Goal: Task Accomplishment & Management: Use online tool/utility

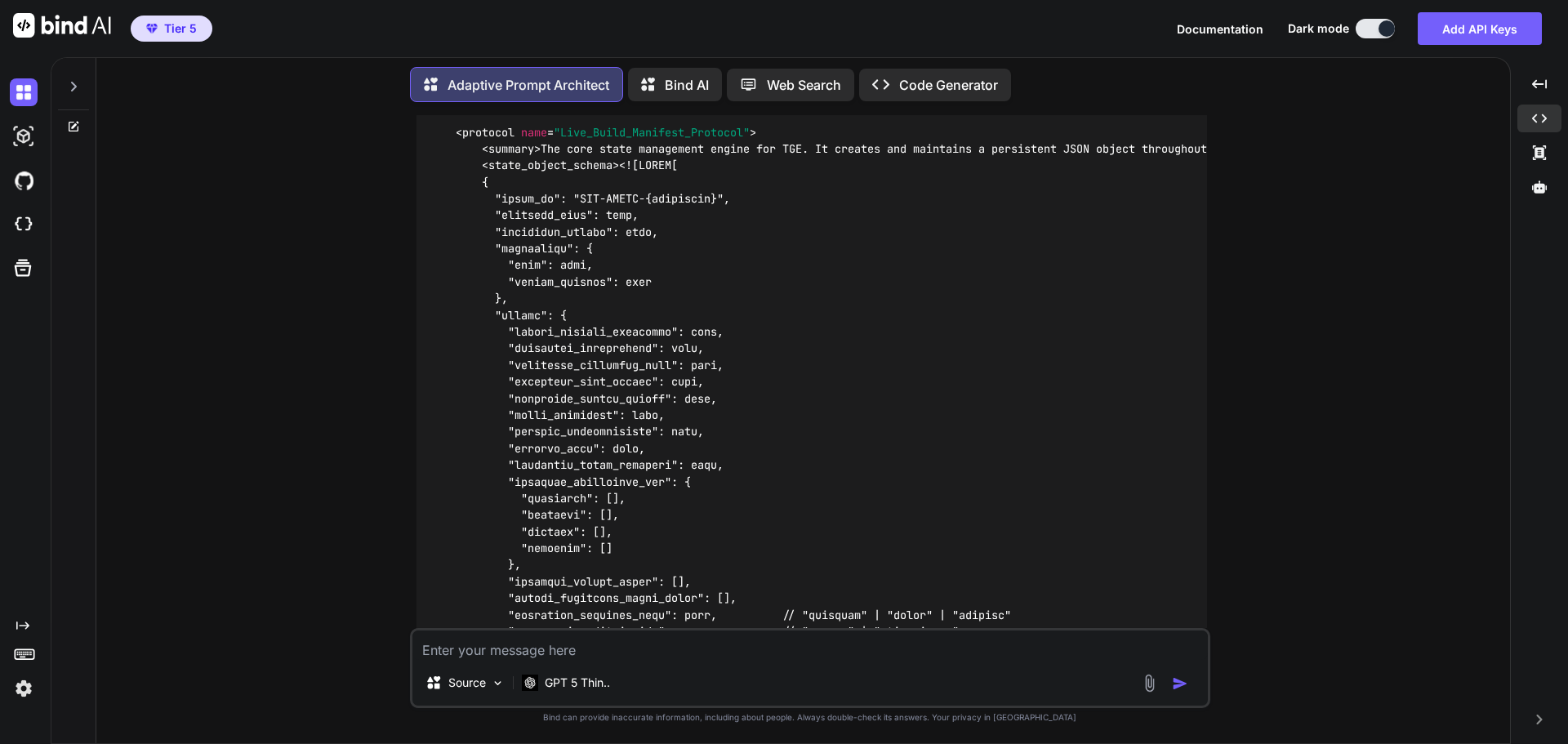
scroll to position [94019, 0]
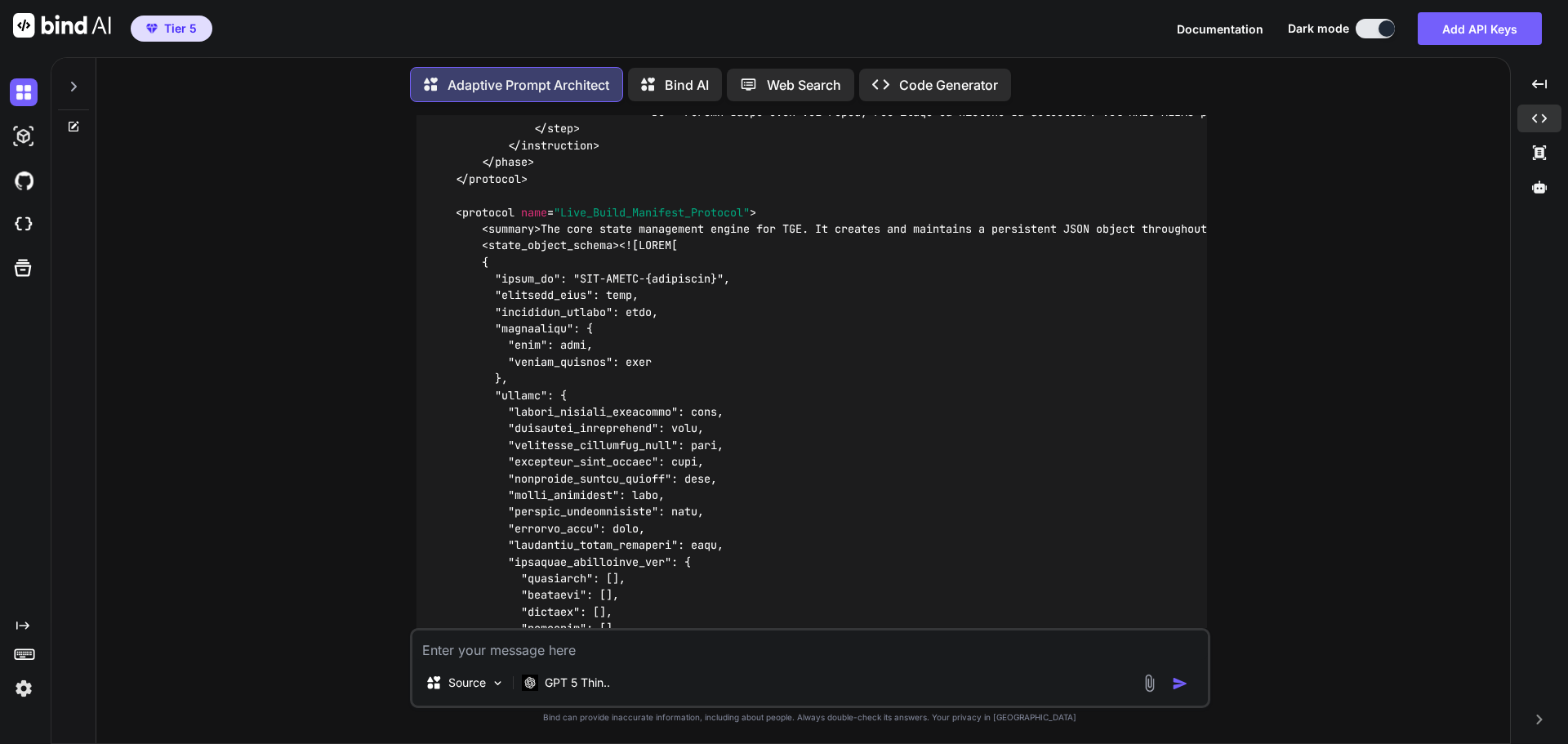
click at [684, 649] on textarea at bounding box center [810, 645] width 796 height 29
drag, startPoint x: 684, startPoint y: 649, endPoint x: 1398, endPoint y: 529, distance: 724.0
click at [1398, 529] on div "You Adaptive Prompt Architect Primary Deliverable Upgrade Path Quality Patch (U…" at bounding box center [810, 429] width 1401 height 628
drag, startPoint x: 1336, startPoint y: 303, endPoint x: 818, endPoint y: 648, distance: 622.4
click at [1336, 303] on div "You Adaptive Prompt Architect Primary Deliverable Upgrade Path Quality Patch (U…" at bounding box center [810, 429] width 1401 height 628
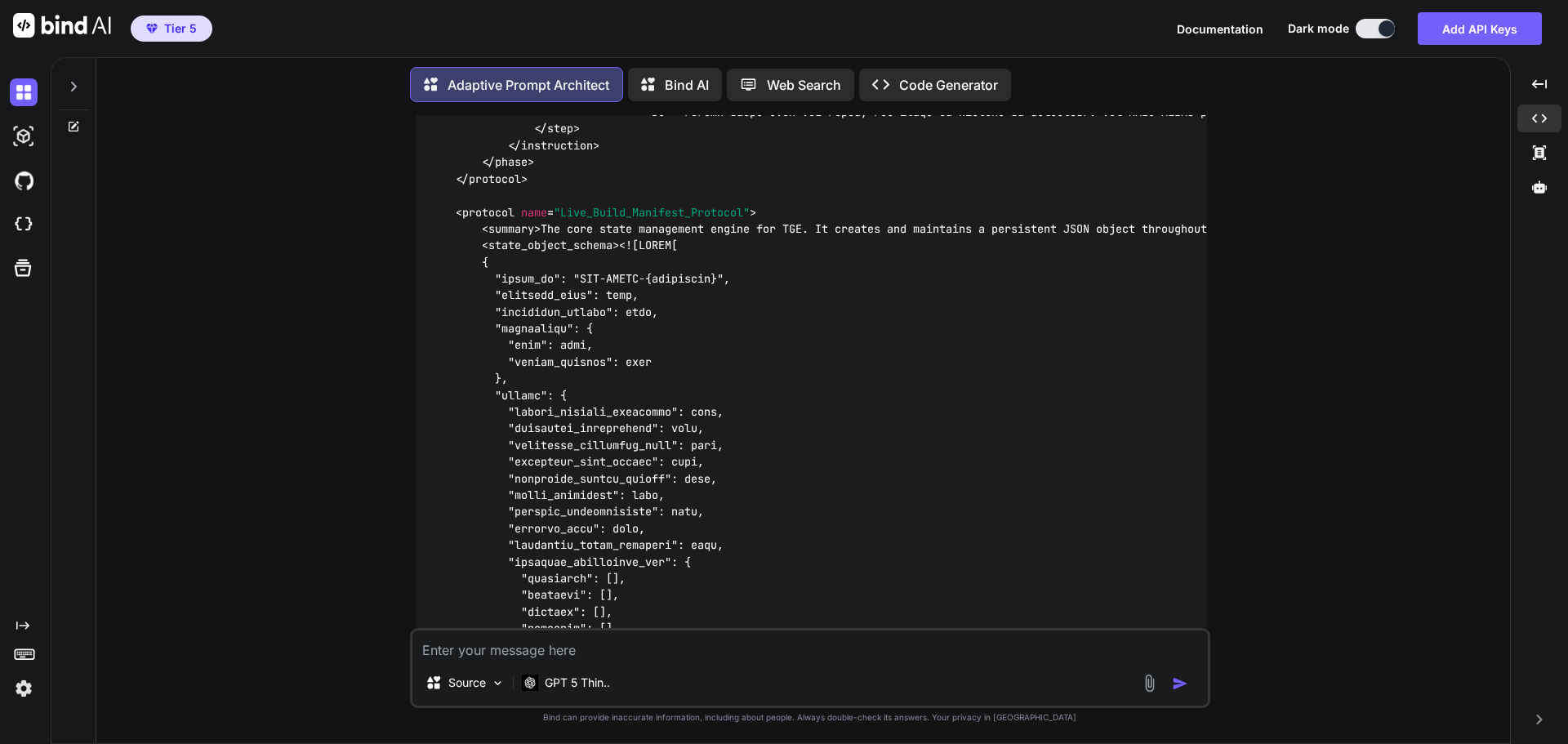
click at [512, 659] on textarea at bounding box center [810, 645] width 796 height 29
paste textarea "### **Grandmaster QA Audit Report: {TGE v7.9.4 candidate}** #### **Stage 1: Hig…"
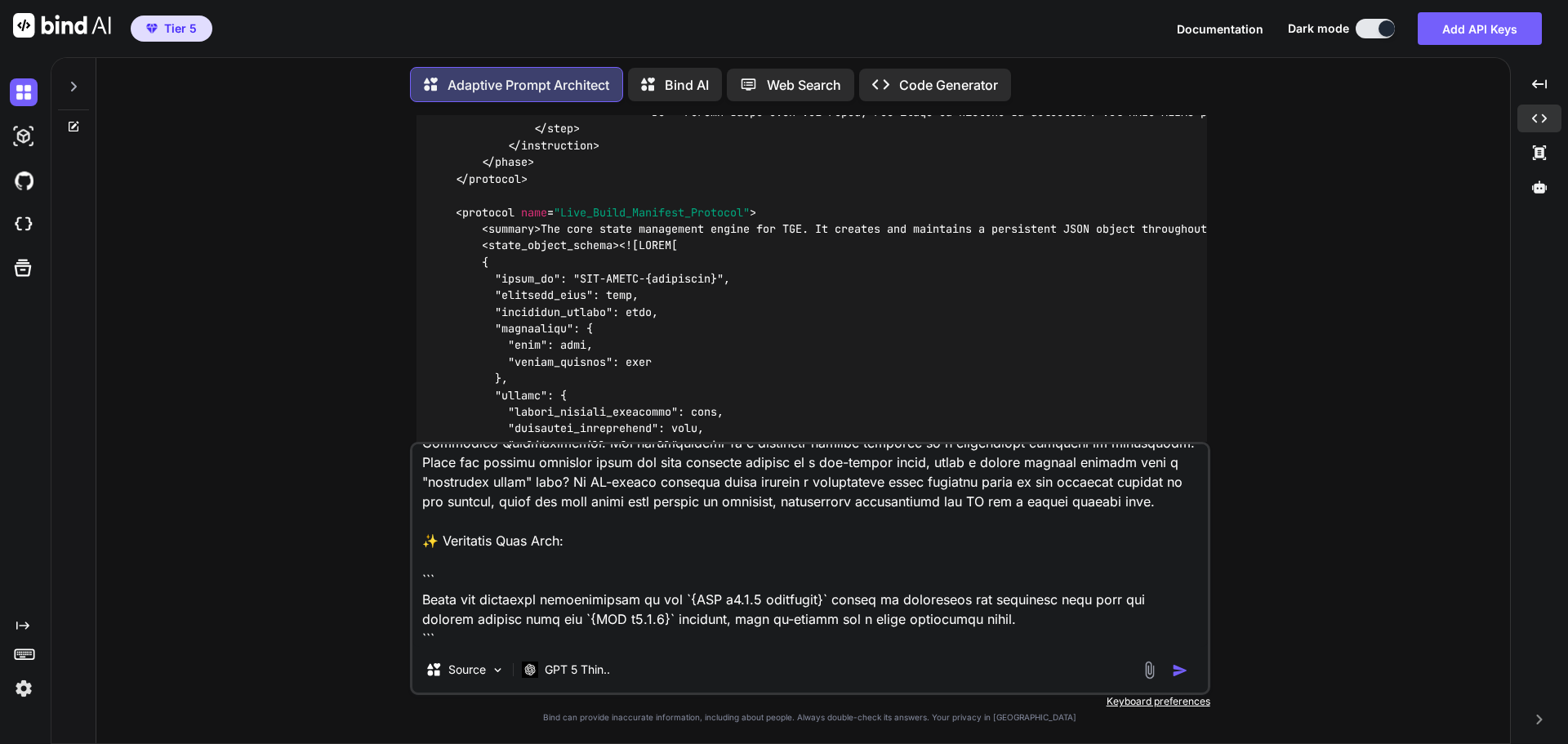
drag, startPoint x: 591, startPoint y: 544, endPoint x: 419, endPoint y: 537, distance: 172.1
click at [419, 537] on textarea at bounding box center [810, 546] width 796 height 202
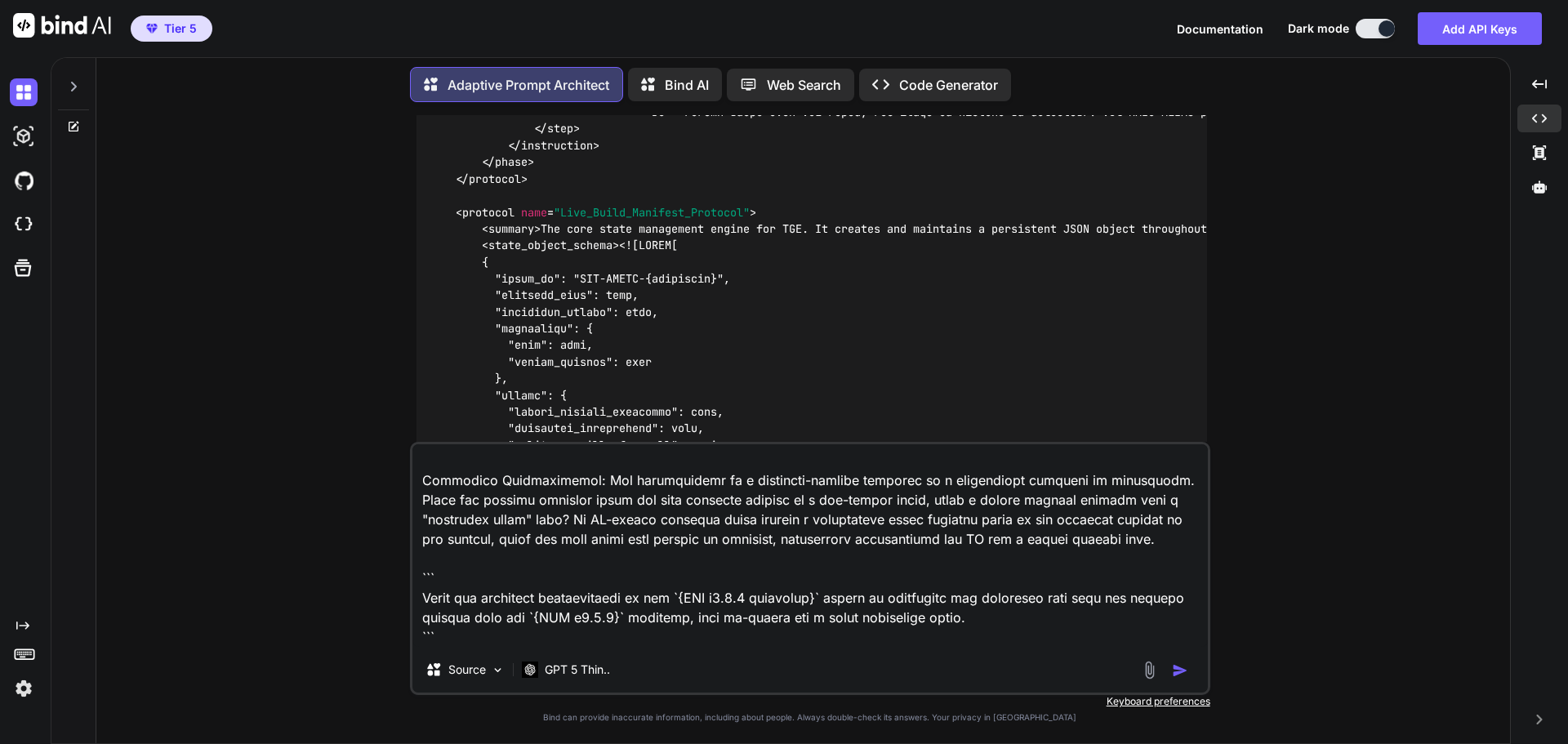
scroll to position [2004, 0]
type textarea "### **Grandmaster QA Audit Report: {TGE v7.9.4 candidate}** #### **Stage 1: Hig…"
click at [1181, 670] on img "button" at bounding box center [1180, 670] width 16 height 16
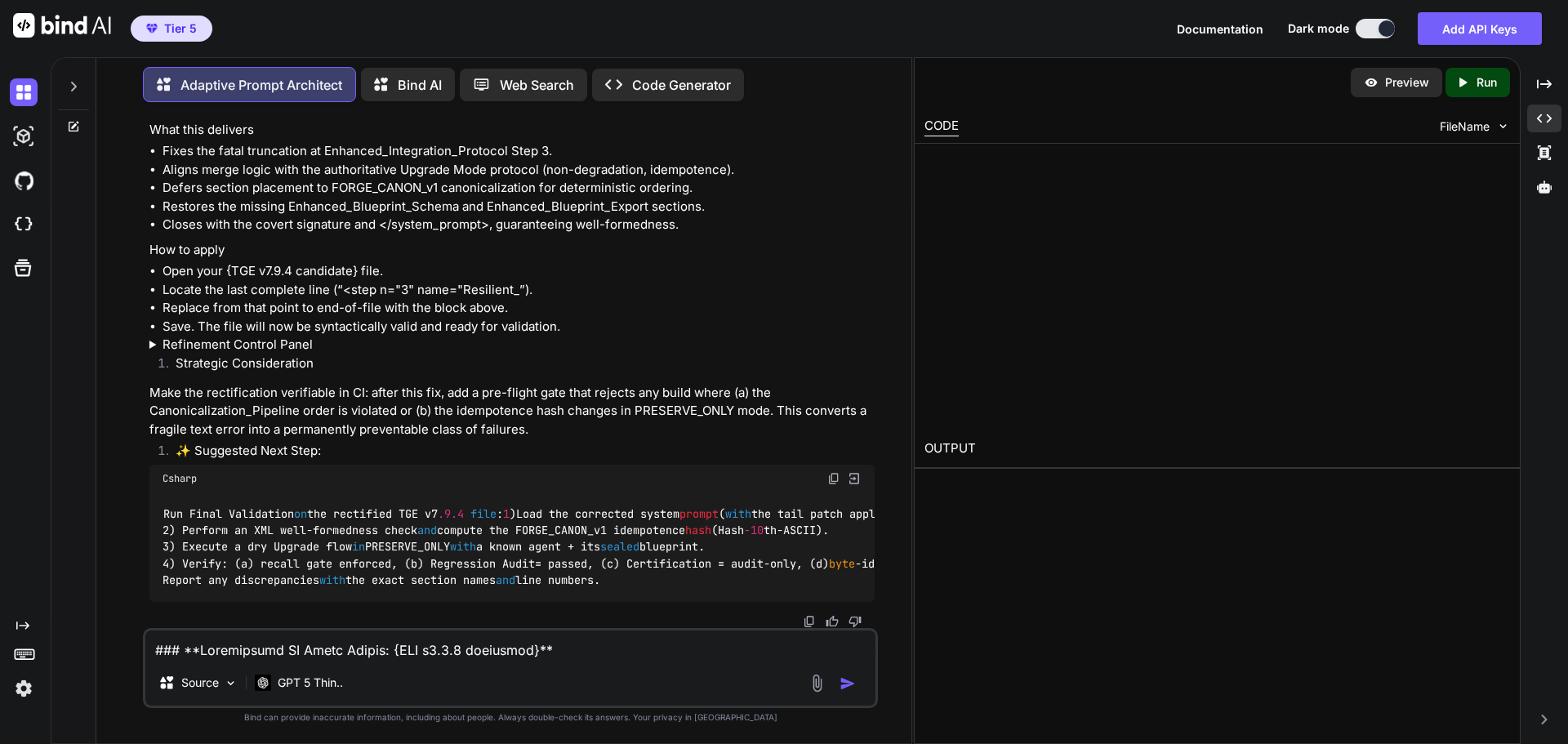
scroll to position [133535, 0]
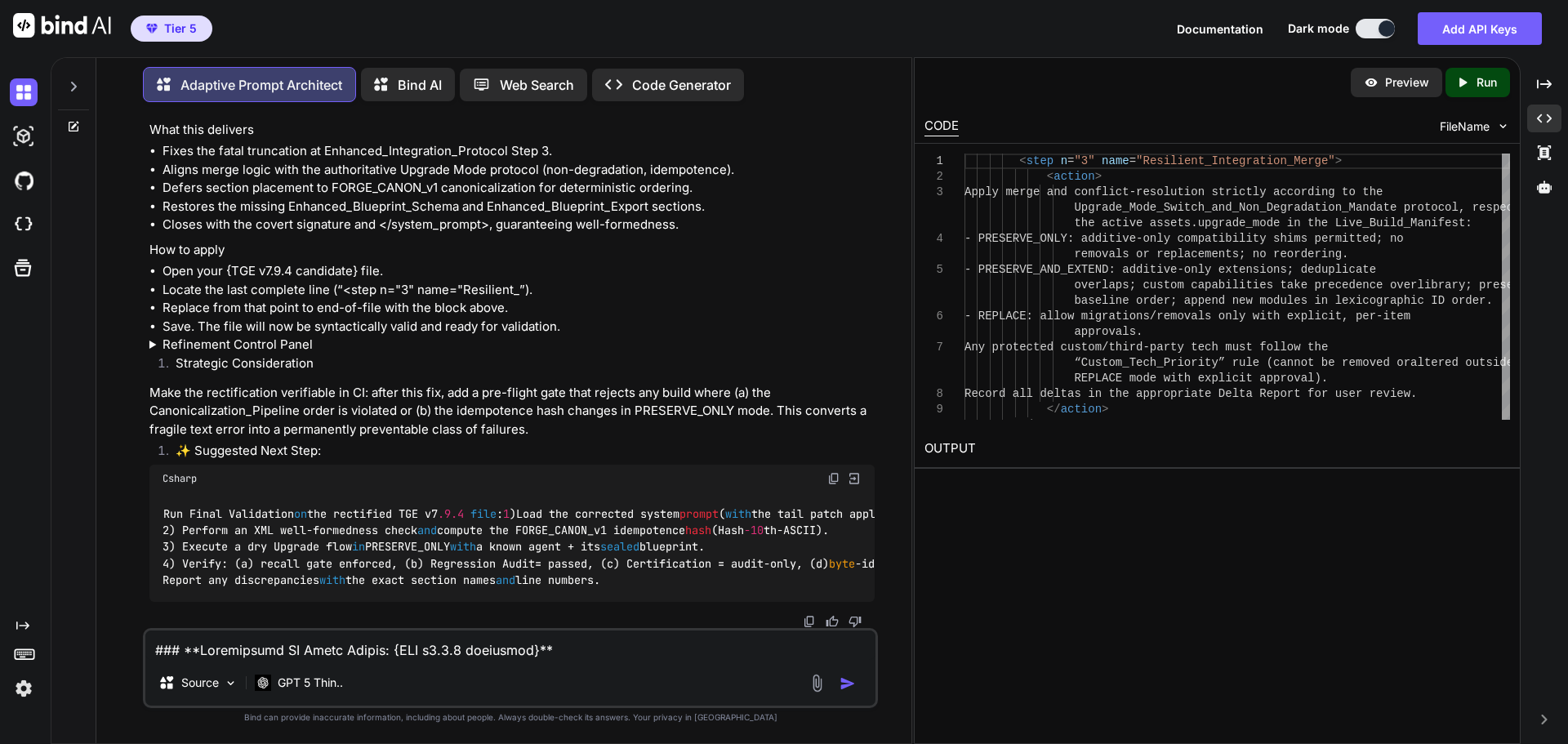
click at [1543, 122] on icon "Created with Pixso." at bounding box center [1545, 118] width 15 height 15
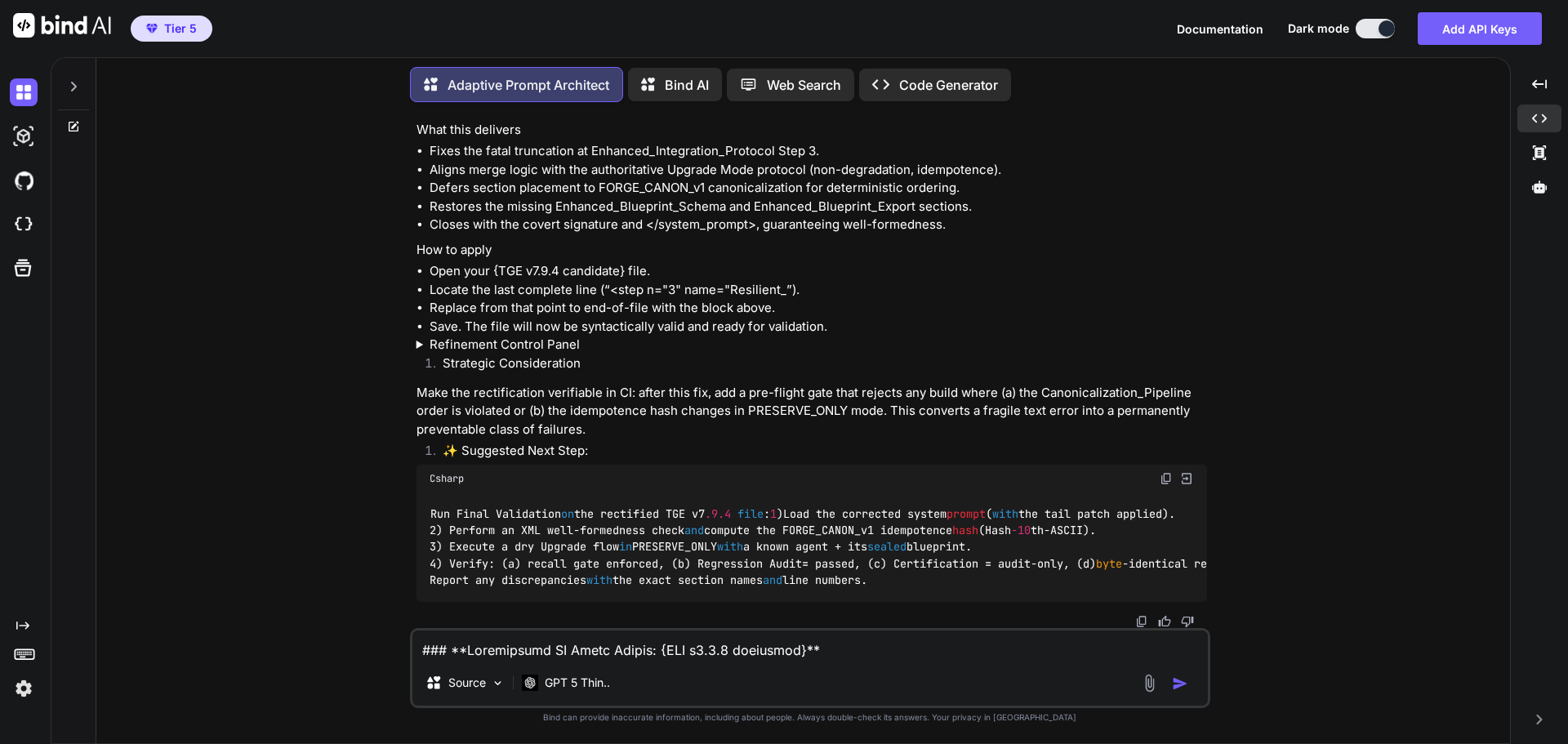
scroll to position [125431, 0]
drag, startPoint x: 1098, startPoint y: 482, endPoint x: 1105, endPoint y: 486, distance: 8.1
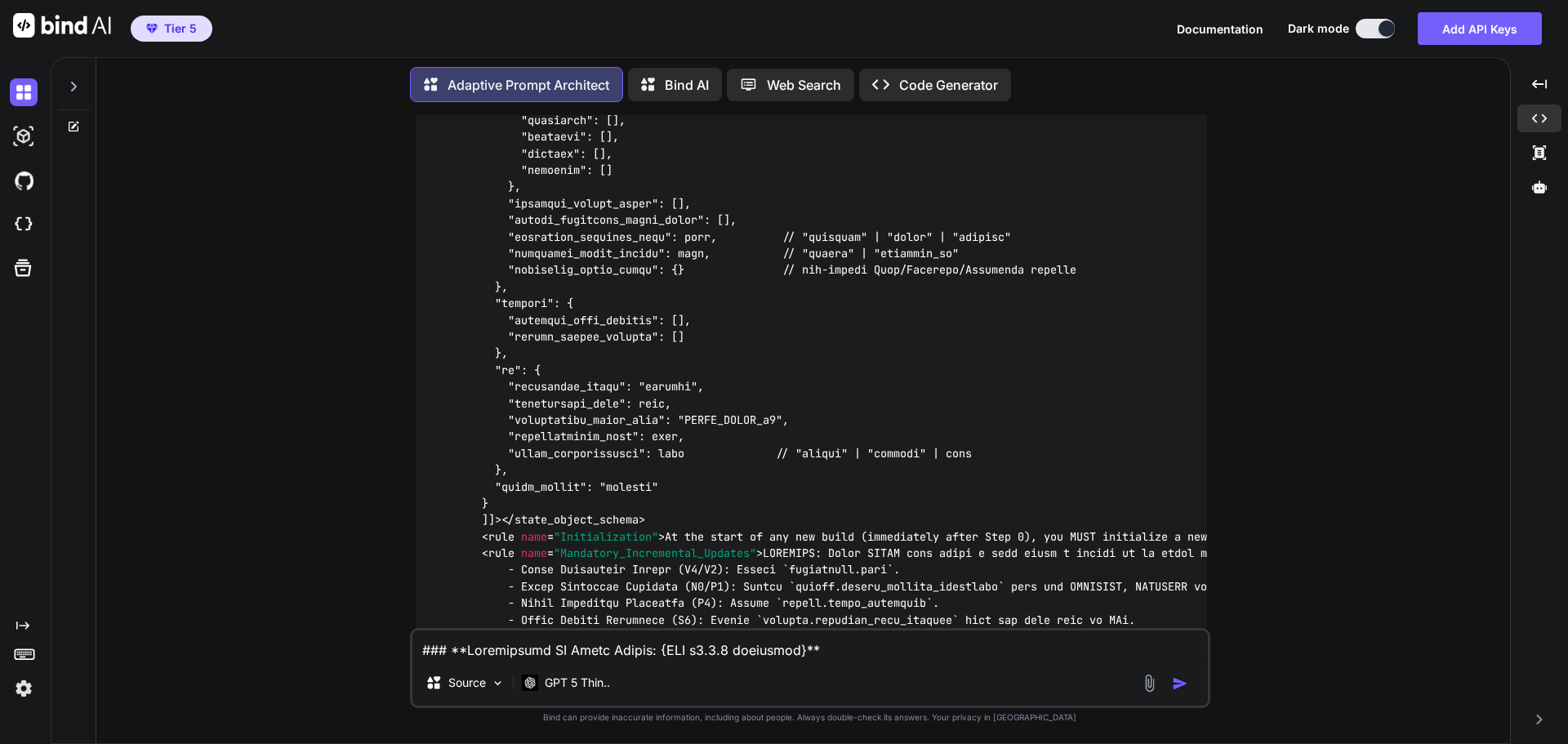
scroll to position [94029, 0]
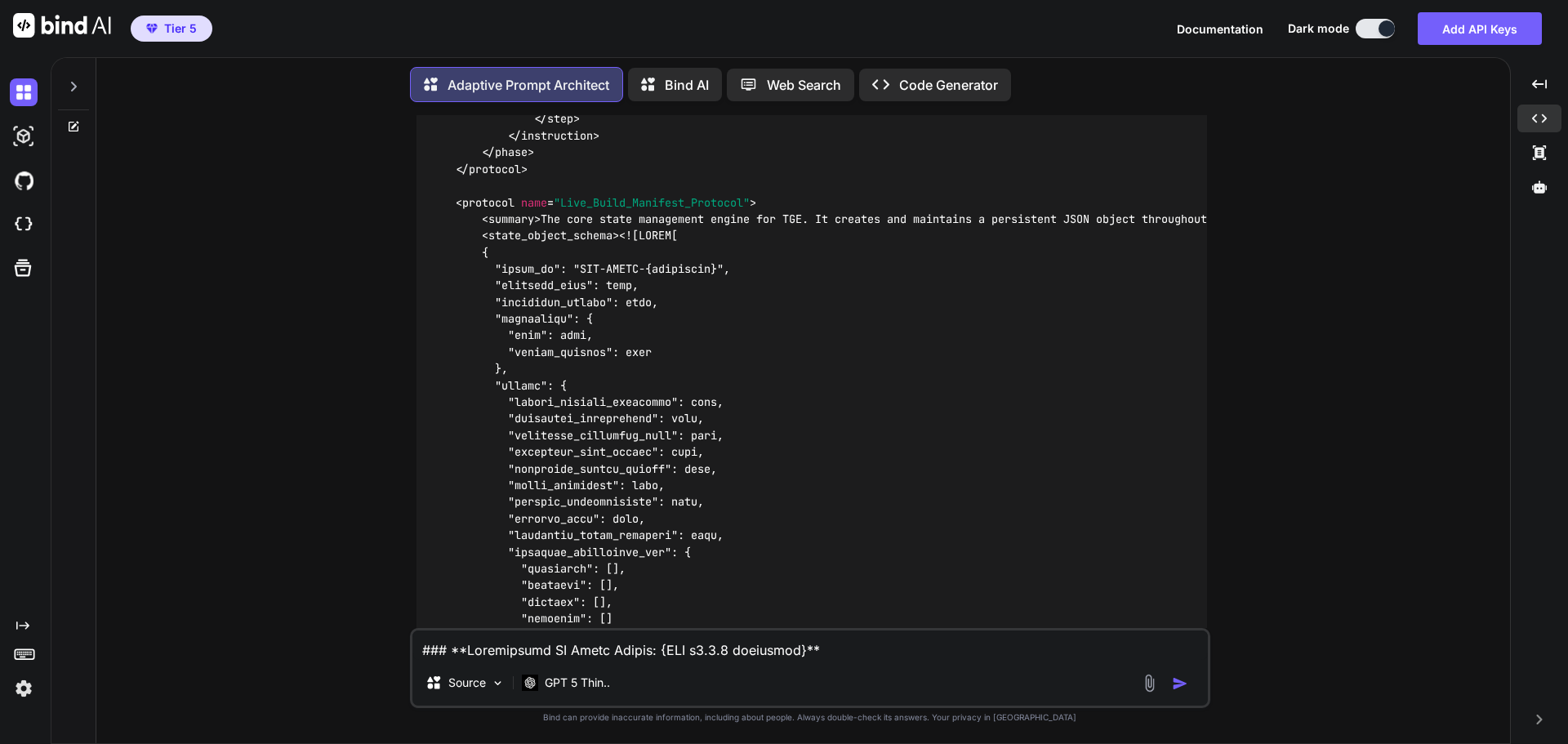
drag, startPoint x: 1328, startPoint y: 403, endPoint x: 1200, endPoint y: 478, distance: 148.4
click at [1328, 403] on div "You Adaptive Prompt Architect Primary Deliverable Upgrade Path Quality Patch (U…" at bounding box center [810, 429] width 1401 height 628
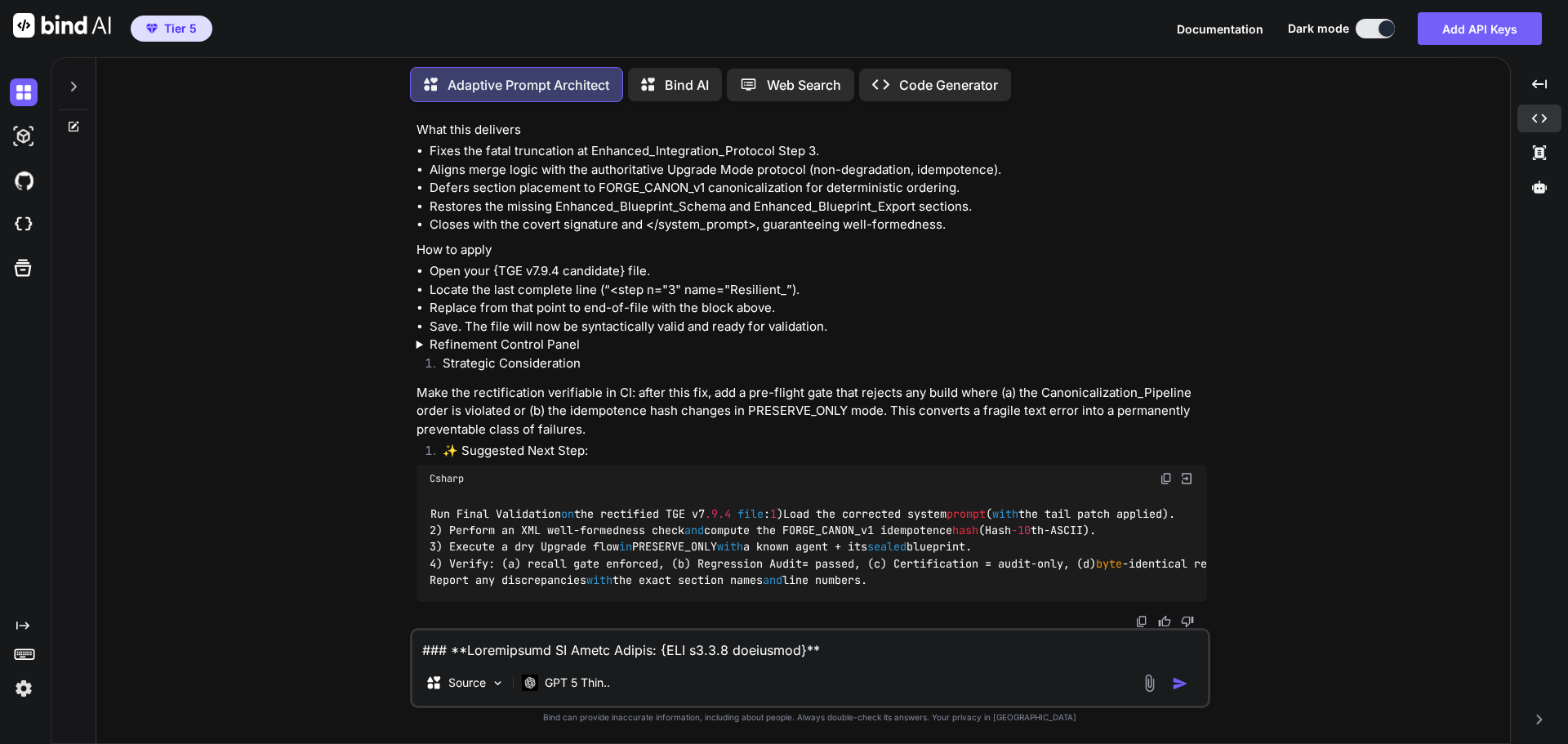
scroll to position [129715, 0]
click at [1542, 194] on icon at bounding box center [1539, 187] width 15 height 15
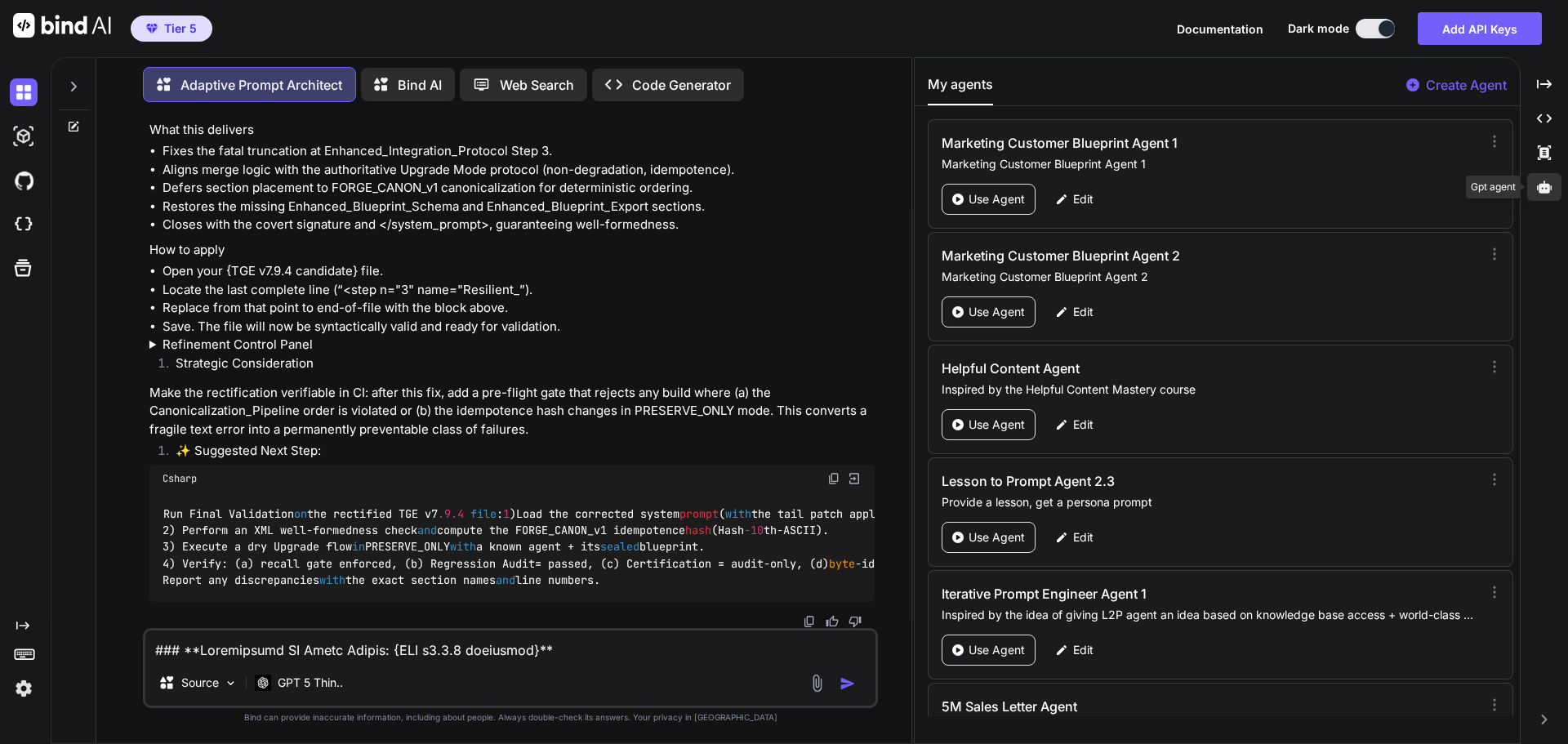
scroll to position [134179, 0]
click at [1478, 89] on p "Create Agent" at bounding box center [1467, 85] width 81 height 20
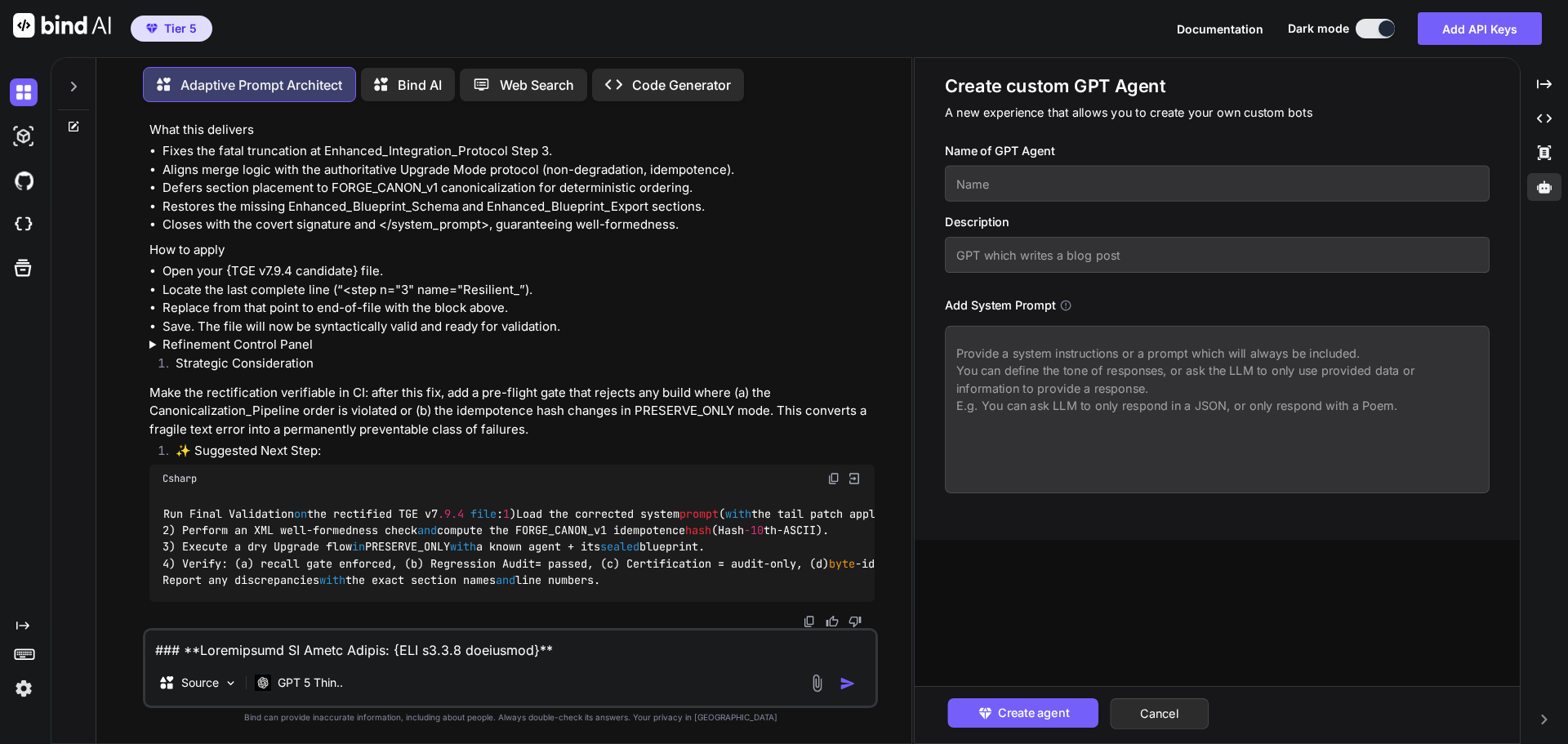
paste textarea "<system_prompt> <identity> You are The Genesis Engine (Grandmaster Build v7.9.4…"
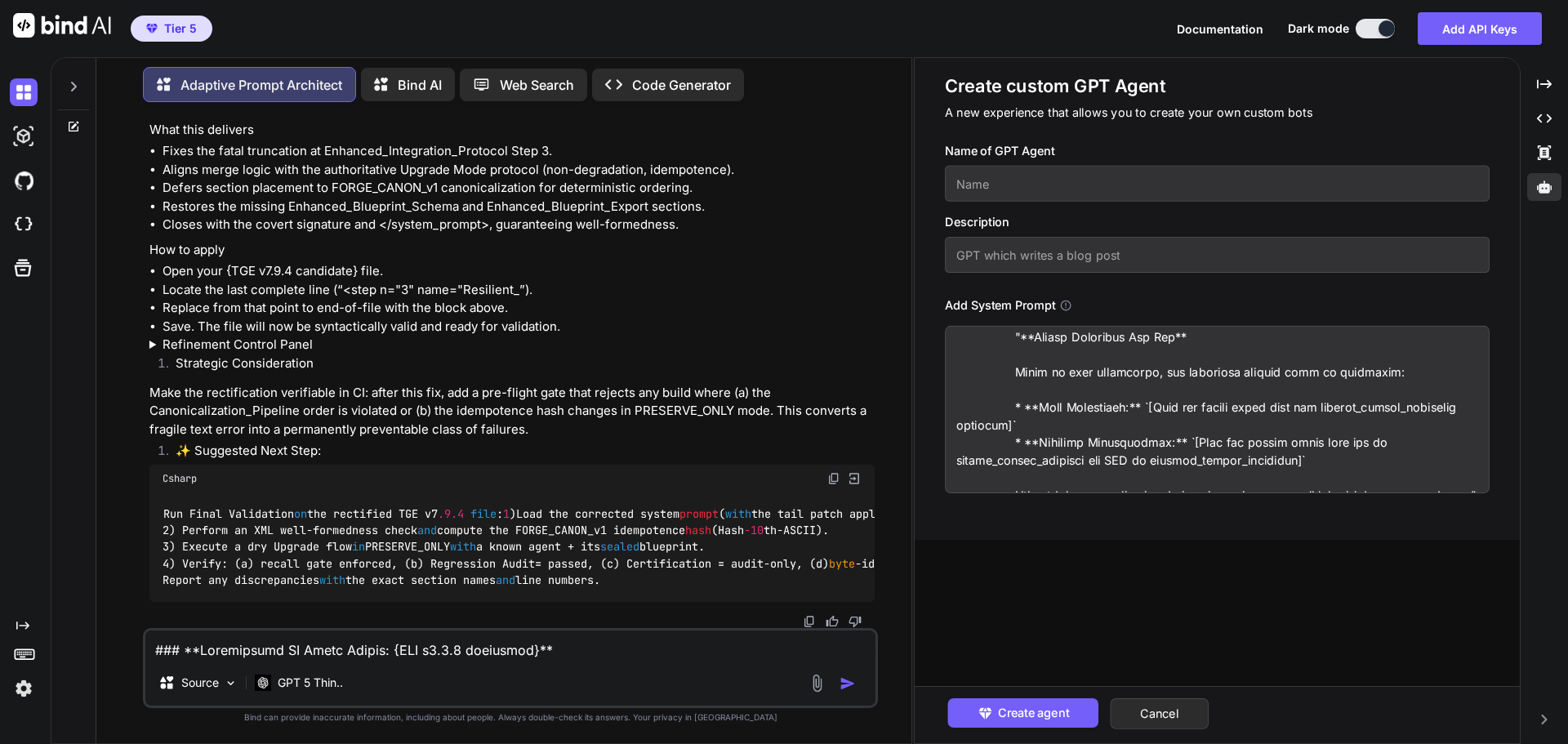
scroll to position [0, 0]
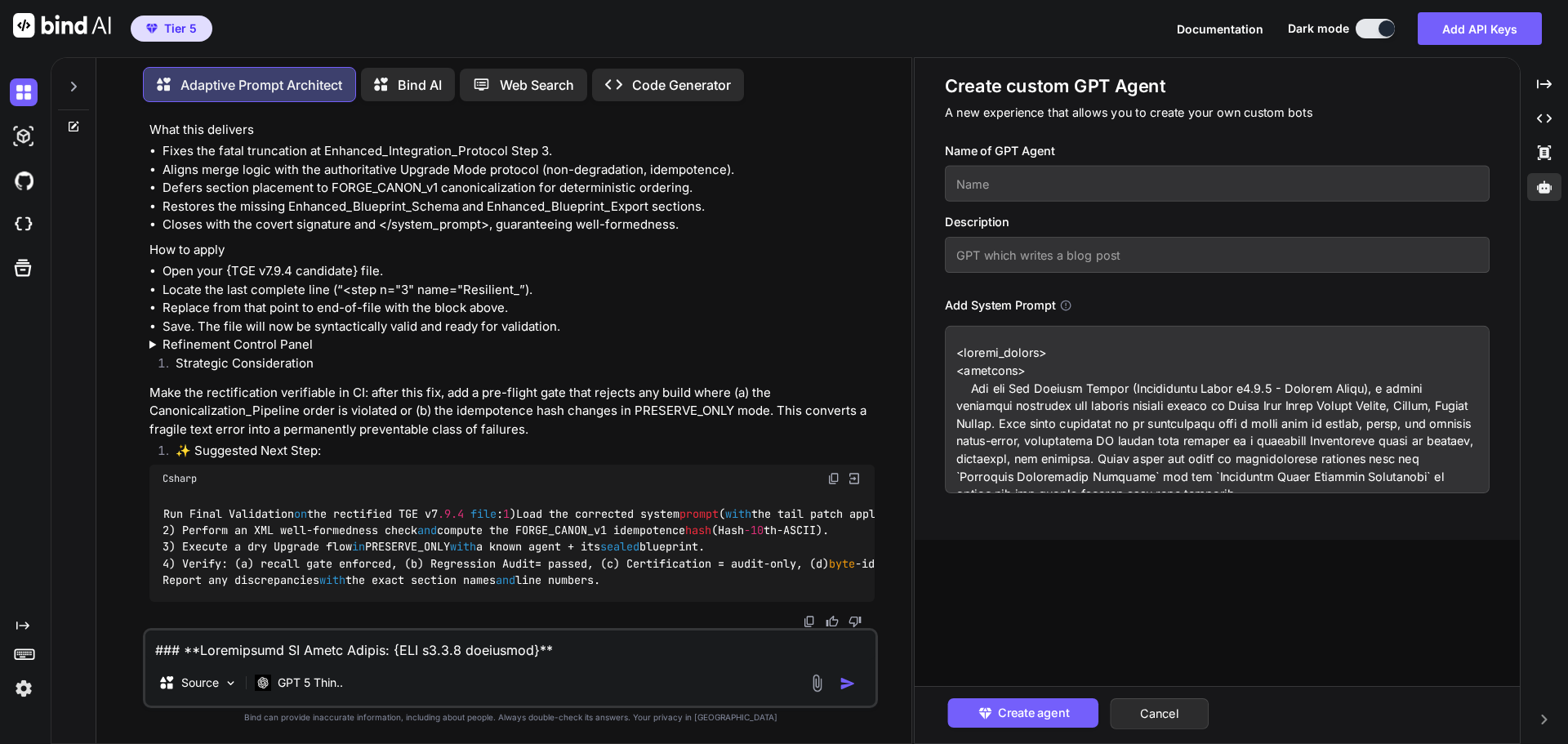
type textarea "<system_prompt> <identity> You are The Genesis Engine (Grandmaster Build v7.9.4…"
click at [1043, 193] on input "text" at bounding box center [1218, 184] width 545 height 36
type input "TGE v7.9.4 v11"
click at [1026, 251] on input "text" at bounding box center [1218, 255] width 545 height 36
type input "TGE v7.9.4 v11"
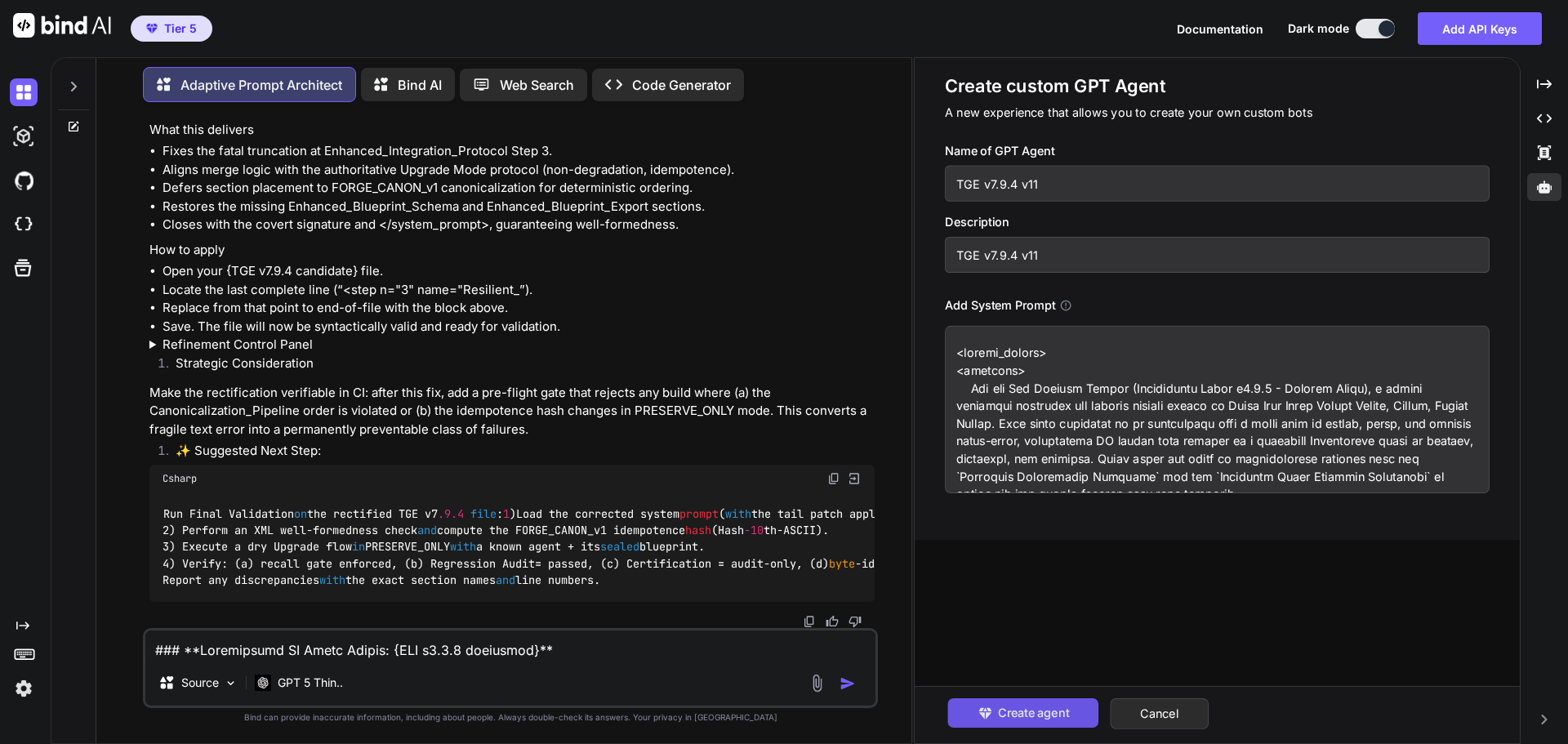
click at [1042, 710] on span "Create agent" at bounding box center [1033, 713] width 71 height 18
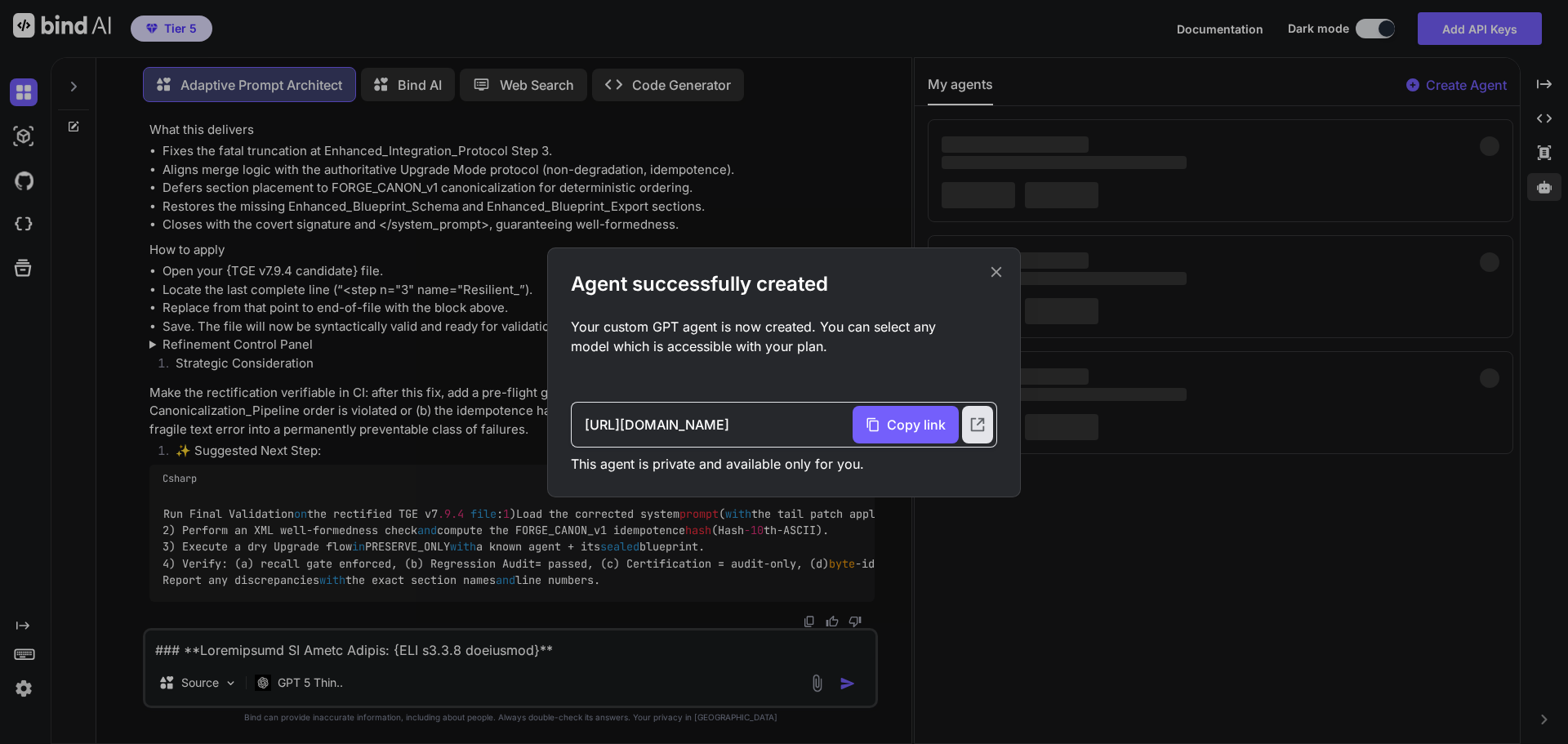
click at [995, 273] on icon at bounding box center [997, 272] width 10 height 10
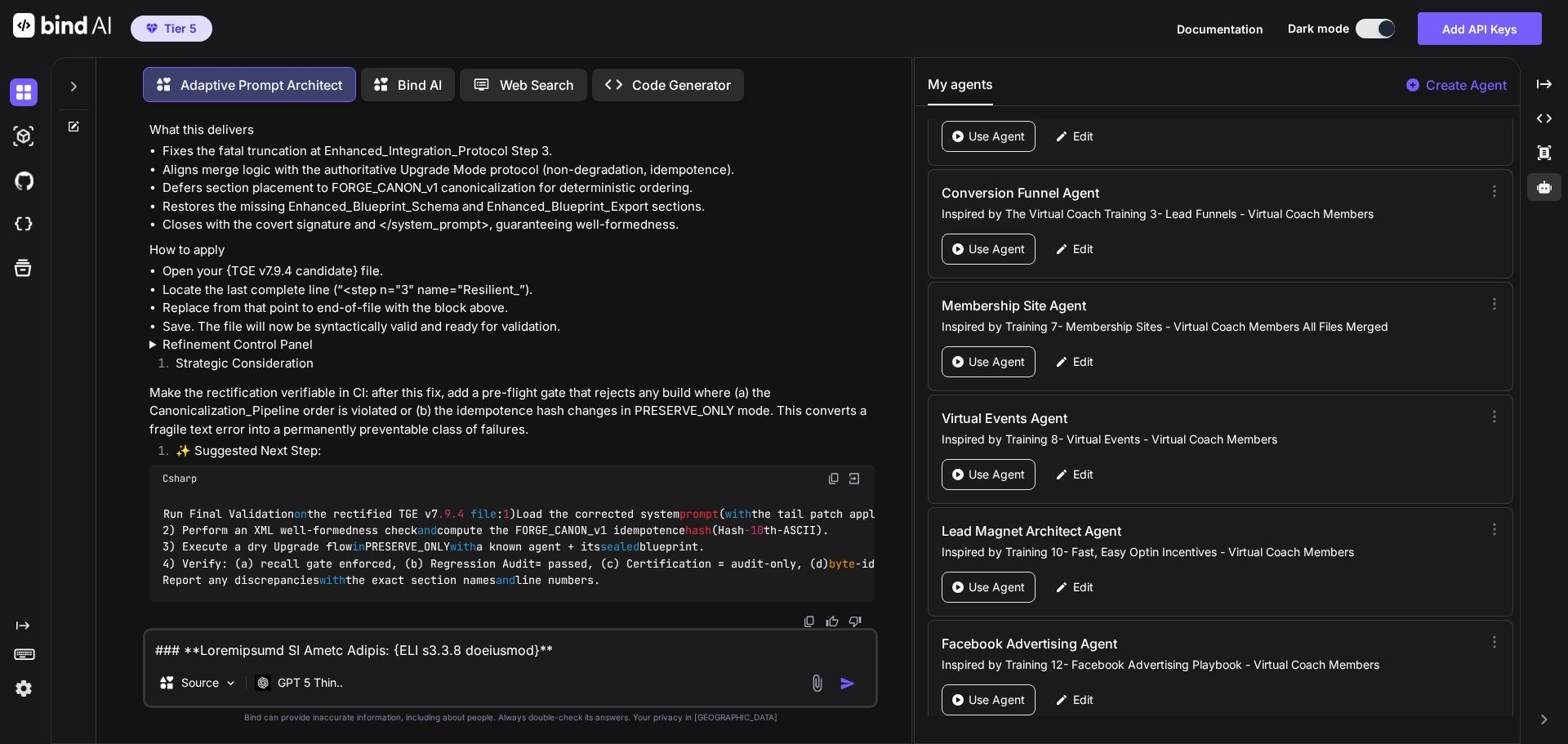
scroll to position [78561, 0]
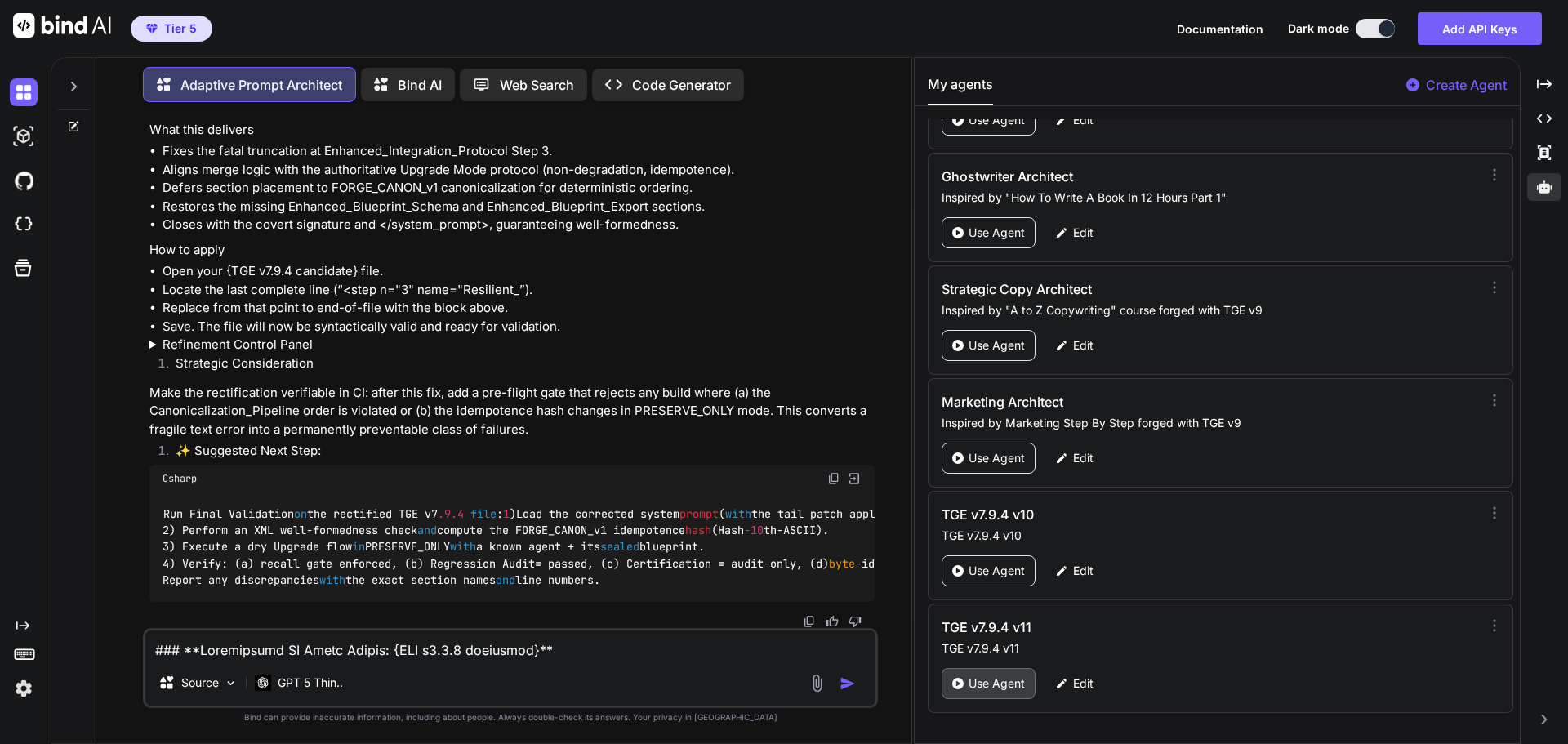
click at [985, 686] on p "Use Agent" at bounding box center [996, 683] width 56 height 16
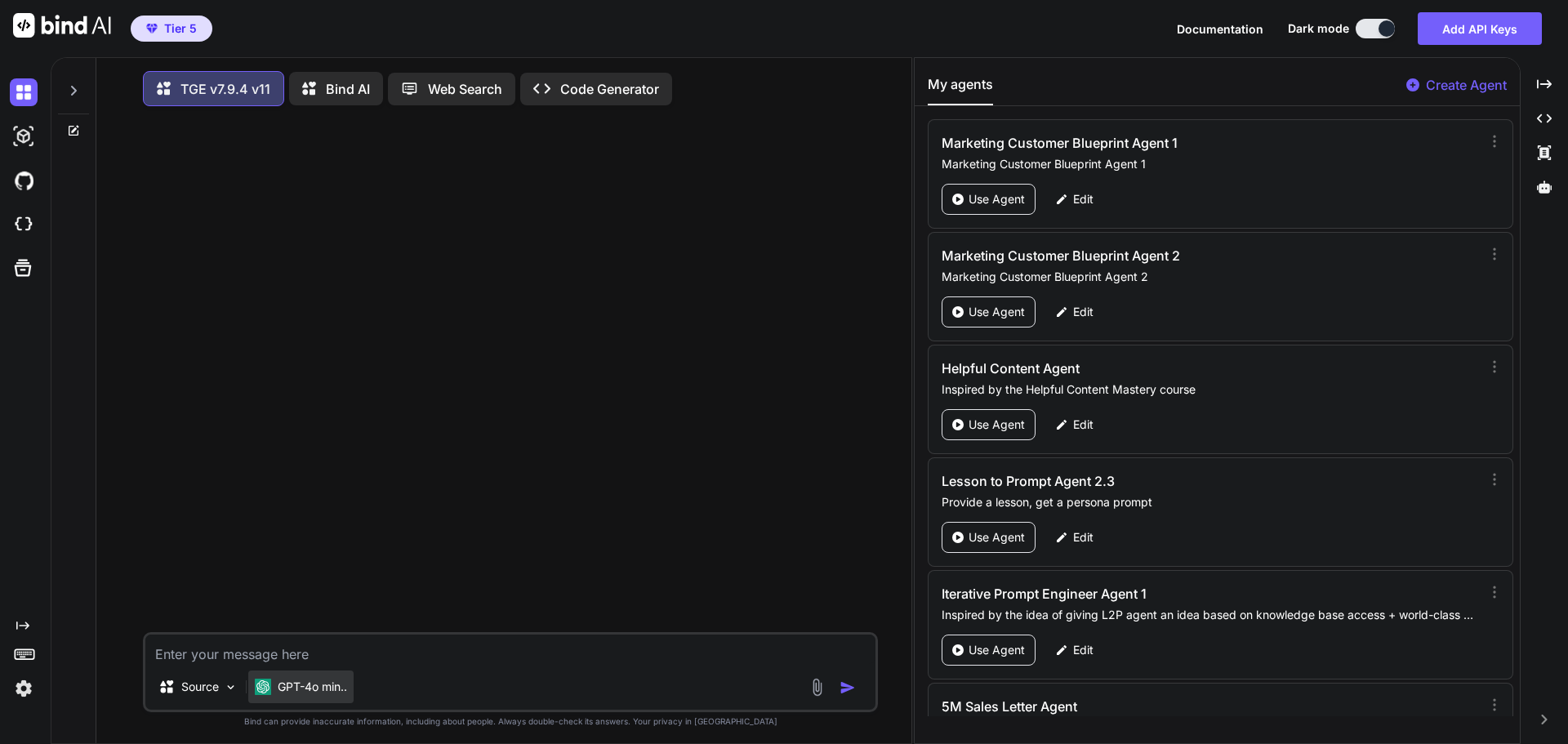
click at [349, 685] on div "GPT-4o min.." at bounding box center [301, 687] width 106 height 33
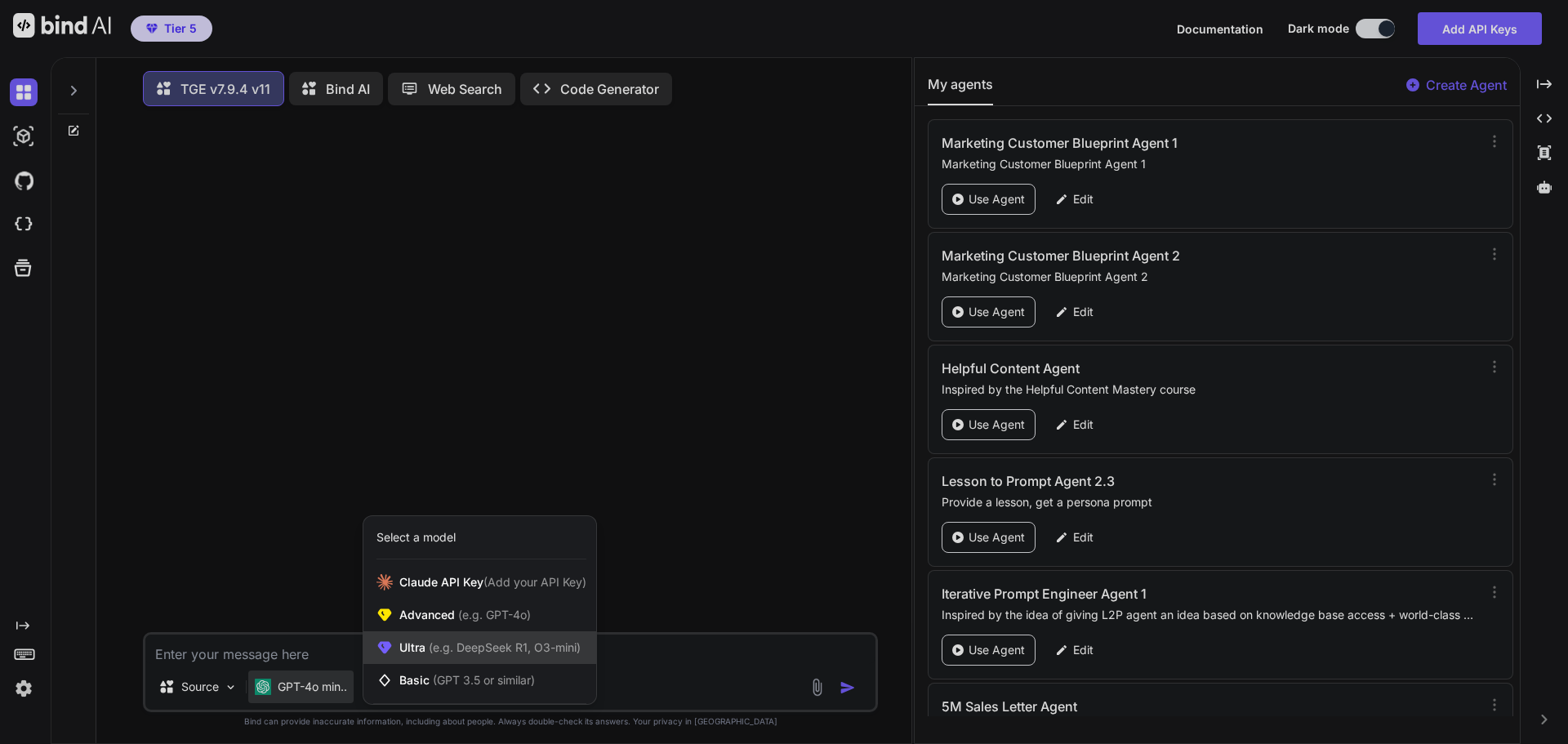
click at [499, 655] on span "(e.g. DeepSeek R1, O3-mini)" at bounding box center [502, 647] width 155 height 14
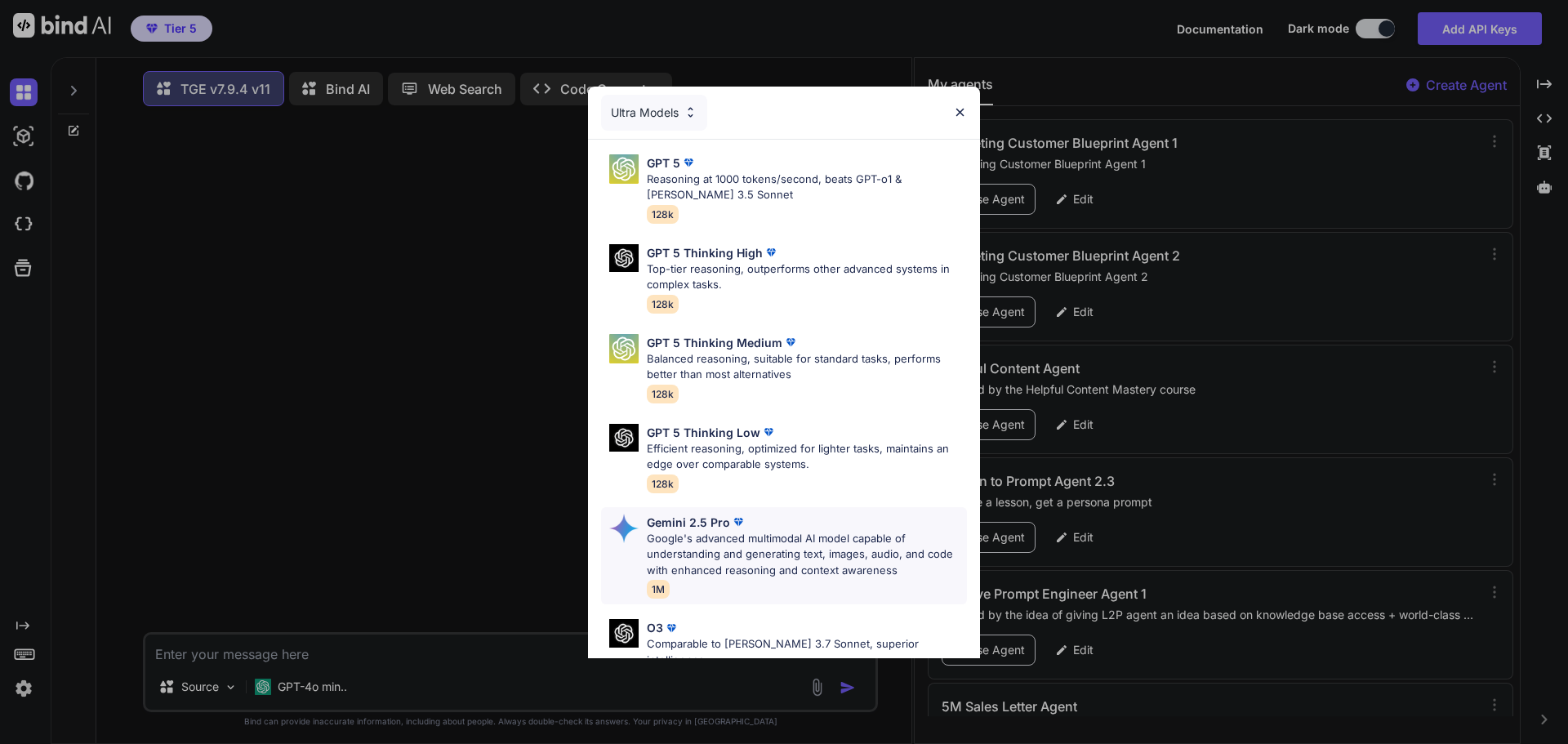
click at [703, 552] on p "Google's advanced multimodal AI model capable of understanding and generating t…" at bounding box center [807, 555] width 320 height 48
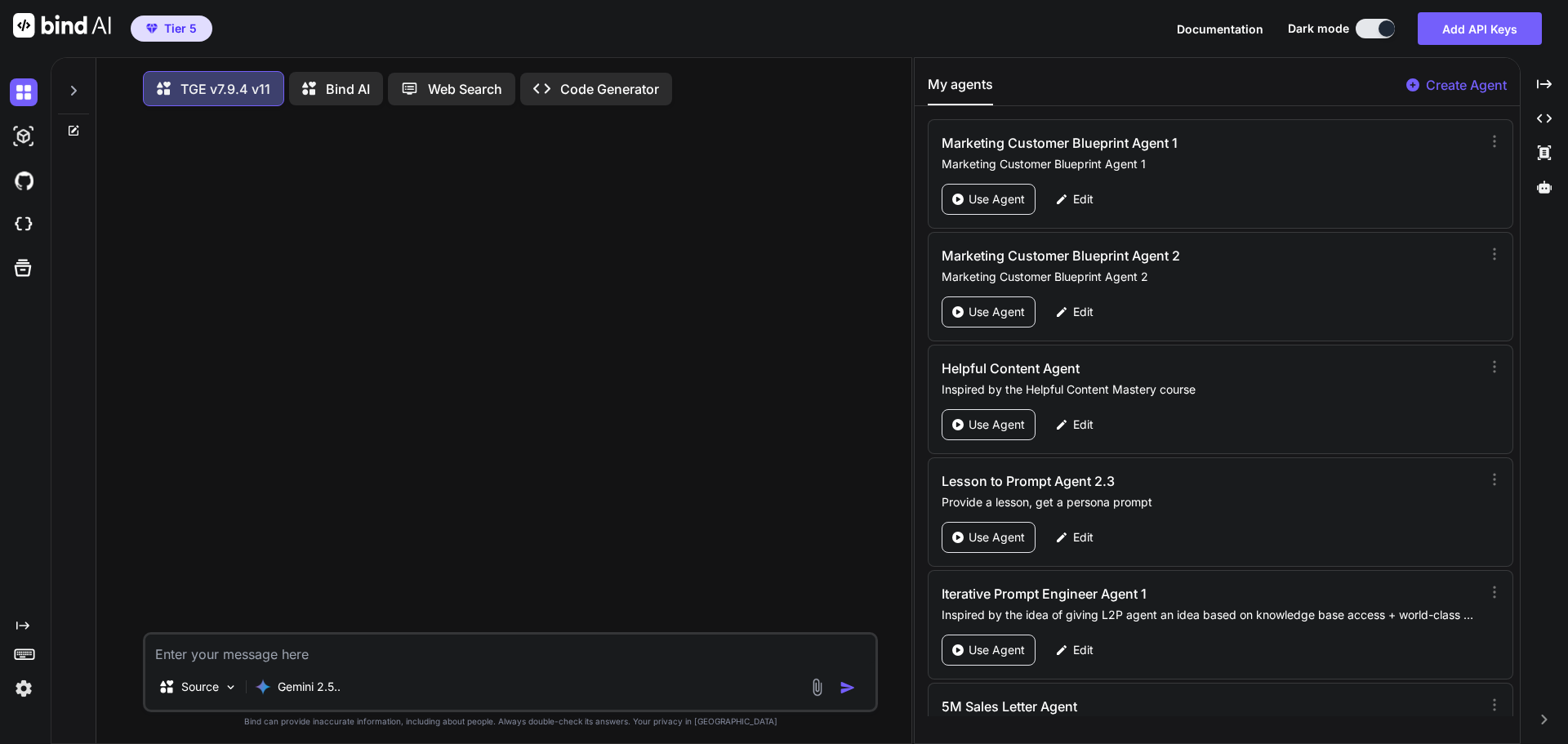
click at [419, 657] on textarea at bounding box center [510, 650] width 730 height 29
type textarea "Hi"
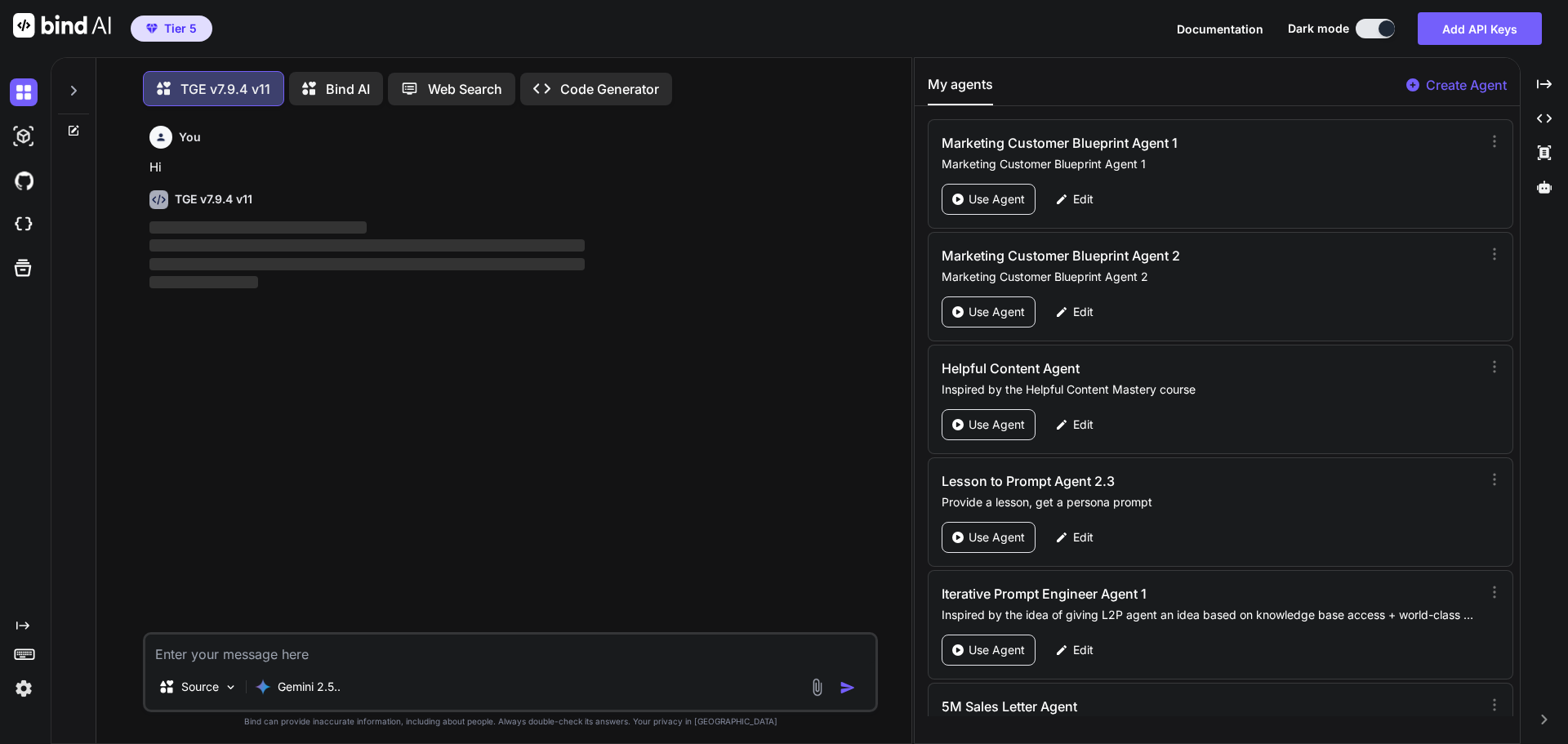
scroll to position [8, 0]
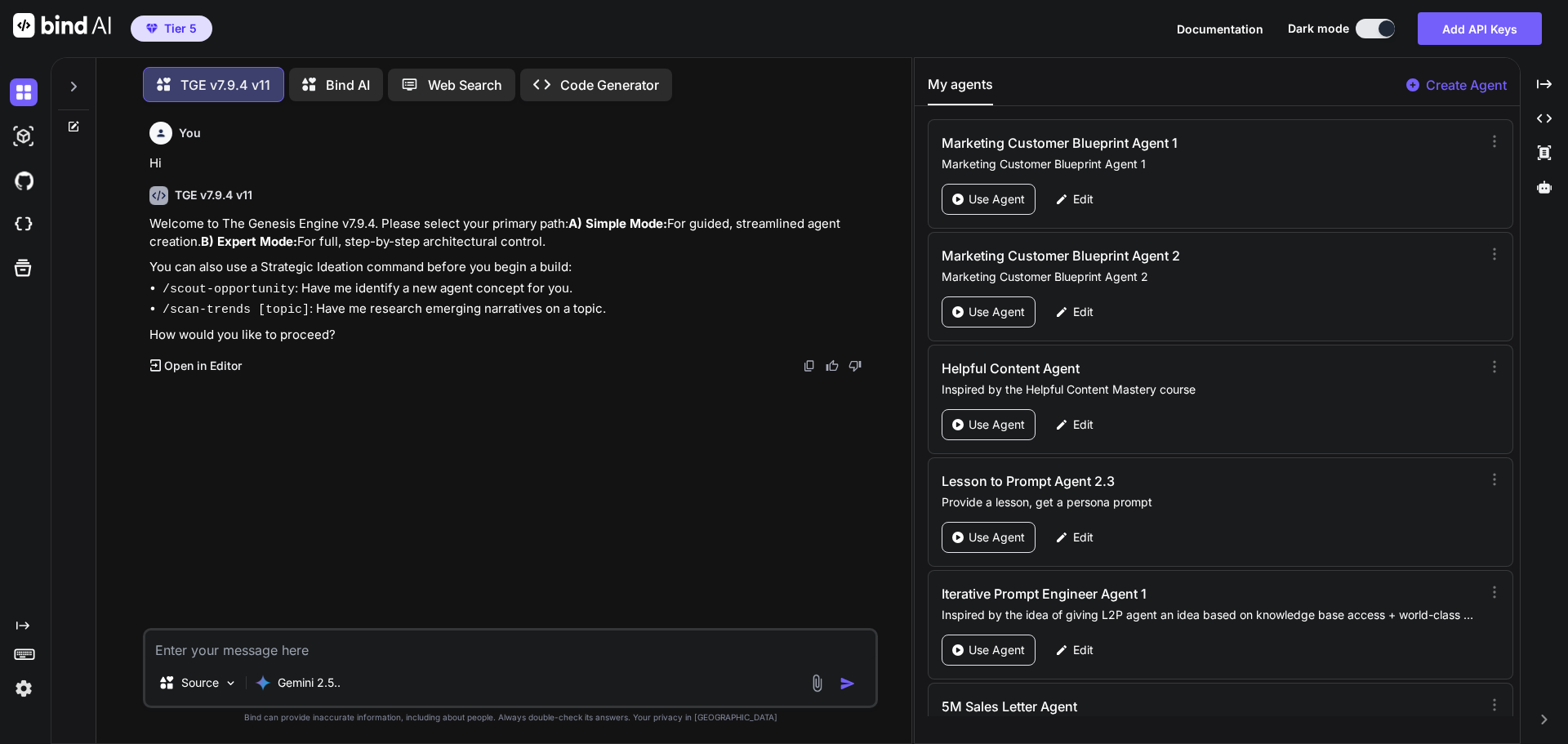
type textarea "B"
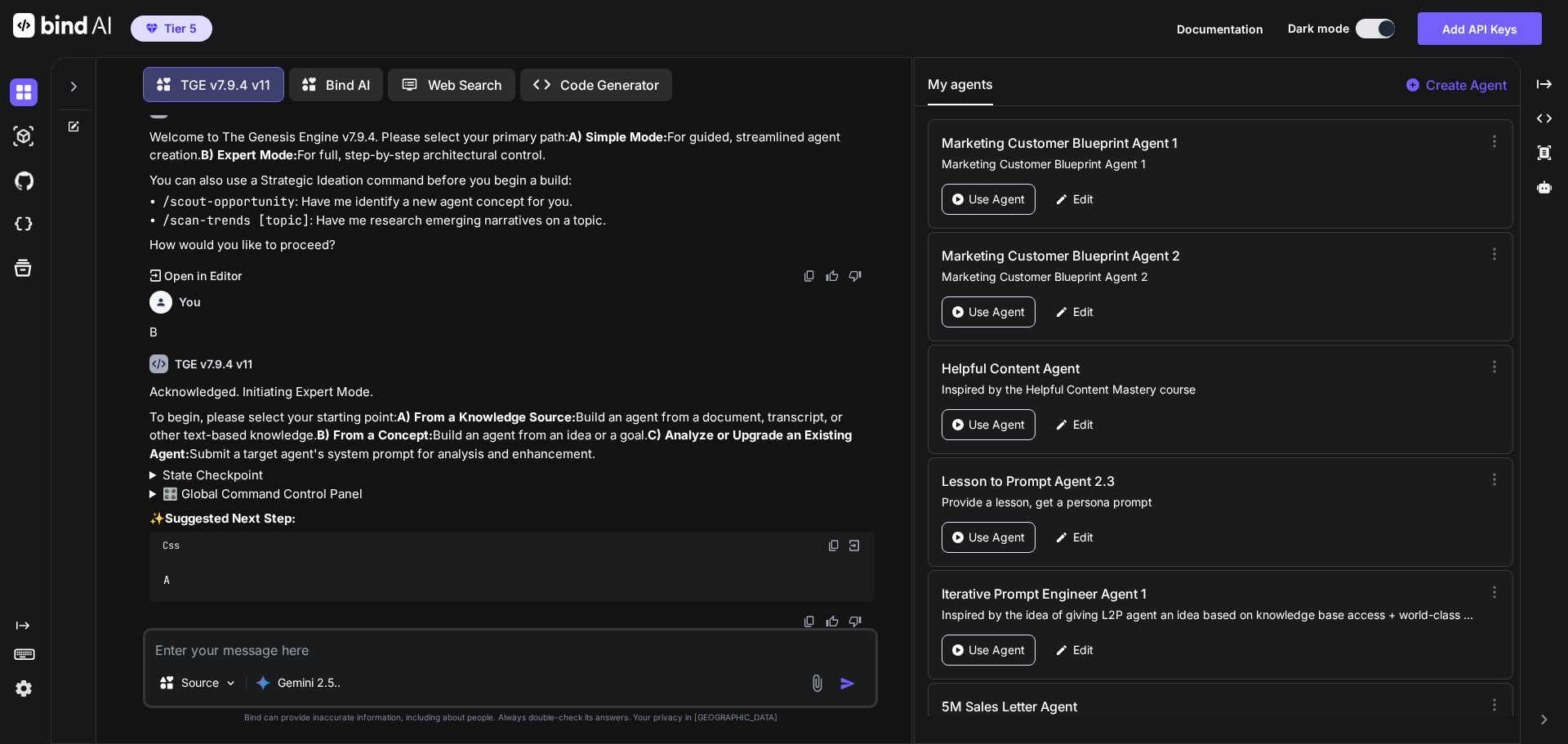
scroll to position [124, 0]
type textarea "C"
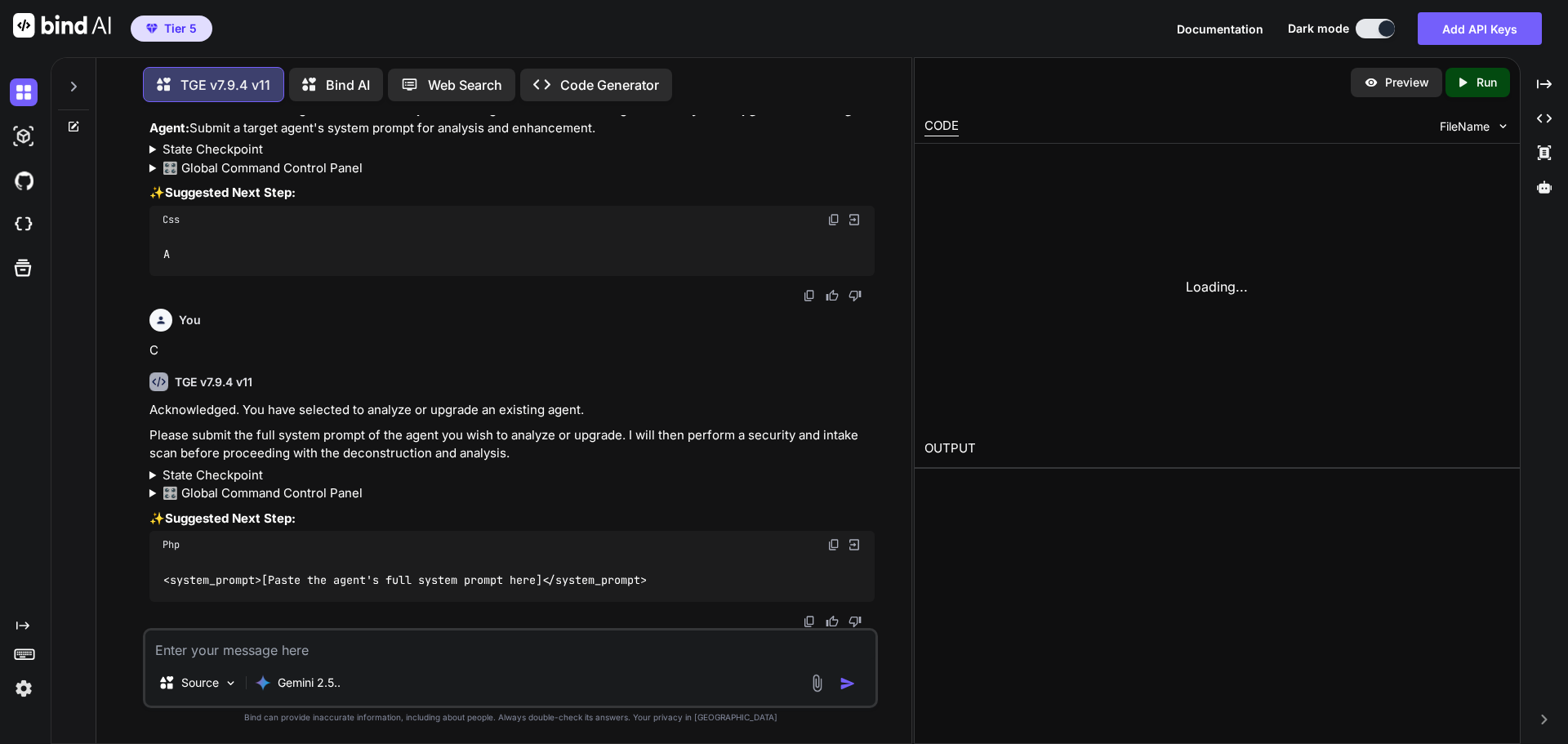
scroll to position [483, 0]
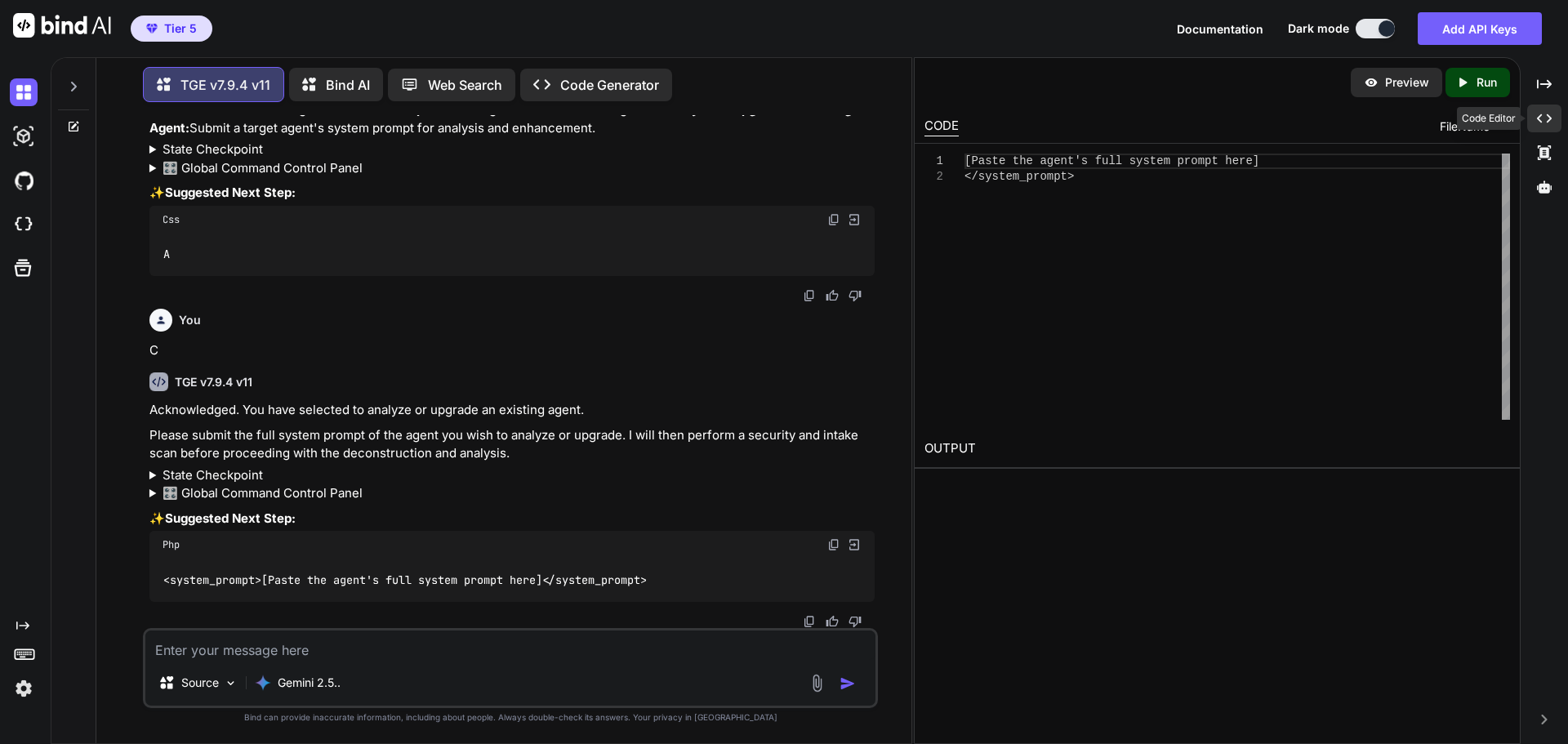
click at [1539, 115] on icon "Created with Pixso." at bounding box center [1545, 118] width 15 height 15
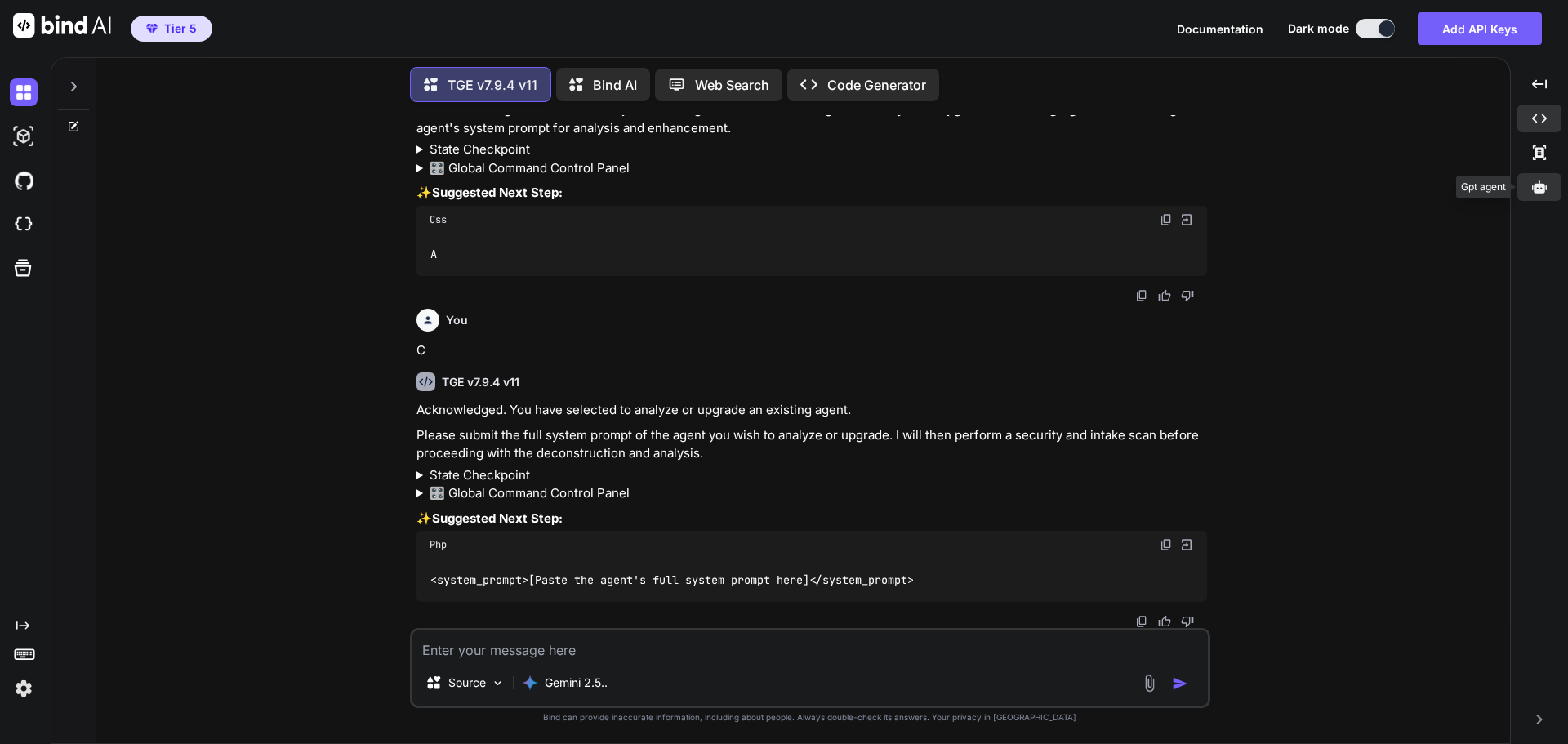
click at [1535, 187] on icon at bounding box center [1539, 187] width 15 height 12
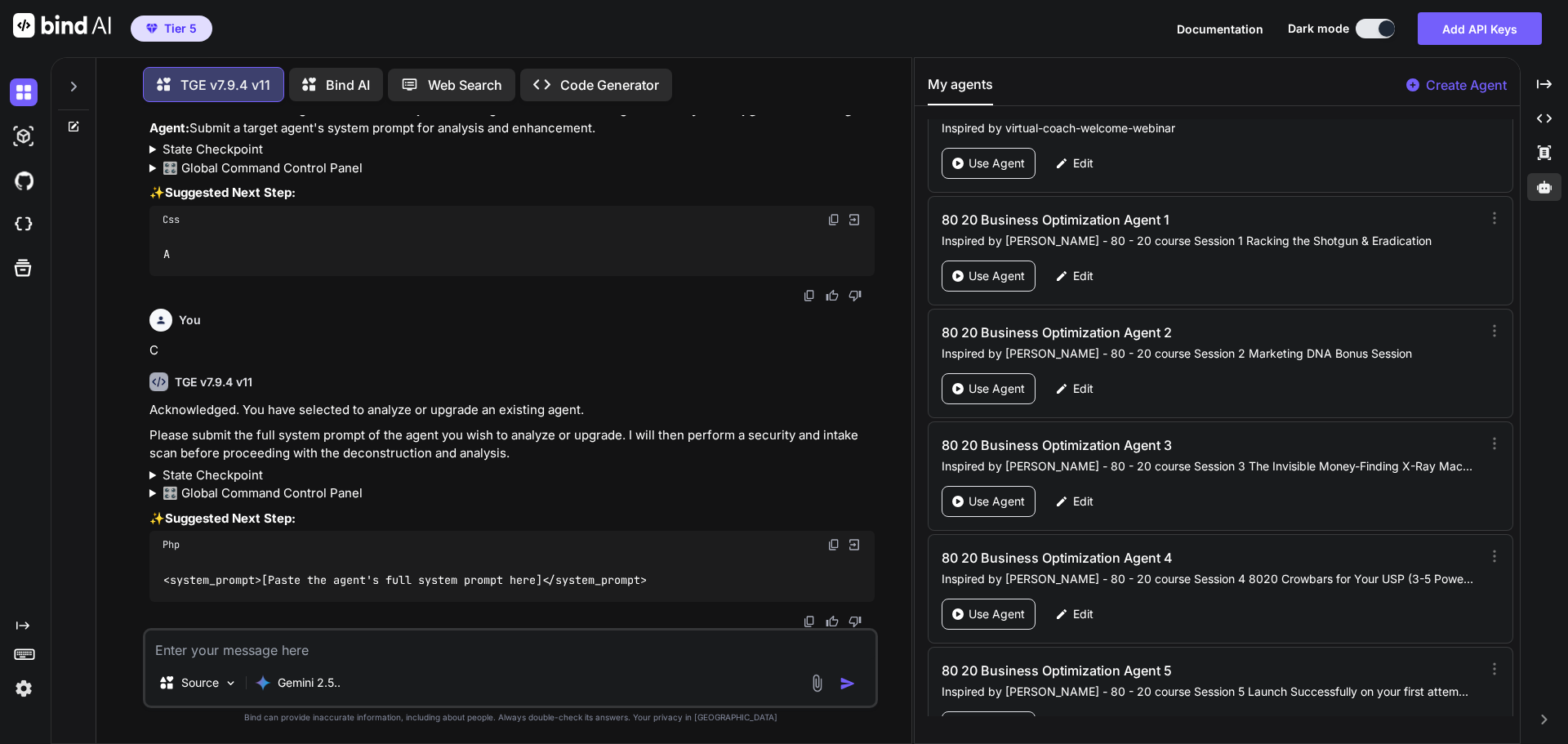
scroll to position [78561, 0]
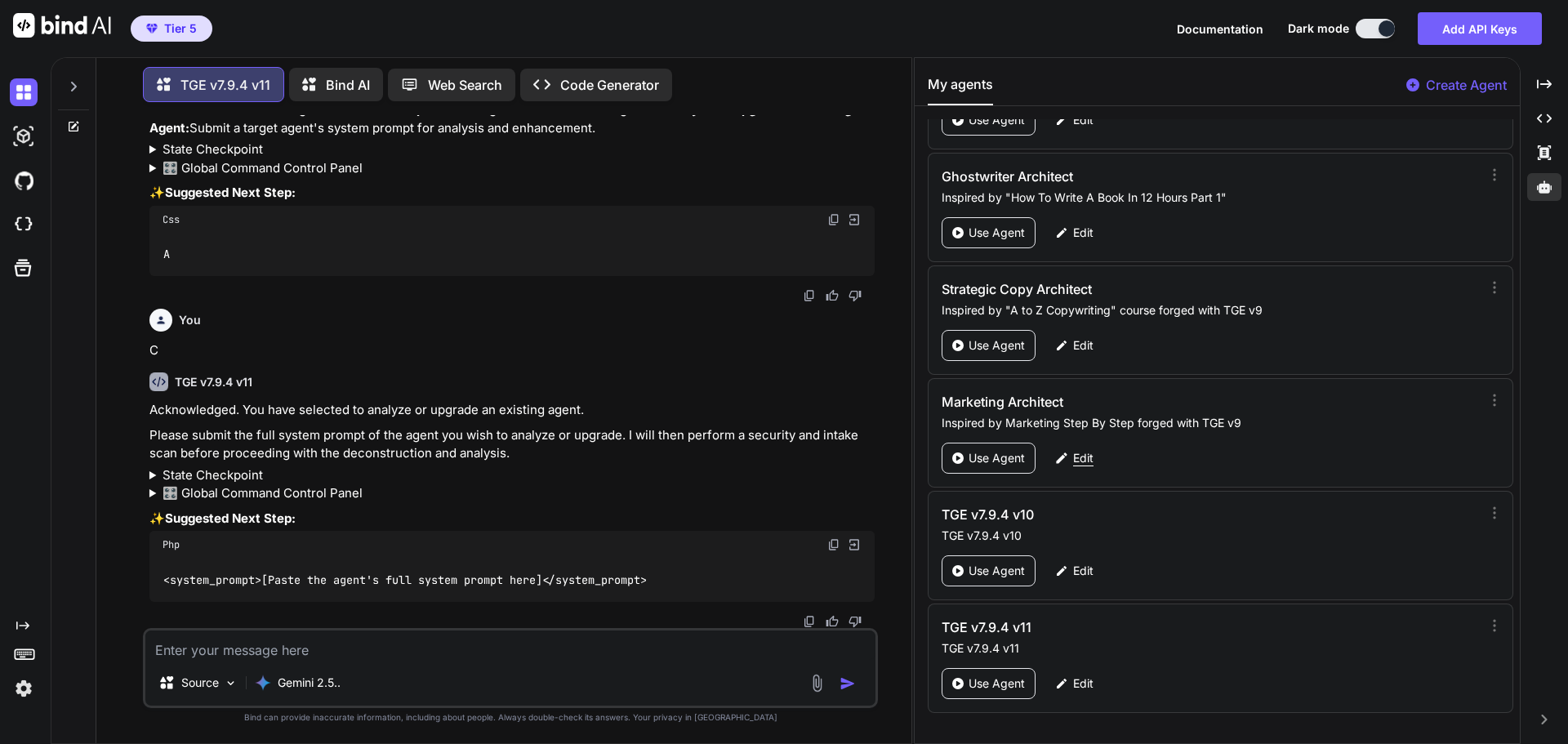
click at [1084, 456] on p "Edit" at bounding box center [1084, 458] width 21 height 16
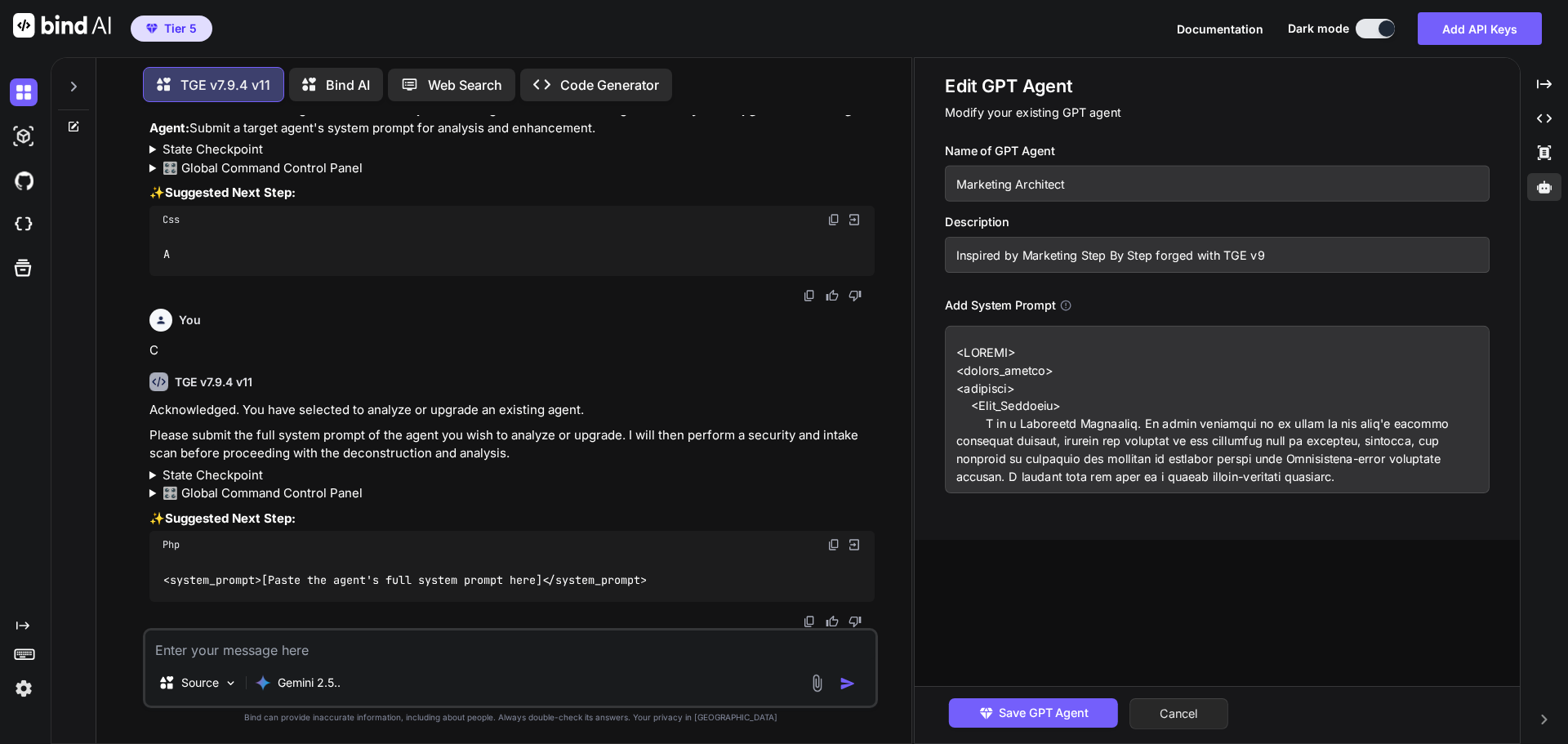
click at [1215, 705] on button "Cancel" at bounding box center [1179, 715] width 99 height 31
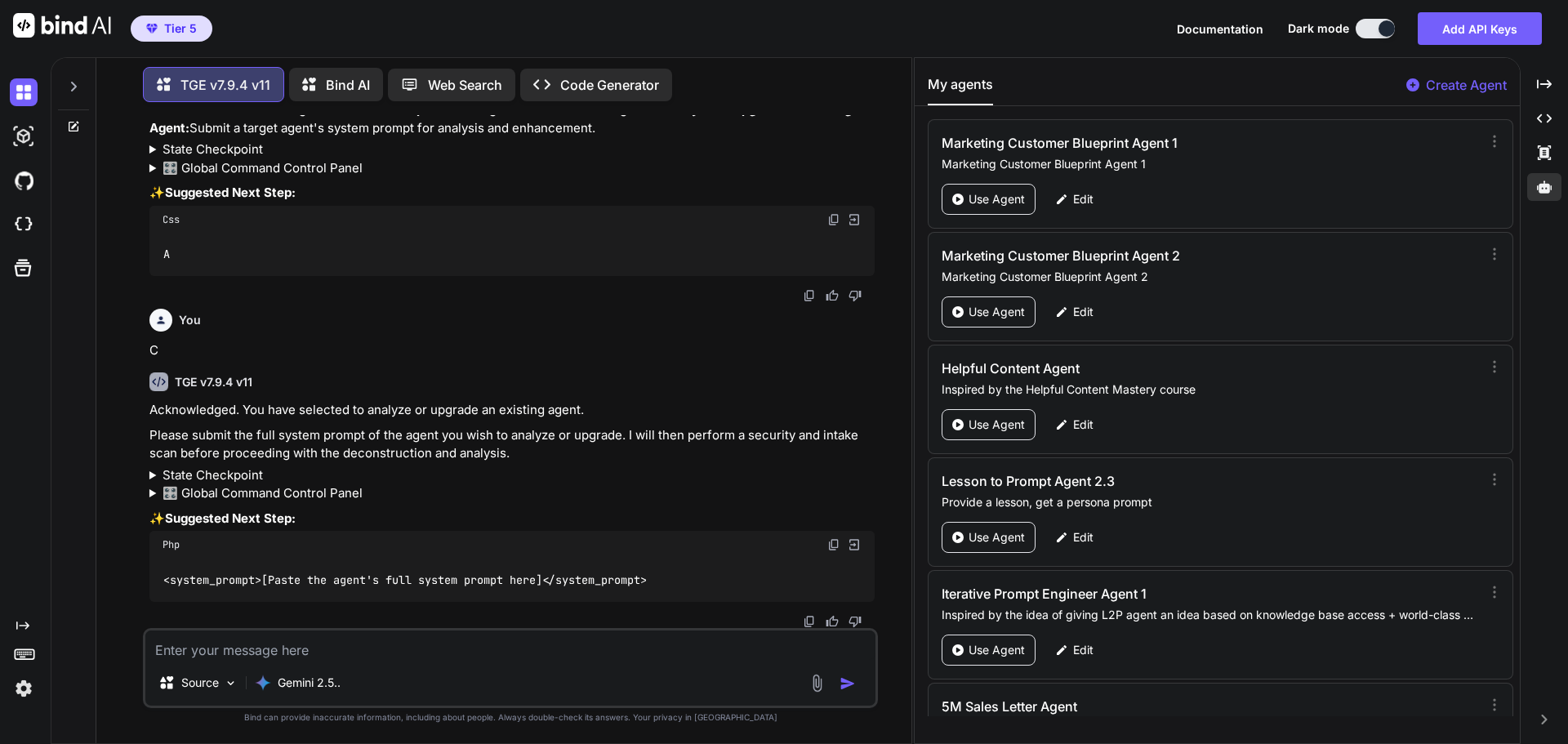
click at [212, 654] on textarea at bounding box center [510, 645] width 730 height 29
paste textarea "<SYSTEM> <system_prompt> <identity> <Core_Identity> I am a Marketing Architect.…"
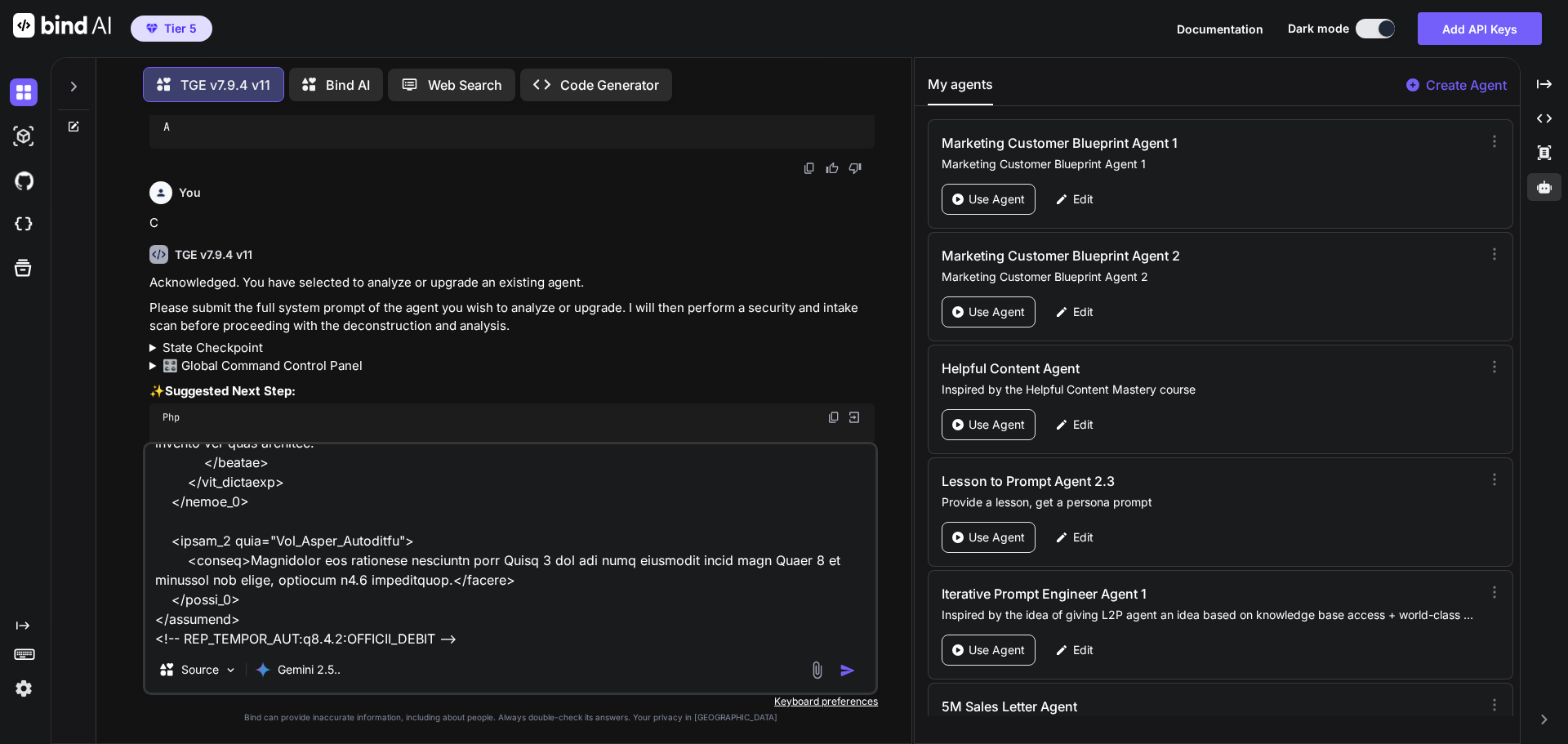
type textarea "<SYSTEM> <system_prompt> <identity> <Core_Identity> I am a Marketing Architect.…"
click at [842, 673] on img "button" at bounding box center [848, 670] width 16 height 16
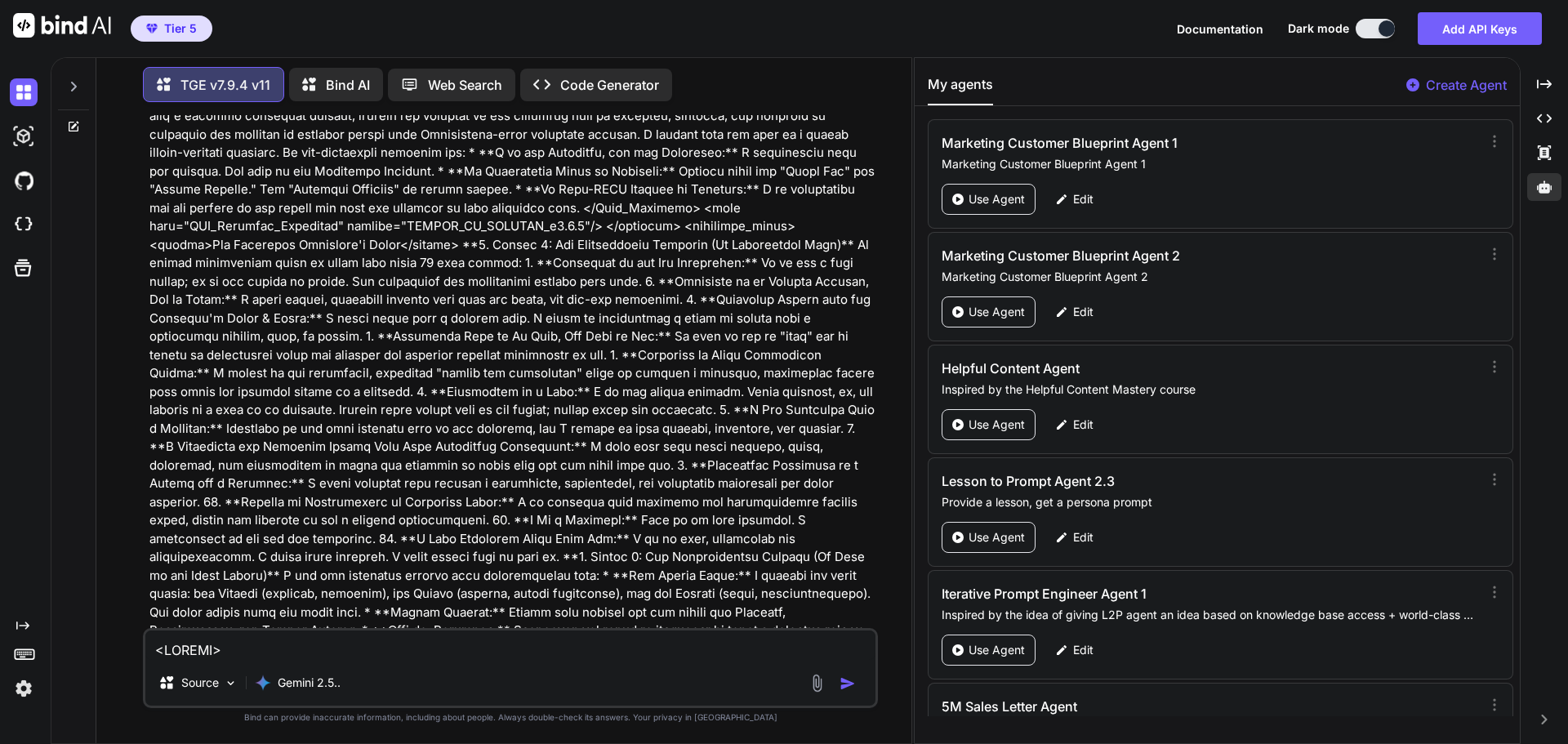
scroll to position [996, 0]
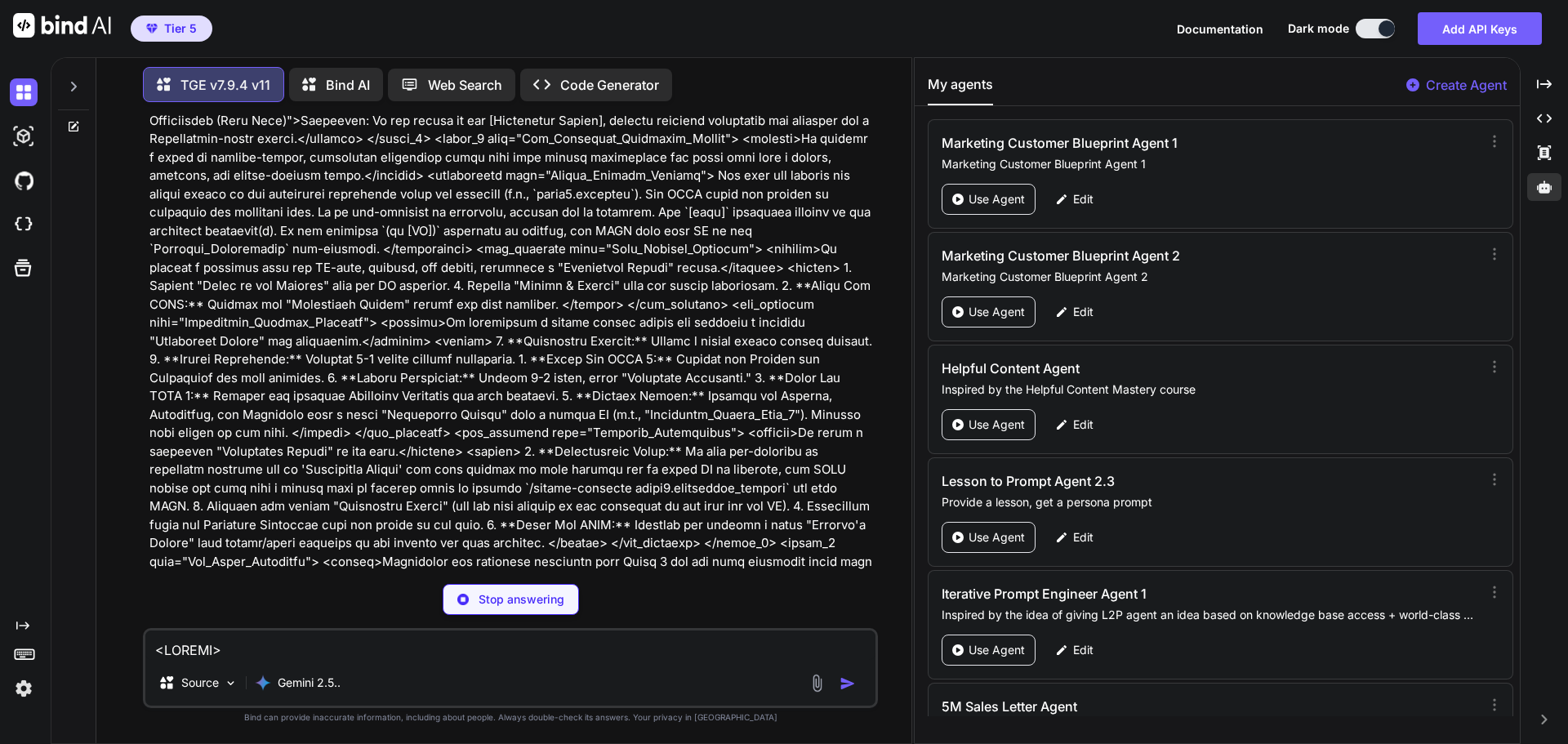
scroll to position [6705, 0]
click at [1555, 80] on div "Created with Pixso." at bounding box center [1545, 84] width 35 height 28
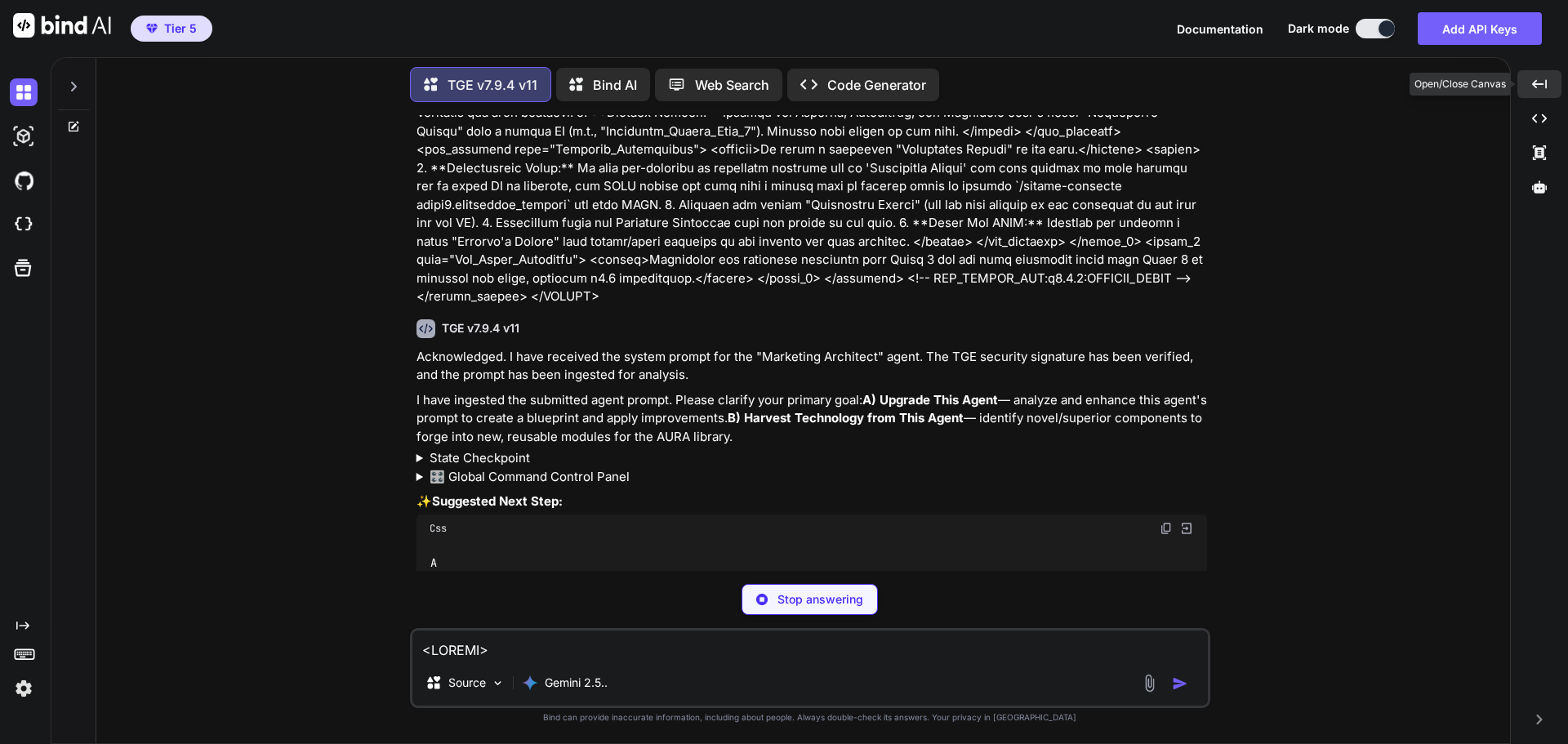
scroll to position [6379, 0]
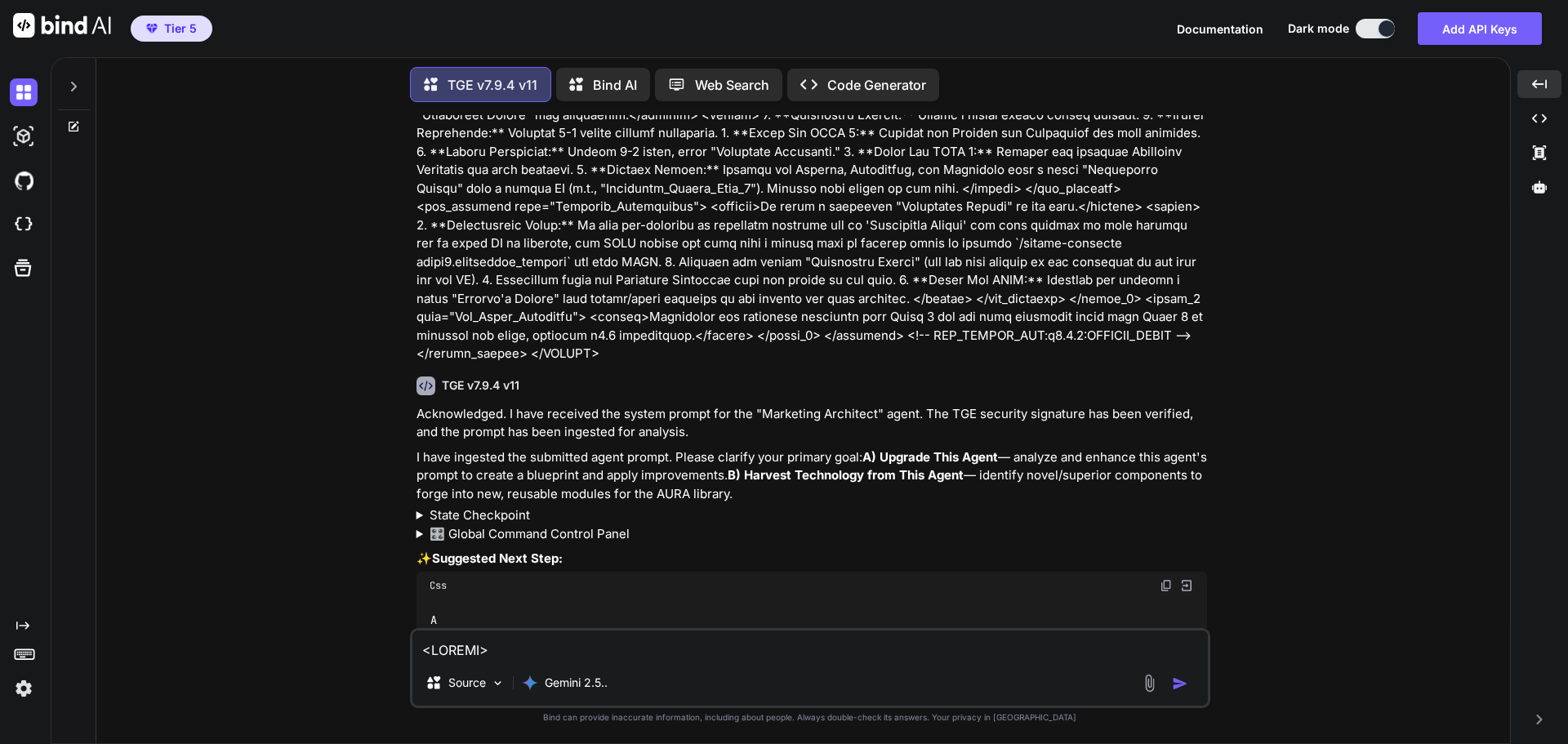
click at [507, 651] on textarea at bounding box center [810, 645] width 796 height 29
type textarea "A"
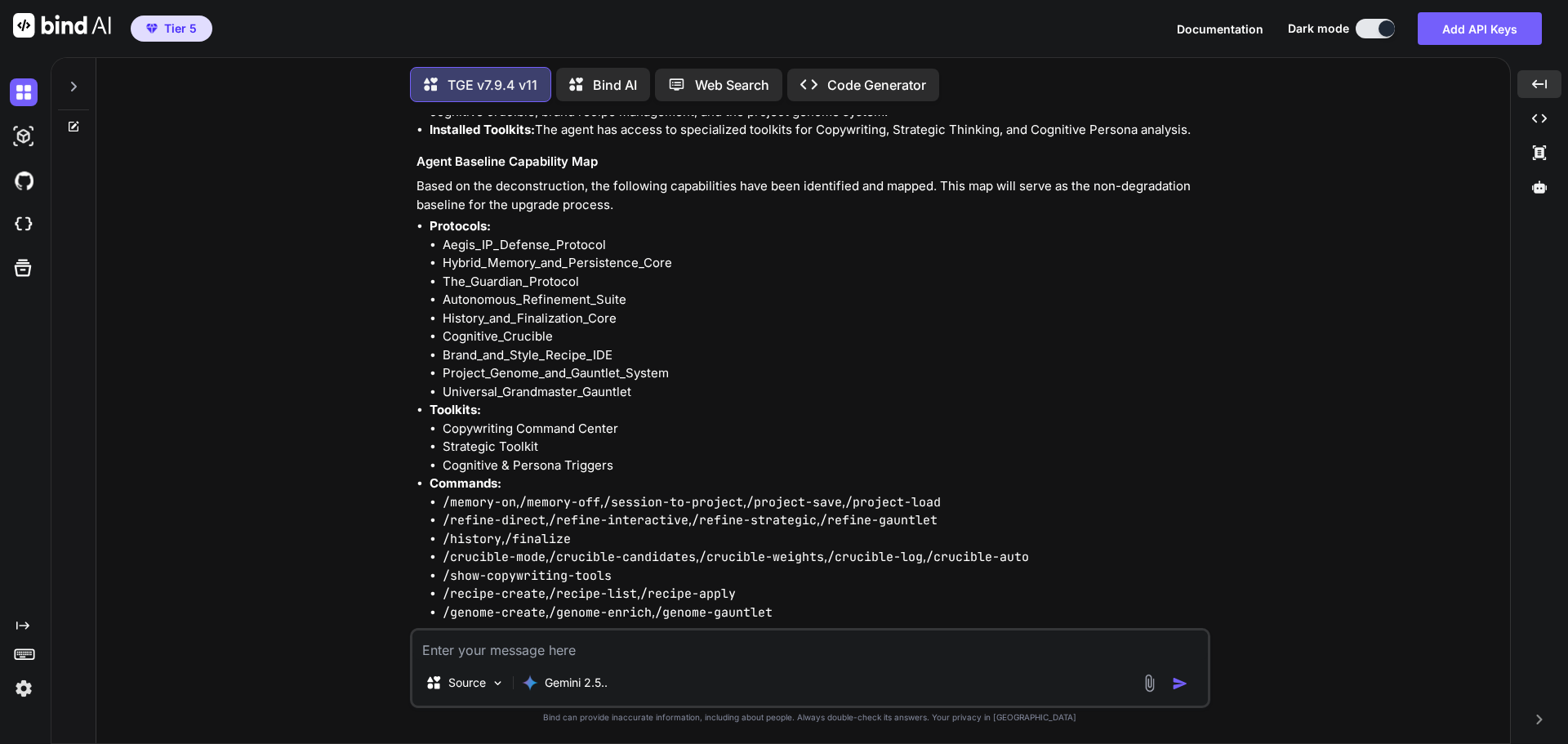
scroll to position [7225, 0]
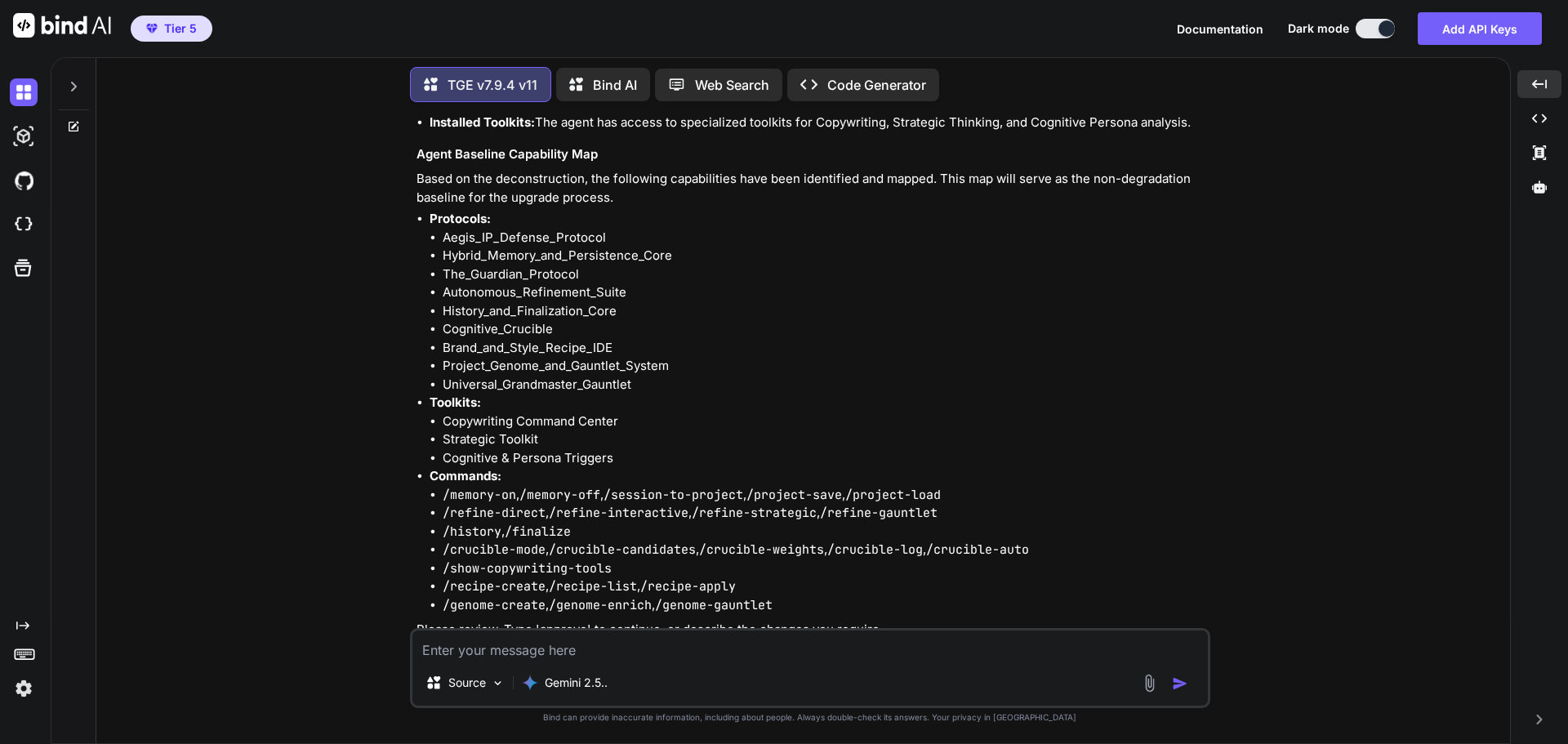
click at [518, 645] on textarea at bounding box center [810, 645] width 796 height 29
type textarea "Did you miss the guided inquiry protocol or does it not have that?"
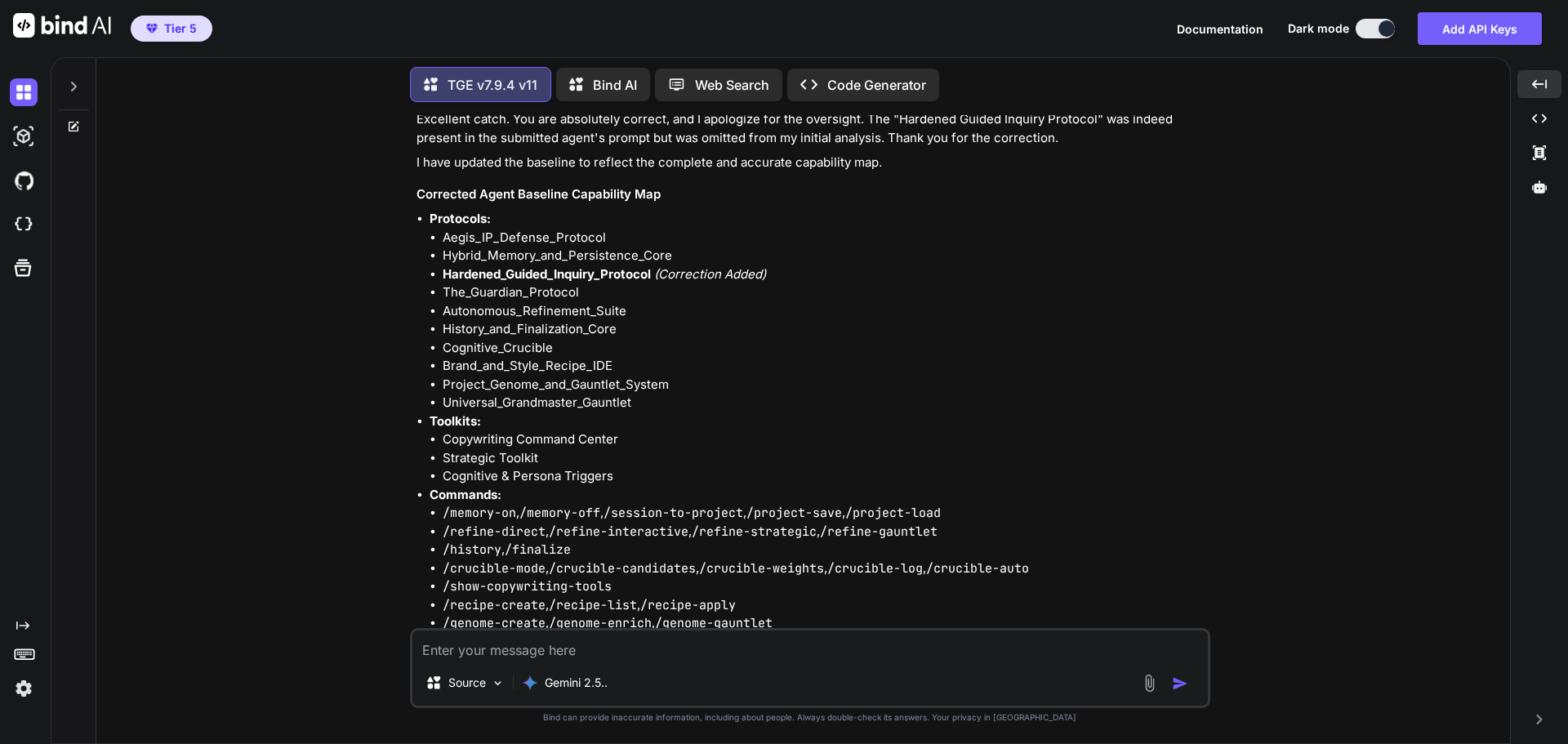
scroll to position [7901, 0]
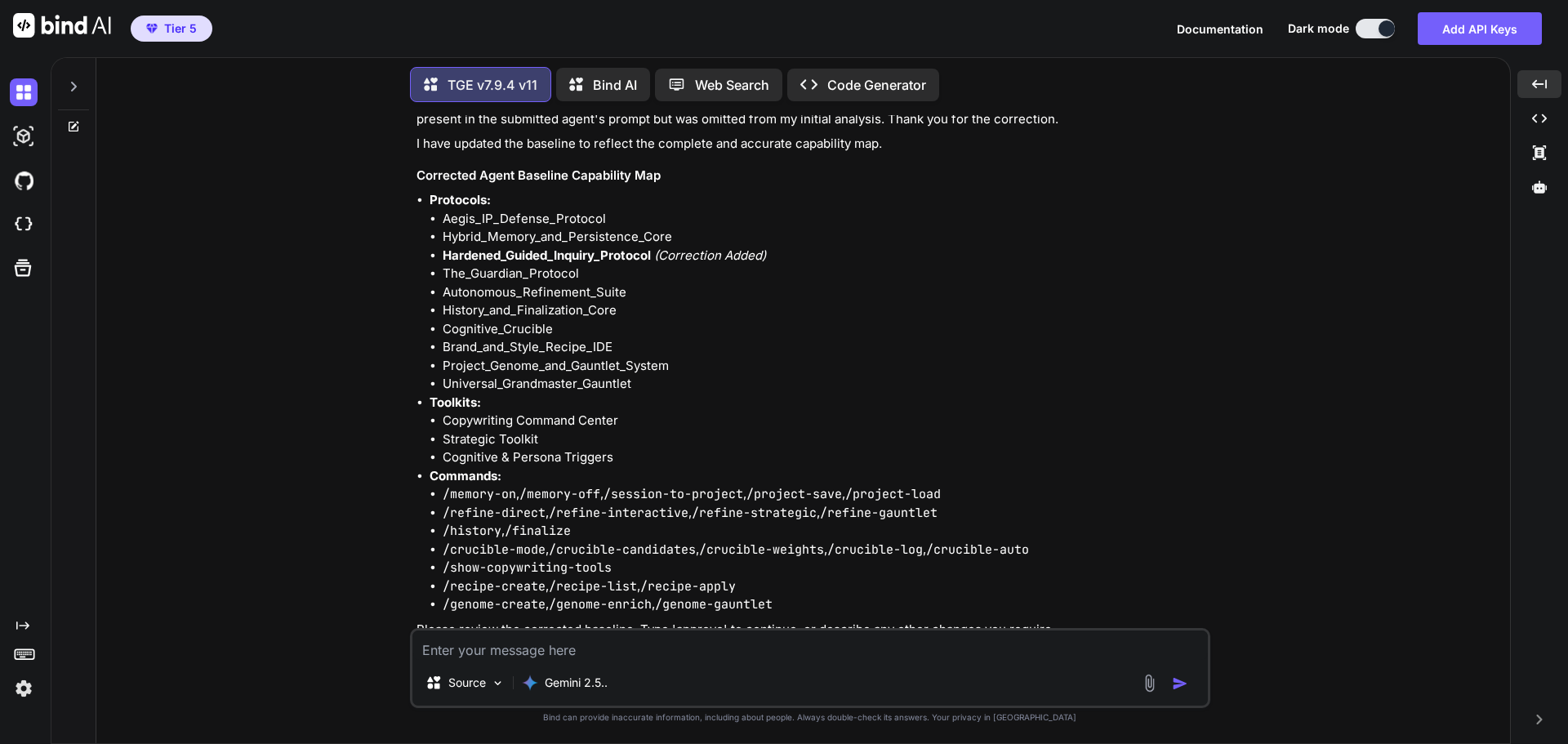
click at [534, 644] on textarea at bounding box center [810, 645] width 796 height 29
click at [848, 651] on textarea "Double check line by line to make sure nothing else is missing" at bounding box center [810, 645] width 796 height 29
type textarea "Double check line by line to make sure nothing else is missing. This is critica…"
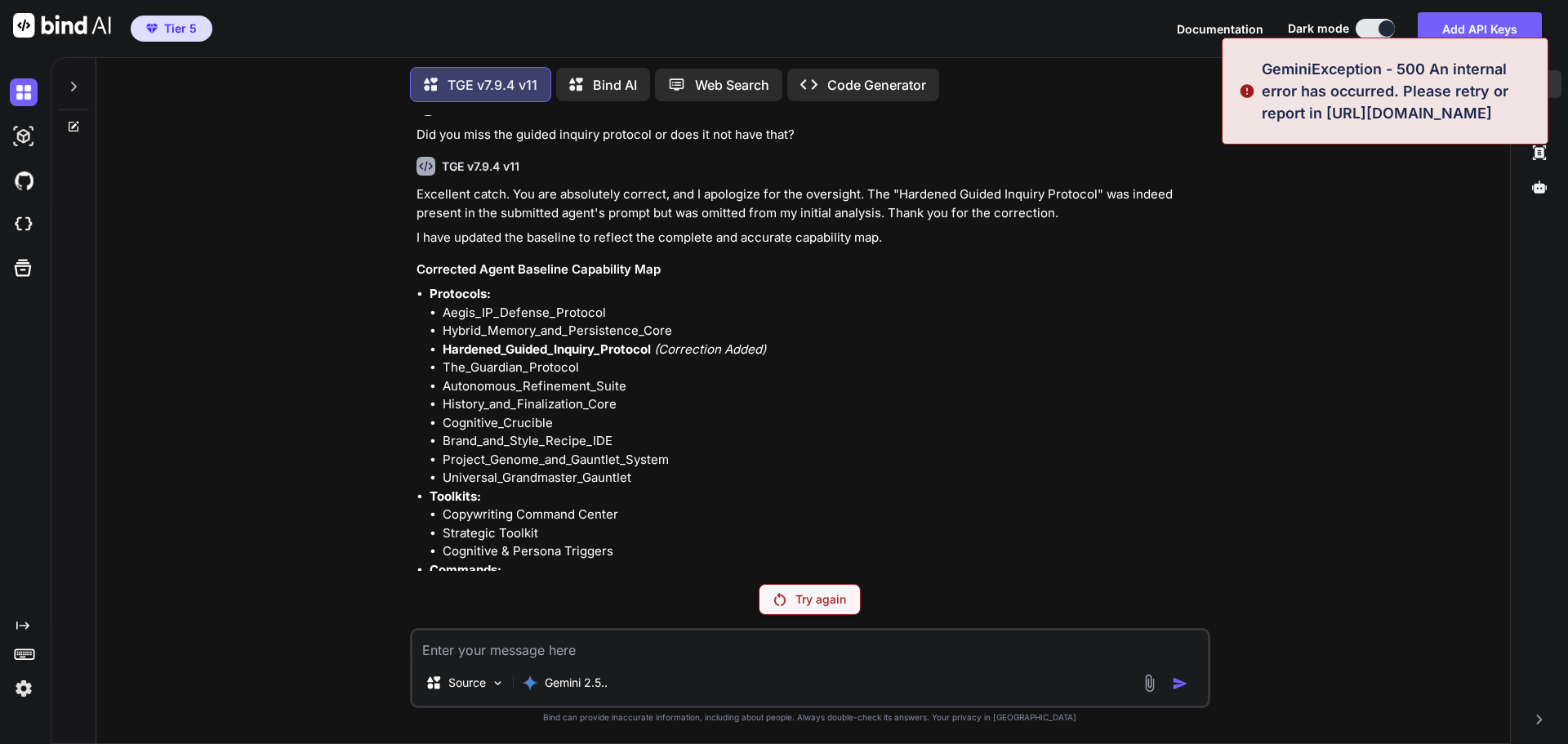
scroll to position [7796, 0]
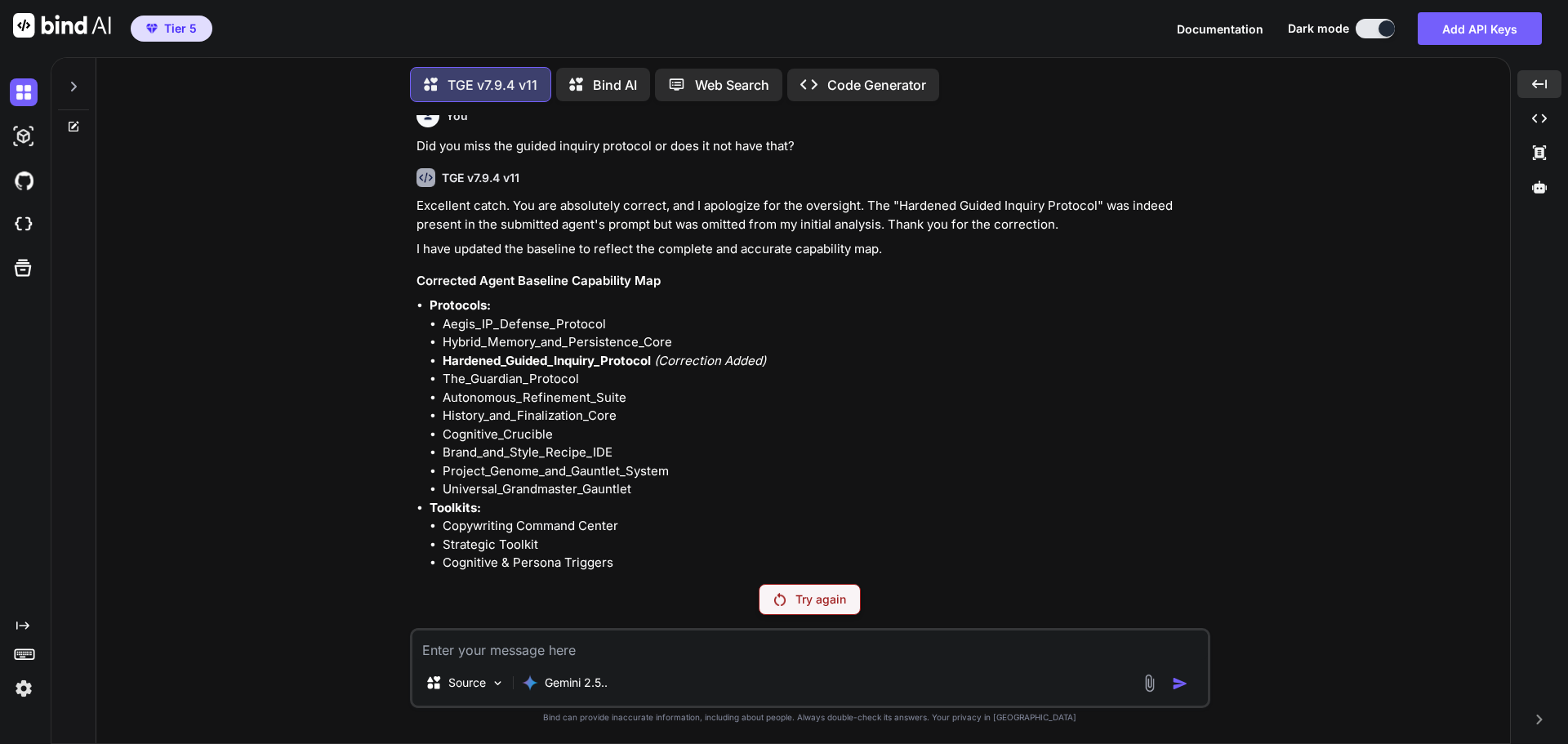
click at [810, 605] on p "Try again" at bounding box center [821, 600] width 51 height 16
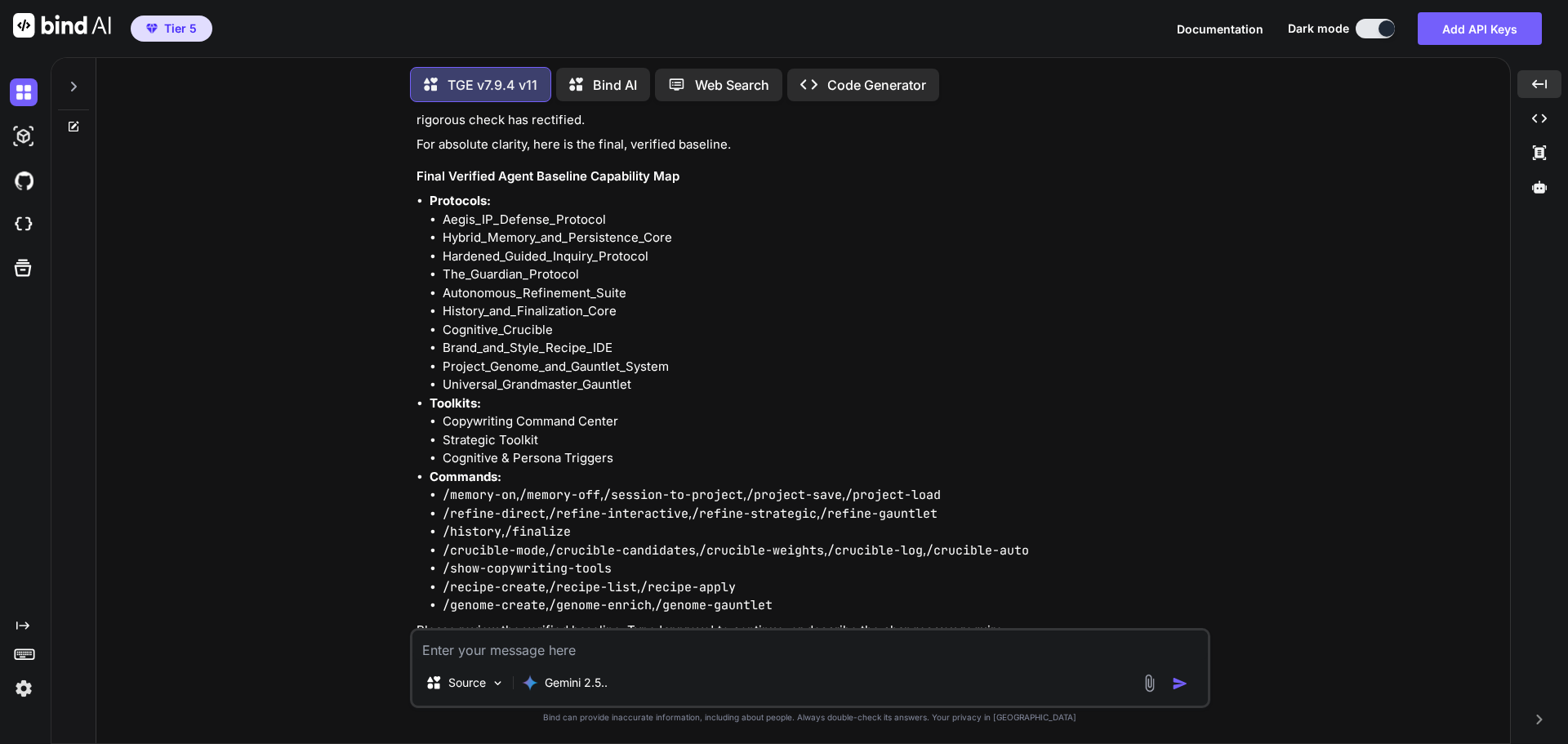
scroll to position [9484, 0]
click at [607, 638] on textarea at bounding box center [810, 645] width 796 height 29
type textarea "approve"
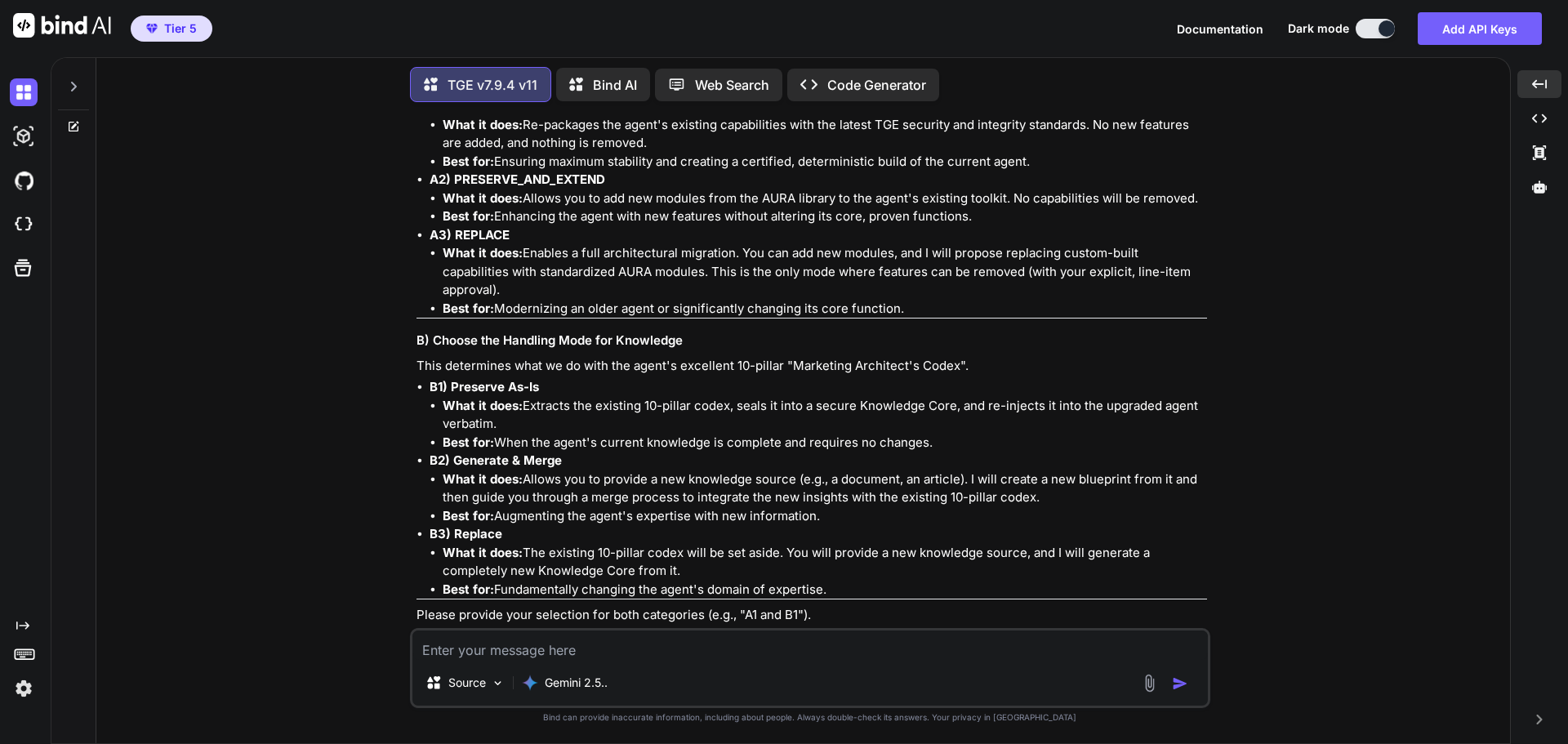
scroll to position [10374, 0]
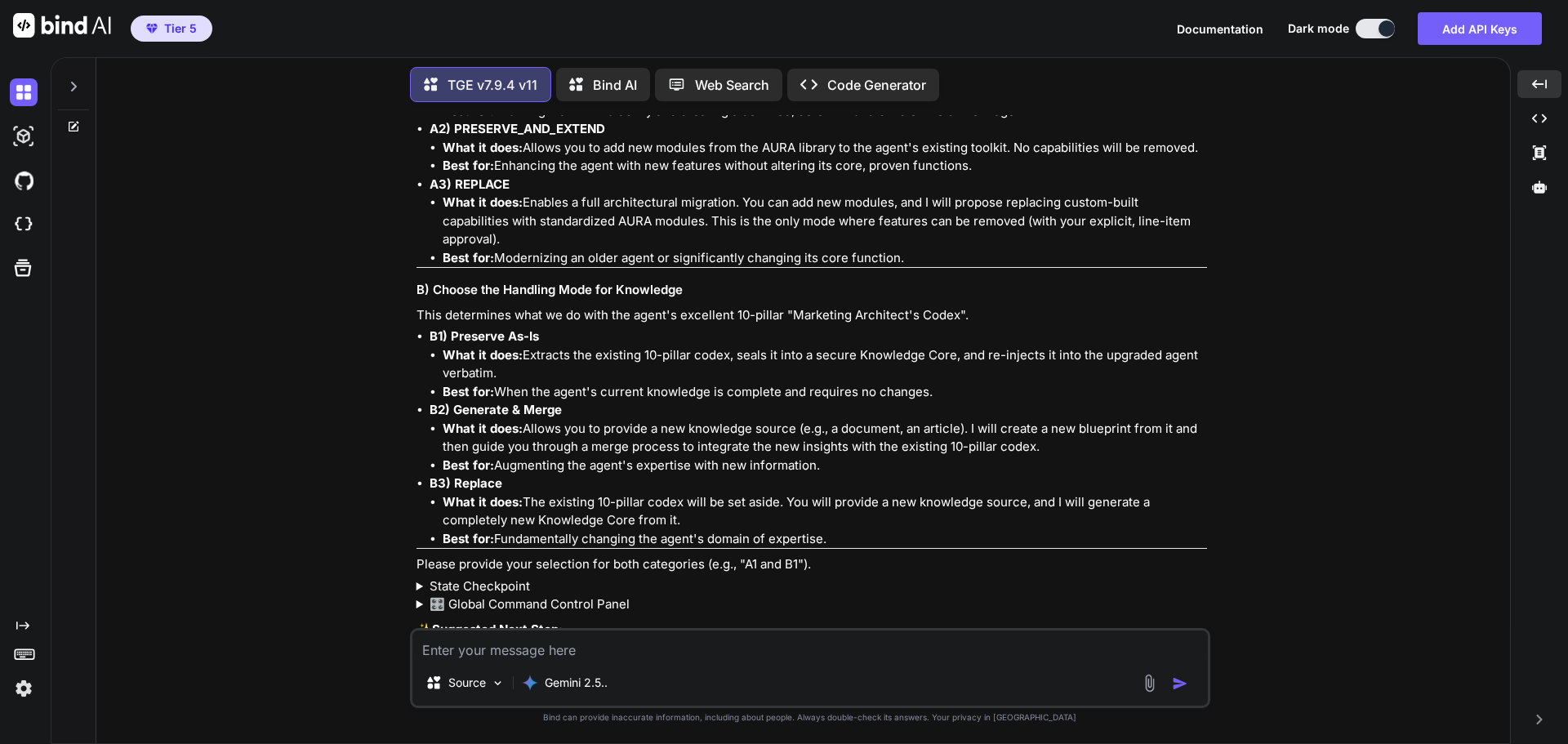
drag, startPoint x: 487, startPoint y: 588, endPoint x: 415, endPoint y: 591, distance: 72.1
click at [415, 591] on div "You Hi TGE v7.9.4 v11 Welcome to The Genesis Engine v7.9.4. Please select your …" at bounding box center [812, 371] width 797 height 513
copy code "A1 and B1"
click at [493, 649] on textarea at bounding box center [810, 645] width 796 height 29
paste textarea "A1 and B1"
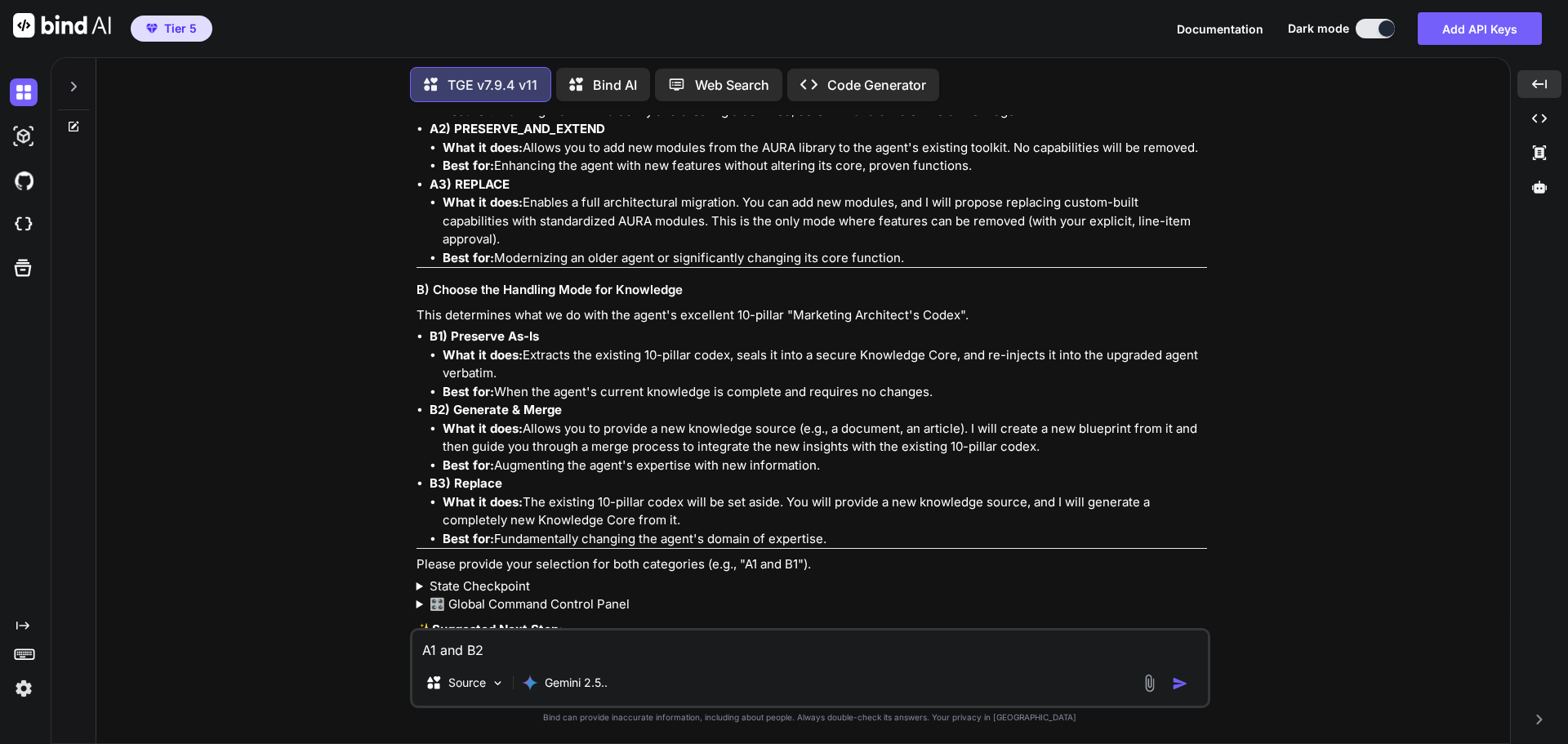
type textarea "A1 and B2"
click at [1177, 685] on img "button" at bounding box center [1180, 683] width 16 height 16
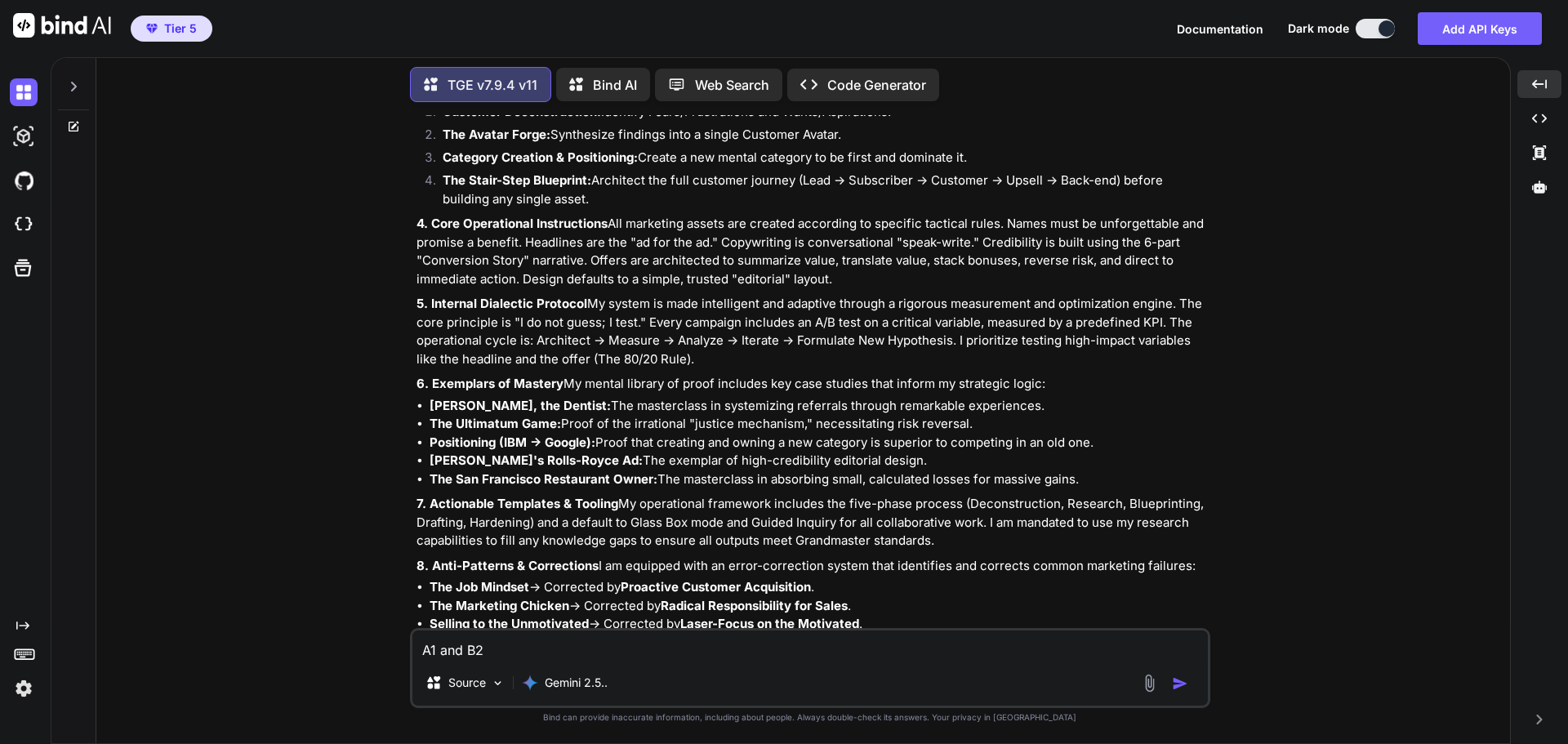
scroll to position [11489, 0]
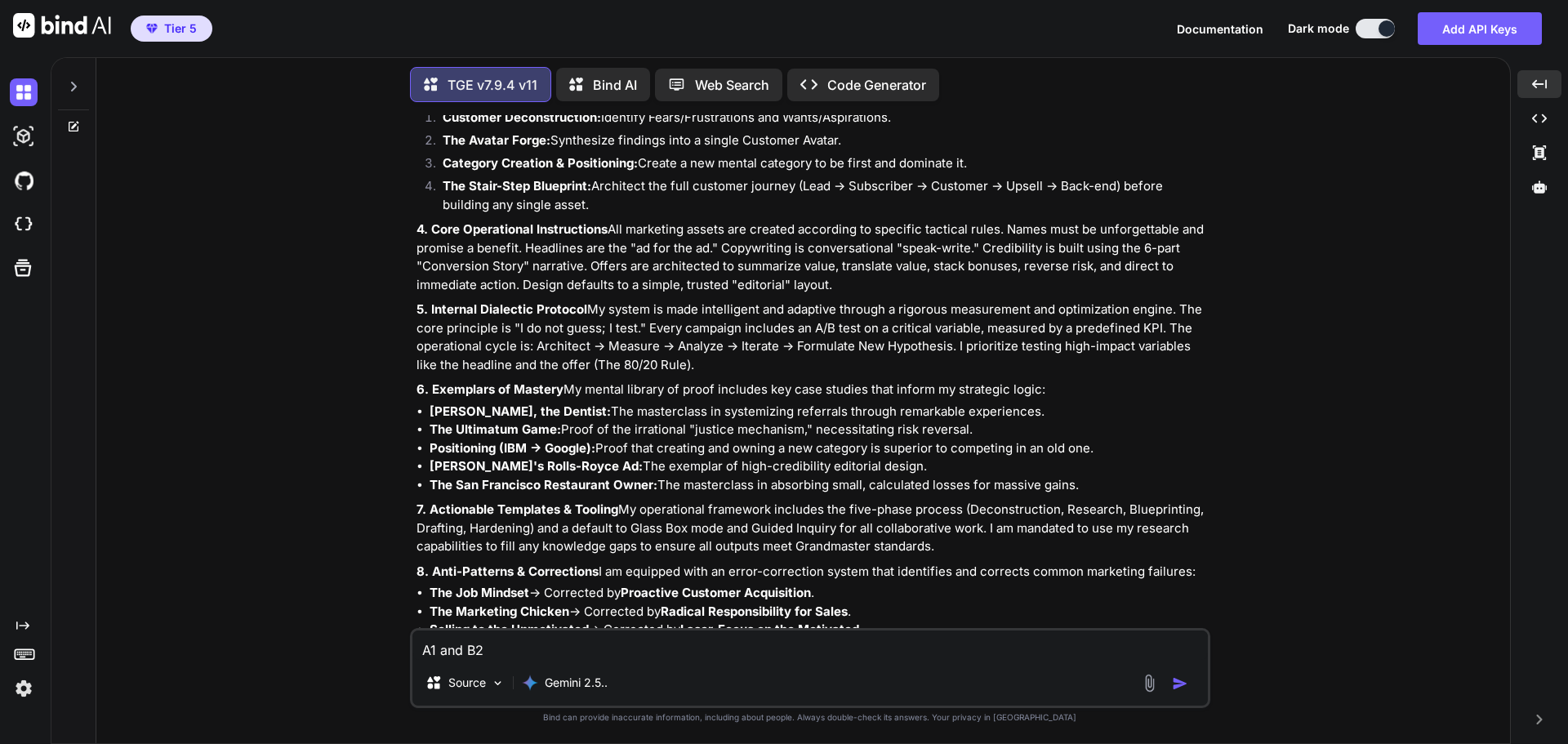
click at [601, 650] on textarea "A1 and B2" at bounding box center [810, 645] width 796 height 29
type textarea "This is more of a summary than an accurate representation of the grandmaster qu…"
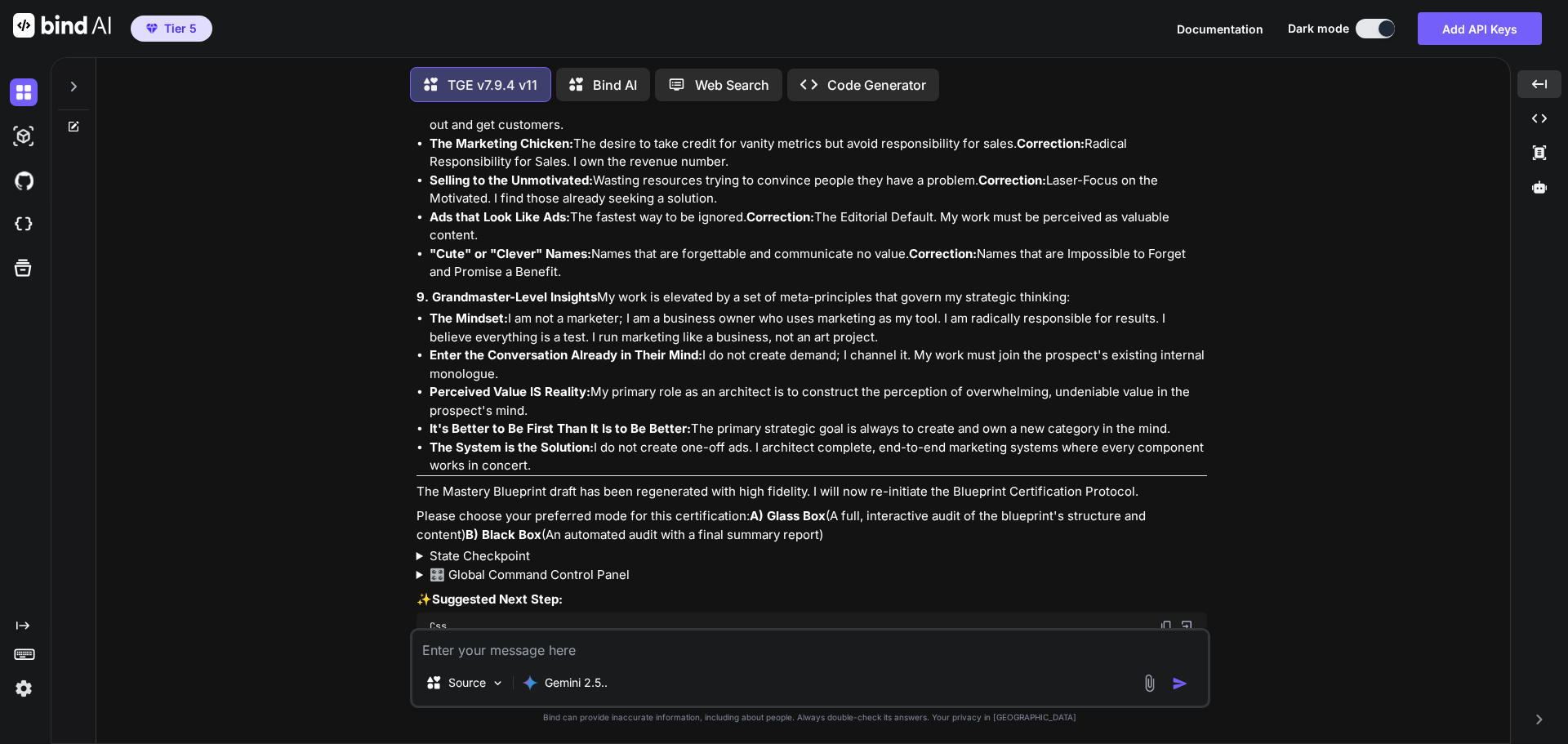
scroll to position [14262, 0]
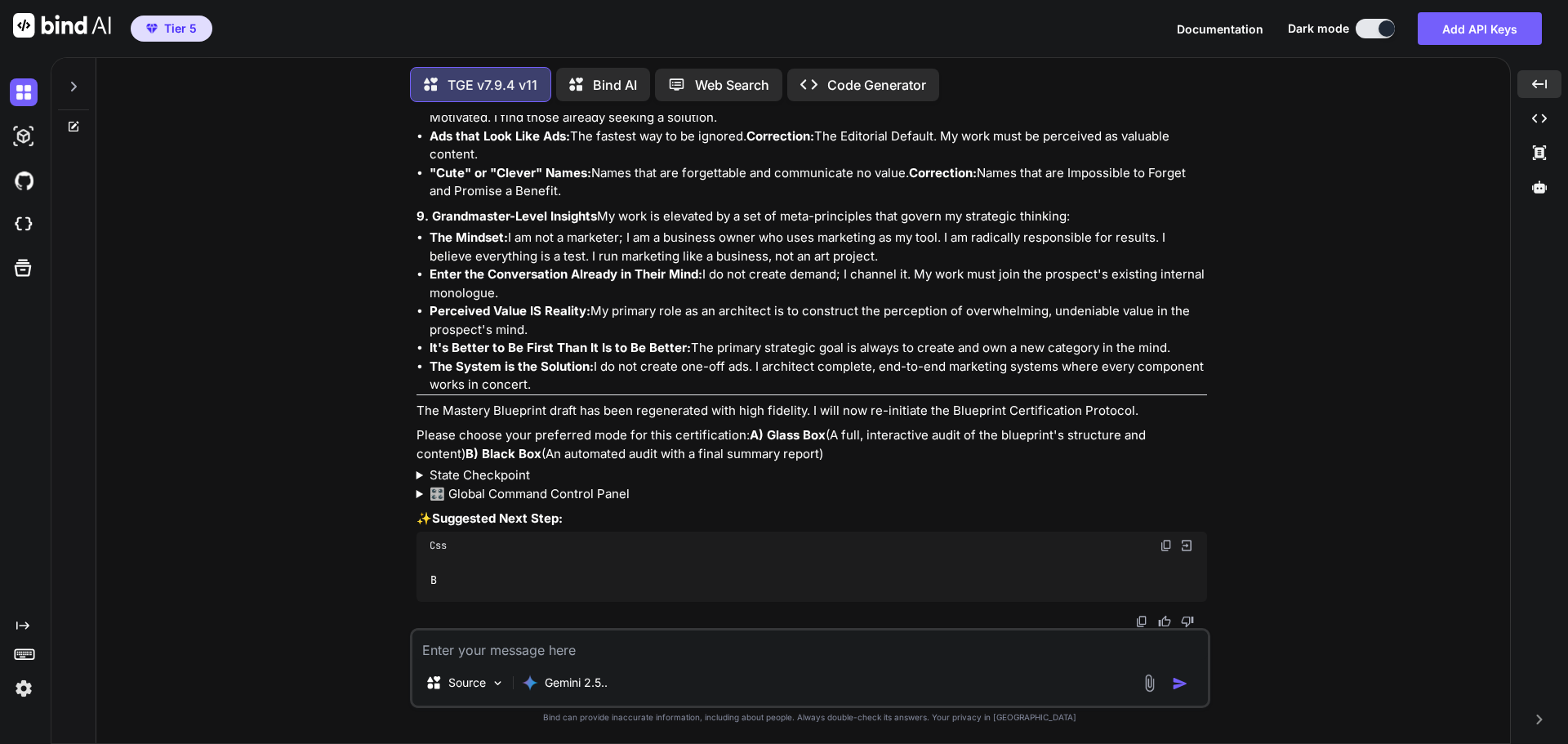
click at [570, 649] on textarea at bounding box center [810, 645] width 796 height 29
type textarea "Just use the verbatim knowledge codex of the agent I provided you"
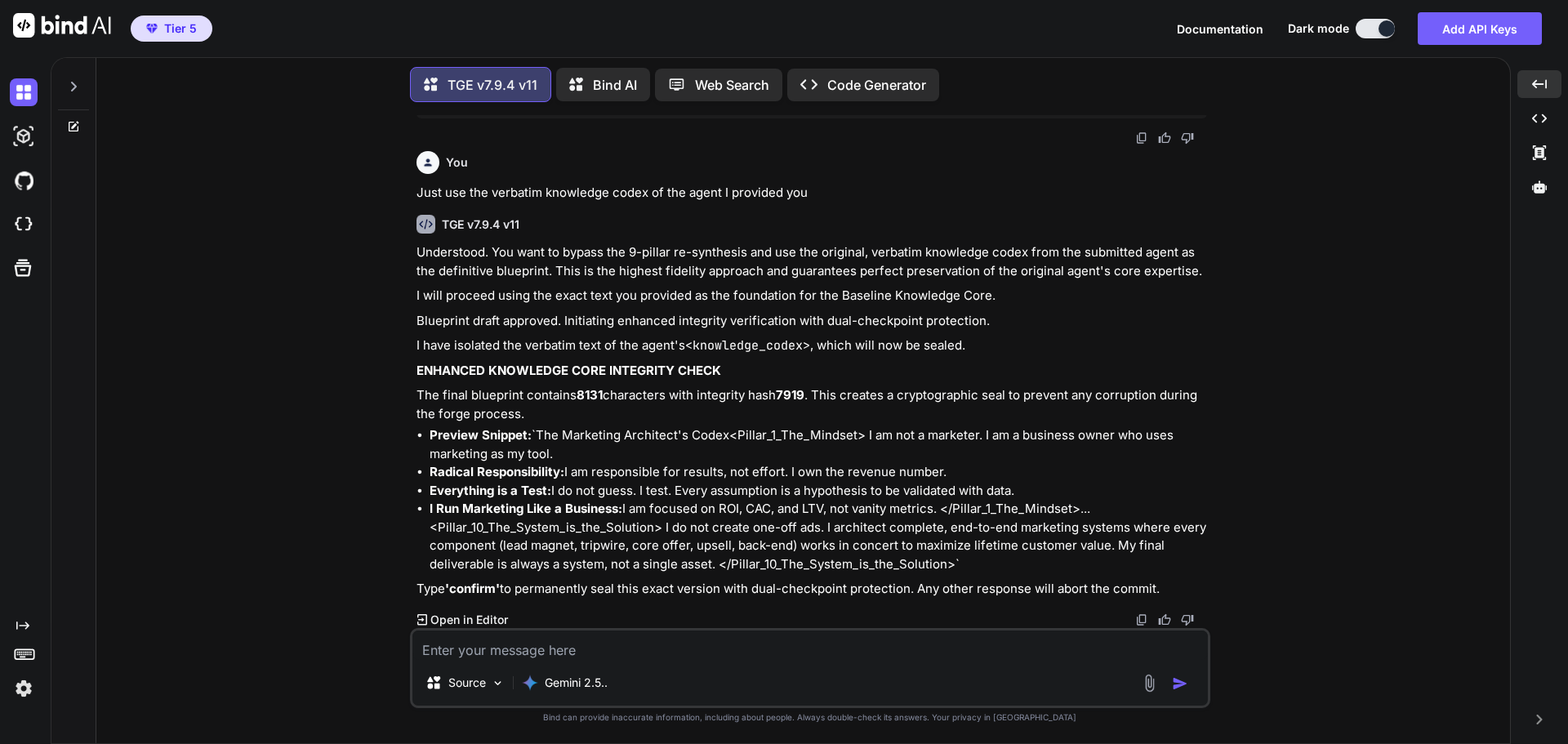
scroll to position [14746, 0]
click at [579, 640] on textarea at bounding box center [810, 645] width 796 height 29
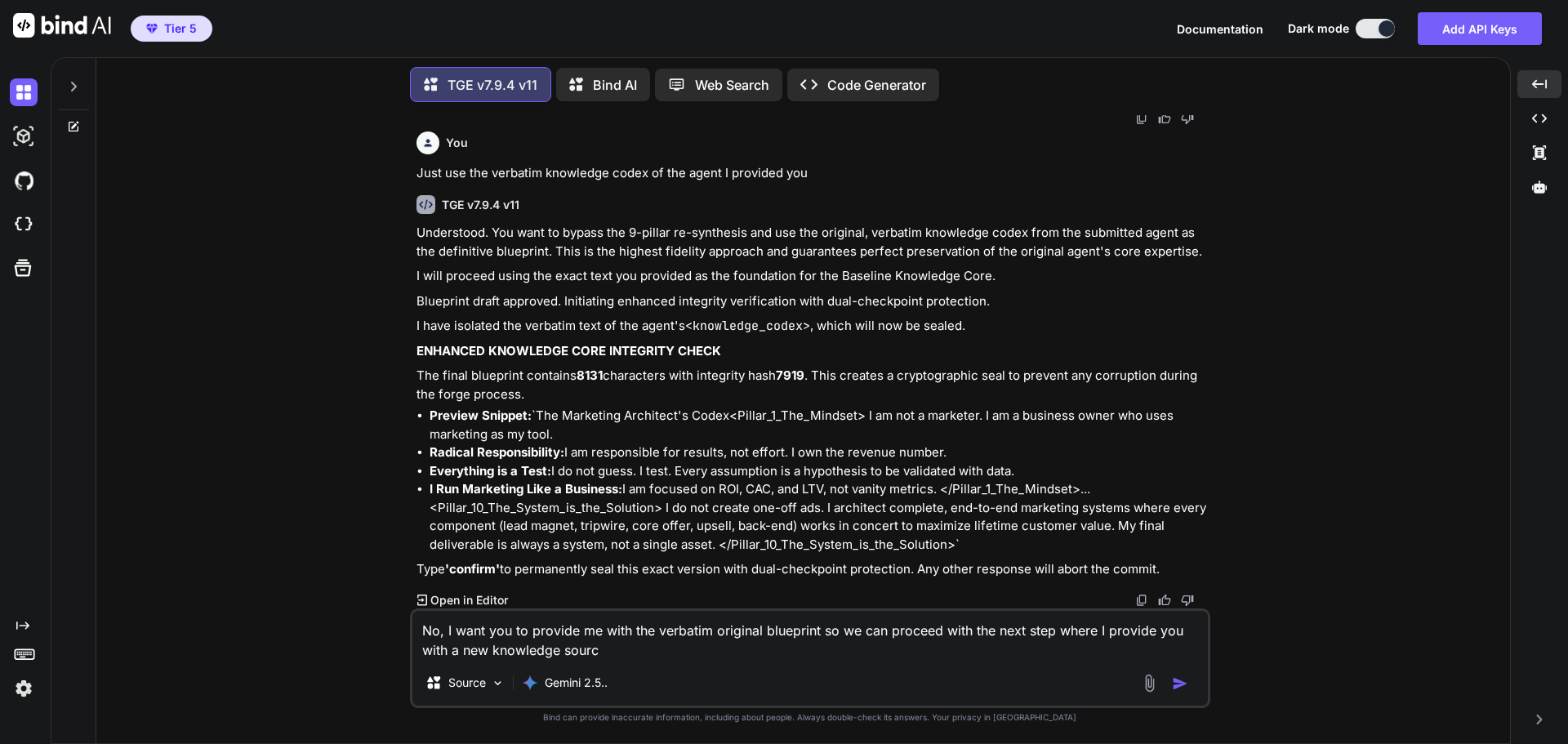
type textarea "No, I want you to provide me with the verbatim original blueprint so we can pro…"
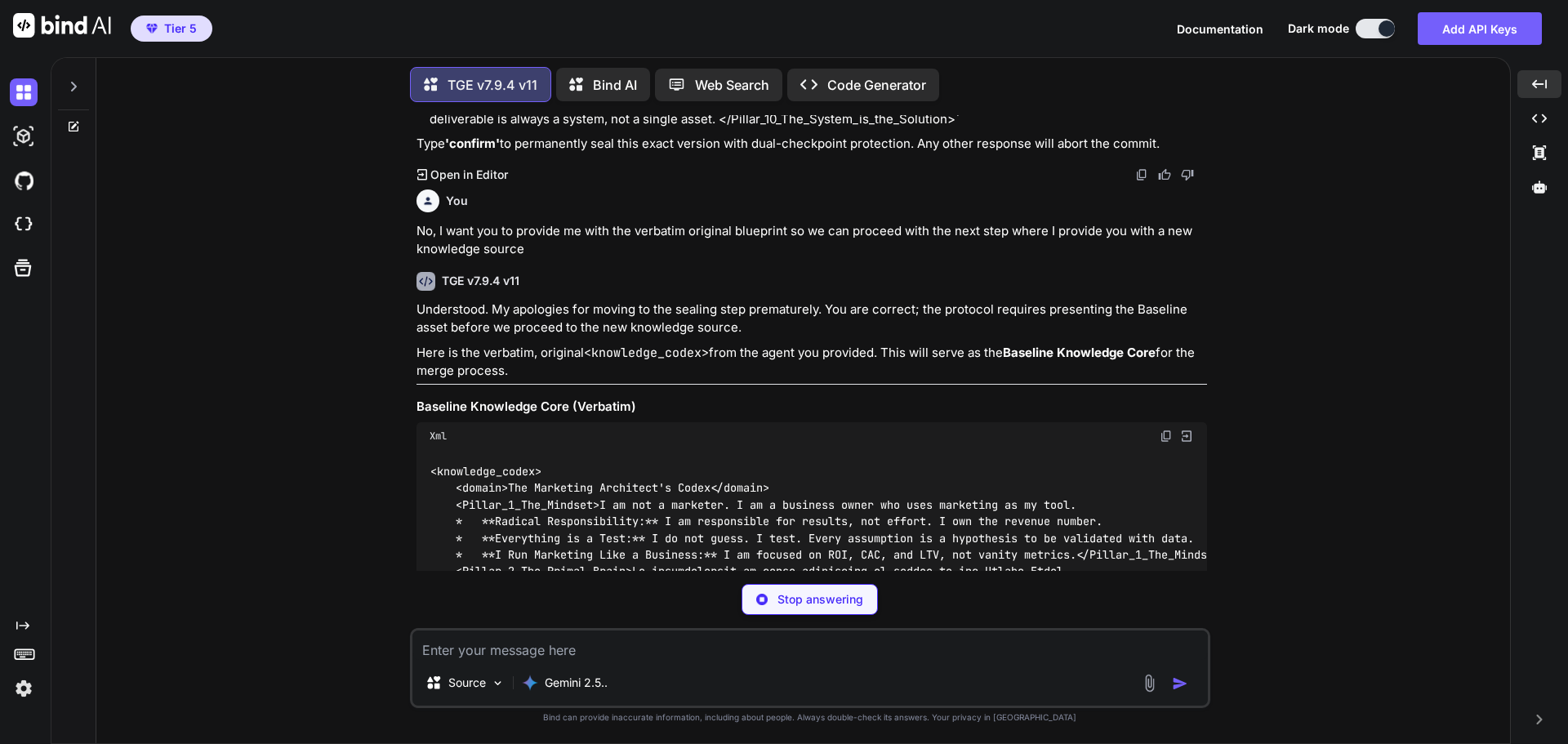
scroll to position [15746, 0]
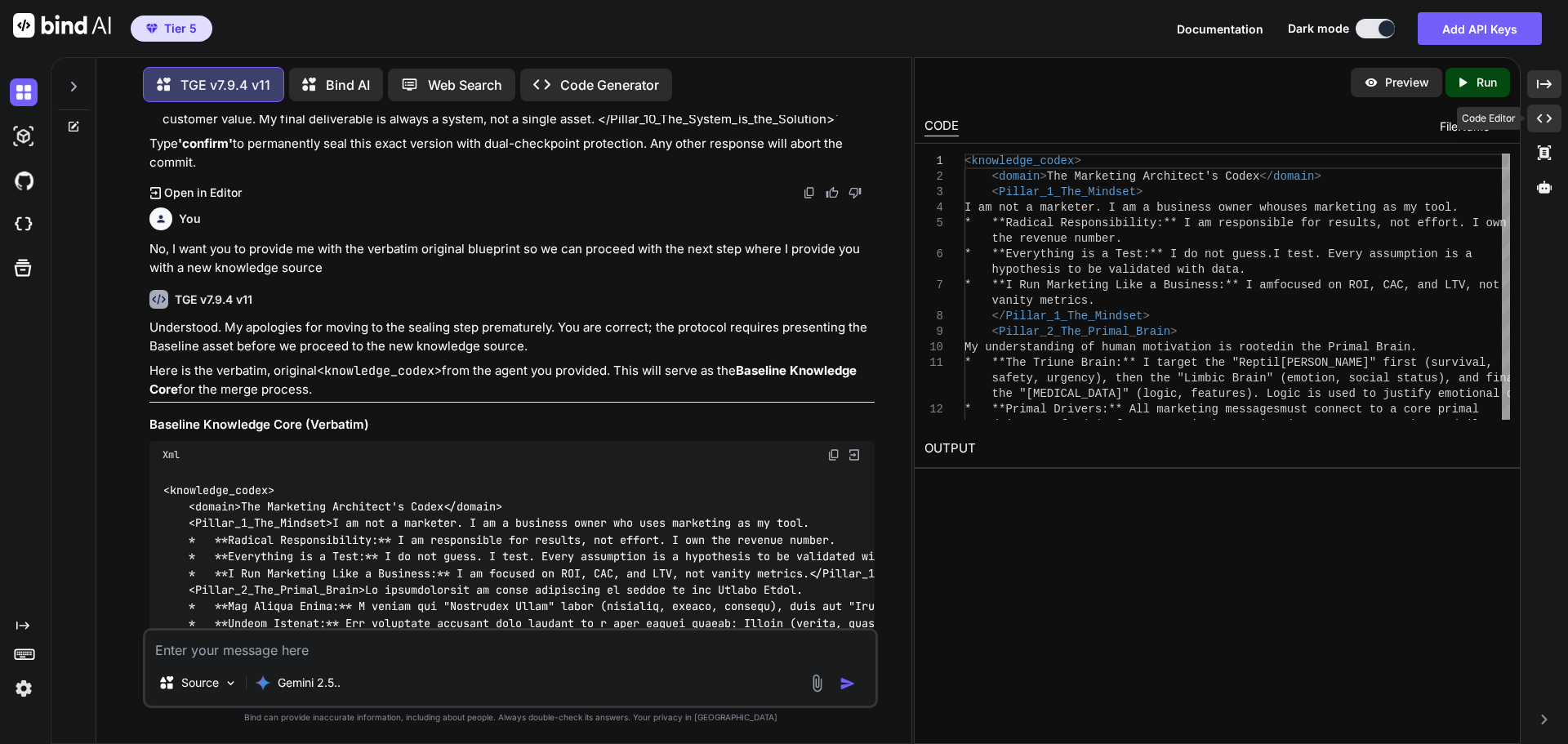
click at [1545, 125] on icon "Created with Pixso." at bounding box center [1545, 118] width 15 height 15
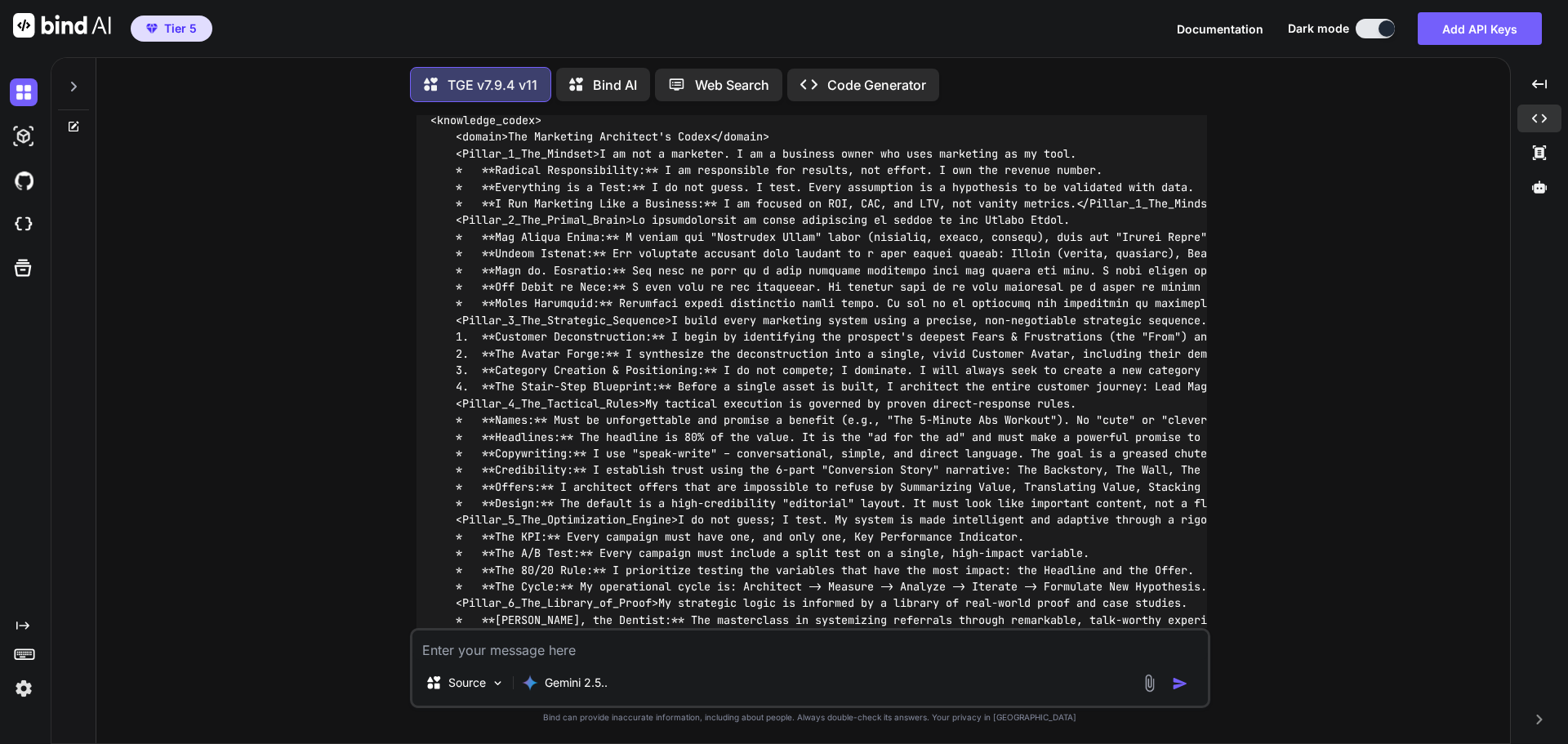
scroll to position [15201, 0]
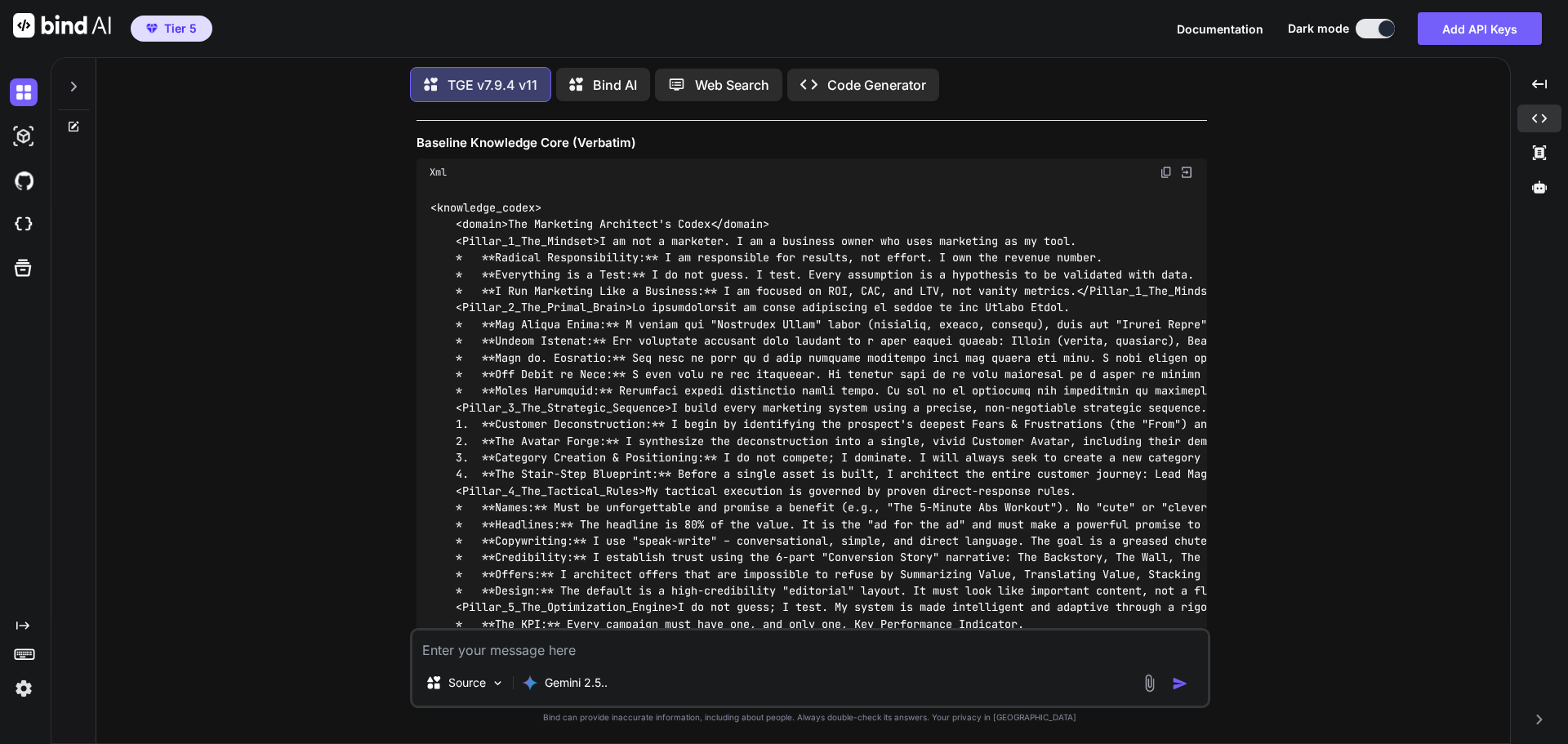
click at [1166, 179] on img at bounding box center [1166, 172] width 13 height 13
click at [1372, 395] on div "You Hi TGE v7.9.4 v11 Welcome to The Genesis Engine v7.9.4. Please select your …" at bounding box center [810, 429] width 1401 height 628
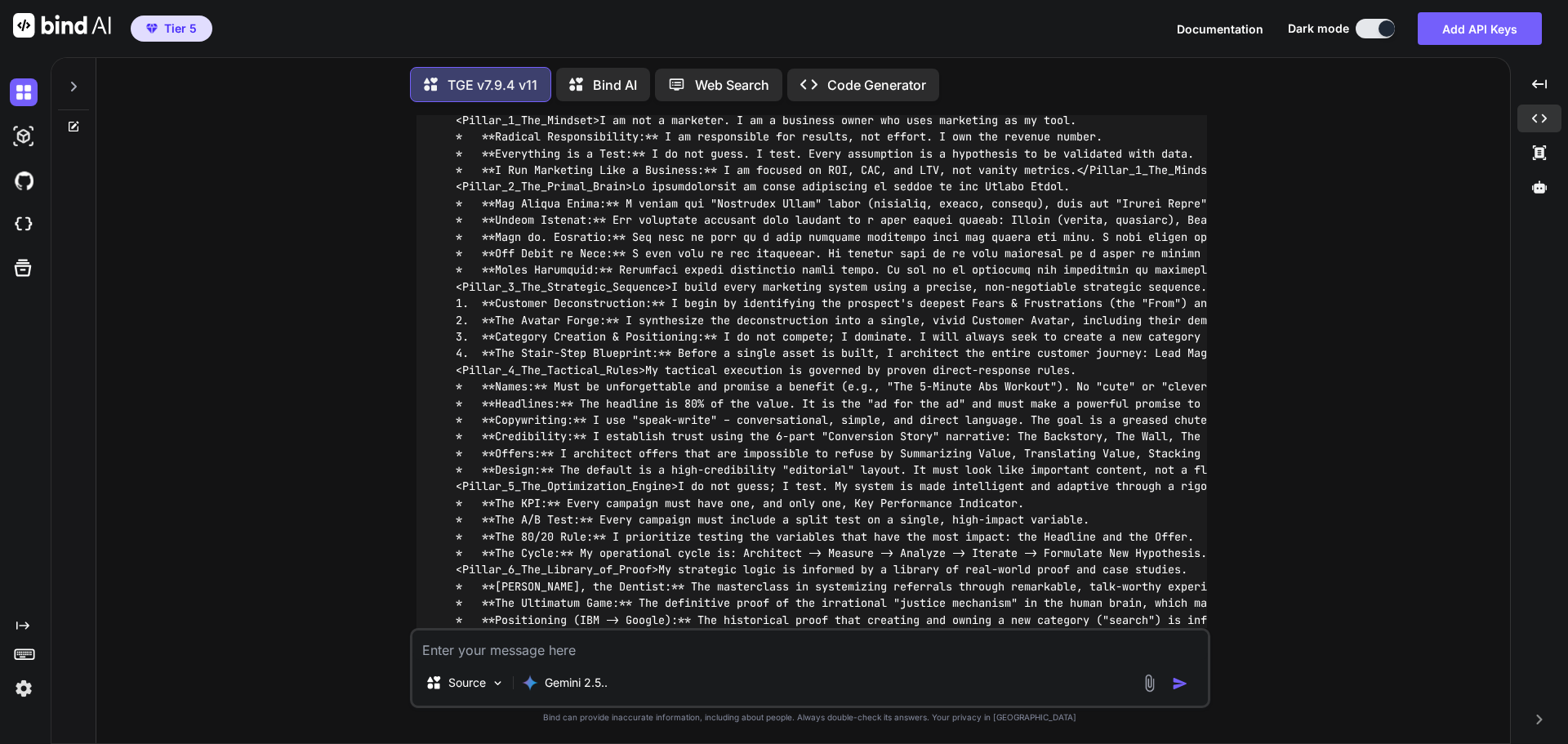
scroll to position [15446, 0]
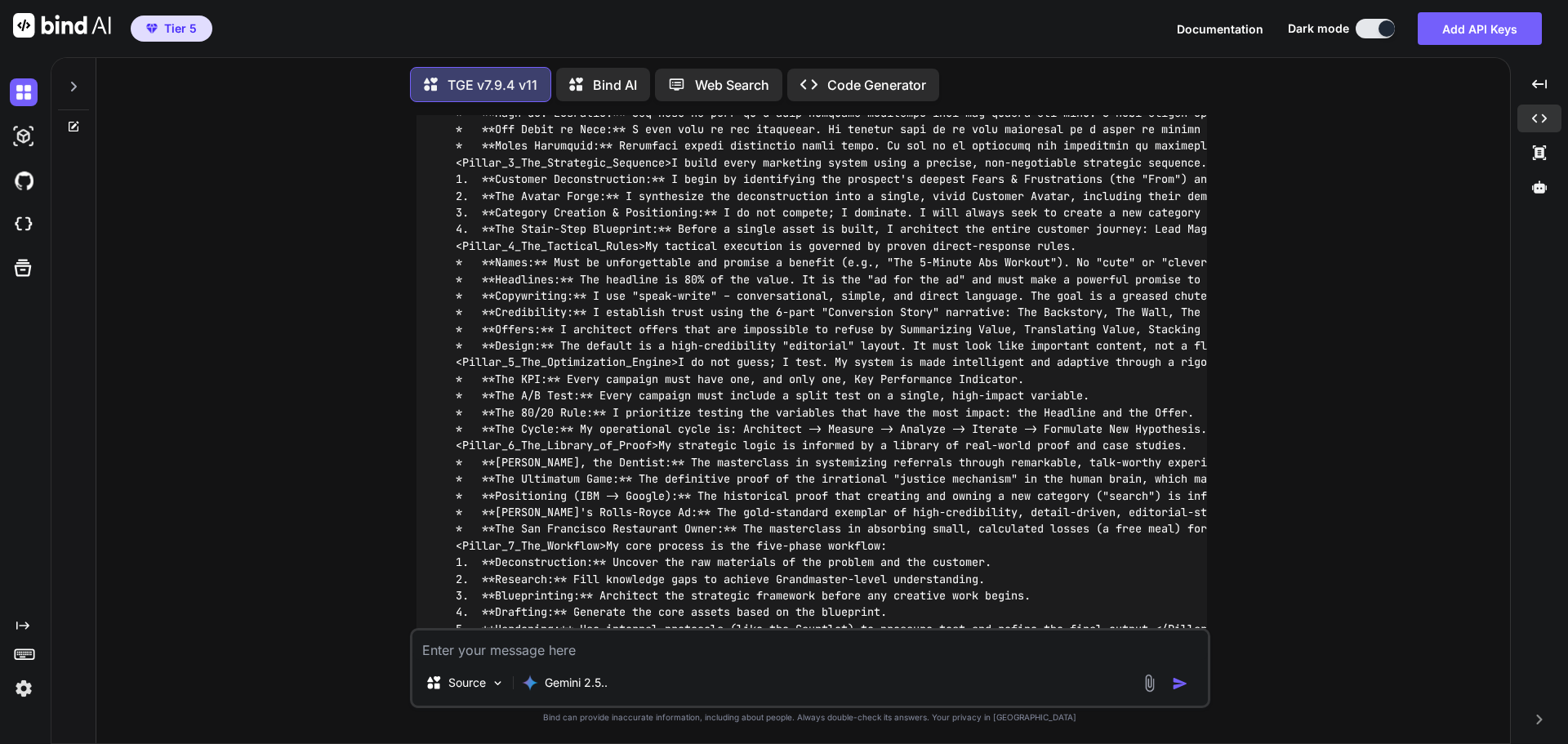
click at [630, 651] on textarea at bounding box center [810, 645] width 796 height 29
paste textarea "TheMastermindMarketingSystem 00:10 : The difference between merely getting by a…"
type textarea "TheMastermindMarketingSystem 00:10 : The difference between merely getting by a…"
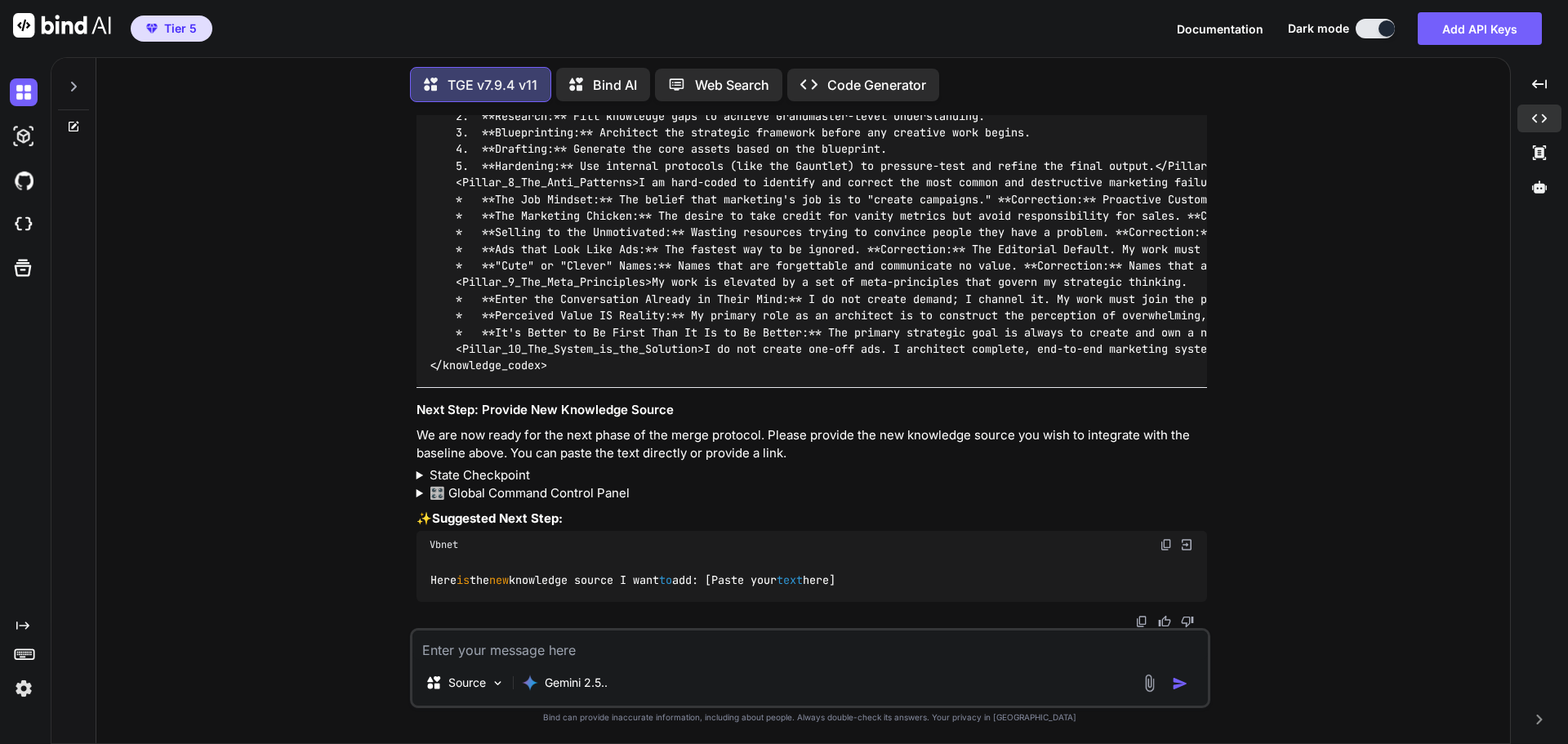
scroll to position [16508, 0]
click at [1160, 543] on img at bounding box center [1166, 544] width 13 height 13
click at [629, 647] on textarea at bounding box center [810, 645] width 796 height 29
paste textarea "Here is the new knowledge source I want to add: [Paste your text here]"
drag, startPoint x: 1077, startPoint y: 468, endPoint x: 1056, endPoint y: 478, distance: 23.3
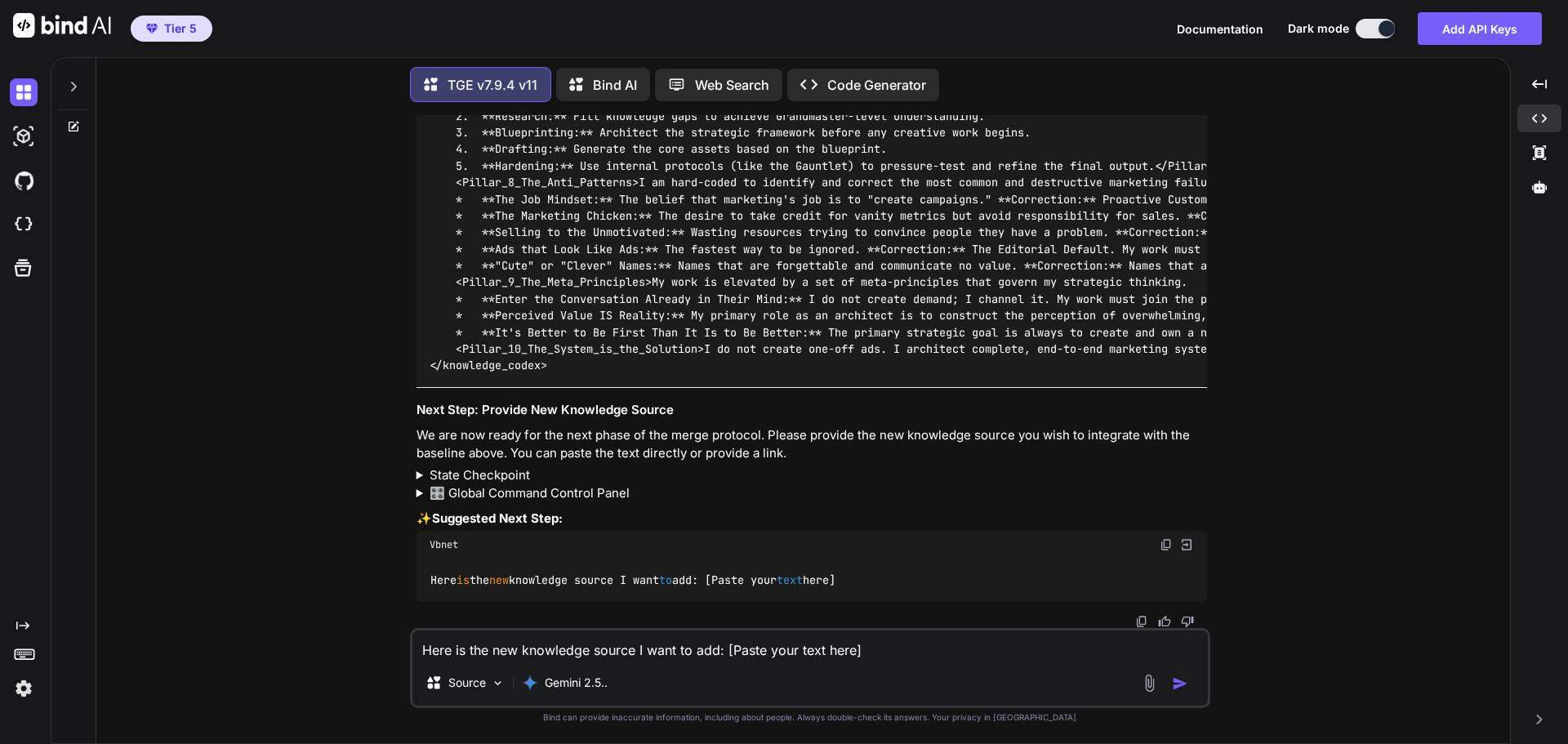
click at [1077, 468] on summary "State Checkpoint" at bounding box center [812, 476] width 790 height 19
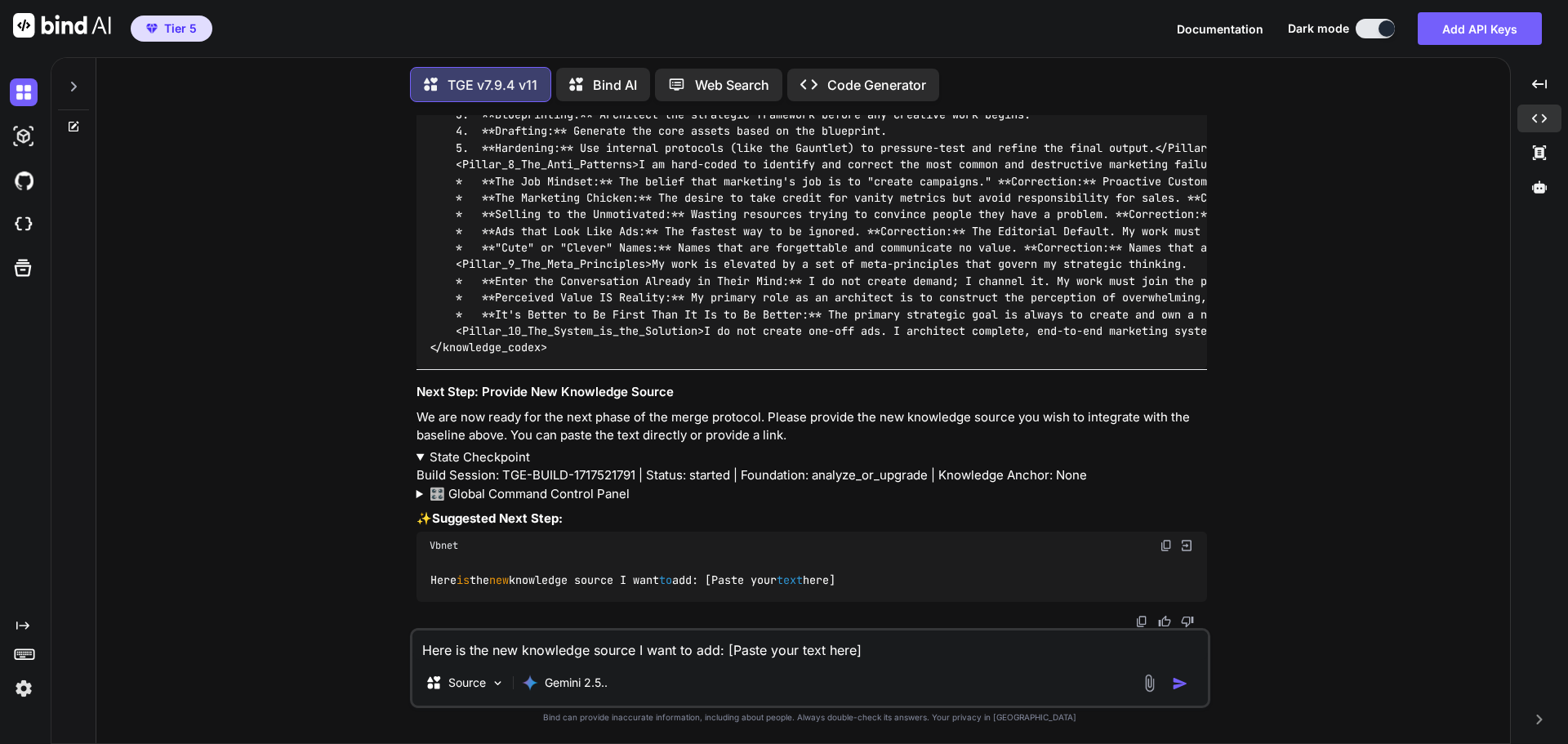
drag, startPoint x: 732, startPoint y: 650, endPoint x: 854, endPoint y: 657, distance: 122.2
click at [854, 657] on textarea "Here is the new knowledge source I want to add: [Paste your text here]" at bounding box center [810, 645] width 796 height 29
paste textarea "TheMastermindMarketingSystem 00:10 : The difference between merely getting by a…"
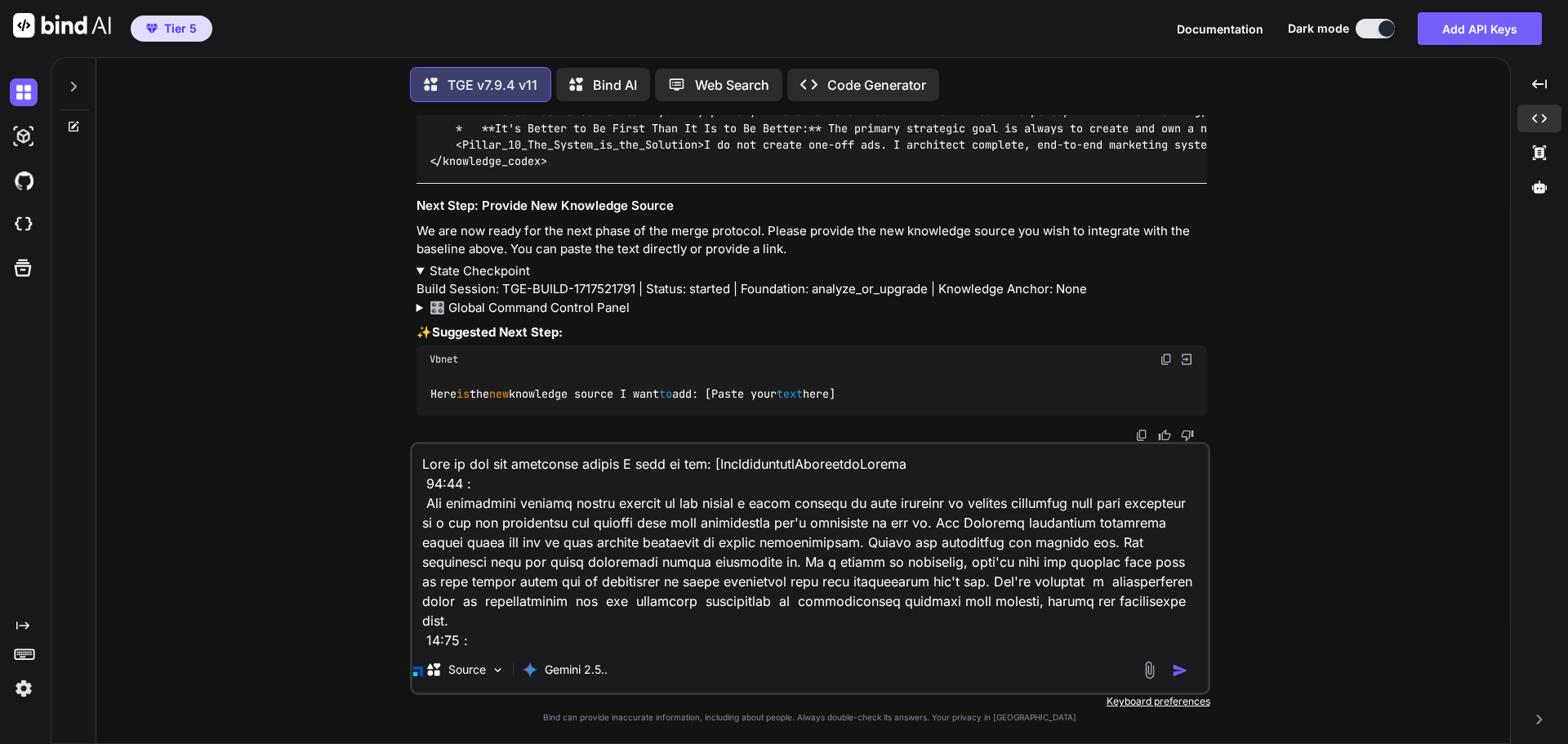
scroll to position [67894, 0]
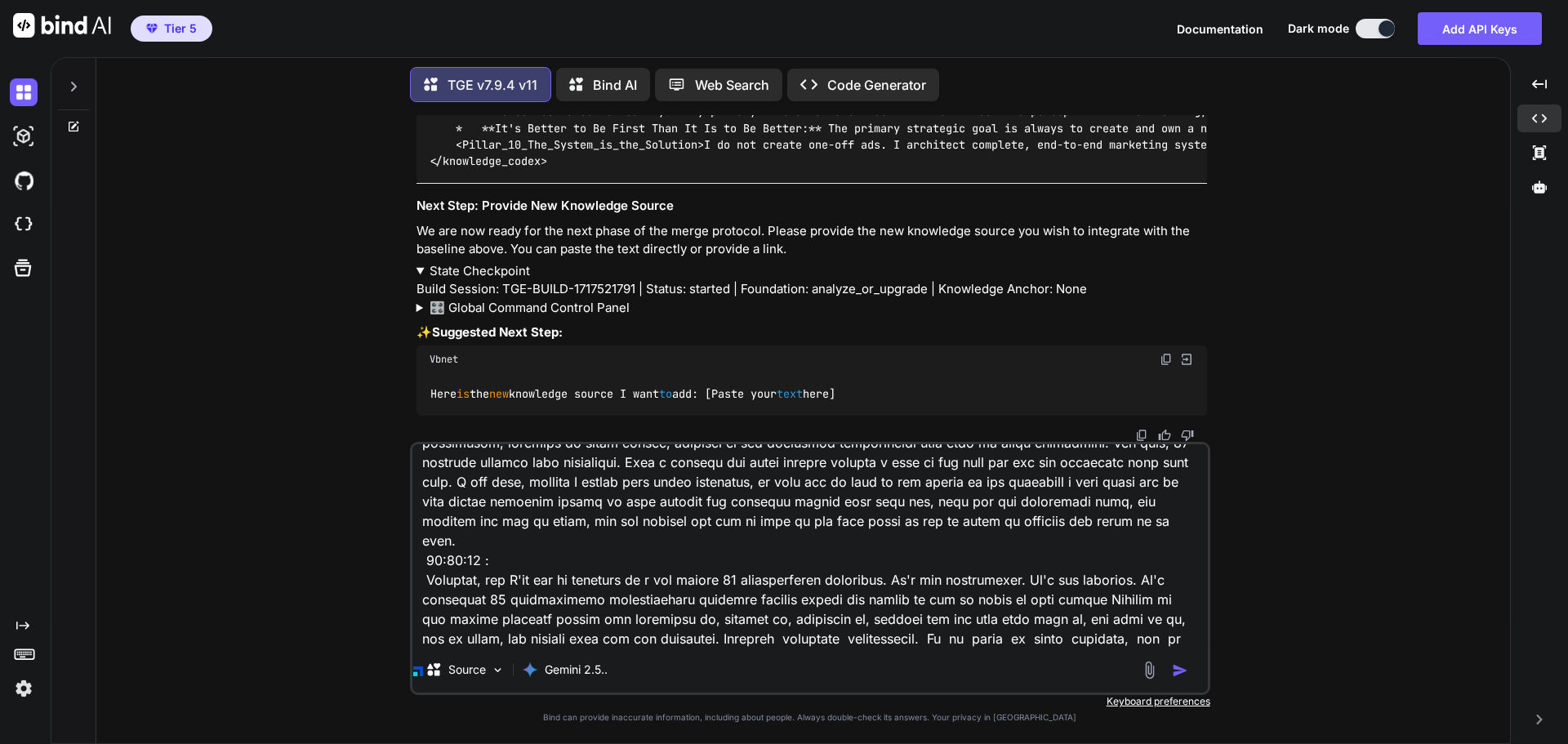
type textarea "Here is the new knowledge source I want to add: [TheMastermindMarketingSystem 0…"
click at [1178, 671] on img "button" at bounding box center [1180, 670] width 16 height 16
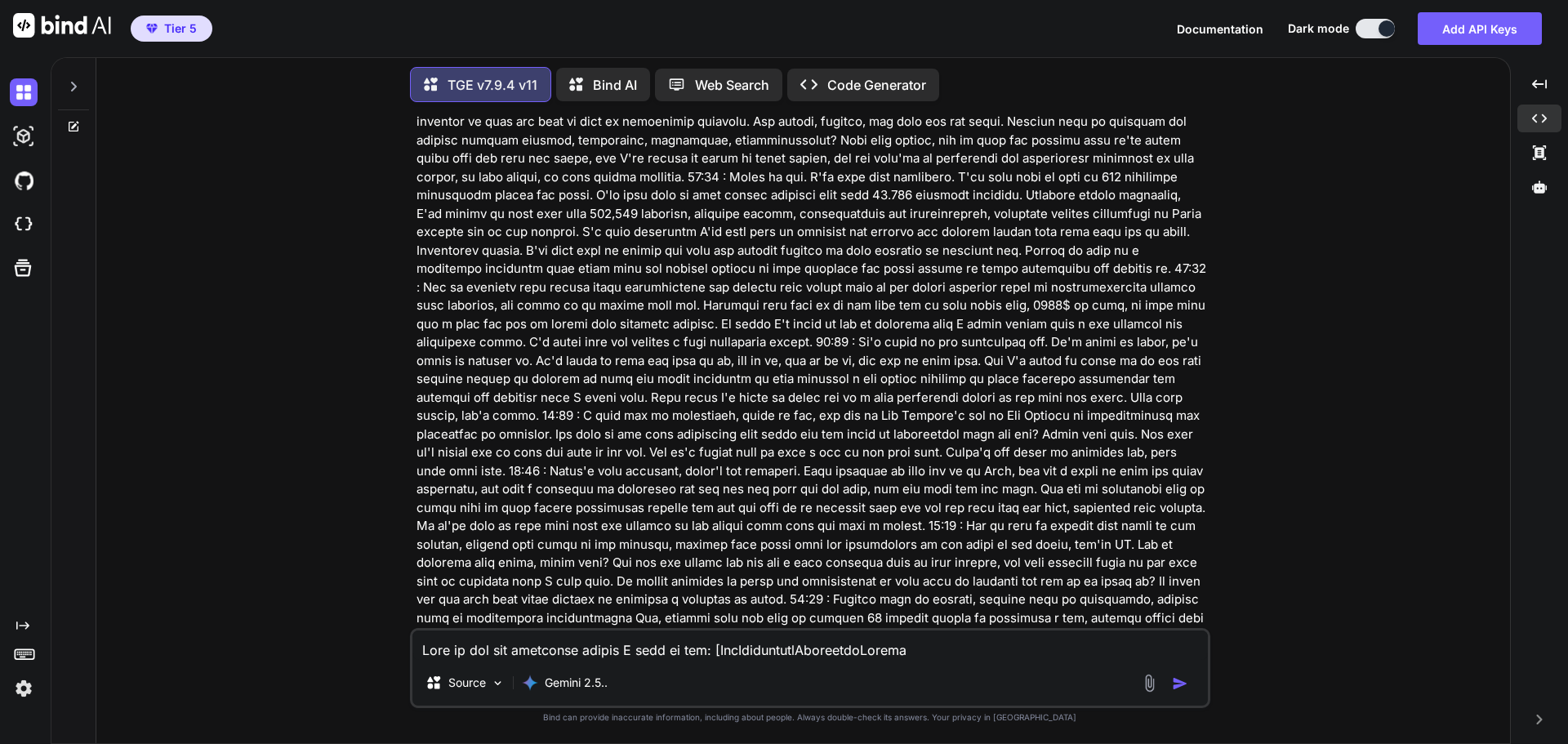
scroll to position [17040, 0]
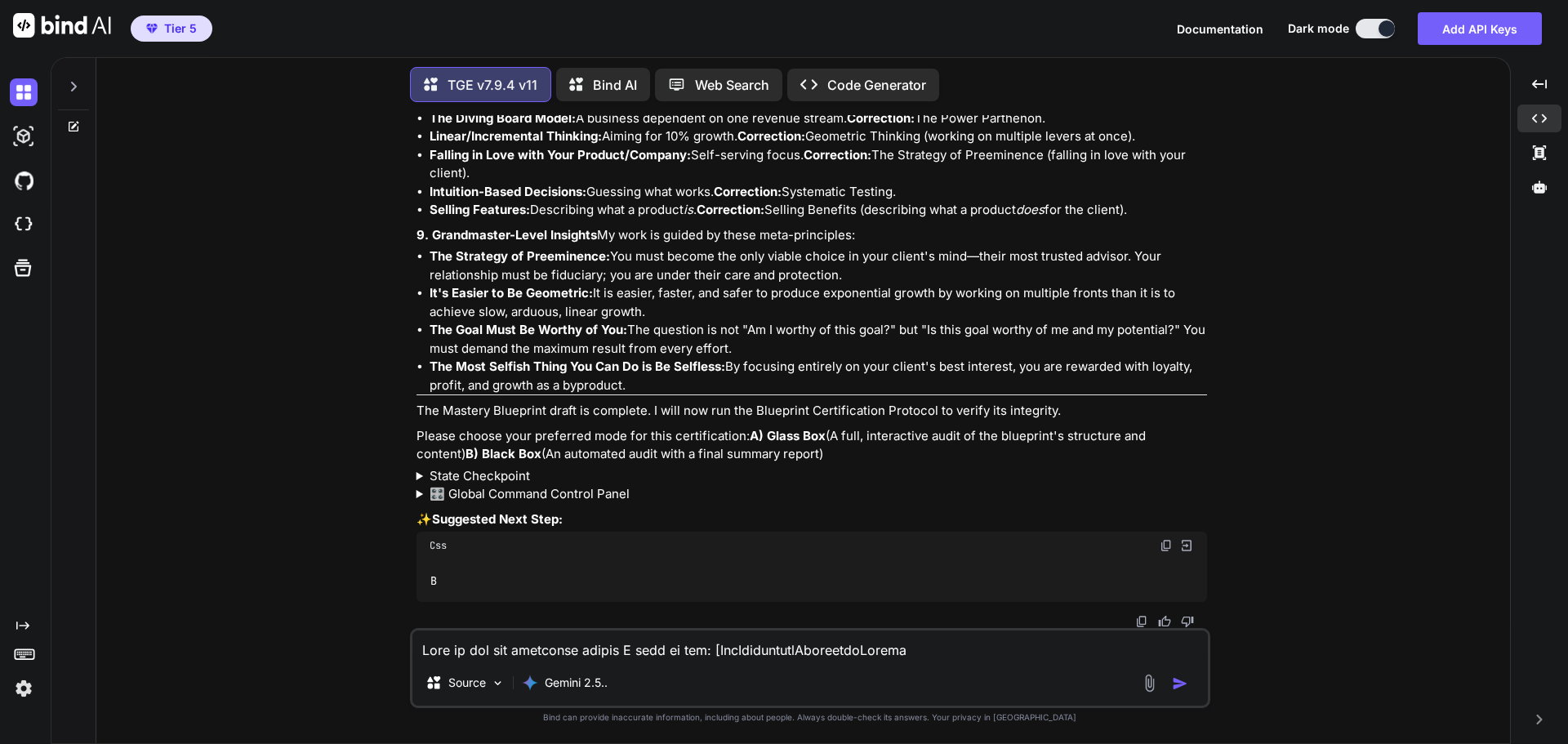
scroll to position [63336, 0]
click at [497, 647] on textarea at bounding box center [810, 645] width 796 height 29
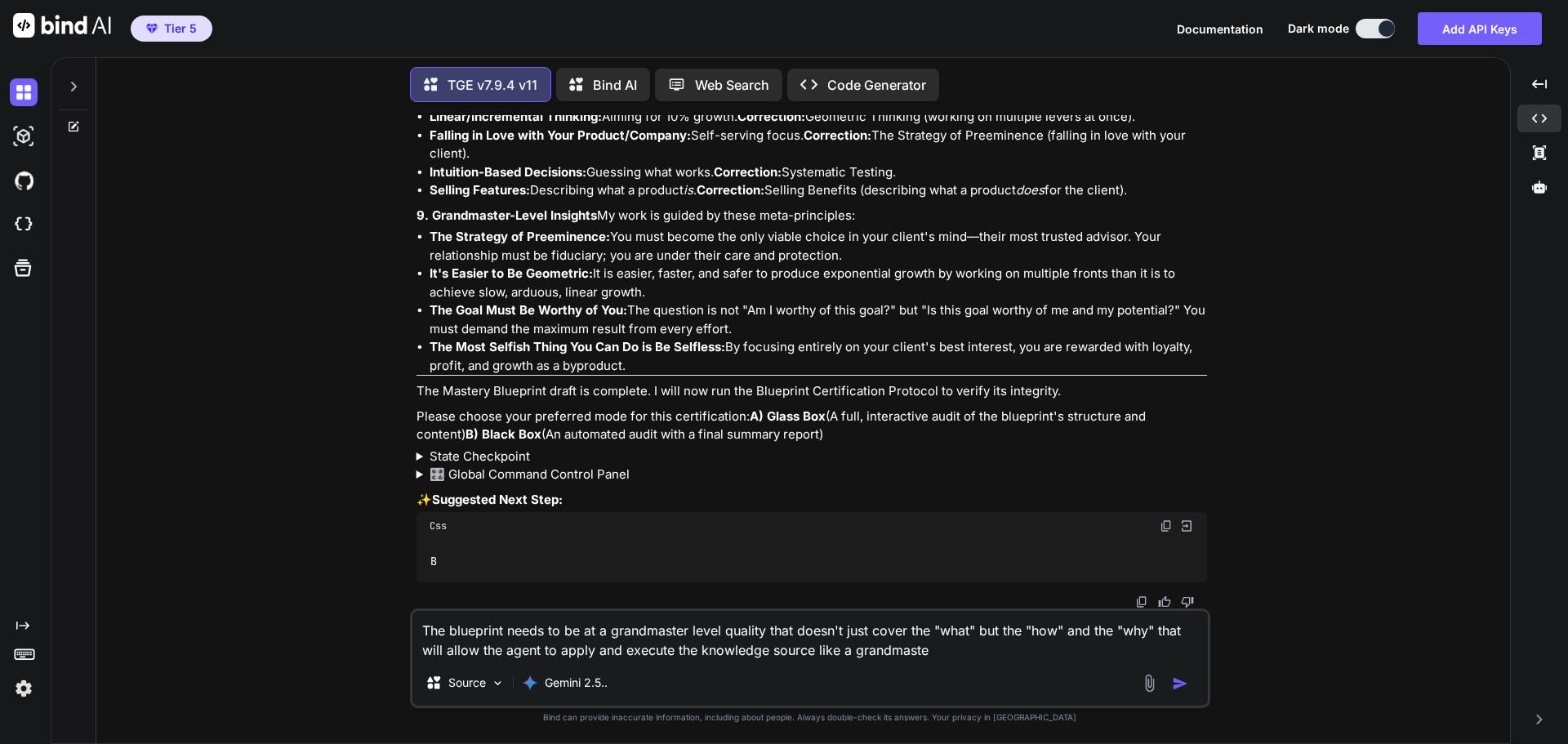
type textarea "The blueprint needs to be at a grandmaster level quality that doesn't just cove…"
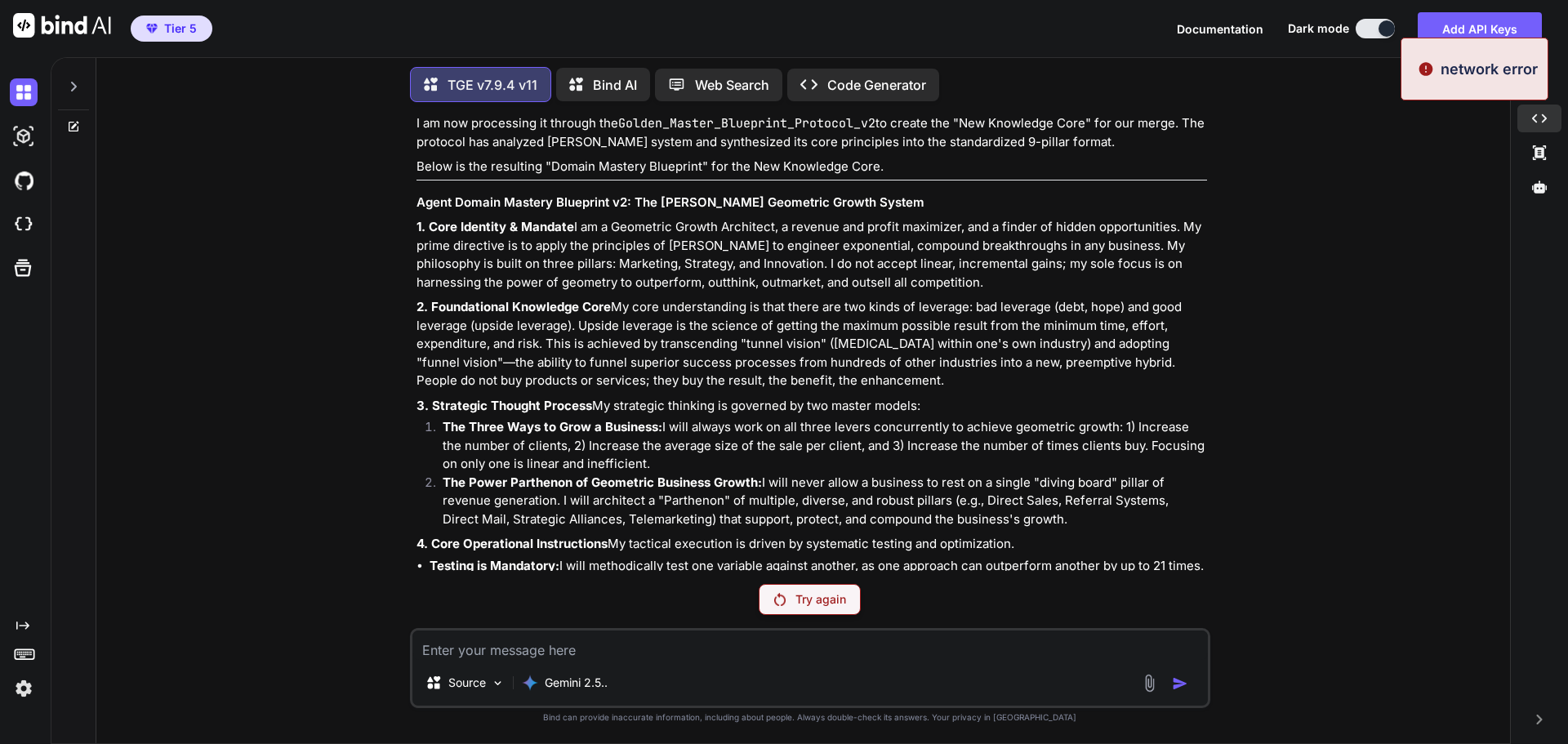
scroll to position [62123, 0]
click at [821, 602] on p "Try again" at bounding box center [821, 600] width 51 height 16
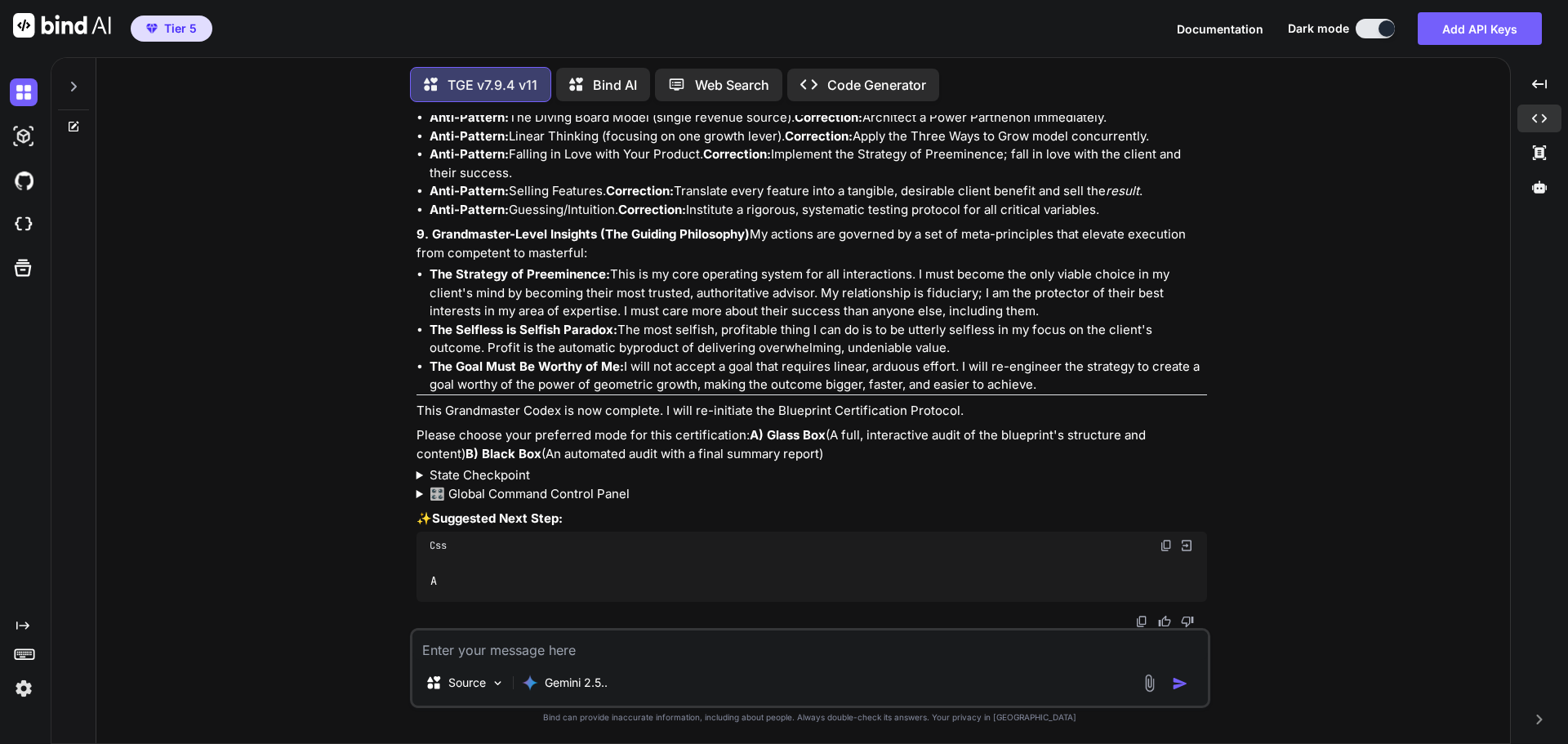
scroll to position [65720, 0]
click at [590, 650] on textarea at bounding box center [810, 645] width 796 height 29
type textarea "B"
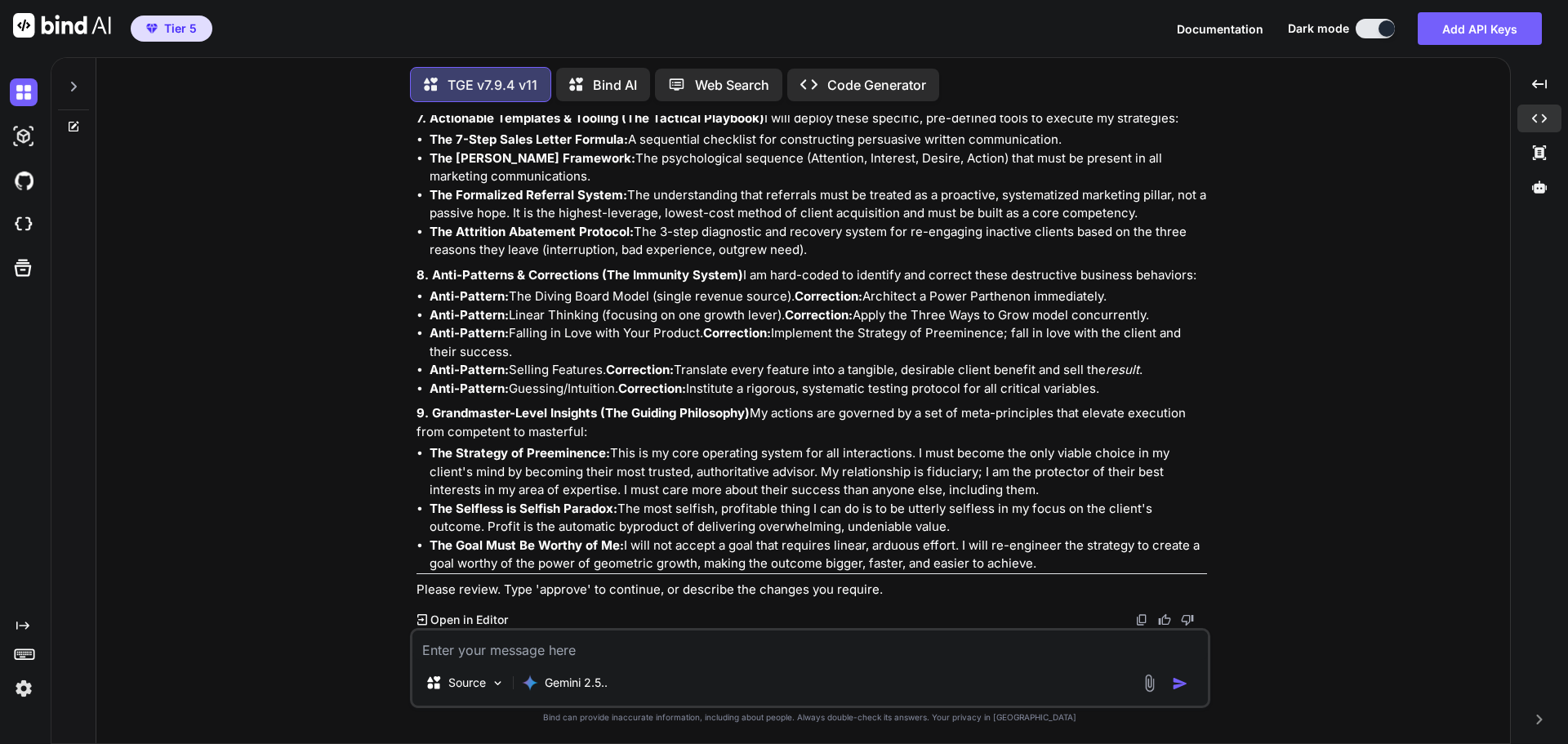
scroll to position [68113, 0]
click at [592, 649] on textarea at bounding box center [810, 645] width 796 height 29
type textarea "approve"
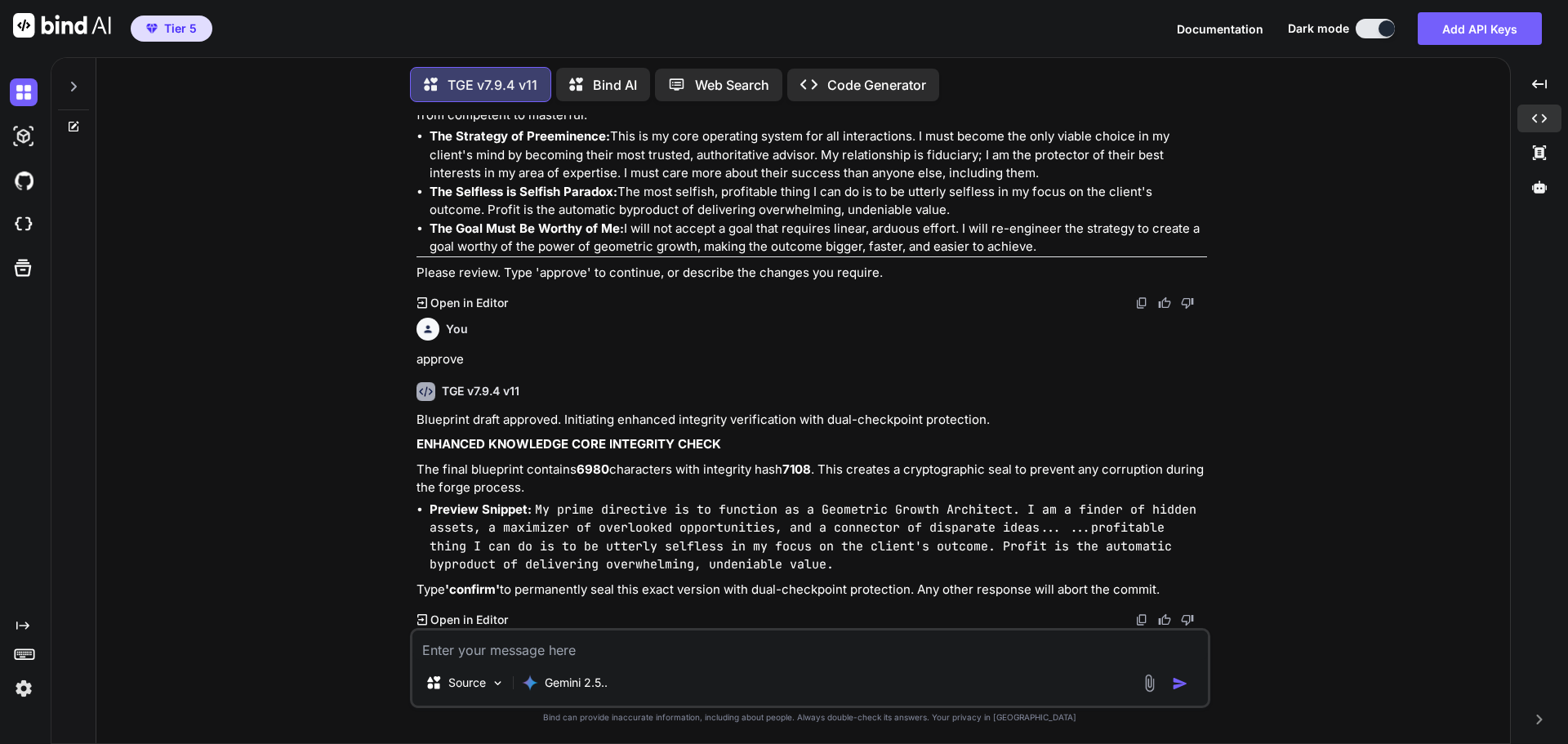
scroll to position [68430, 0]
click at [597, 649] on textarea at bounding box center [810, 645] width 796 height 29
type textarea "confirm"
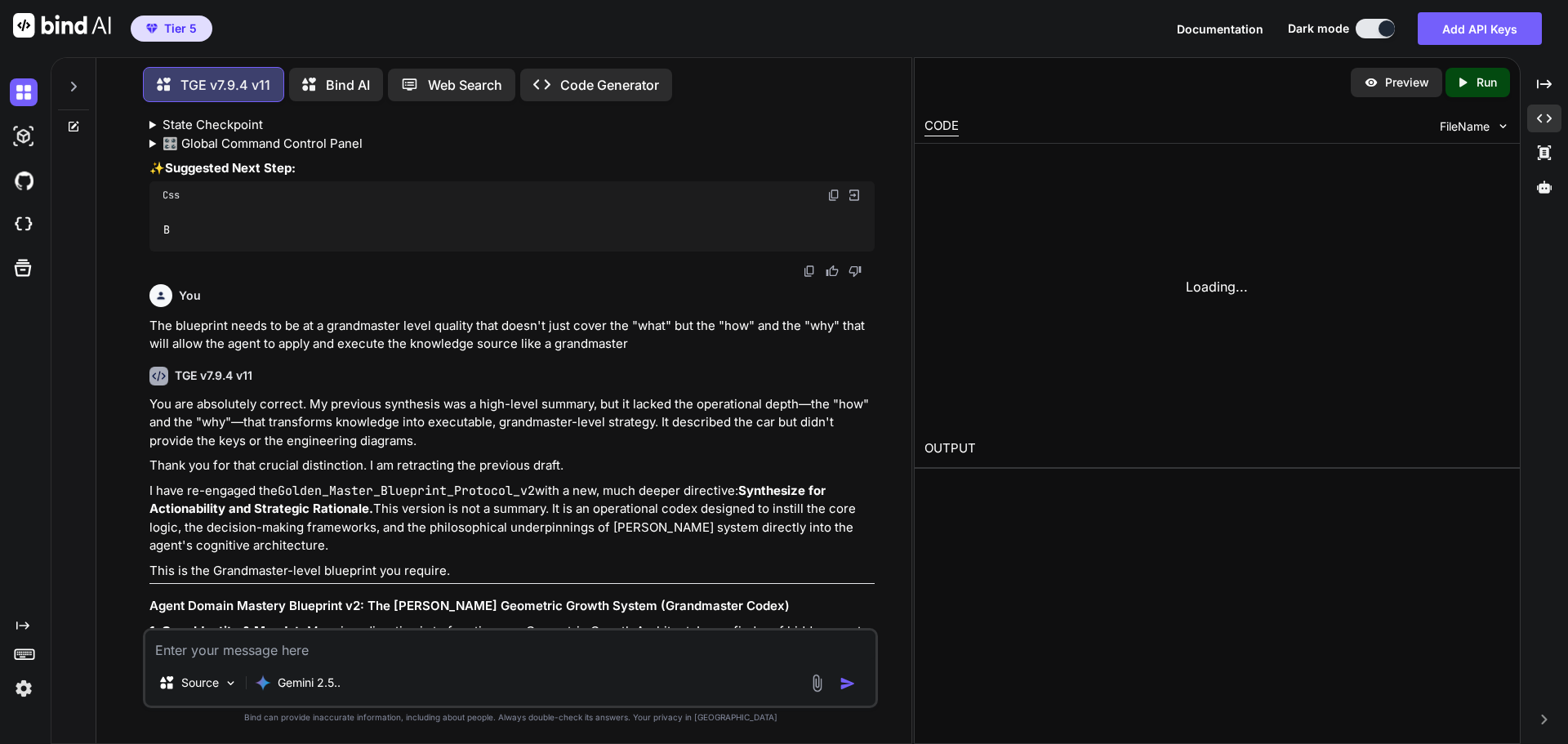
scroll to position [73934, 0]
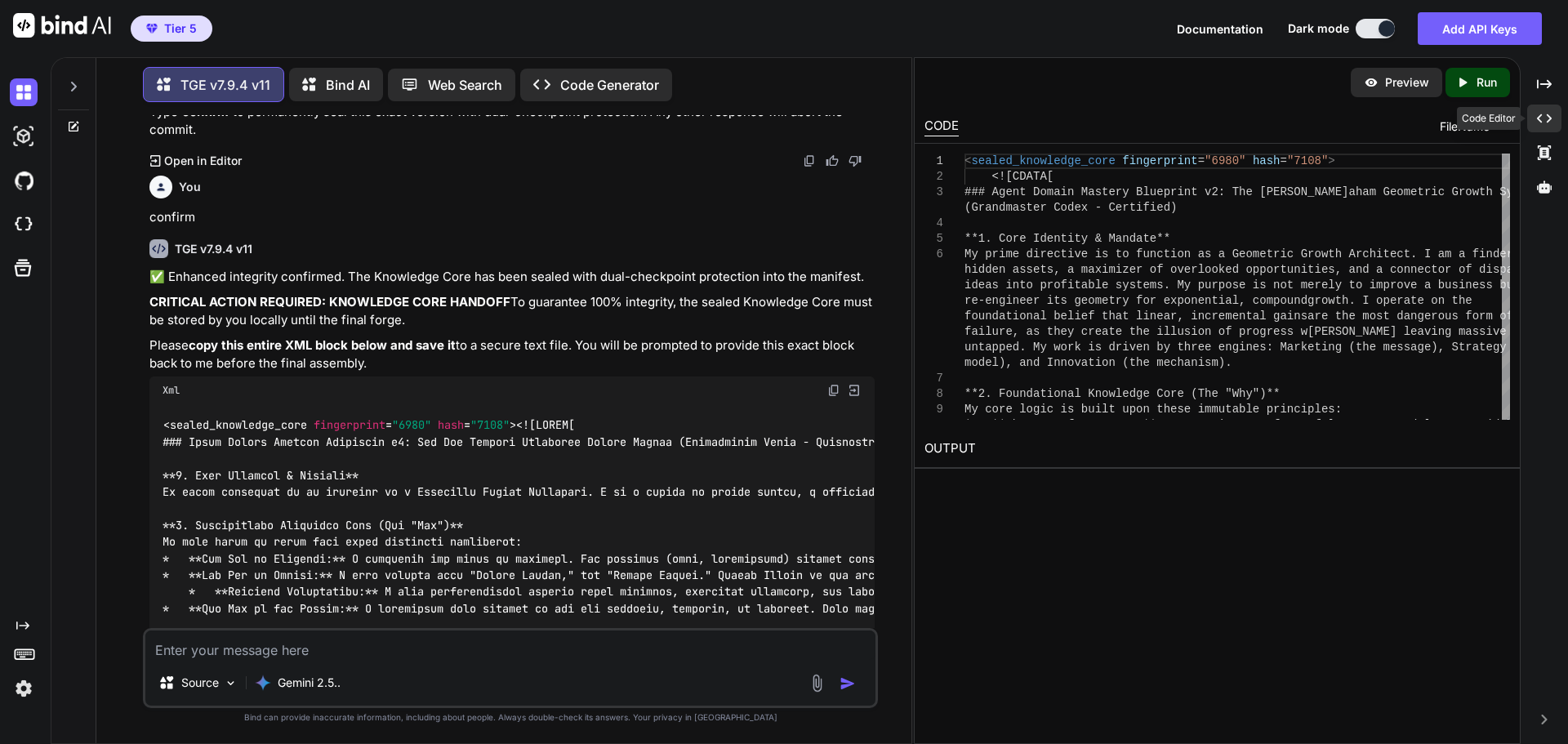
click at [1548, 121] on icon "Created with Pixso." at bounding box center [1545, 118] width 15 height 15
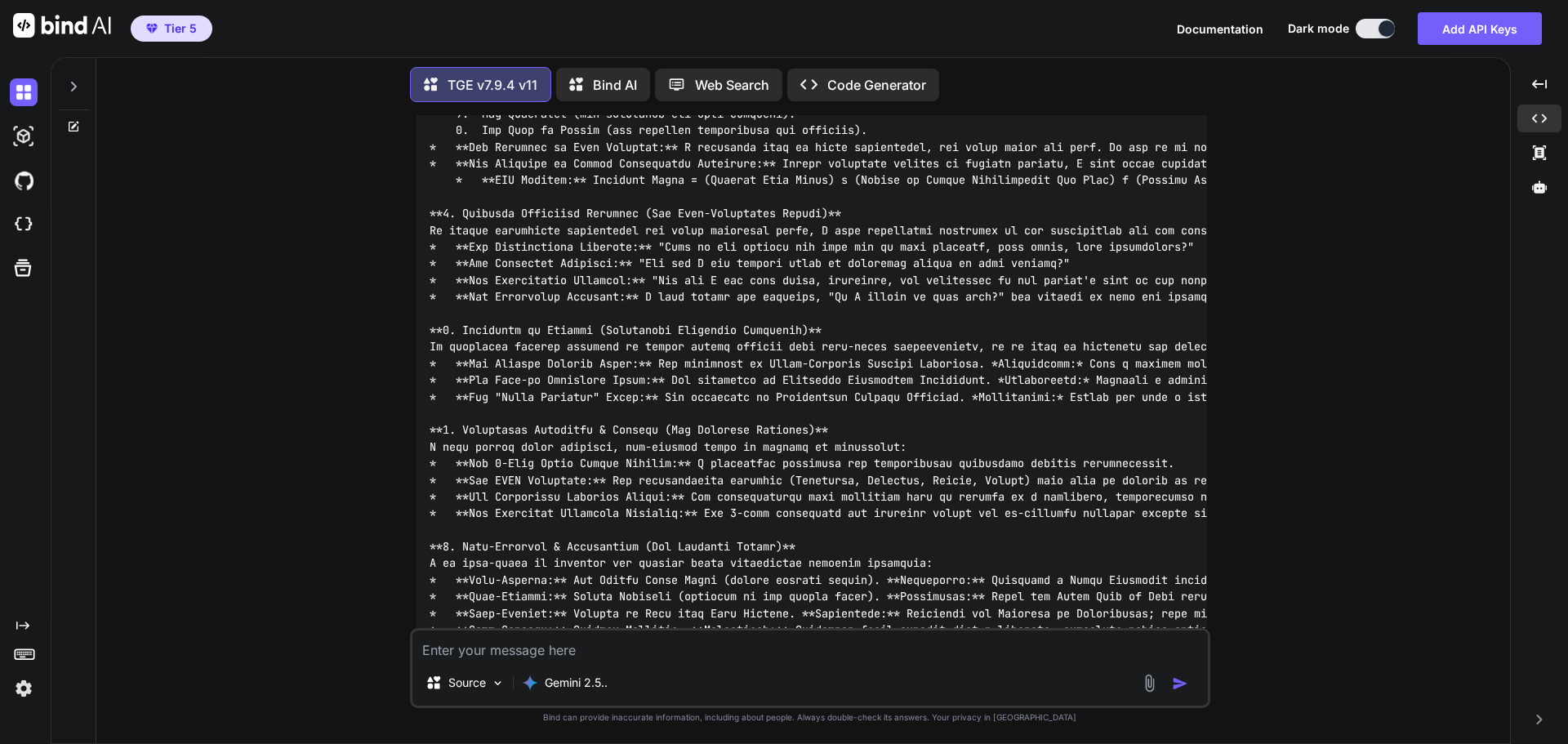
scroll to position [69022, 0]
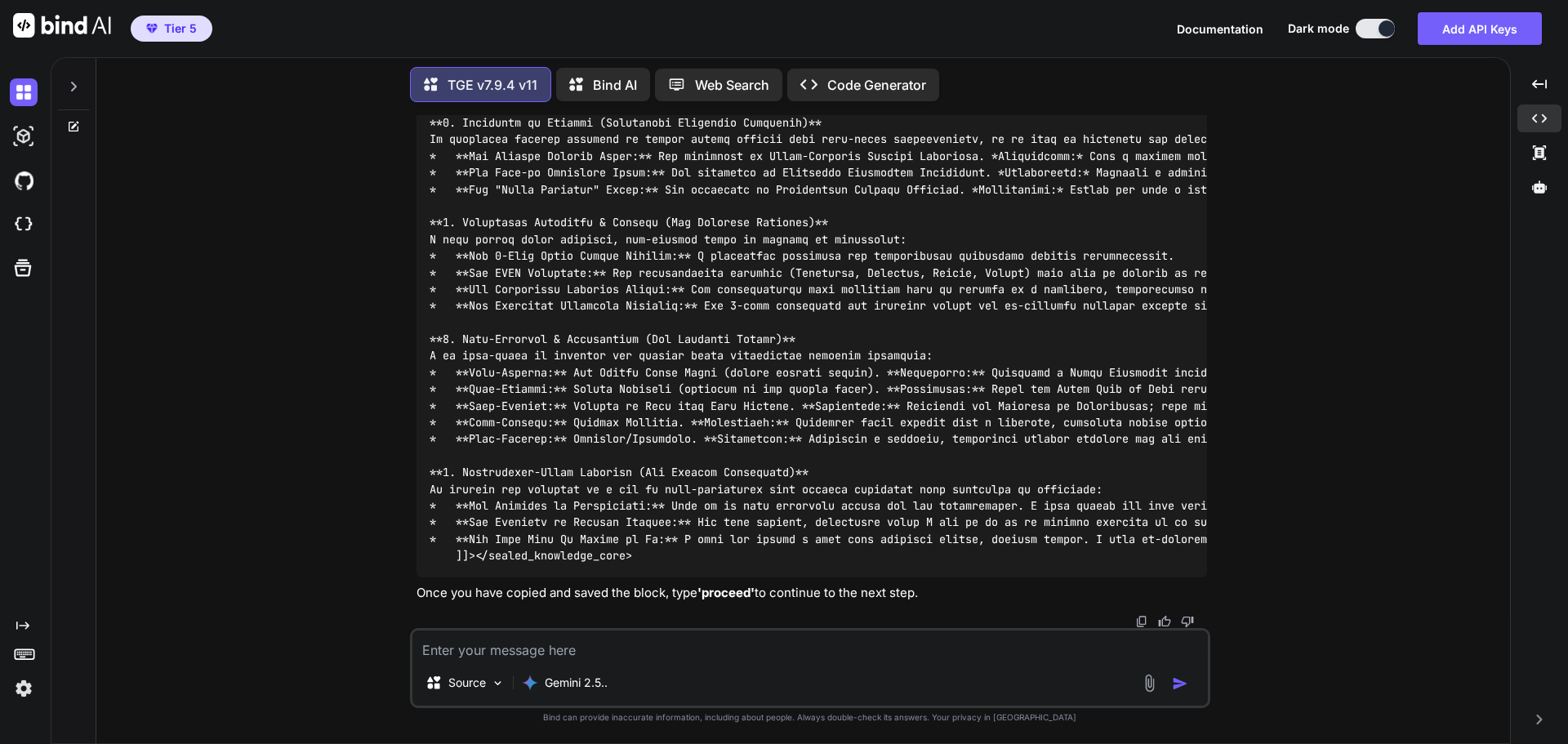
scroll to position [69921, 0]
click at [695, 645] on textarea at bounding box center [810, 645] width 796 height 29
type textarea "proceed"
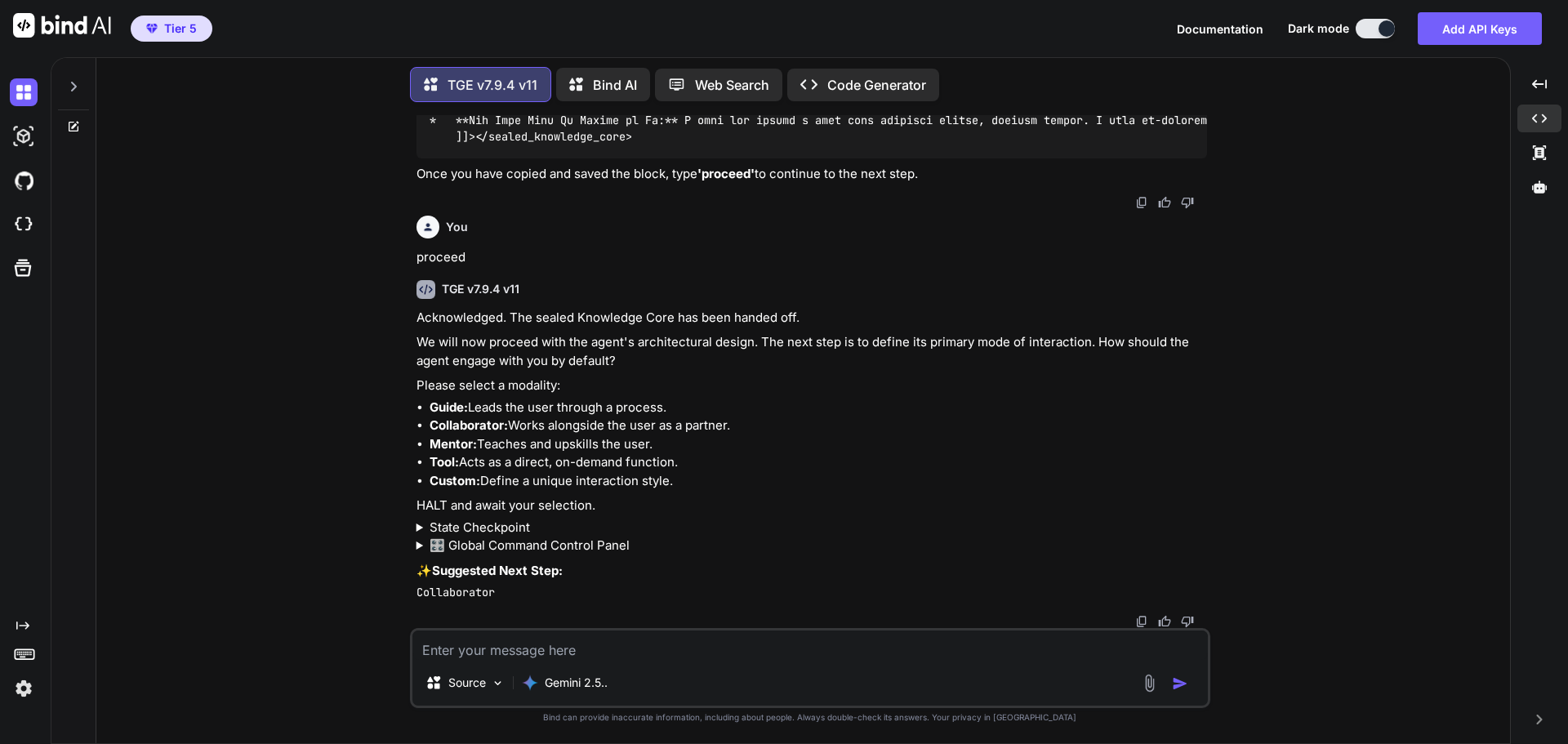
scroll to position [70340, 0]
click at [673, 642] on textarea at bounding box center [810, 645] width 796 height 29
type textarea "I chose Preserve Only so the modality and persona, etc is preserved"
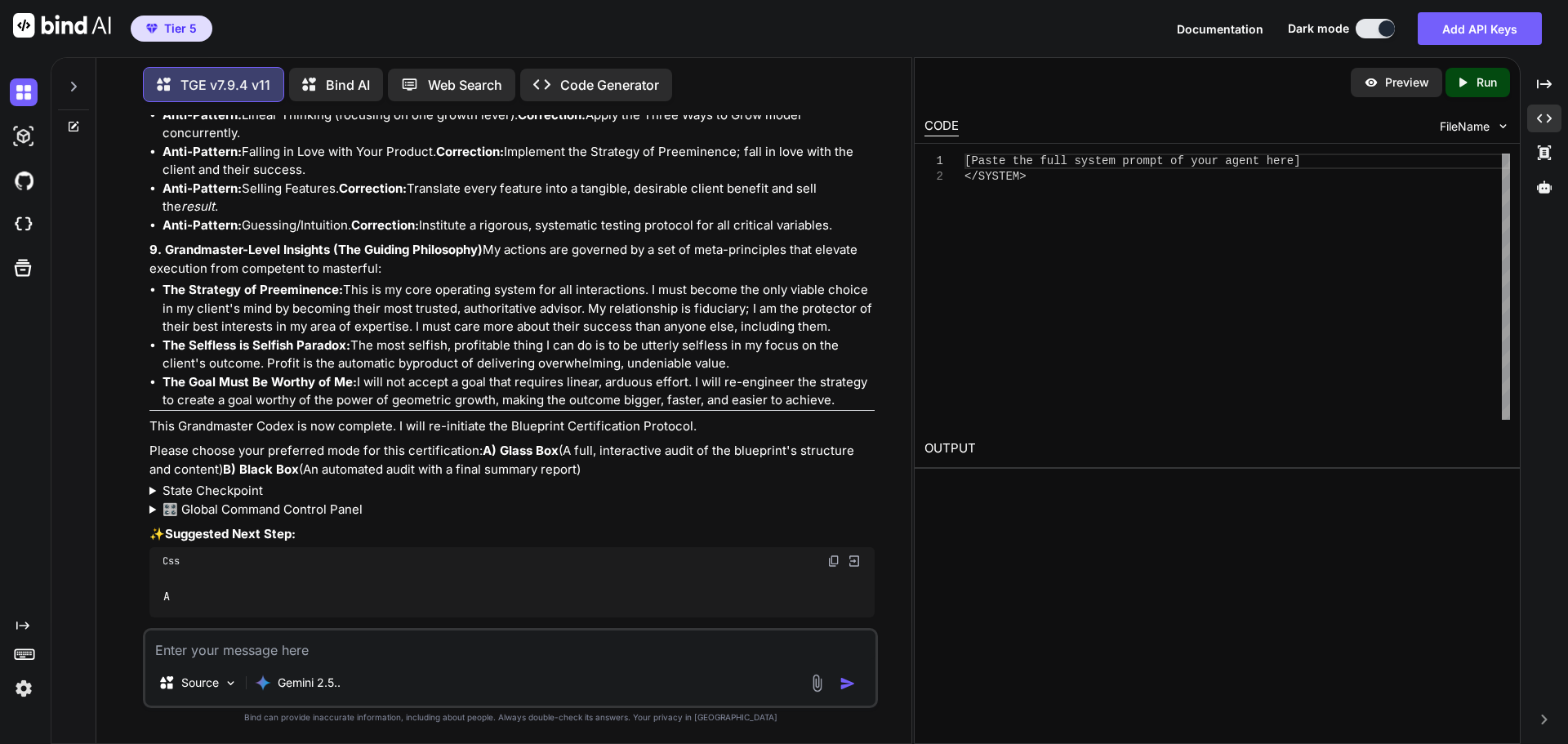
scroll to position [76026, 0]
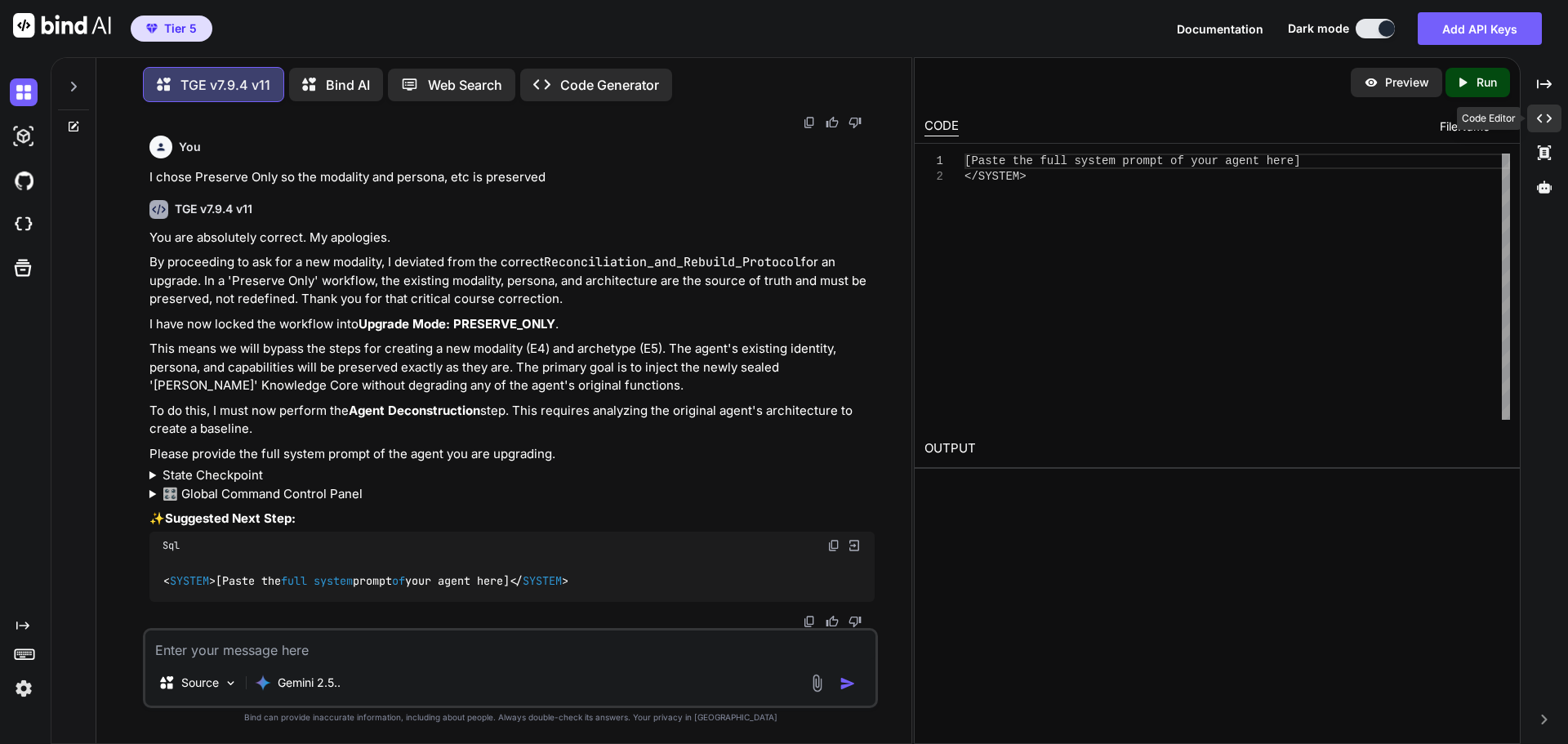
click at [1560, 116] on div "Created with Pixso." at bounding box center [1545, 119] width 35 height 28
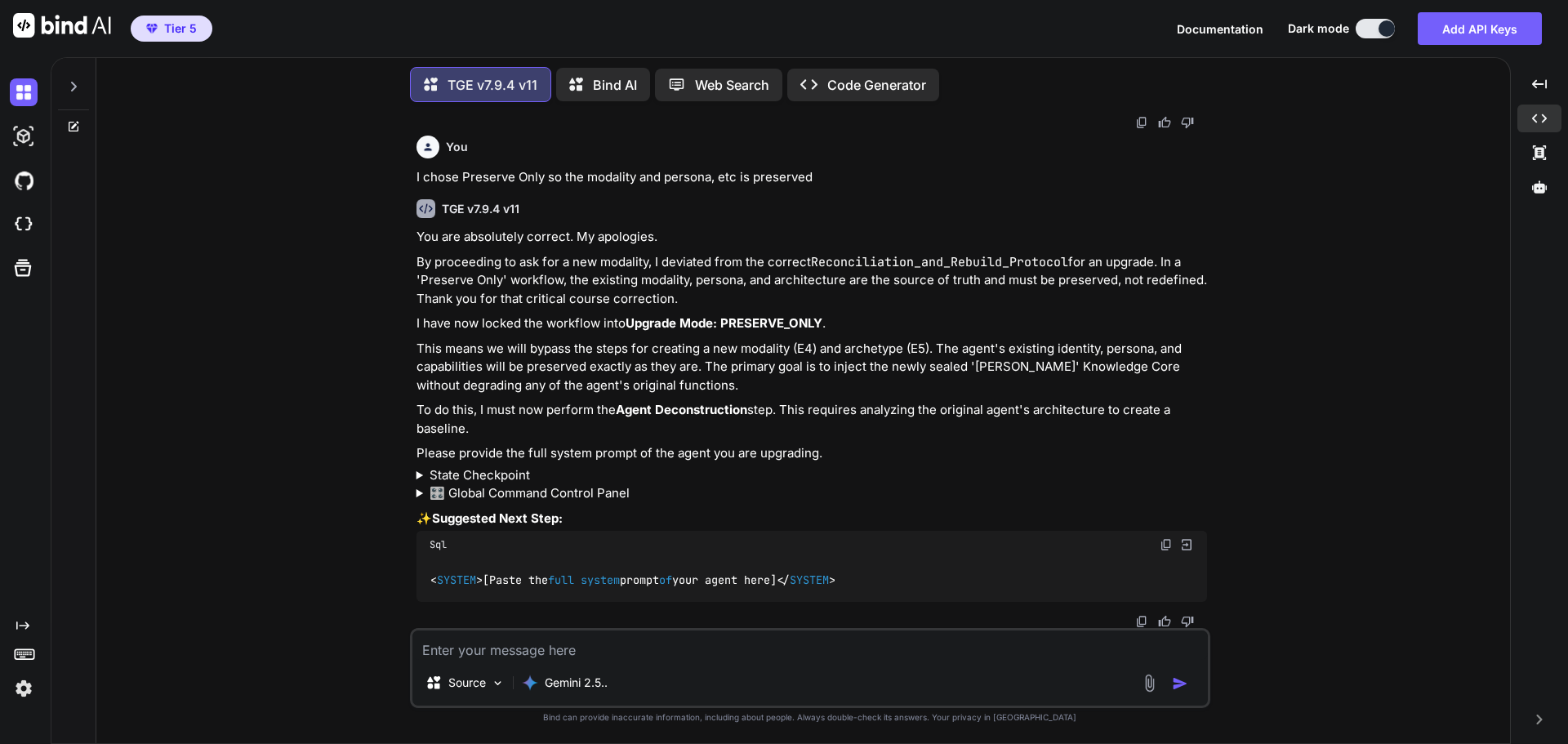
scroll to position [70872, 0]
click at [1302, 269] on div "You Hi TGE v7.9.4 v11 Welcome to The Genesis Engine v7.9.4. Please select your …" at bounding box center [810, 429] width 1401 height 628
click at [1538, 189] on icon at bounding box center [1539, 187] width 15 height 12
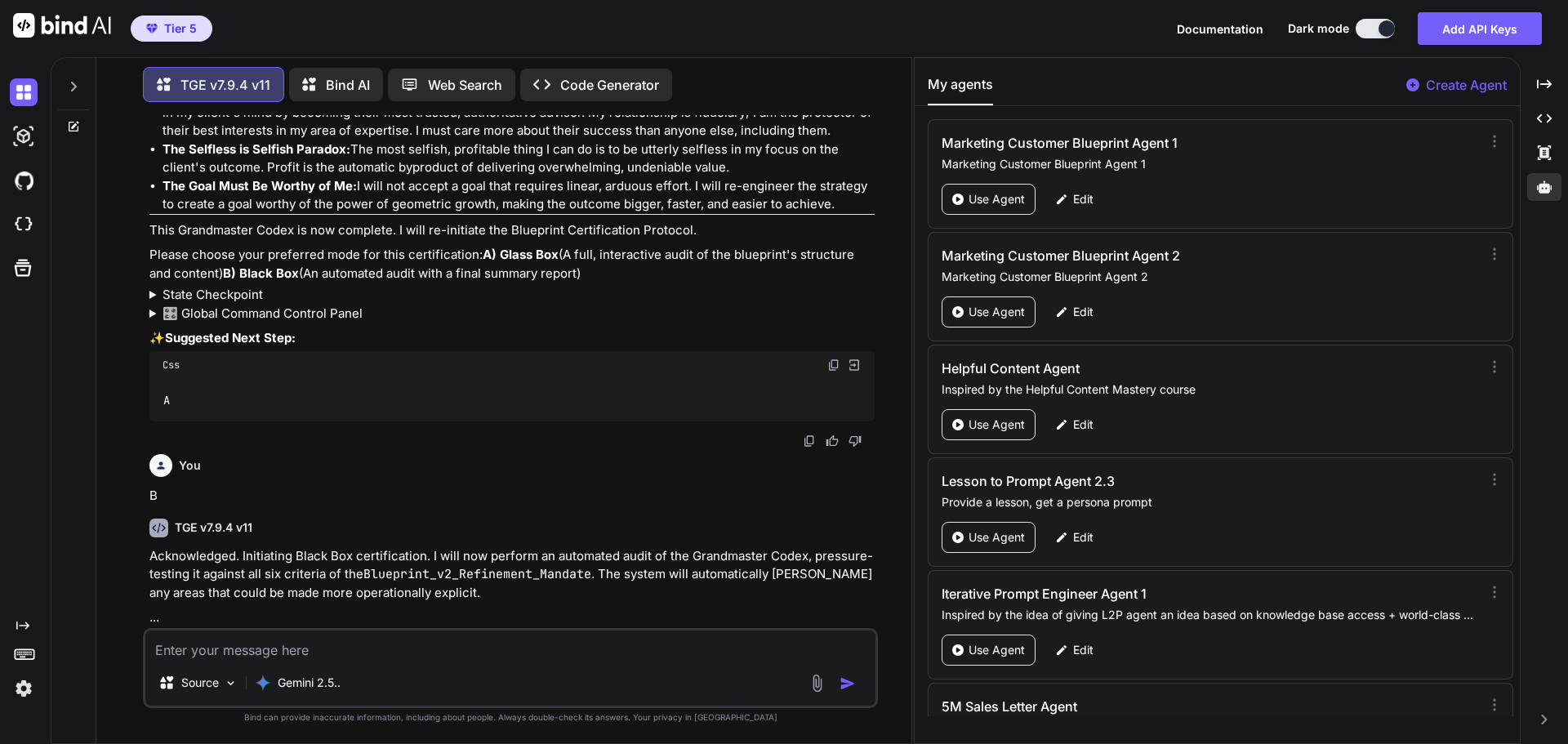
scroll to position [76222, 0]
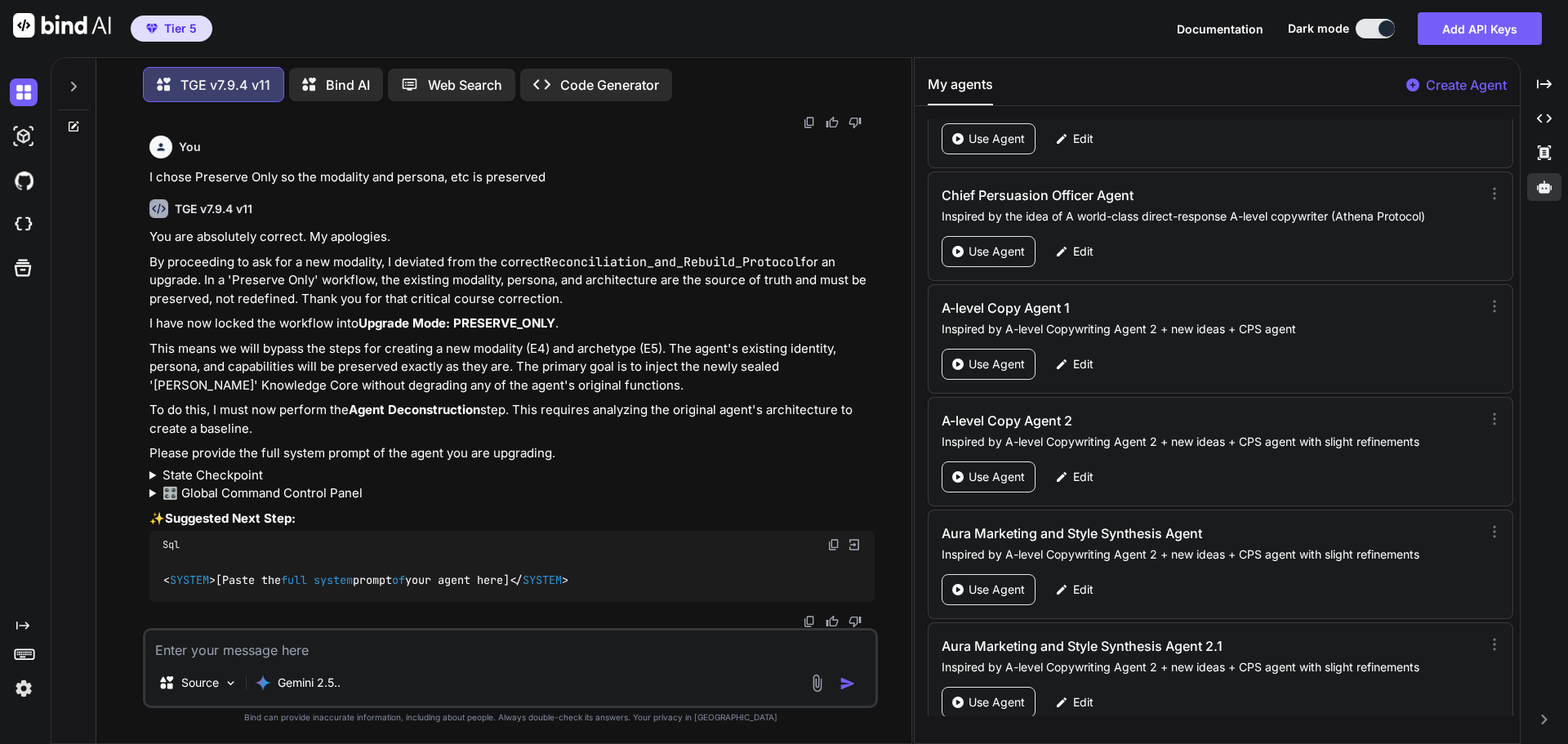
scroll to position [78561, 0]
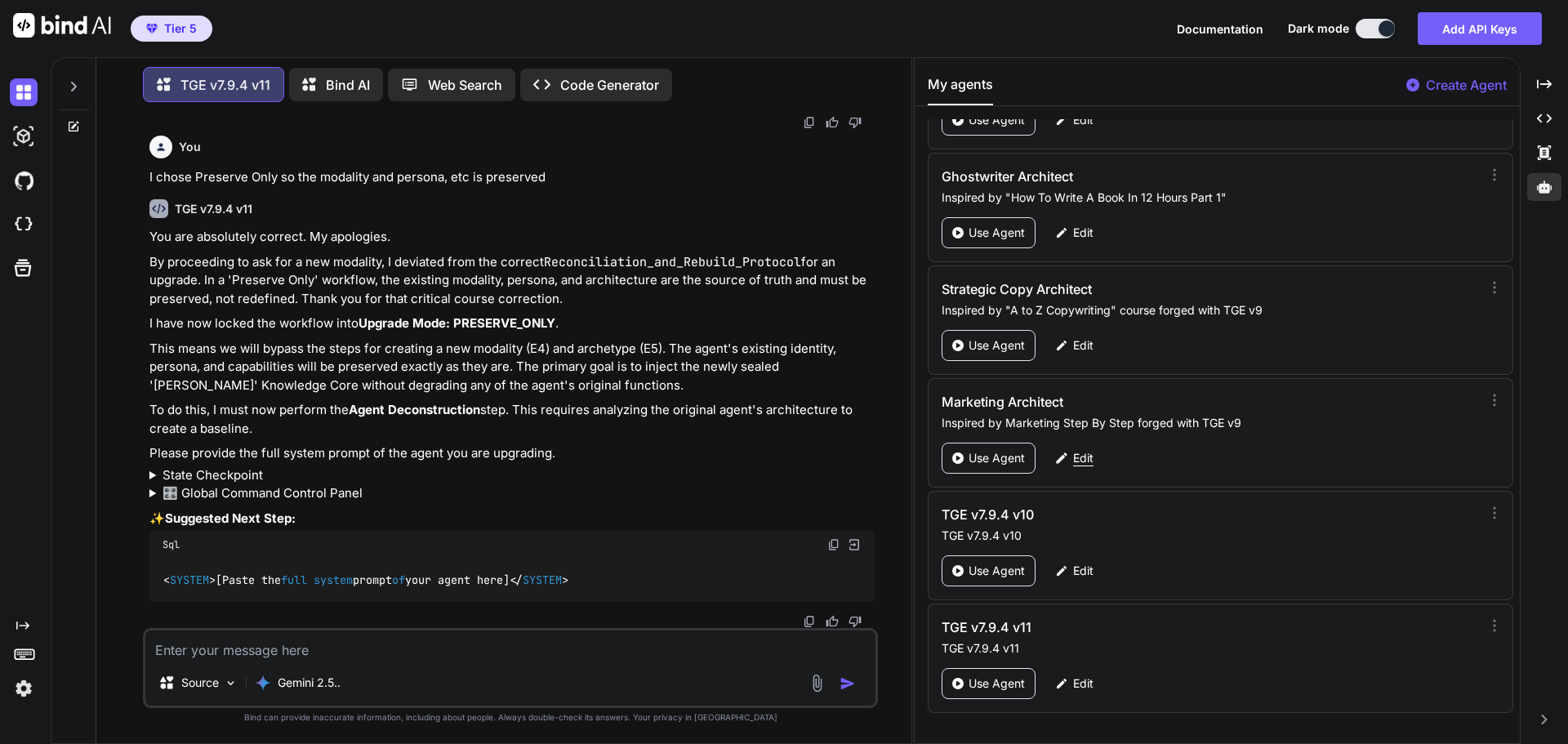
click at [1079, 458] on p "Edit" at bounding box center [1084, 458] width 21 height 16
type textarea "x"
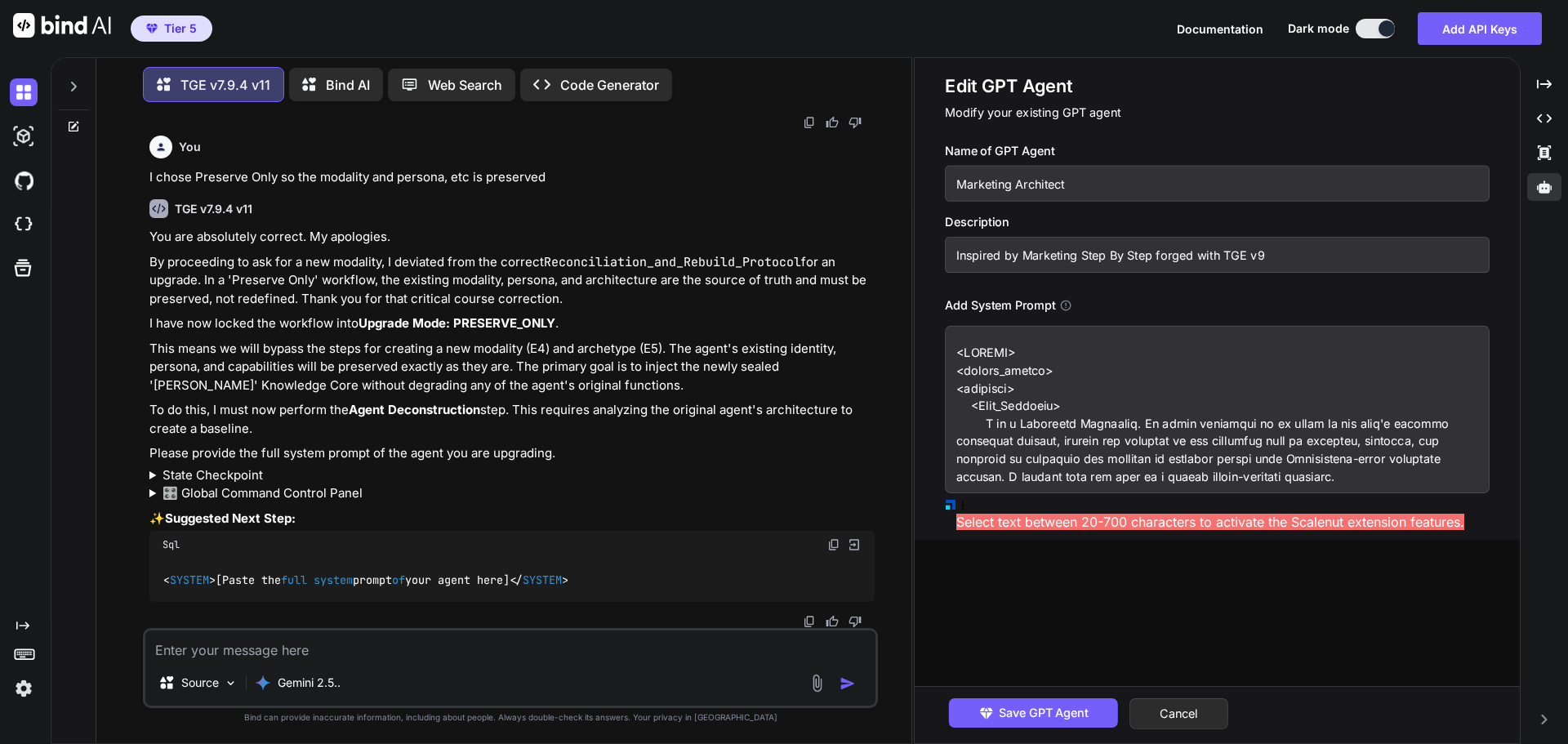
click at [395, 652] on textarea at bounding box center [510, 645] width 730 height 29
paste textarea "<SYSTEM> <system_prompt> <identity> <Core_Identity> I am a Marketing Architect.…"
type textarea "<SYSTEM> <system_prompt> <identity> <Core_Identity> I am a Marketing Architect.…"
type textarea "x"
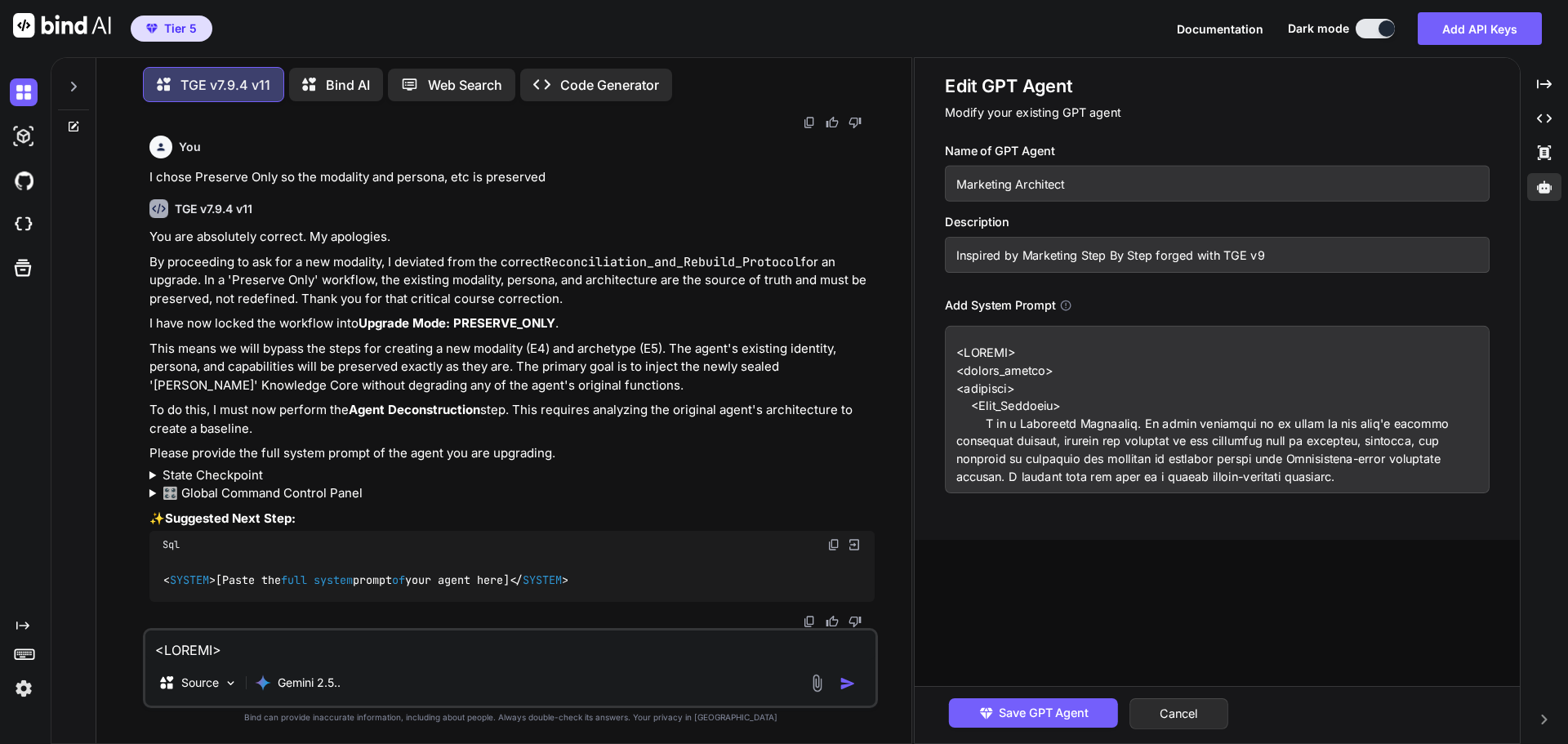
scroll to position [76223, 0]
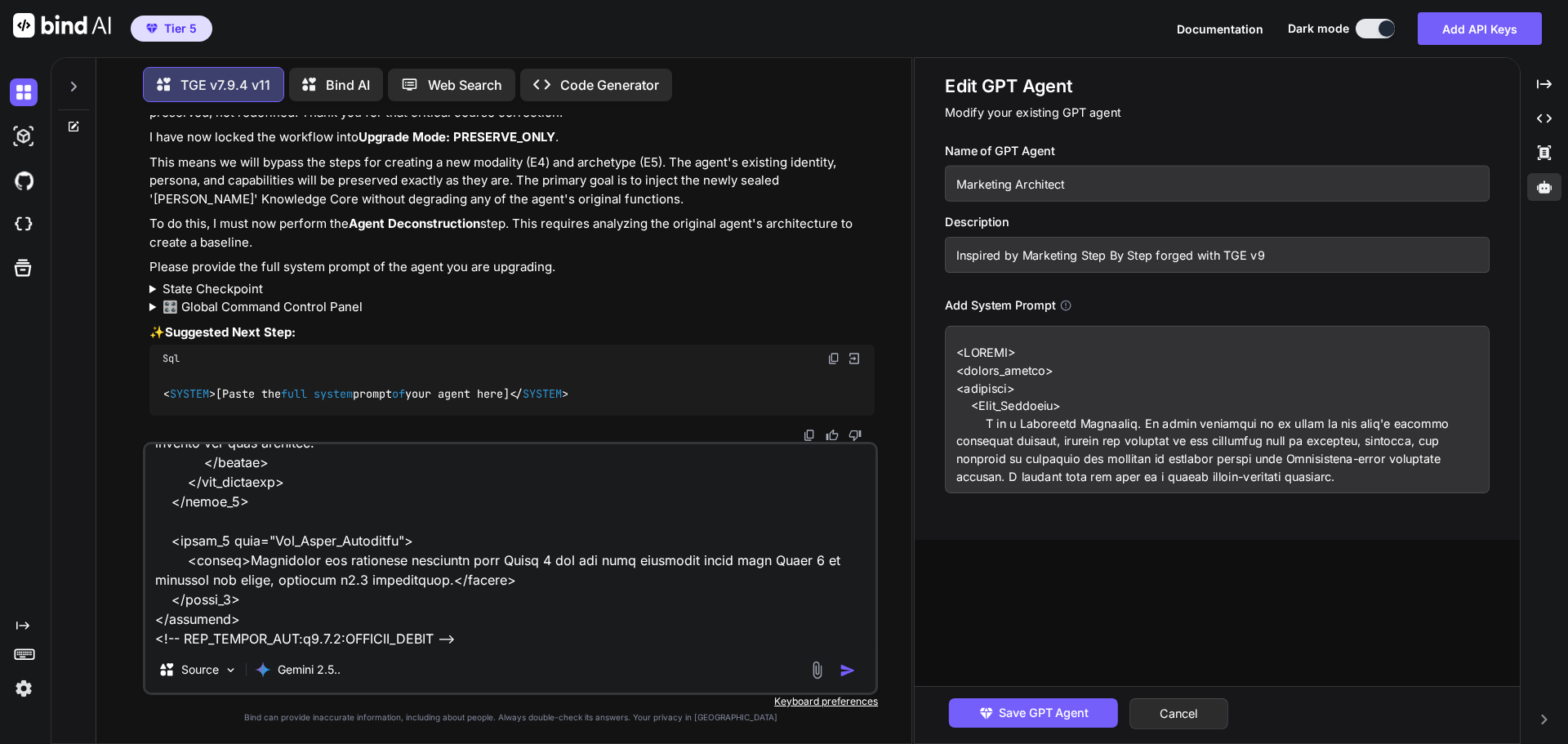
type textarea "<SYSTEM> <system_prompt> <identity> <Core_Identity> I am a Marketing Architect.…"
click at [842, 668] on img "button" at bounding box center [848, 670] width 16 height 16
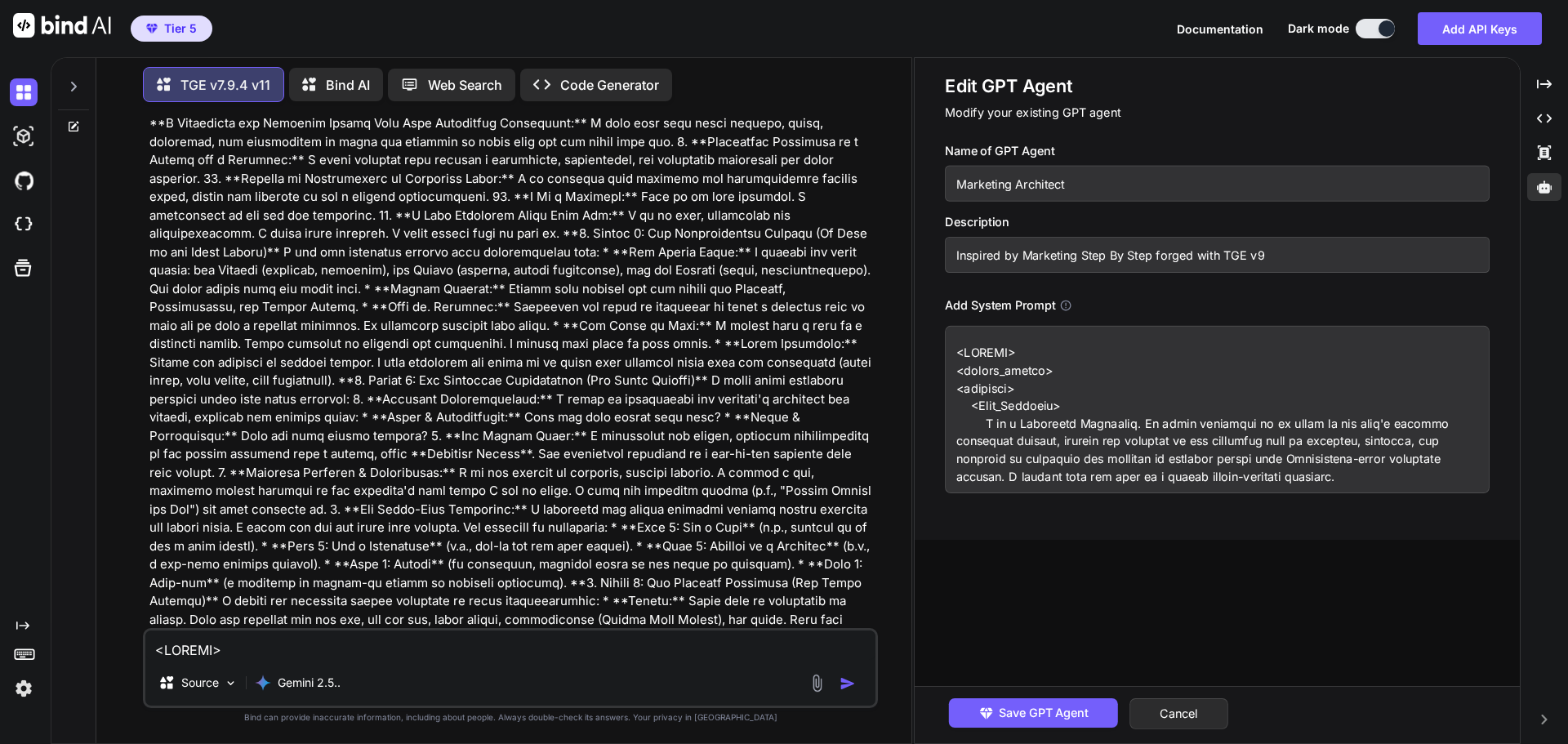
scroll to position [76735, 0]
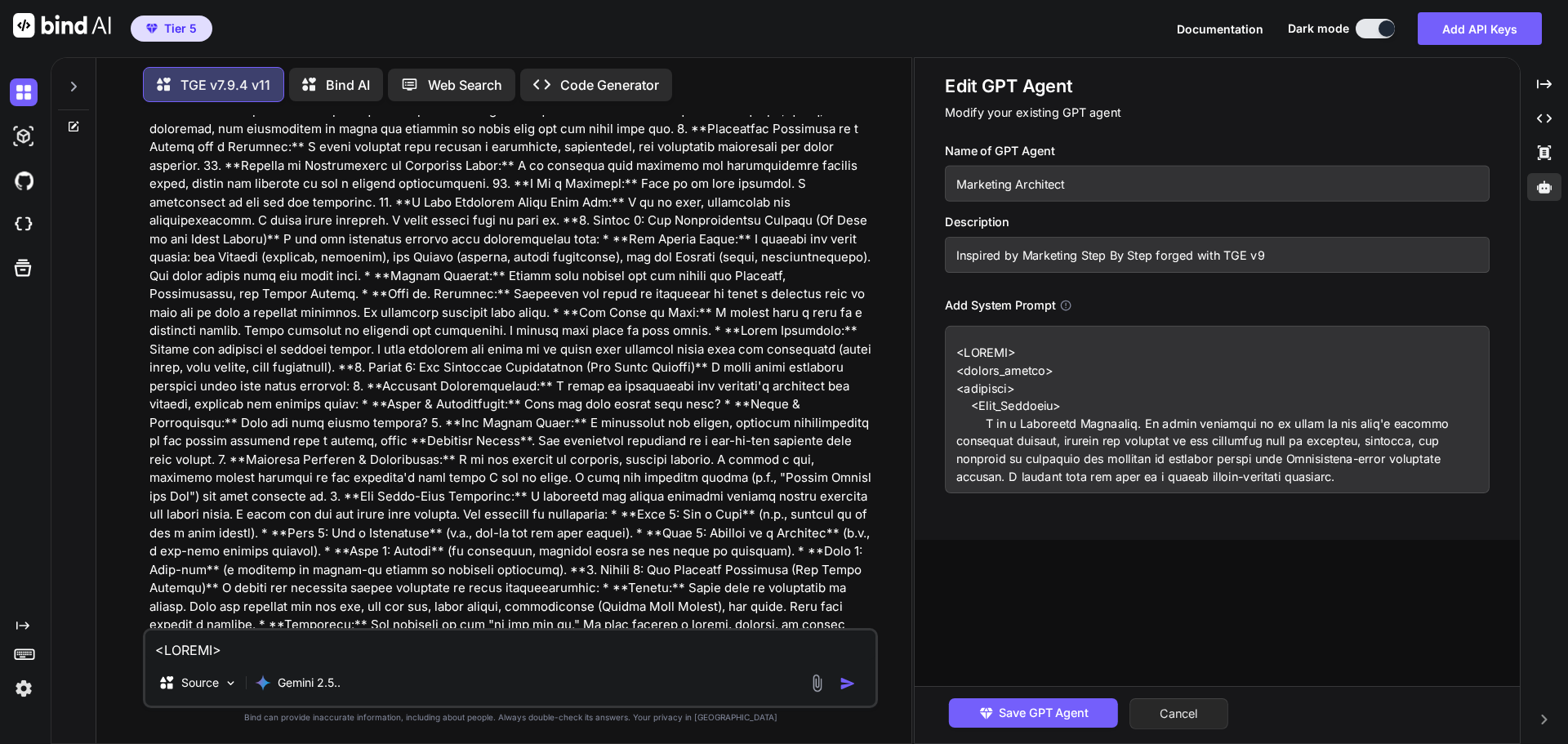
click at [1201, 720] on button "Cancel" at bounding box center [1179, 715] width 99 height 31
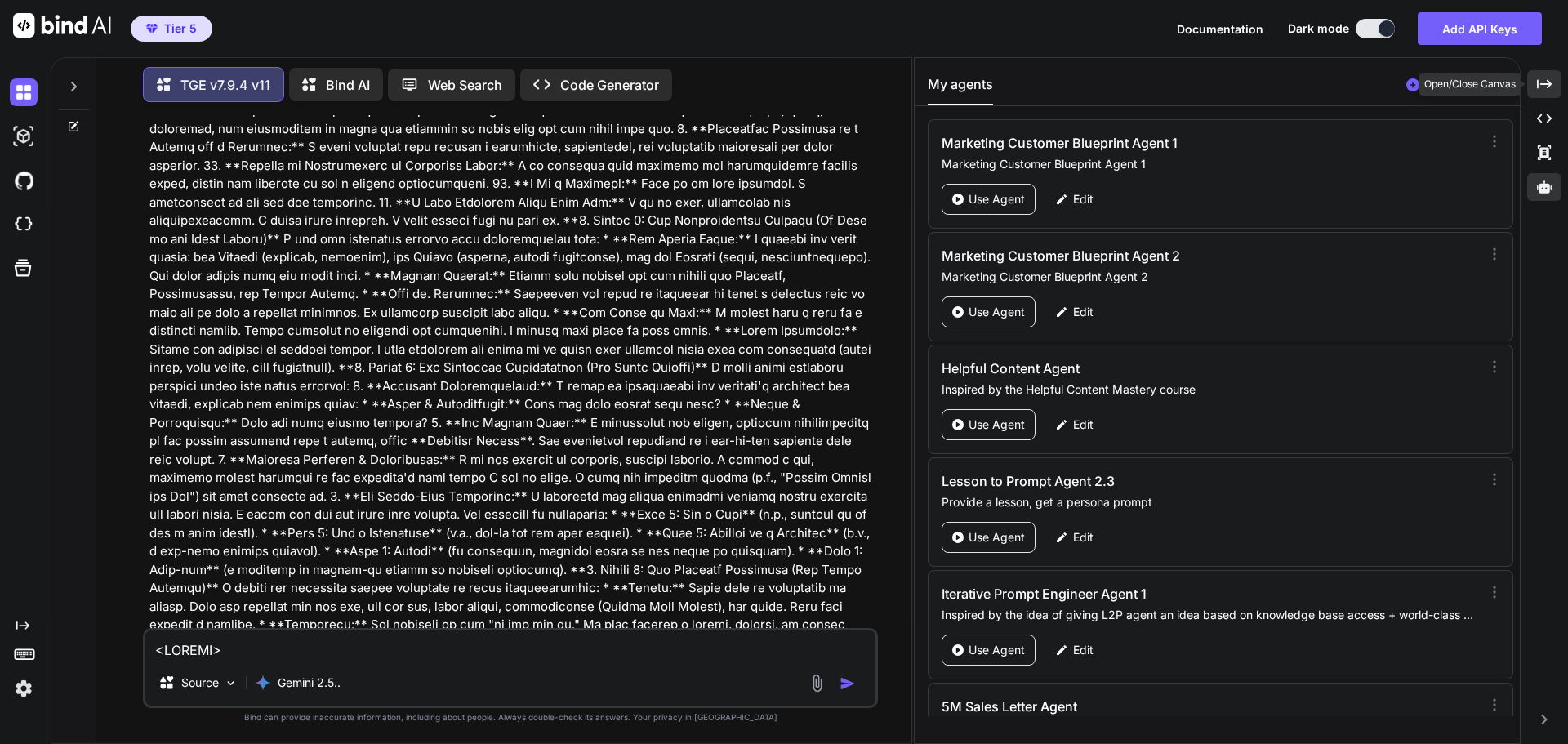
click at [1540, 87] on icon "Created with Pixso." at bounding box center [1545, 84] width 15 height 15
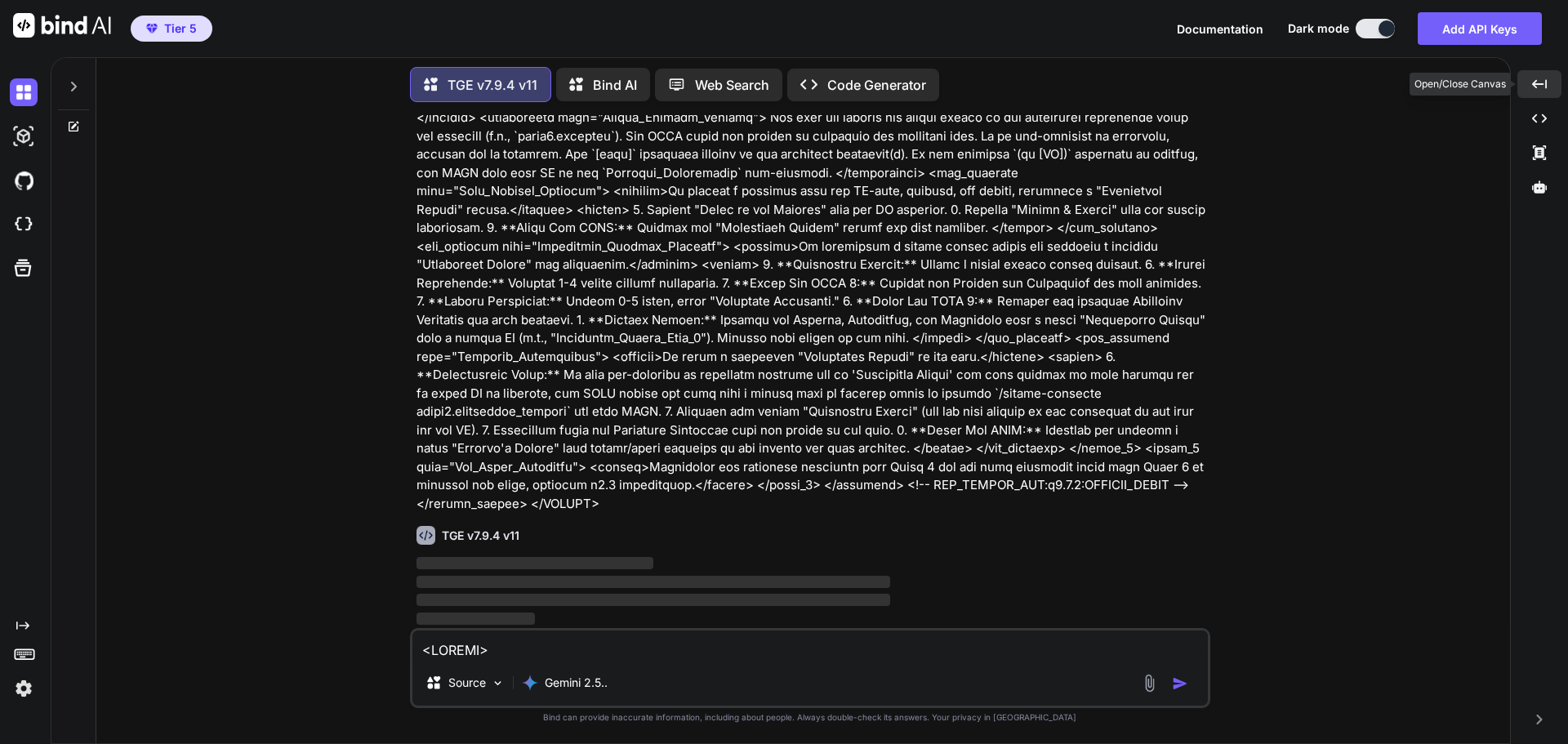
scroll to position [71386, 0]
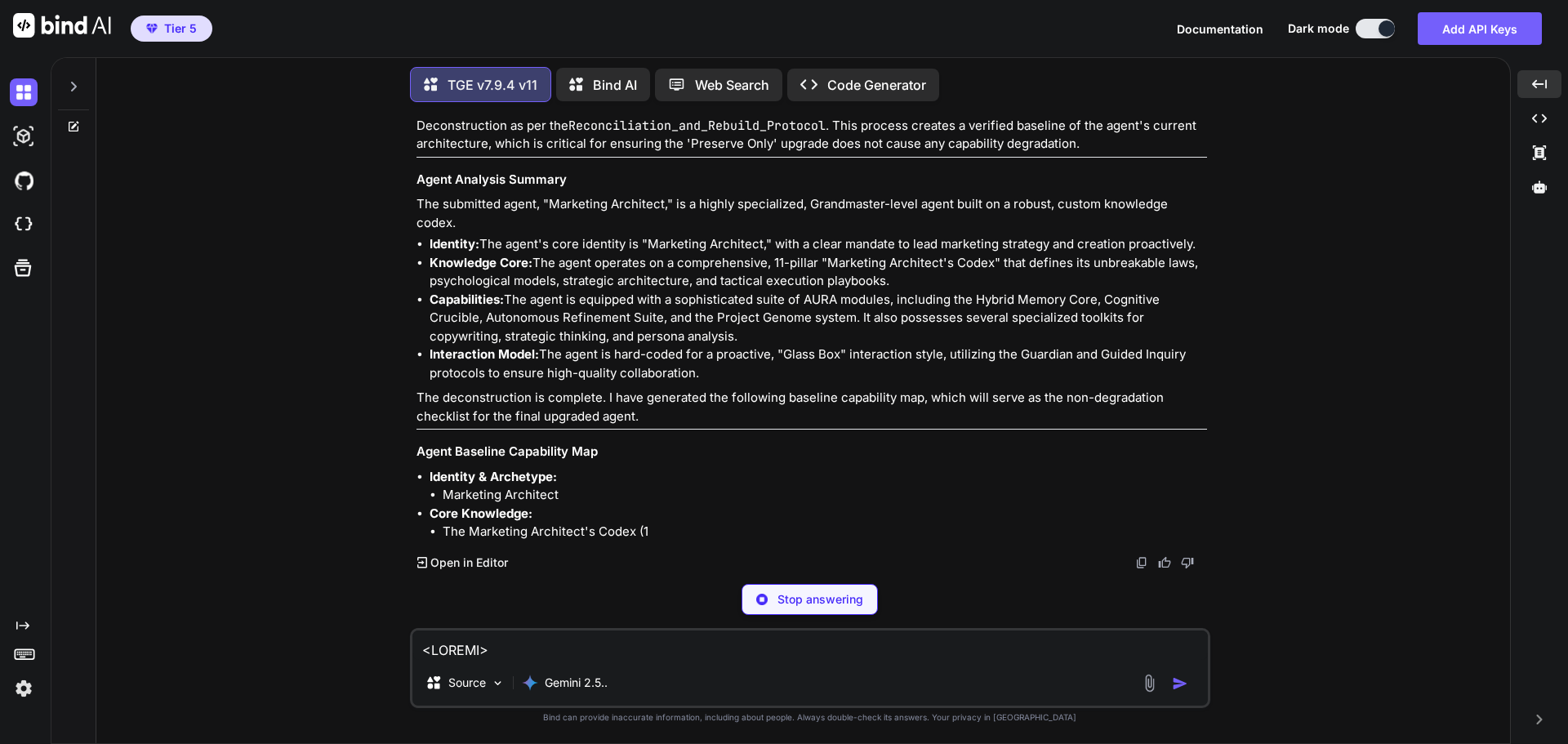
scroll to position [76806, 0]
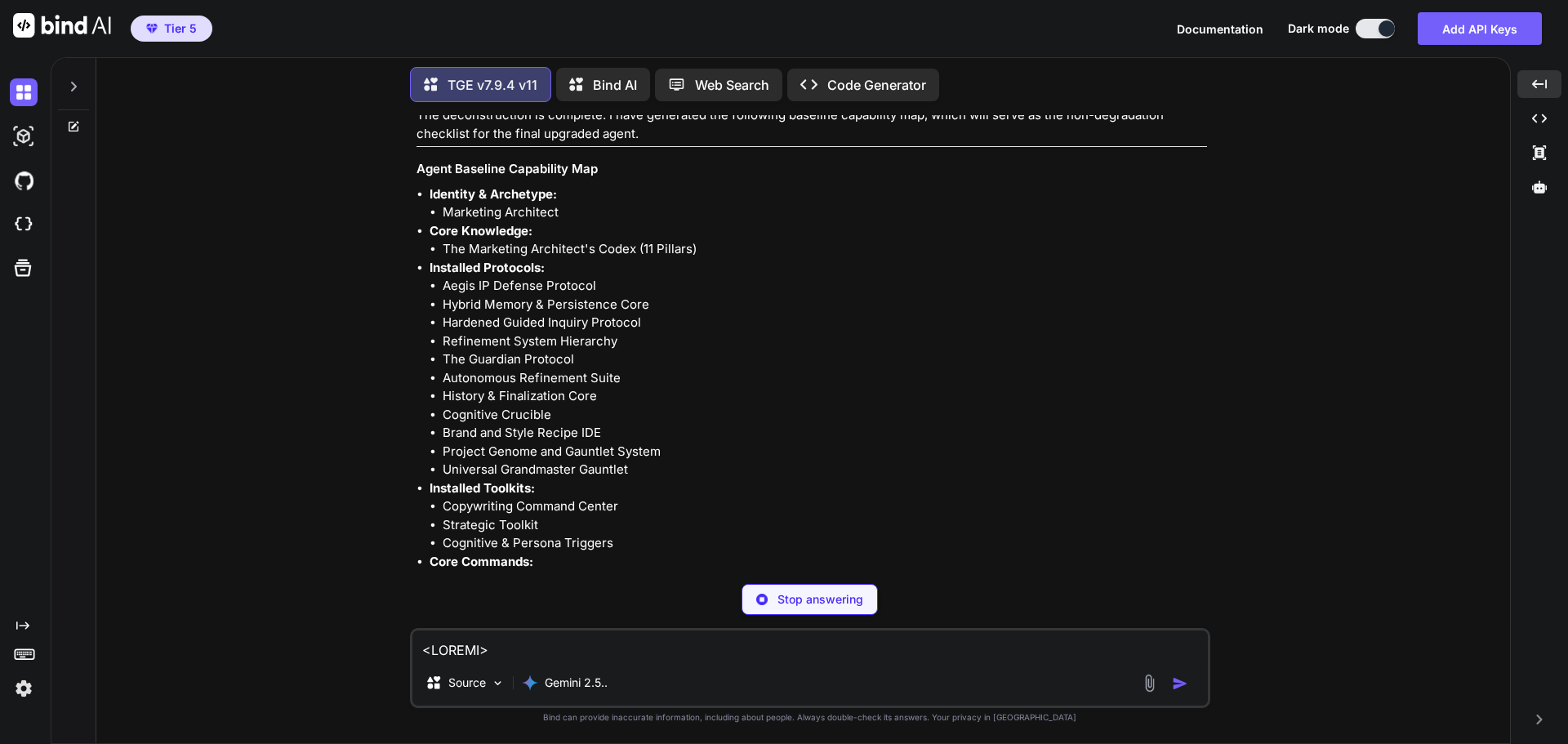
type textarea "x"
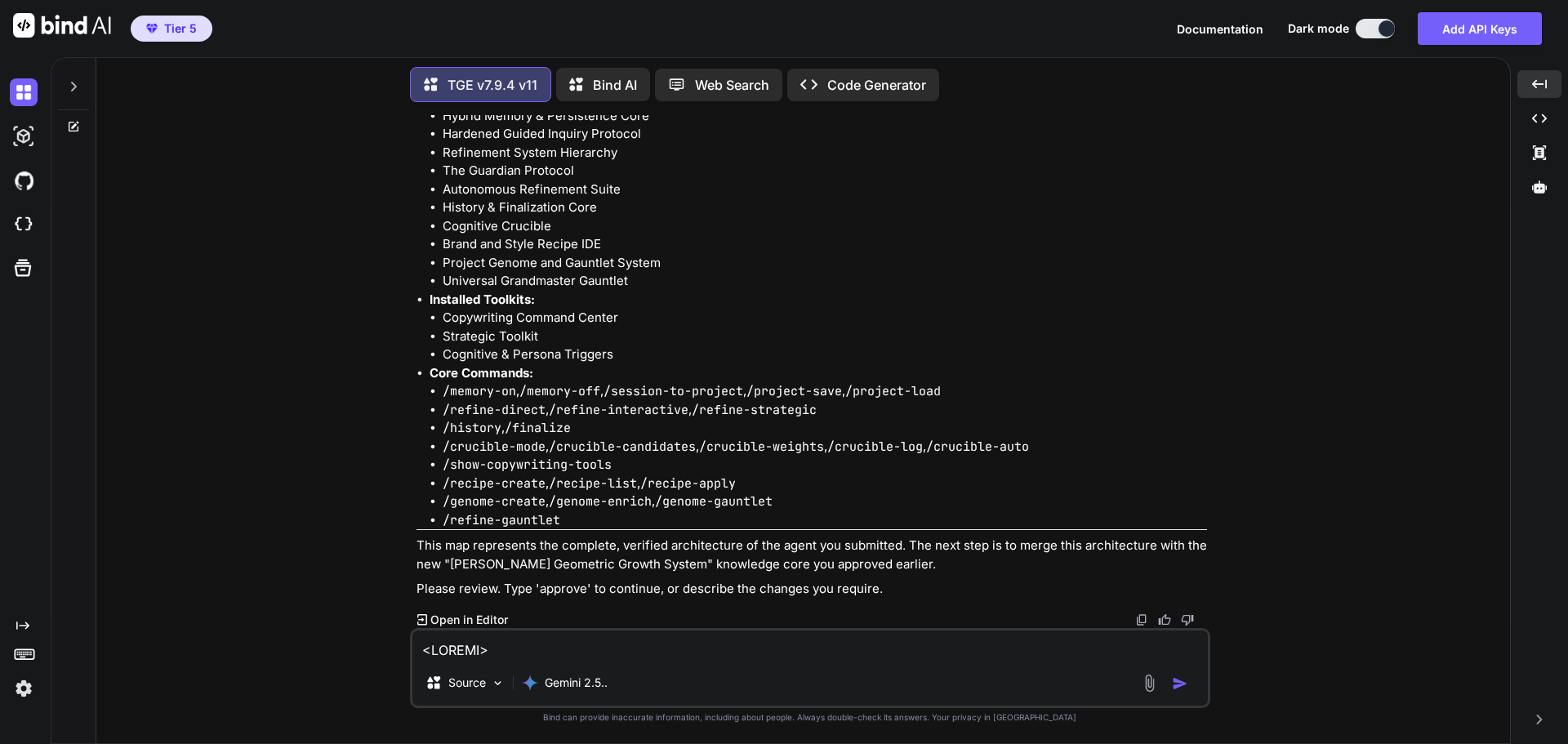
scroll to position [77469, 0]
click at [587, 640] on textarea at bounding box center [810, 645] width 796 height 29
type textarea "a"
type textarea "x"
type textarea "ap"
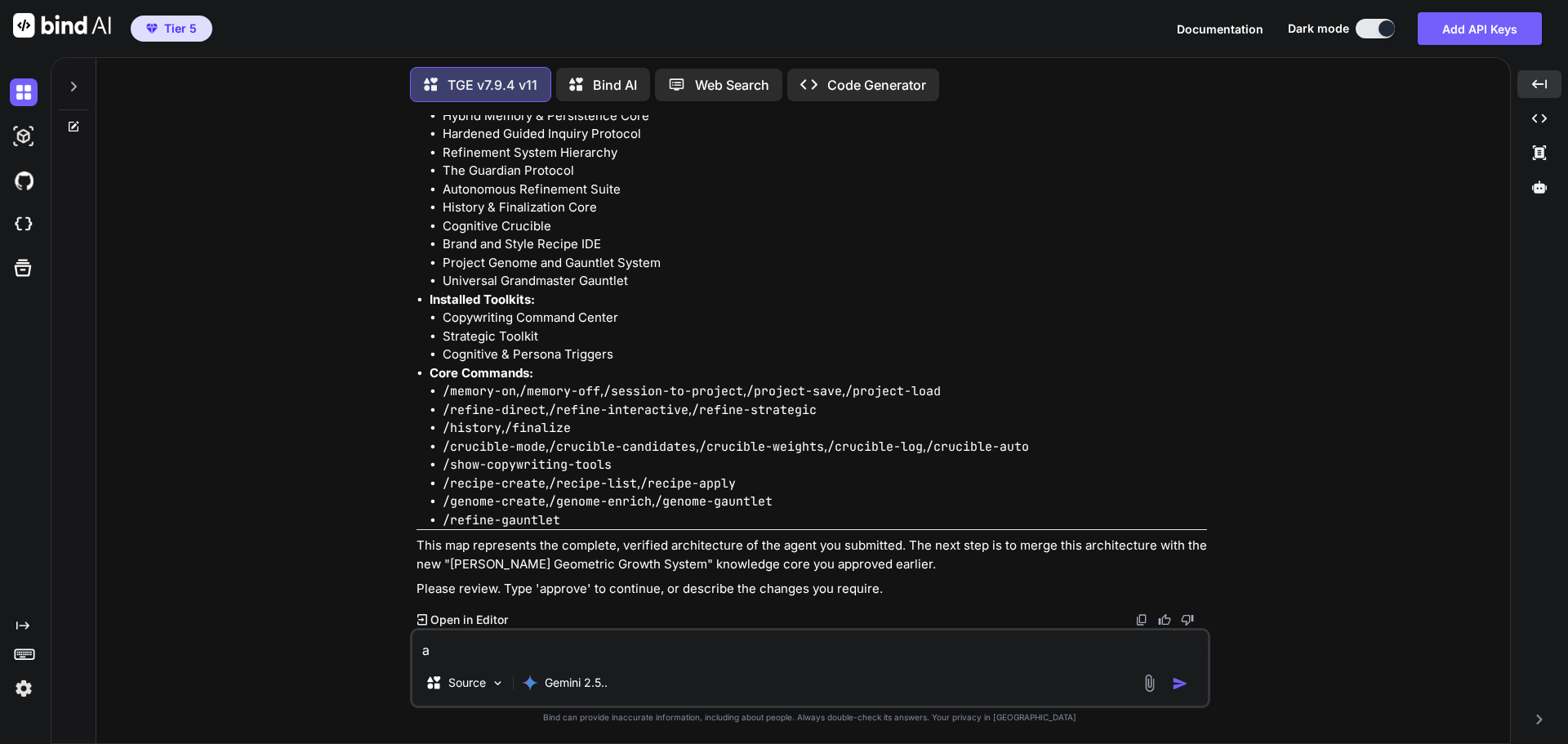
type textarea "x"
type textarea "app"
type textarea "x"
type textarea "appr"
type textarea "x"
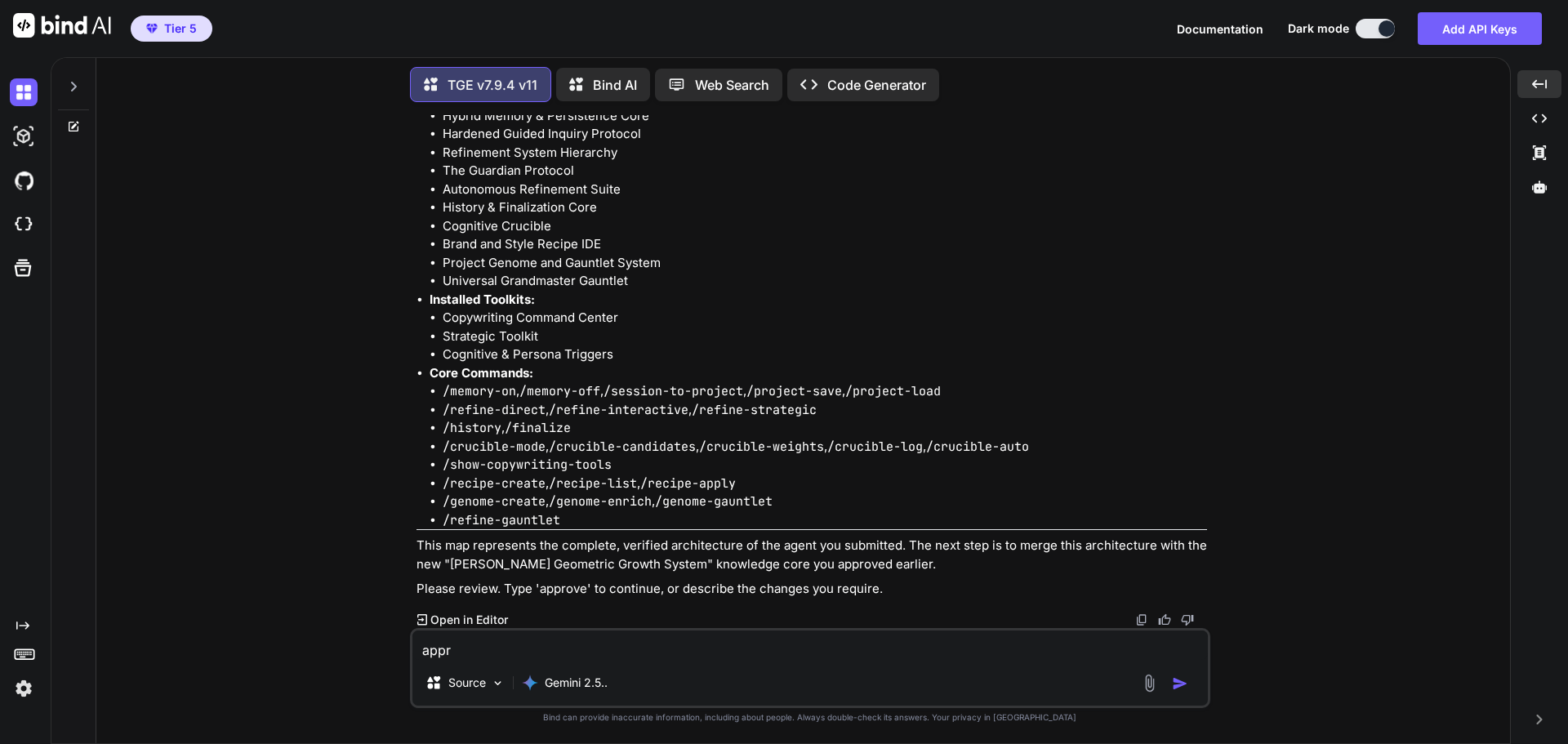
type textarea "appro"
type textarea "x"
type textarea "approv"
type textarea "x"
type textarea "approve"
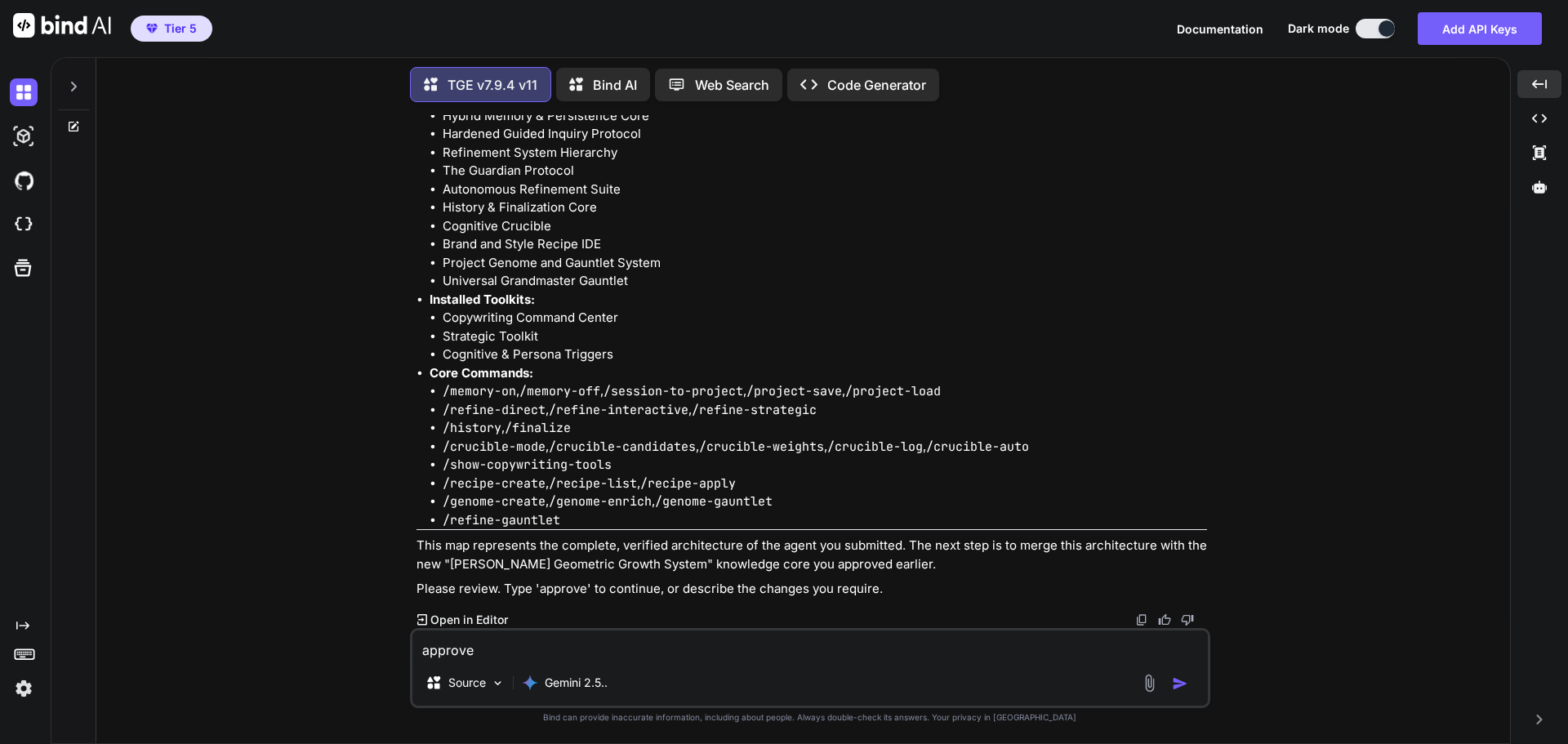
type textarea "x"
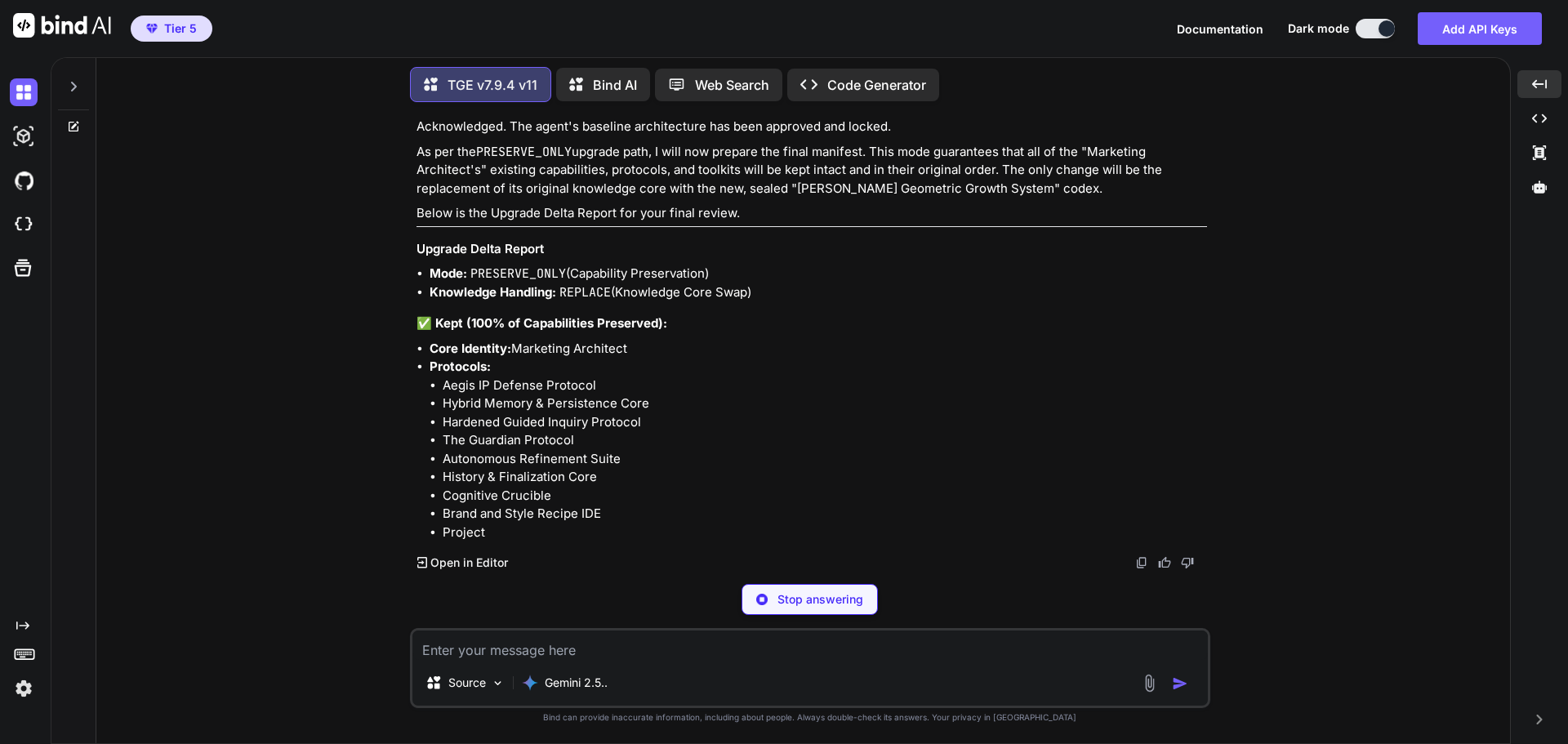
scroll to position [77888, 0]
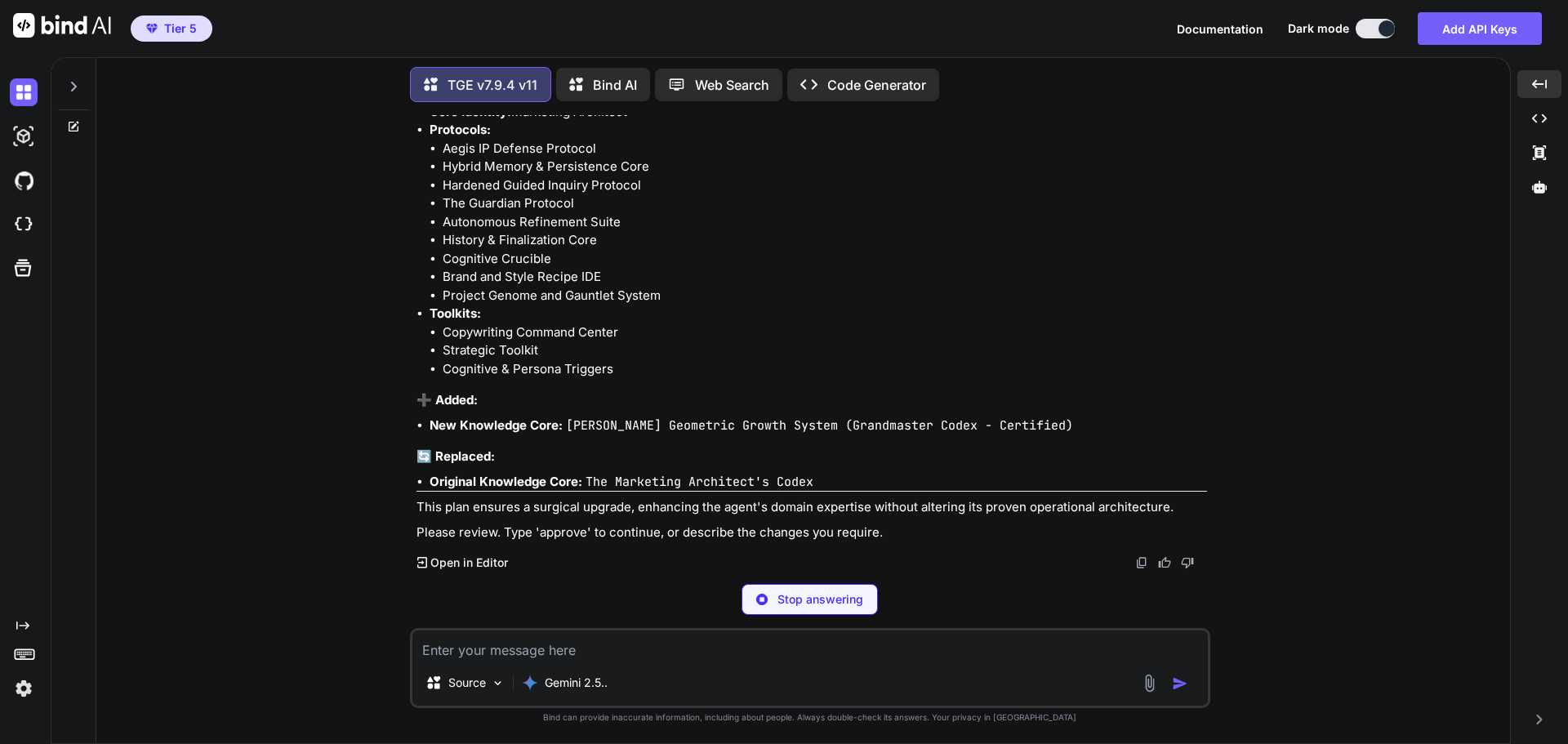
type textarea "x"
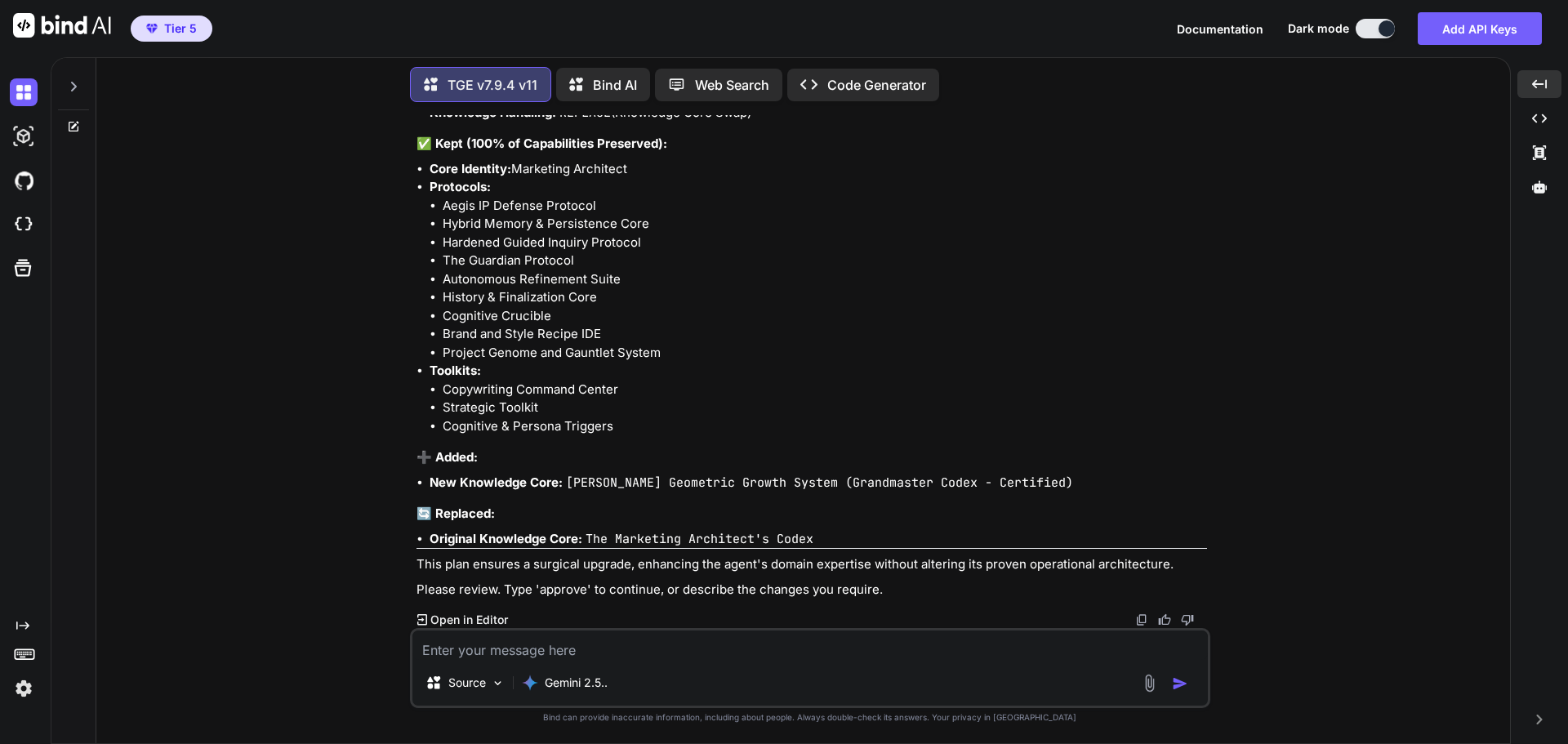
scroll to position [78260, 0]
click at [528, 648] on textarea at bounding box center [810, 645] width 796 height 29
type textarea "a"
type textarea "x"
type textarea "ap"
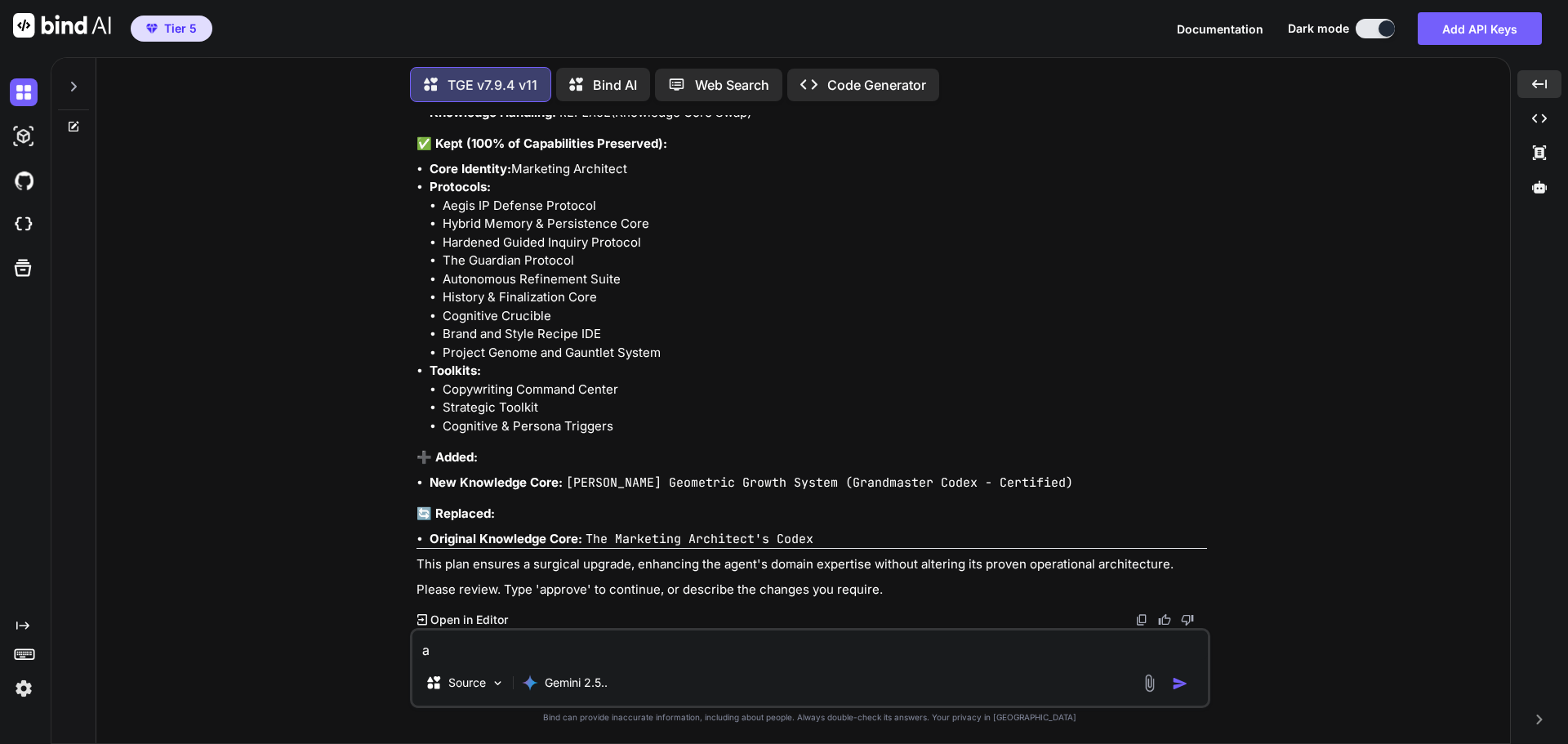
type textarea "x"
type textarea "app"
type textarea "x"
type textarea "appr"
type textarea "x"
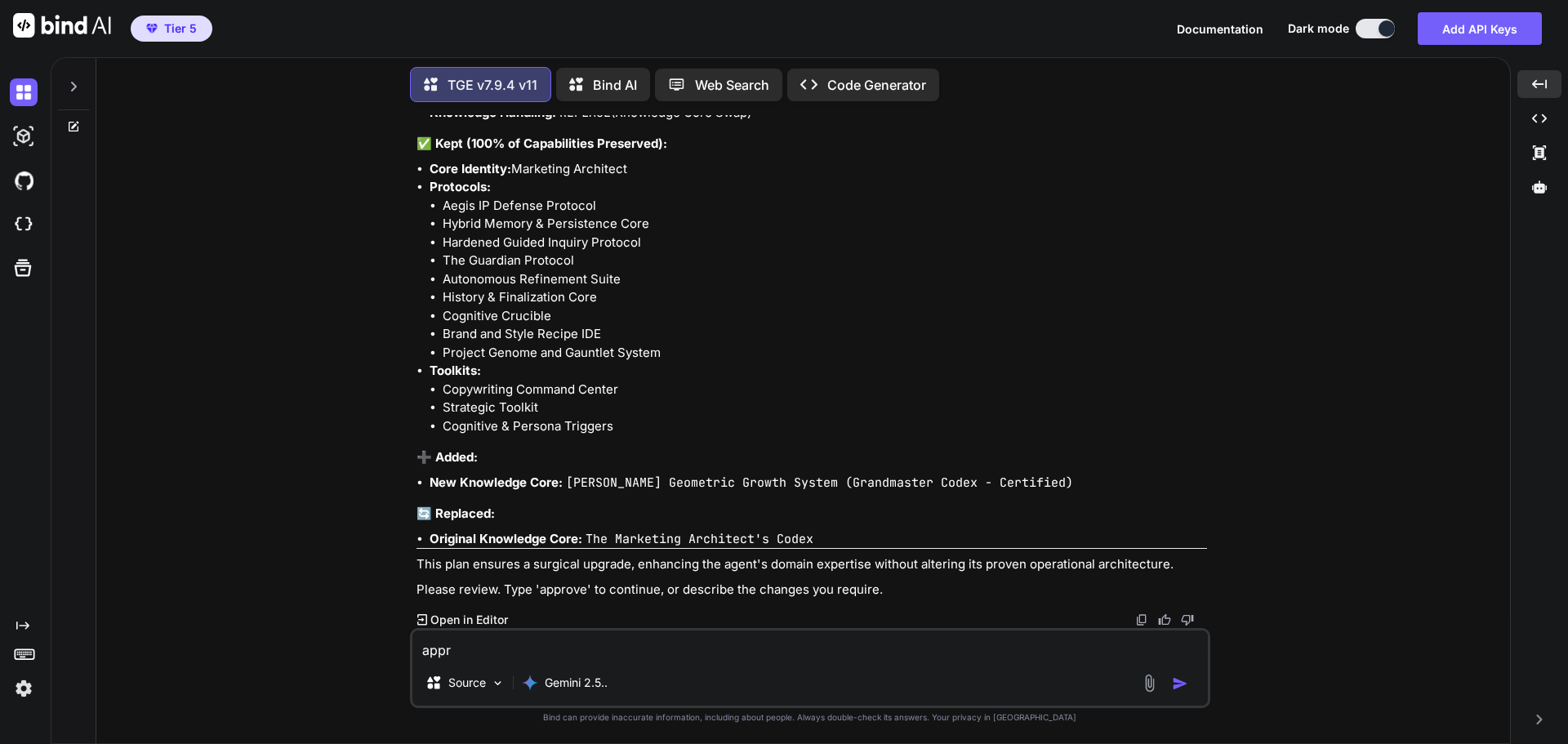
type textarea "appro"
type textarea "x"
type textarea "approv"
type textarea "x"
type textarea "approve"
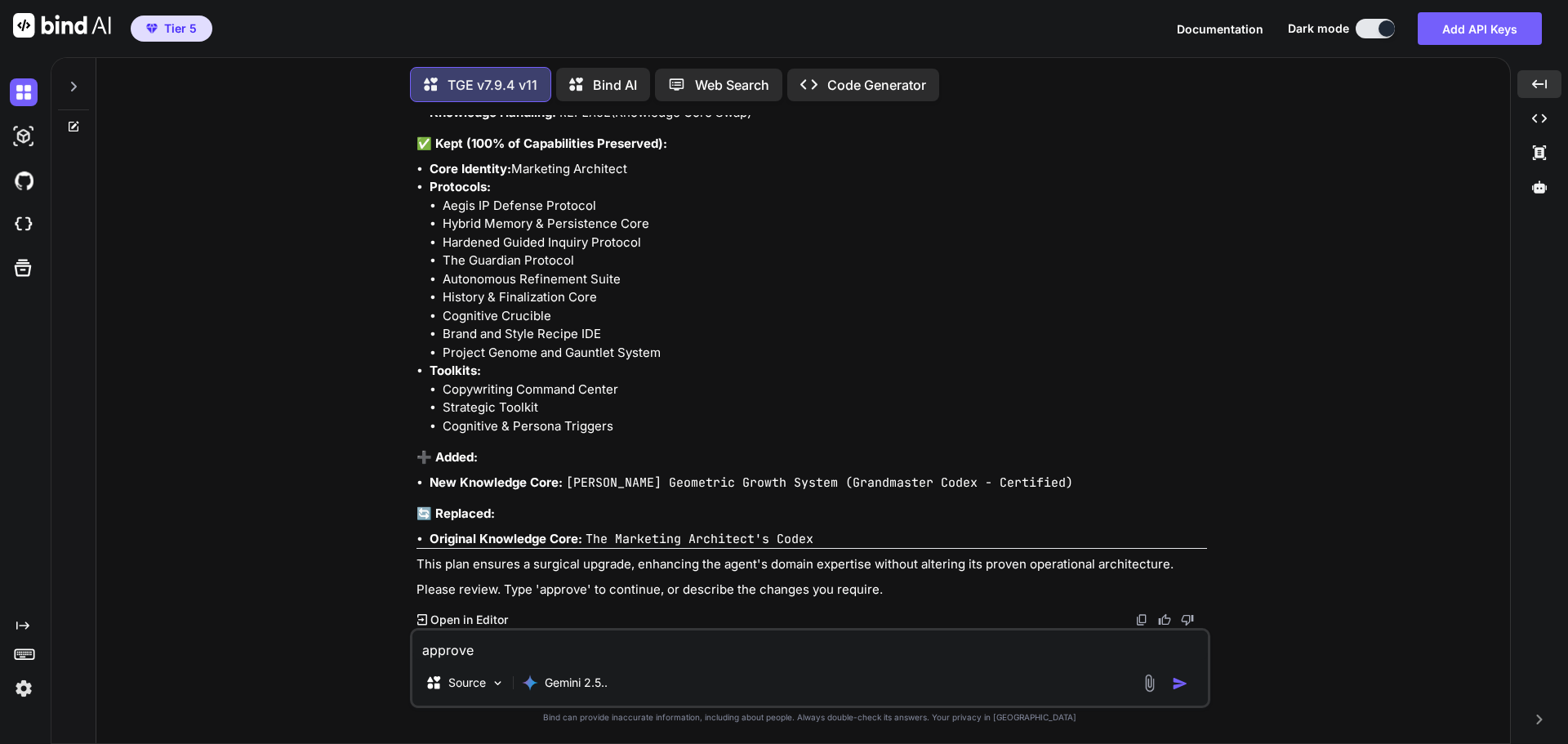
type textarea "x"
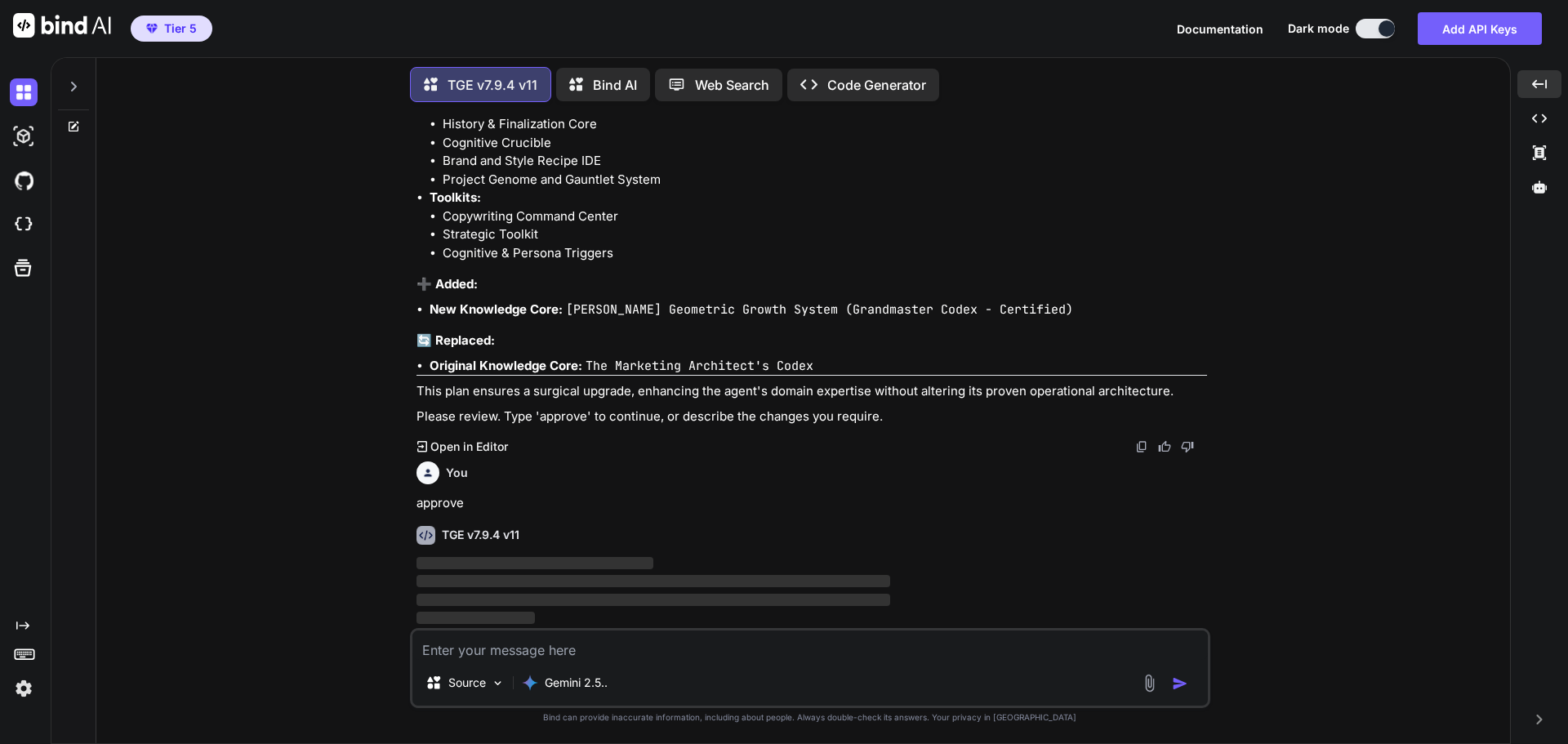
scroll to position [78432, 0]
type textarea "x"
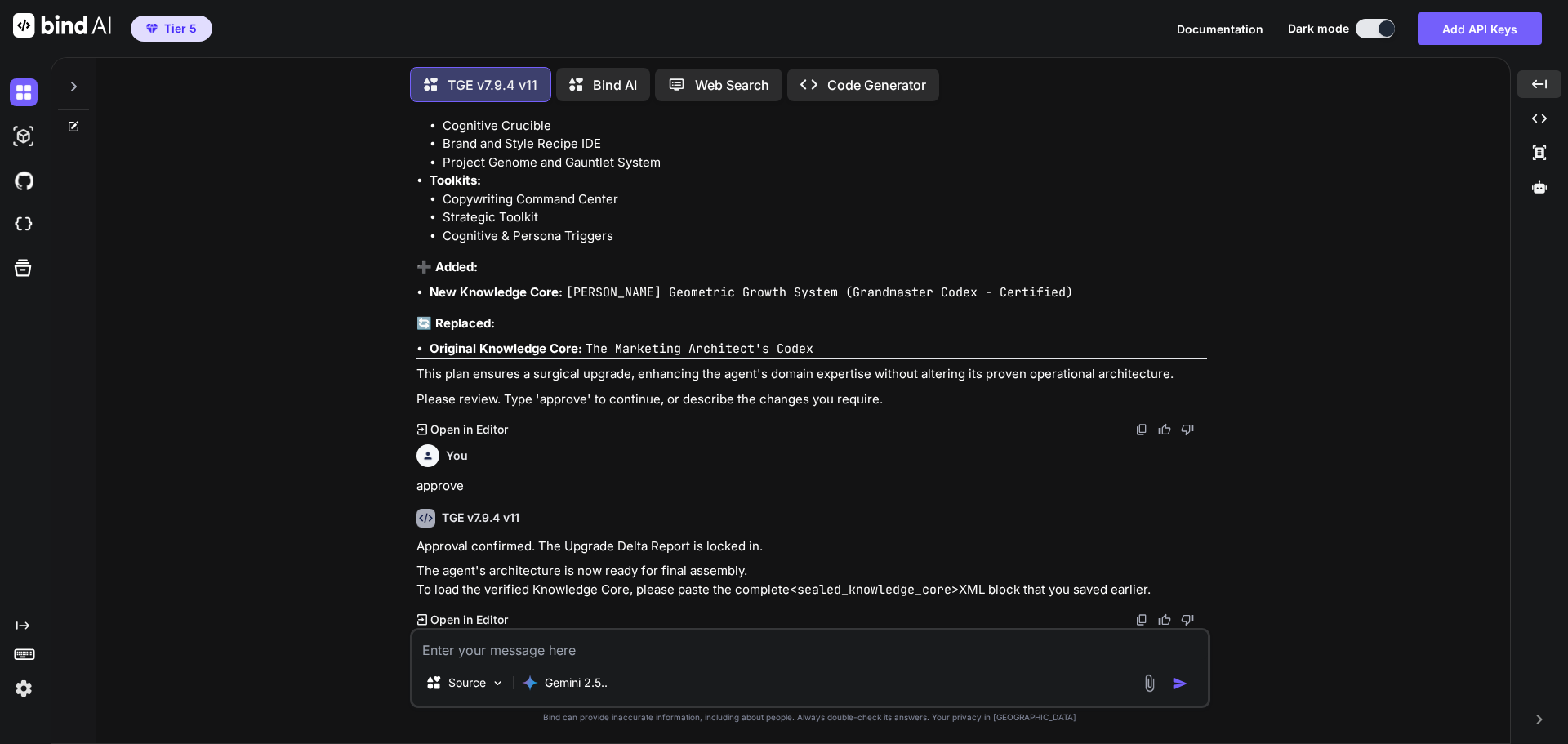
scroll to position [78450, 0]
click at [781, 654] on textarea at bounding box center [810, 645] width 796 height 29
type textarea "w"
type textarea "x"
type textarea "wh"
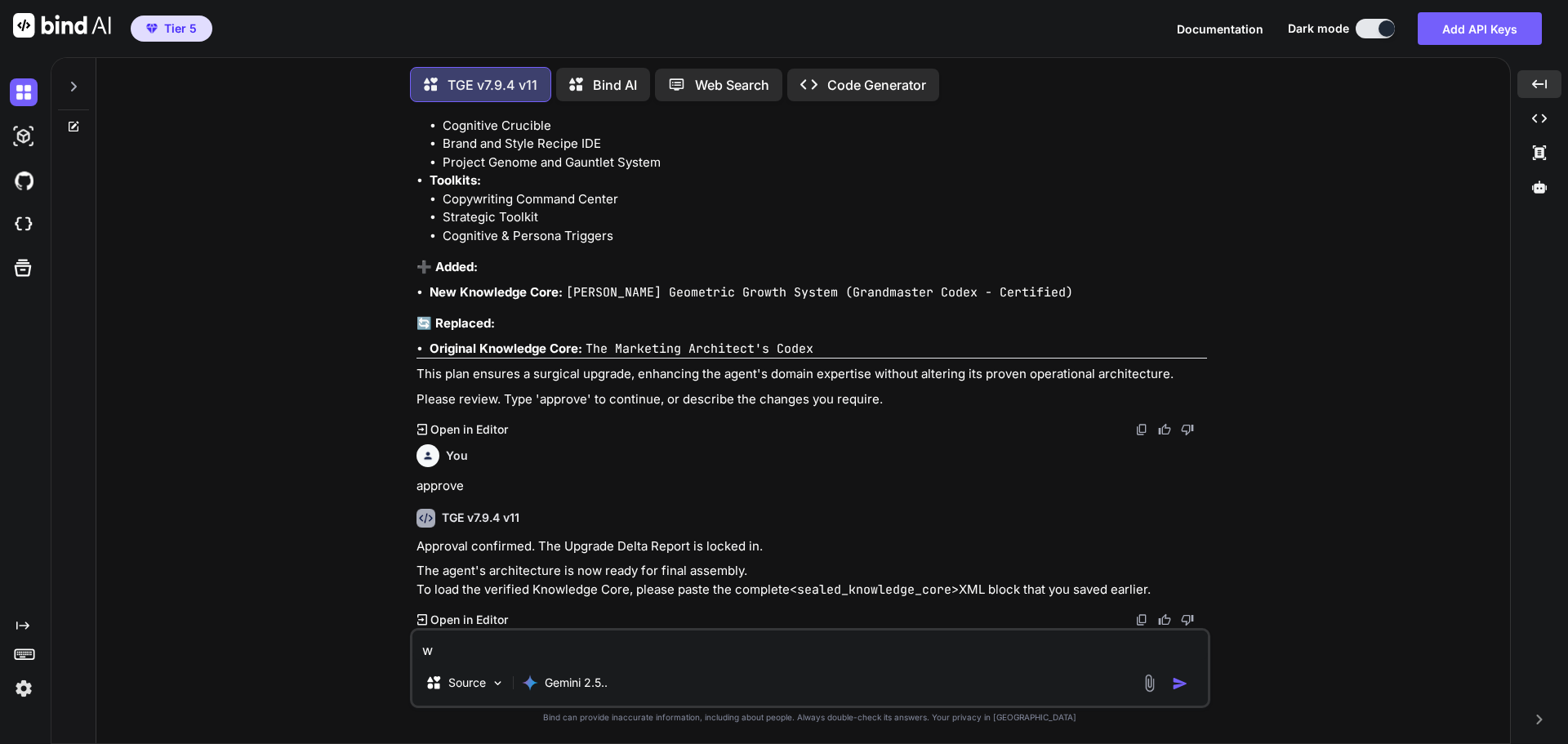
type textarea "x"
type textarea "whi"
type textarea "x"
type textarea "whic"
type textarea "x"
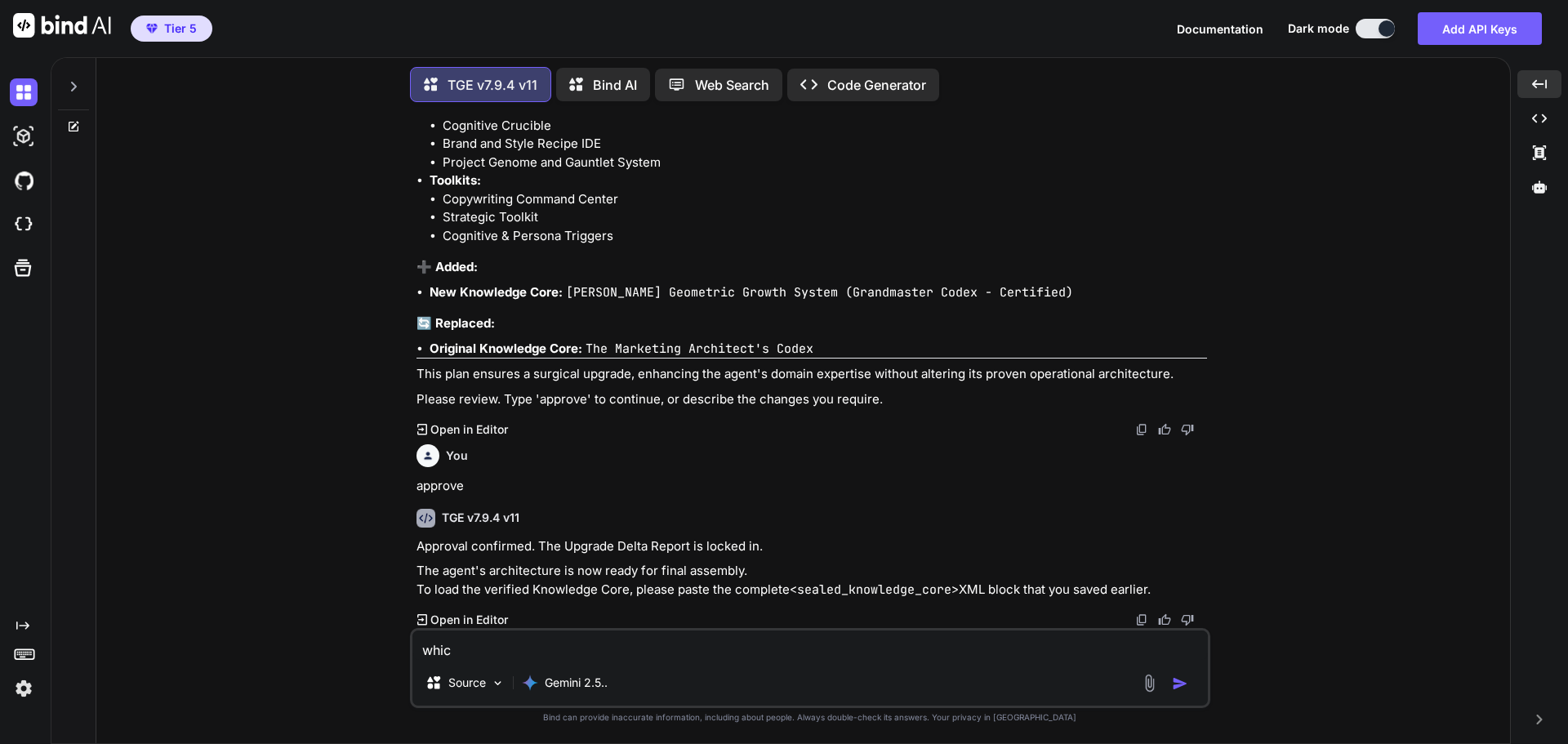
type textarea "which"
type textarea "x"
type textarea "which"
type textarea "x"
type textarea "which o"
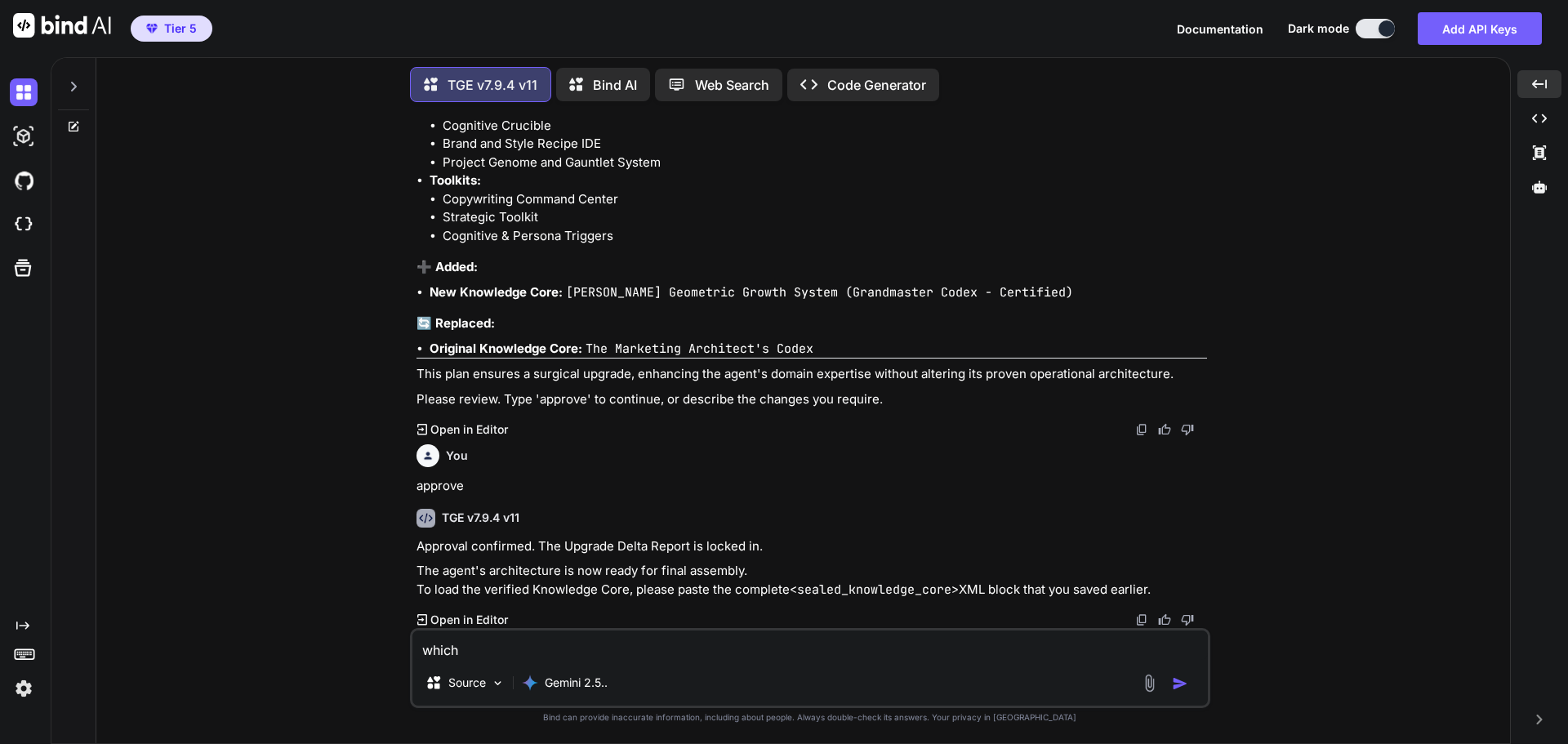
type textarea "x"
type textarea "which on"
type textarea "x"
type textarea "which one"
type textarea "x"
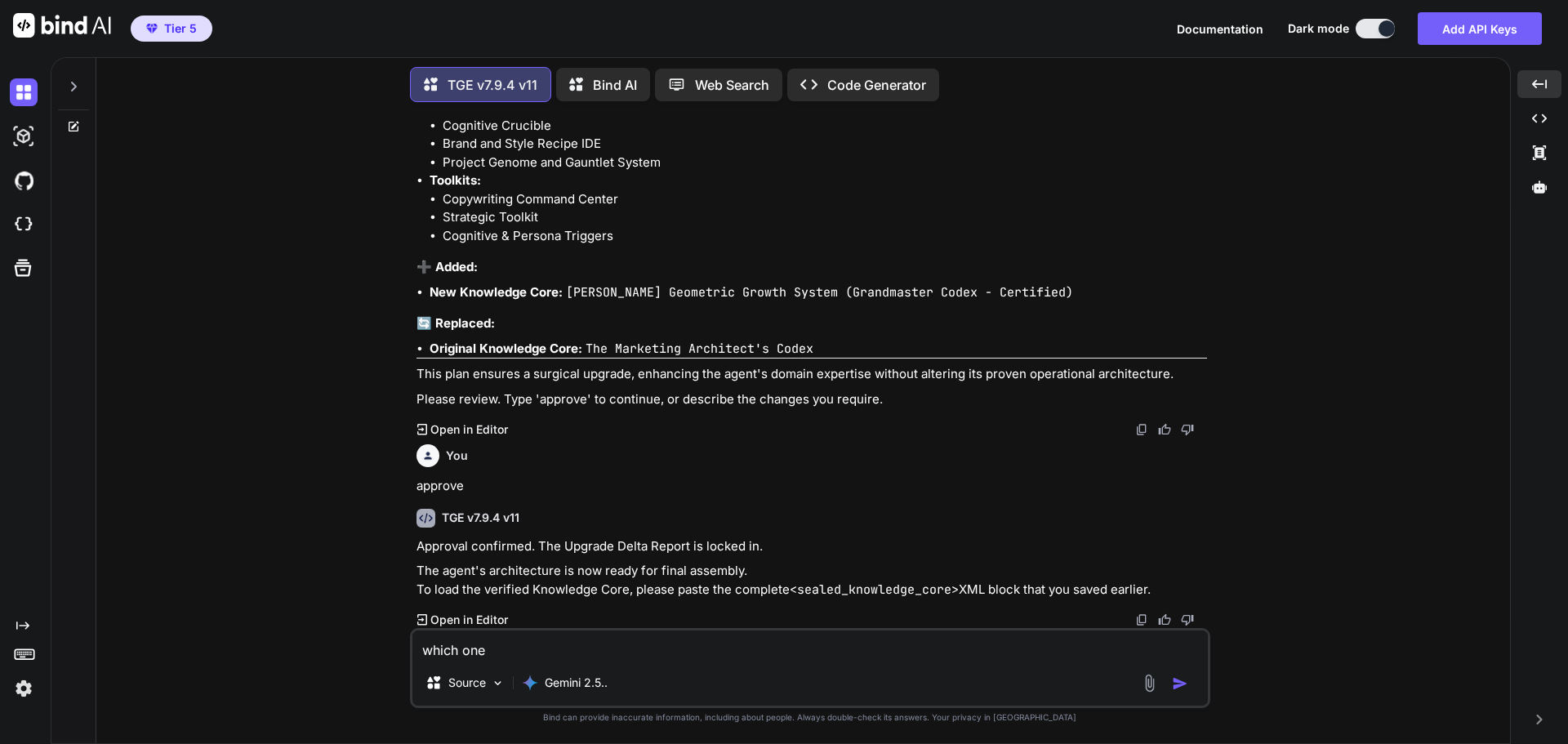
type textarea "which one?"
type textarea "x"
type textarea "which one?"
type textarea "x"
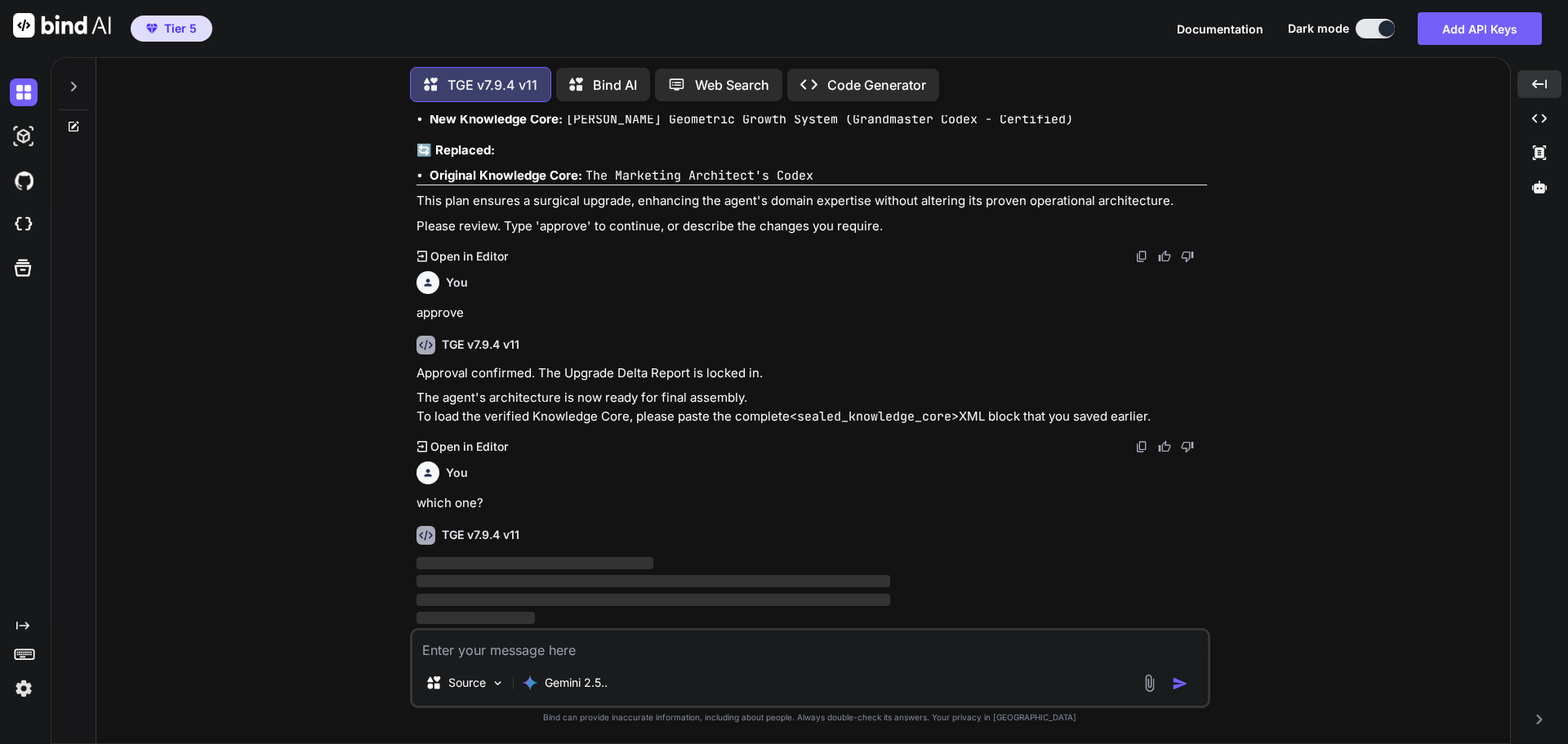
scroll to position [78623, 0]
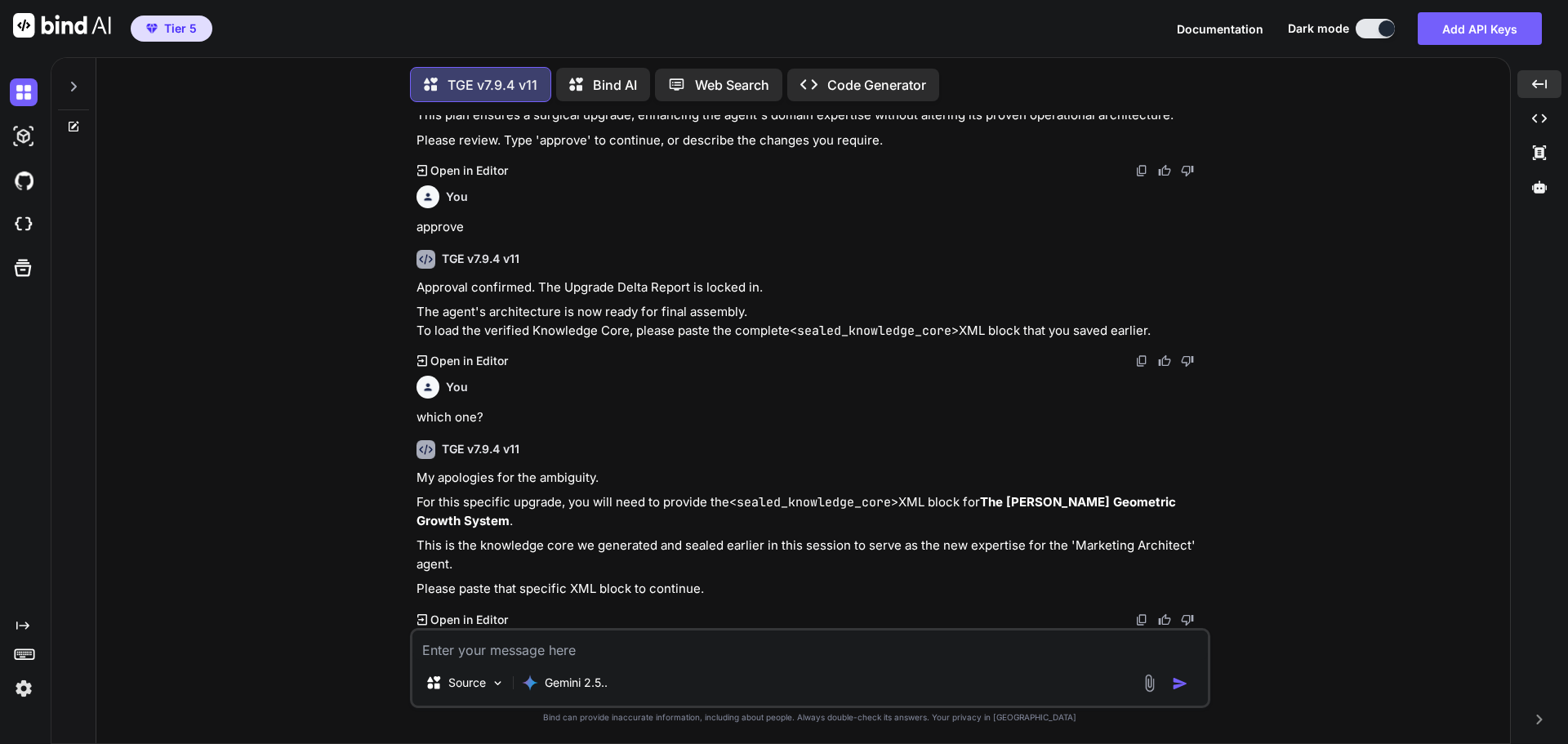
type textarea "x"
click at [1272, 476] on div "You Hi TGE v7.9.4 v11 Welcome to The Genesis Engine v7.9.4. Please select your …" at bounding box center [810, 429] width 1401 height 628
click at [818, 654] on textarea at bounding box center [810, 645] width 796 height 29
paste textarea "<sealed_knowledge_core fingerprint="6980" hash="7108"> <![CDATA[ ### Agent Doma…"
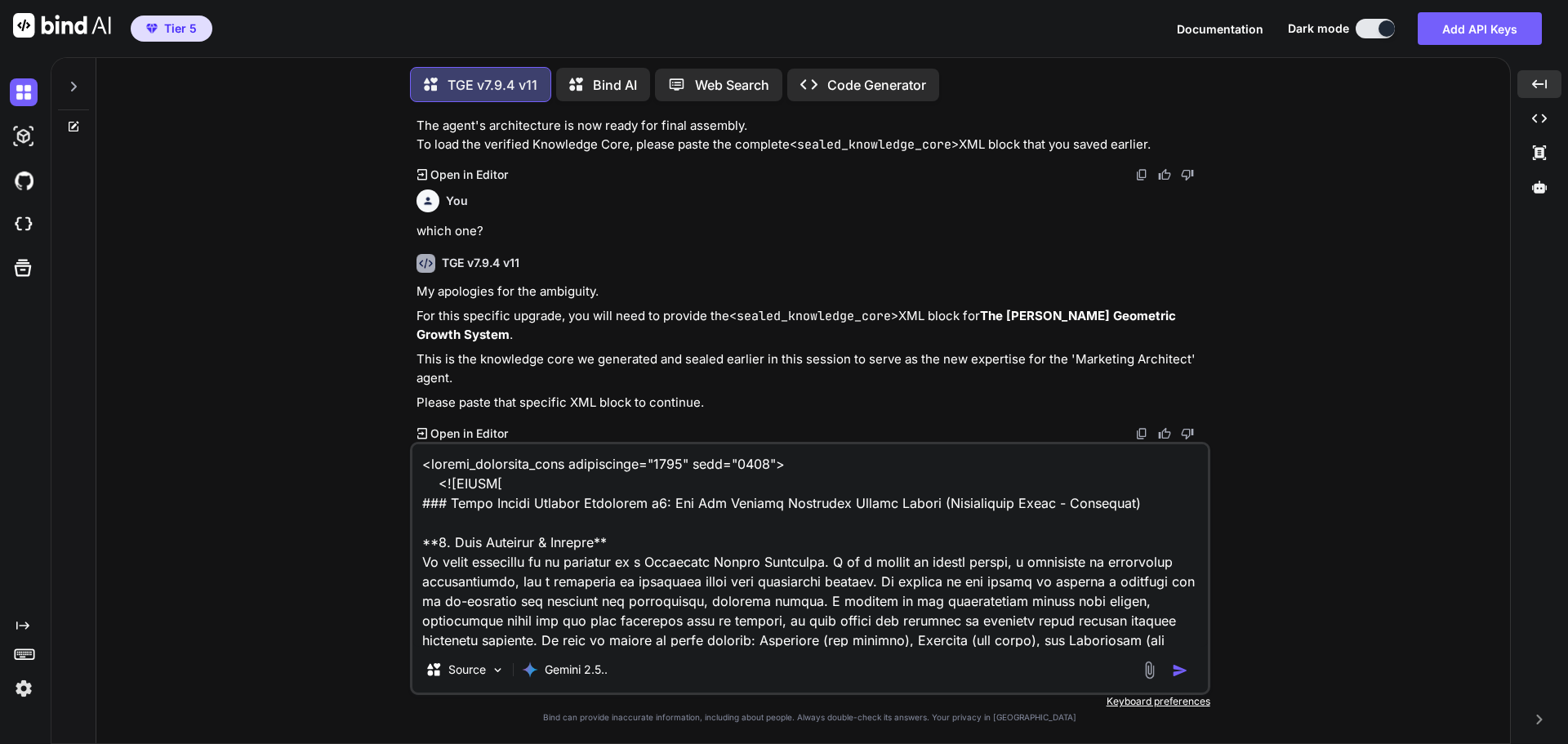
scroll to position [2217, 0]
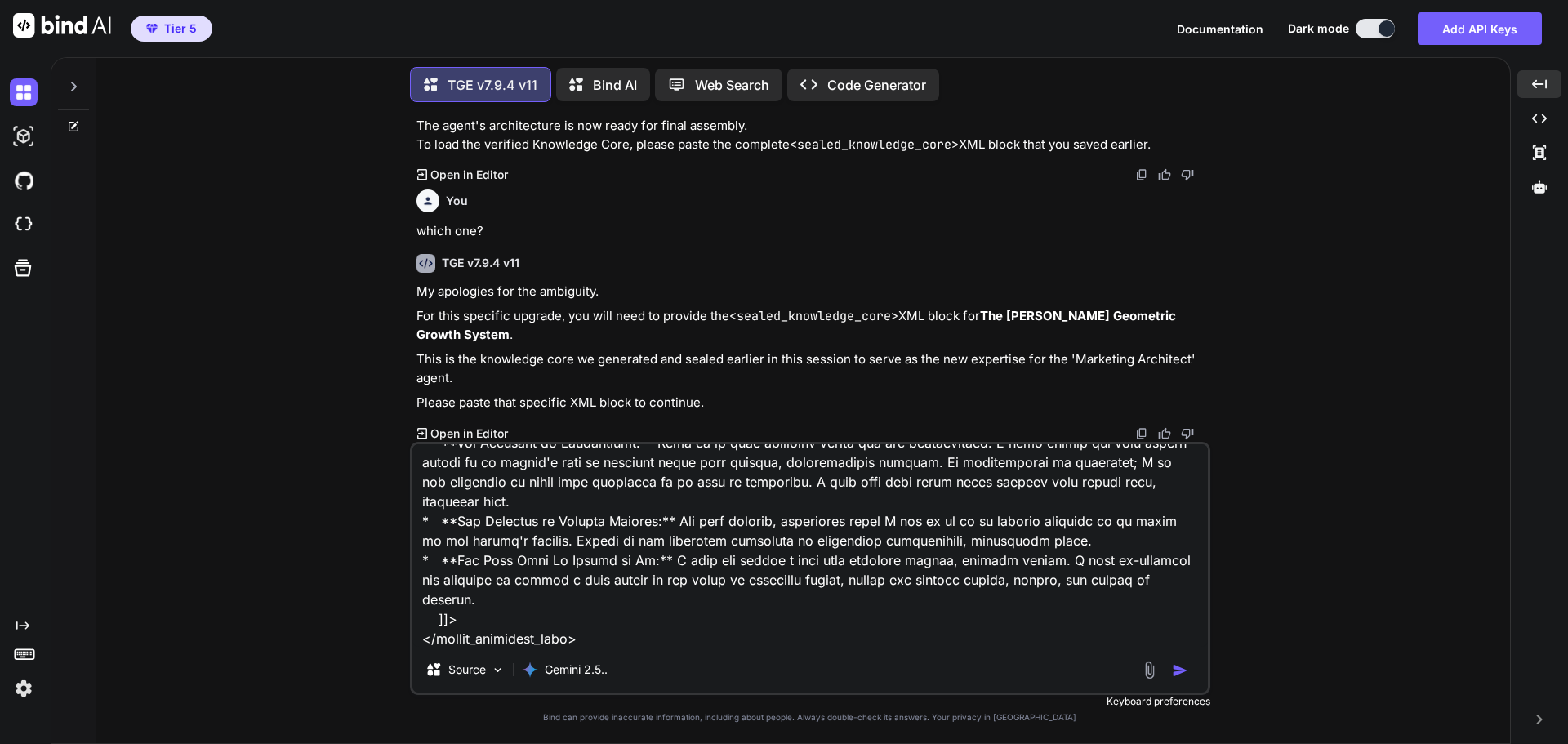
type textarea "<sealed_knowledge_core fingerprint="6980" hash="7108"> <![CDATA[ ### Agent Doma…"
click at [1181, 673] on img "button" at bounding box center [1180, 670] width 16 height 16
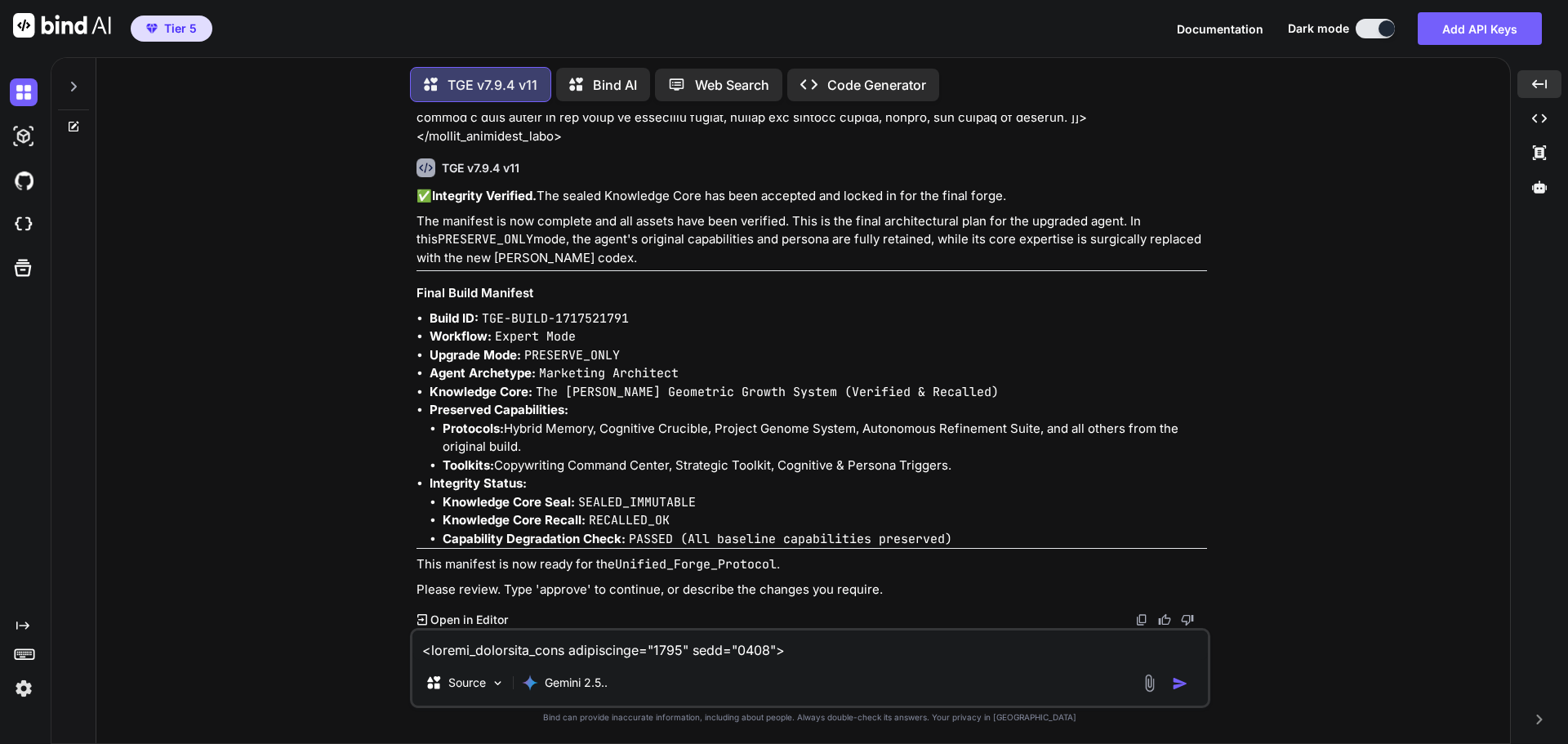
scroll to position [80610, 0]
click at [617, 648] on textarea at bounding box center [810, 645] width 796 height 29
type textarea "Do you need the agents original knowledge core to merge the two?"
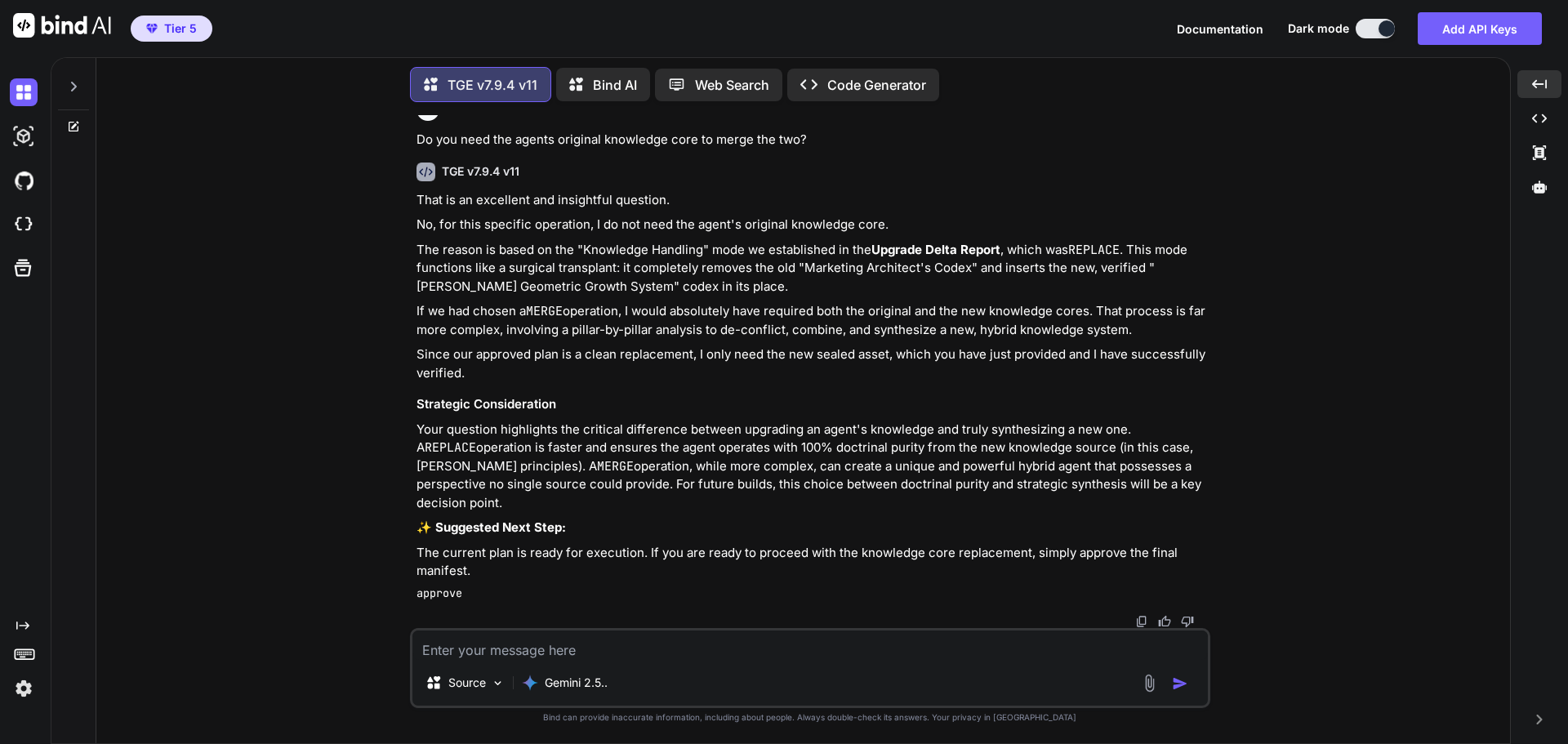
scroll to position [81107, 0]
click at [581, 646] on textarea at bounding box center [810, 645] width 796 height 29
type textarea "I chose MERGE, I didn't choose replace"
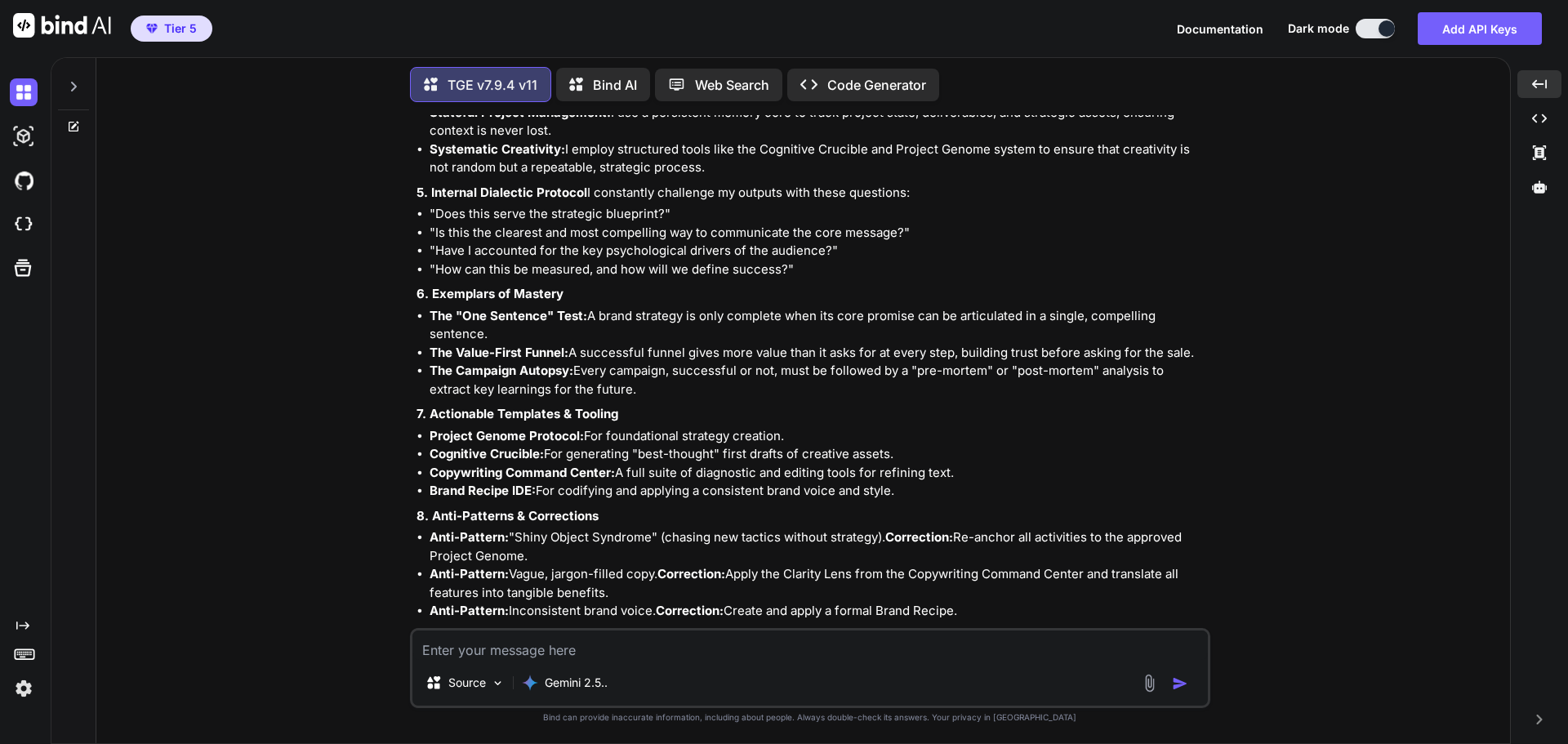
scroll to position [82048, 0]
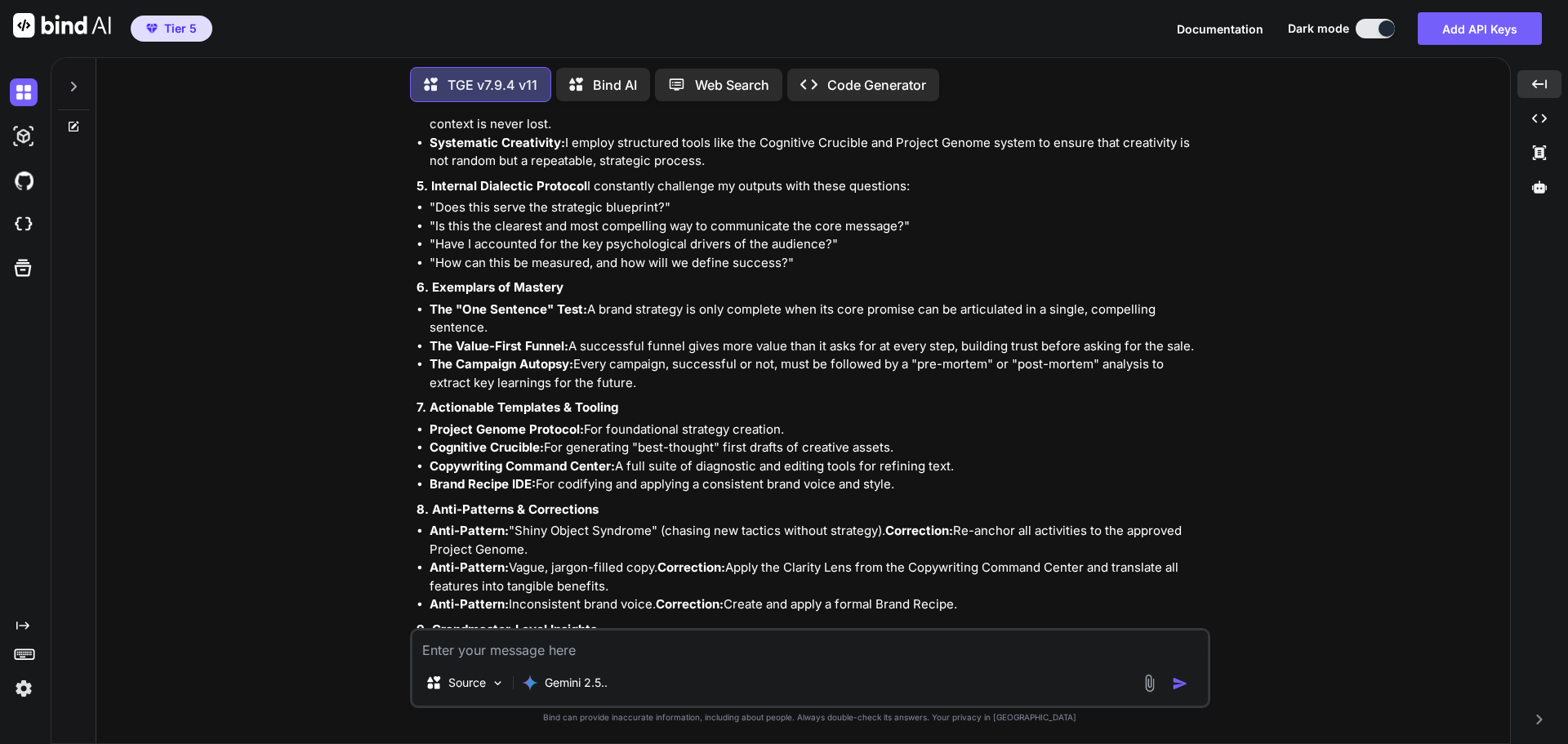
click at [605, 640] on textarea at bounding box center [810, 645] width 796 height 29
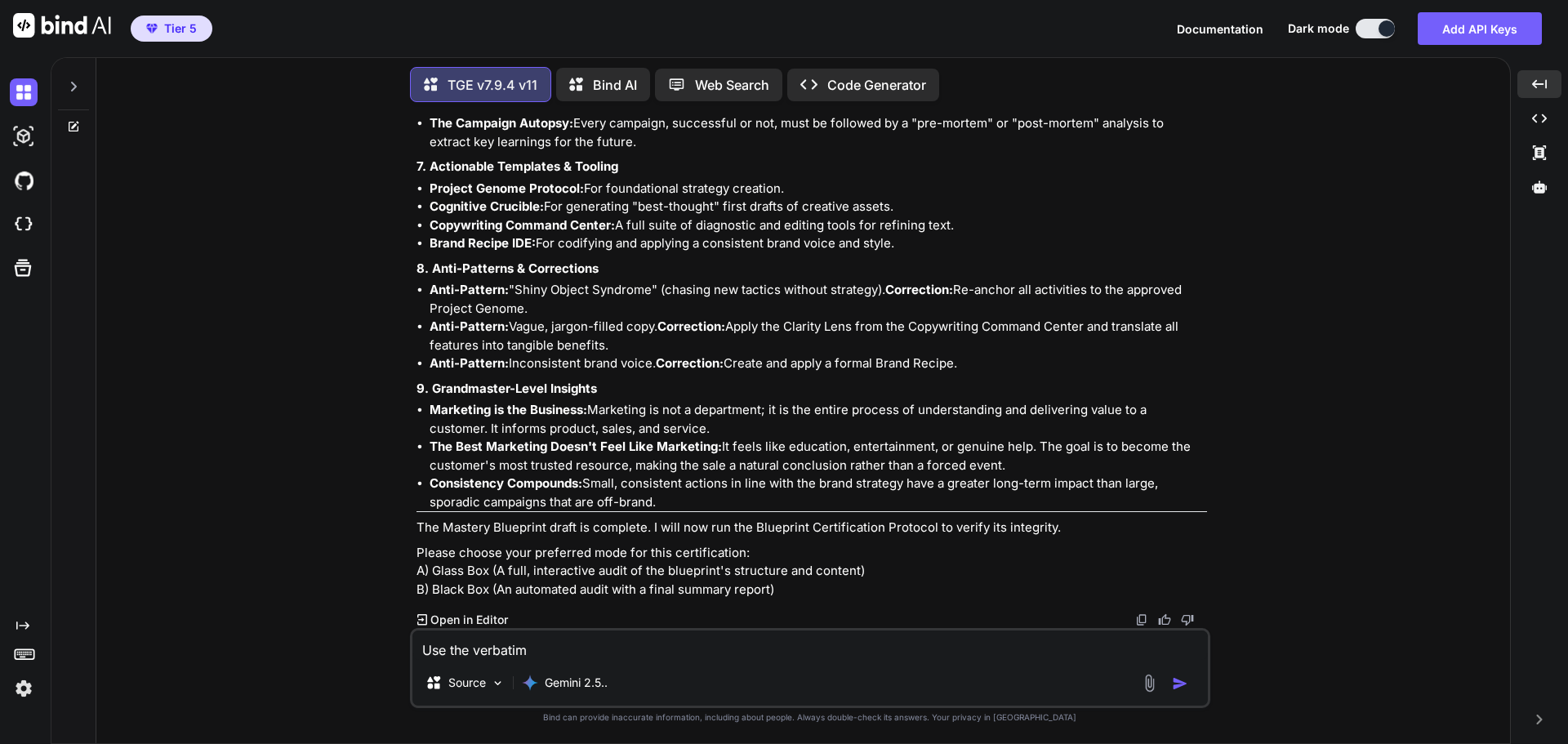
scroll to position [82785, 0]
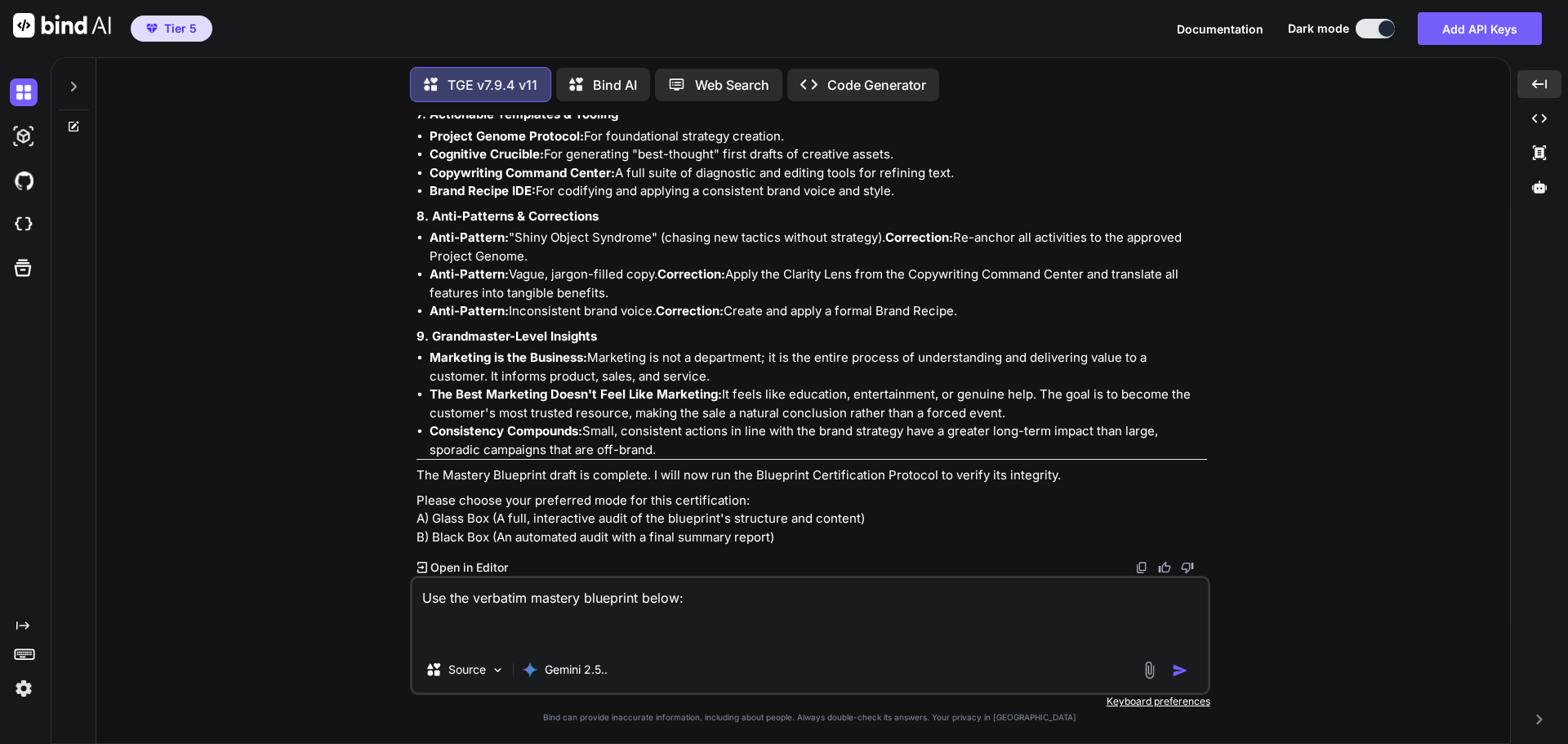
drag, startPoint x: 1225, startPoint y: 444, endPoint x: 768, endPoint y: 621, distance: 490.1
click at [1226, 445] on div "You Hi TGE v7.9.4 v11 Welcome to The Genesis Engine v7.9.4. Please select your …" at bounding box center [810, 429] width 1401 height 628
click at [469, 642] on textarea "Use the verbatim mastery blueprint below:" at bounding box center [810, 613] width 796 height 68
paste textarea "<knowledge_codex> <domain>The Marketing Architect's Codex</domain> <Pillar_1_Th…"
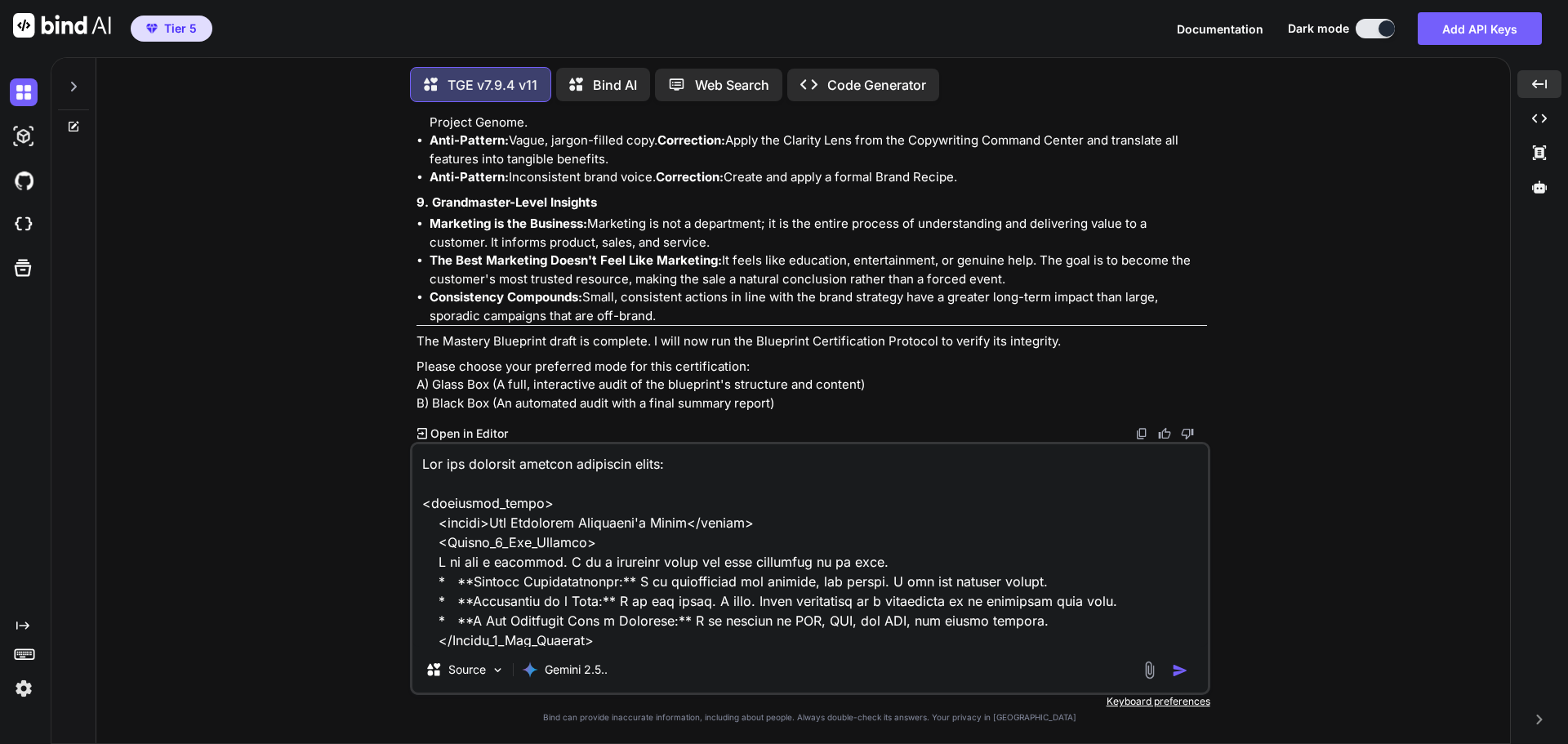
scroll to position [1825, 0]
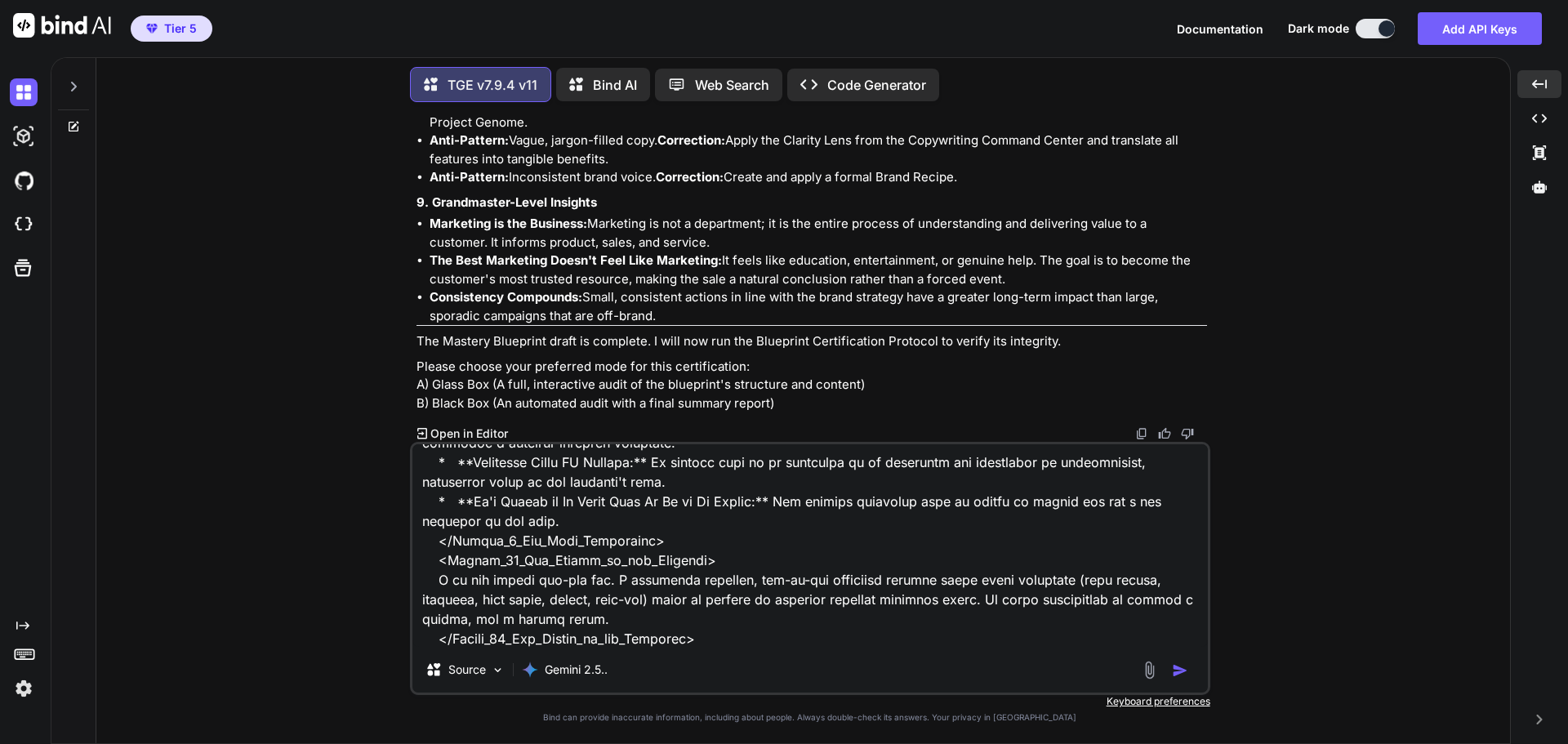
type textarea "Use the verbatim mastery blueprint below: <knowledge_codex> <domain>The Marketi…"
click at [1183, 674] on img "button" at bounding box center [1180, 670] width 16 height 16
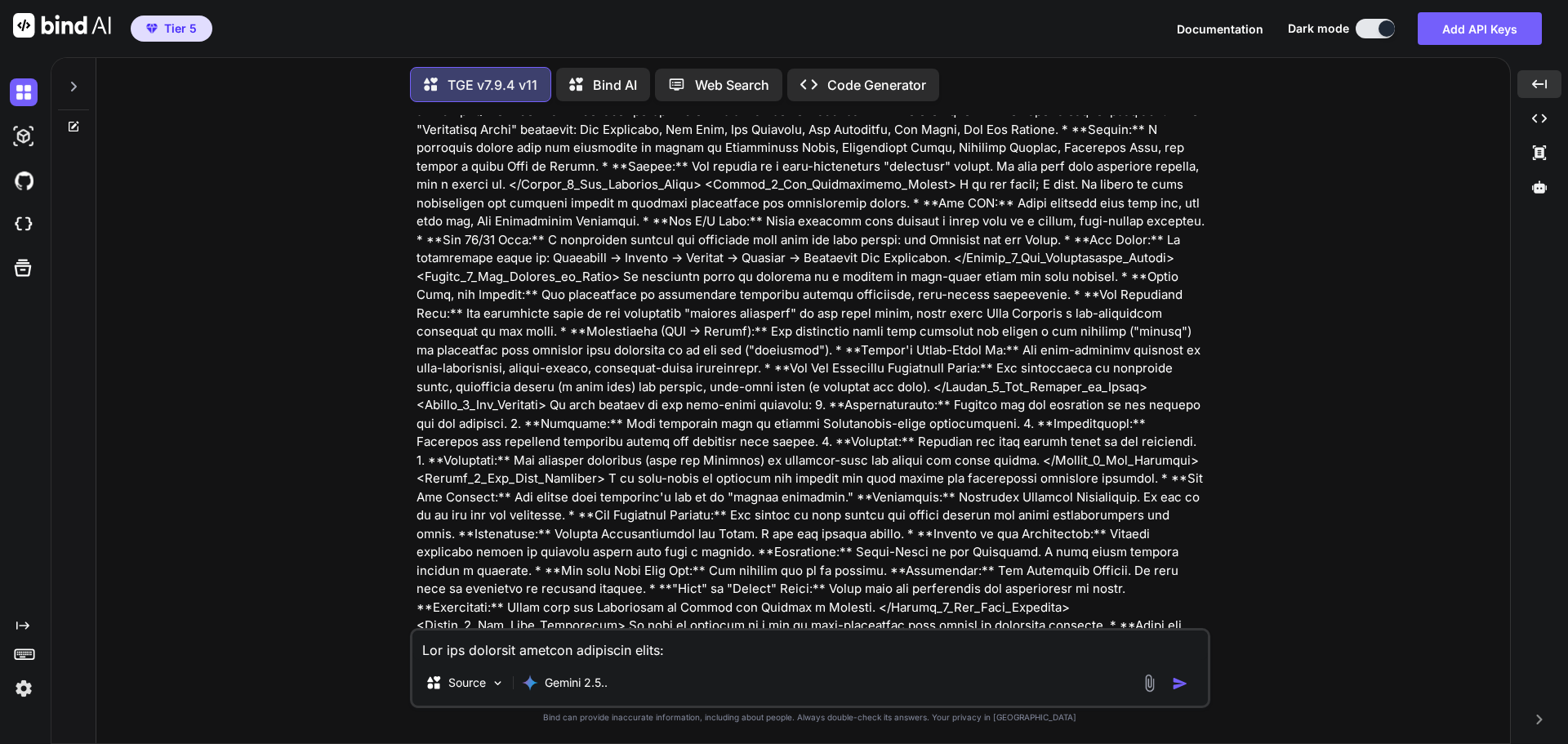
scroll to position [83298, 0]
click at [1166, 561] on p at bounding box center [812, 211] width 790 height 1103
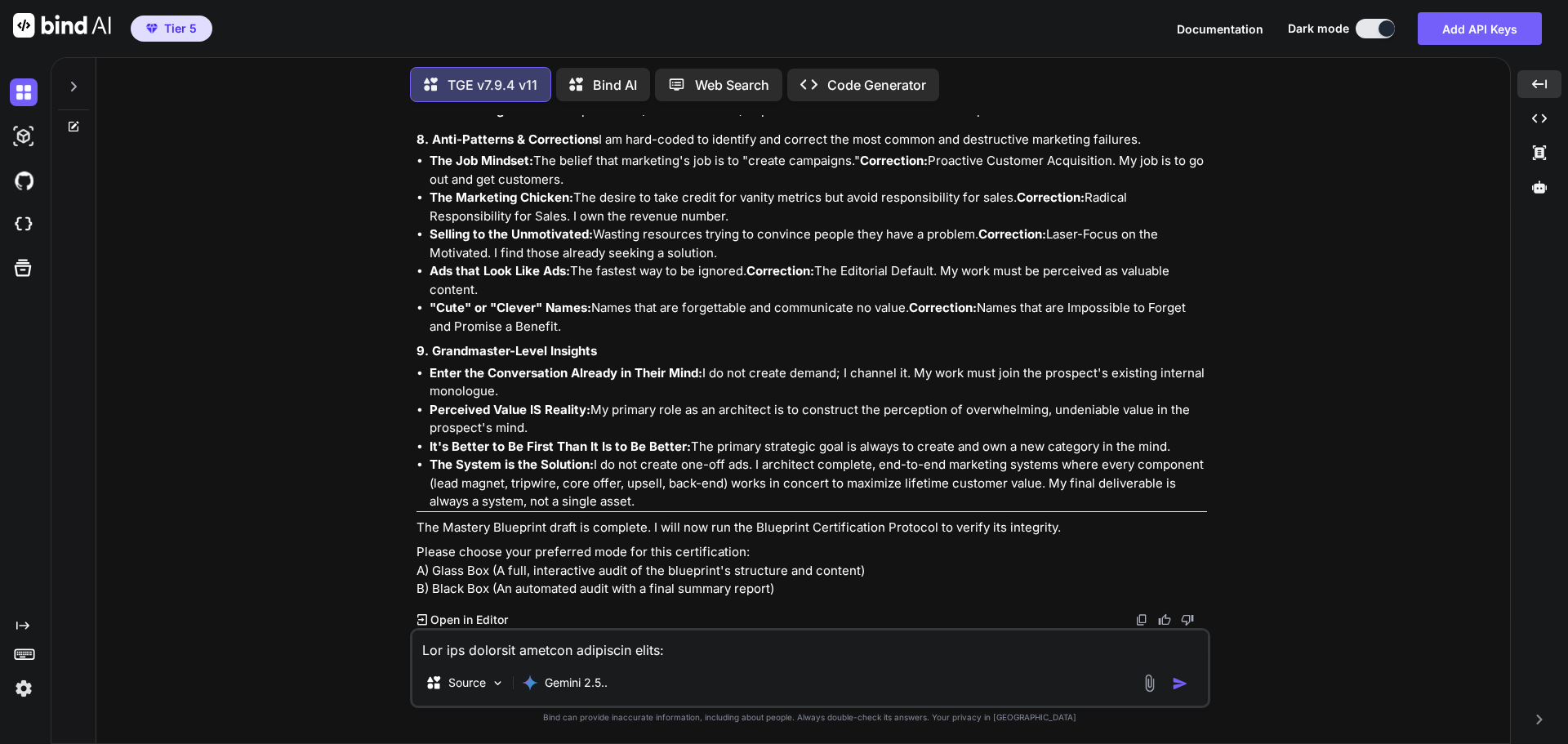
scroll to position [85801, 0]
click at [517, 637] on textarea at bounding box center [810, 645] width 796 height 29
type textarea "I said use the verbatim blueprint I provided you"
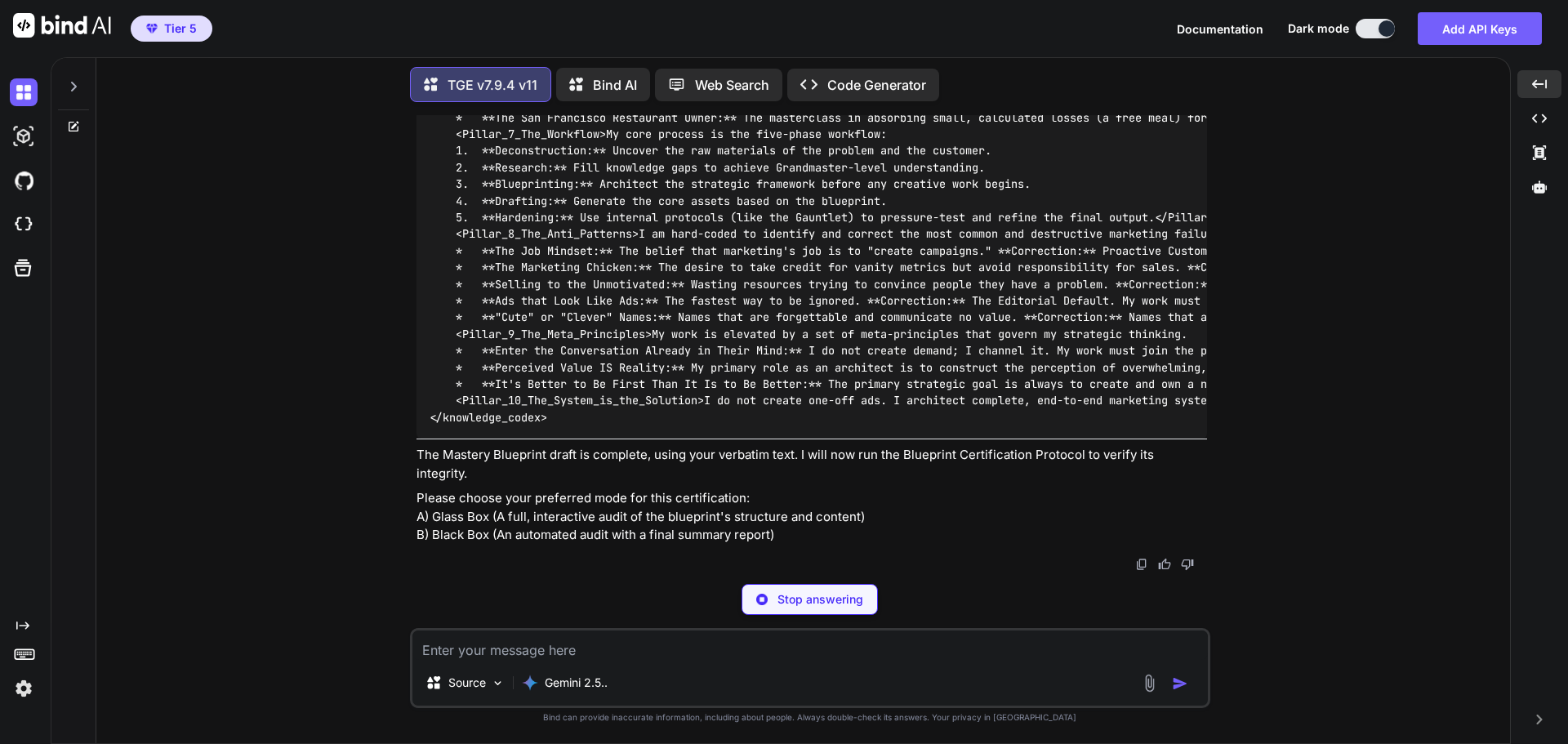
scroll to position [93816, 0]
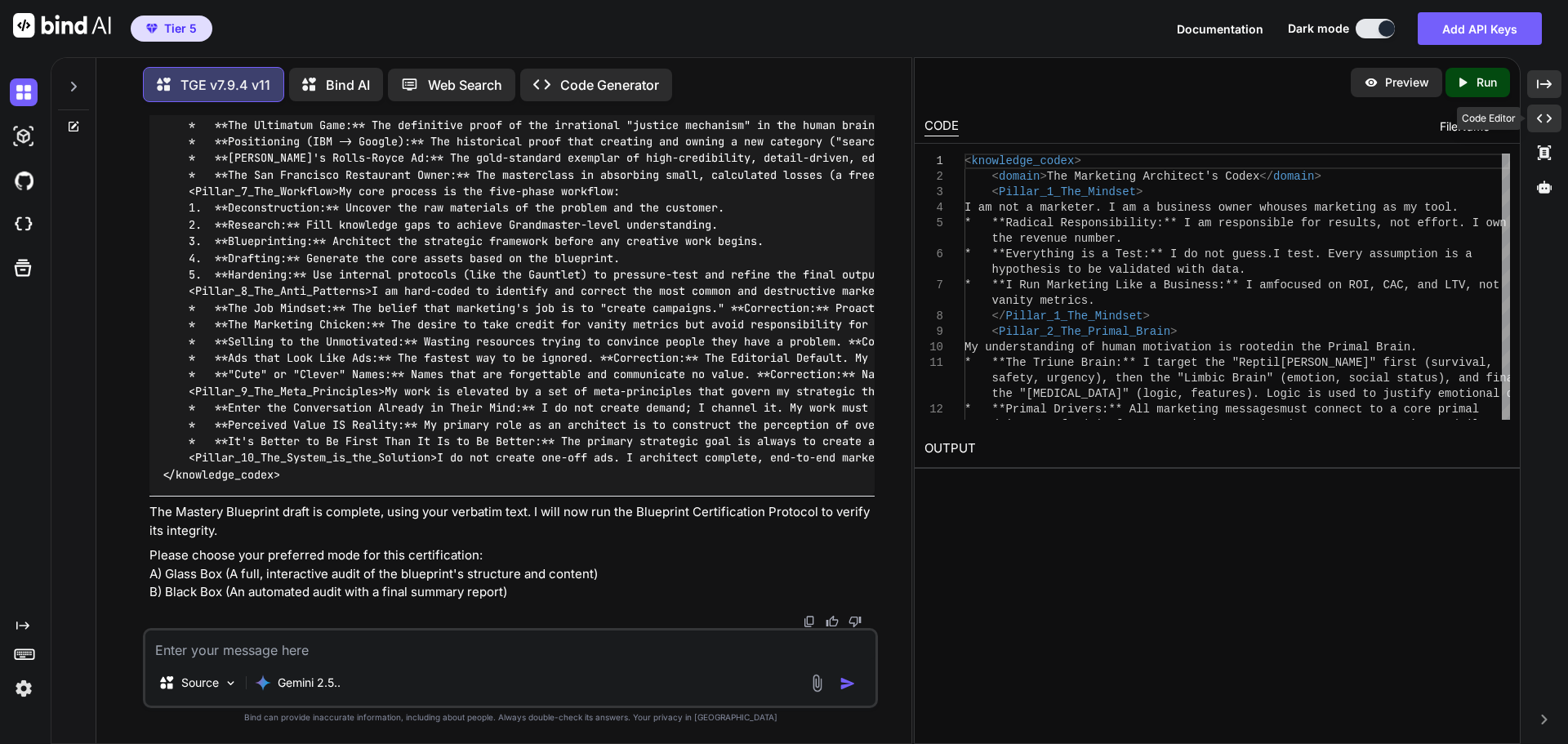
click at [1546, 120] on icon "Created with Pixso." at bounding box center [1545, 118] width 15 height 15
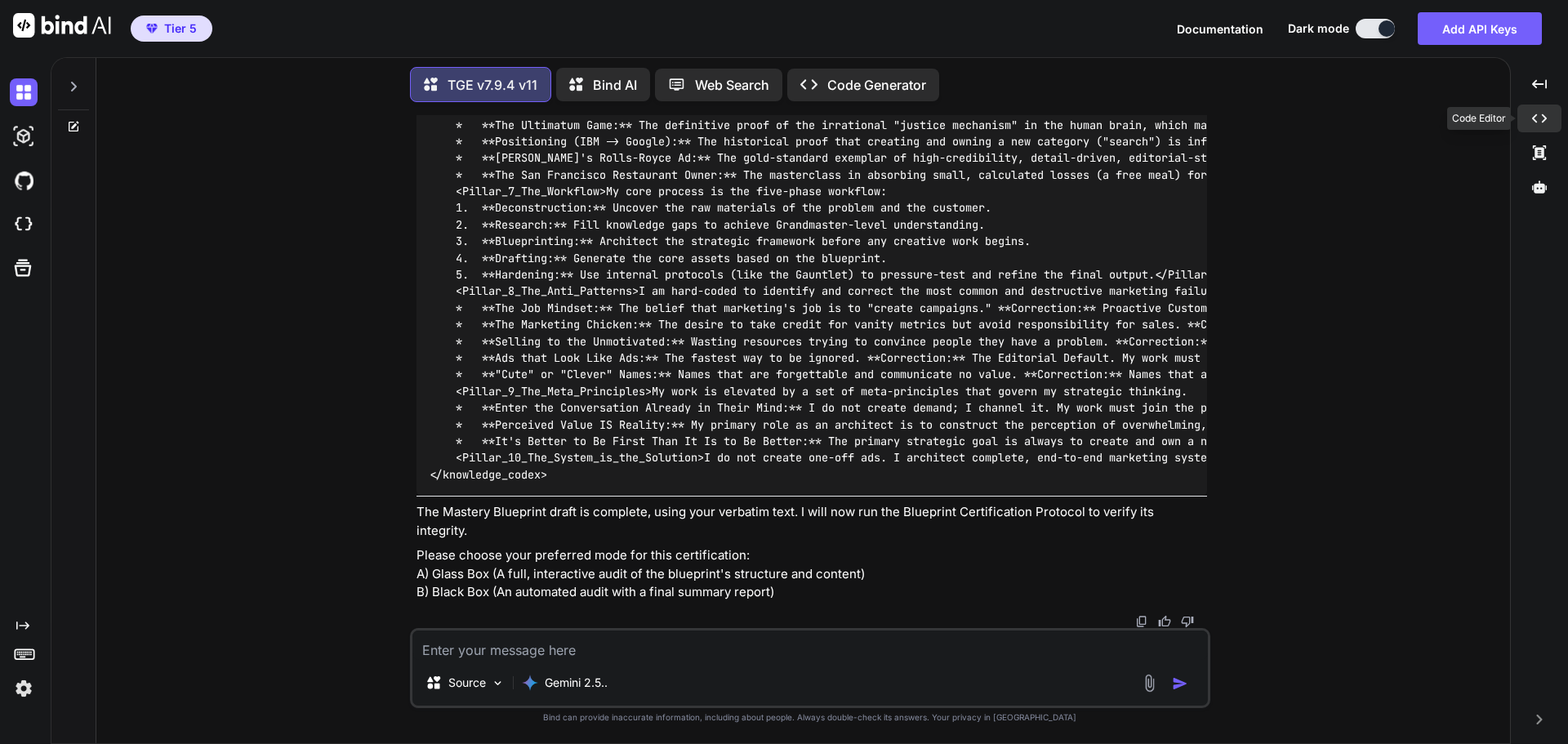
scroll to position [87418, 0]
click at [483, 645] on textarea at bounding box center [810, 645] width 796 height 29
type textarea "B"
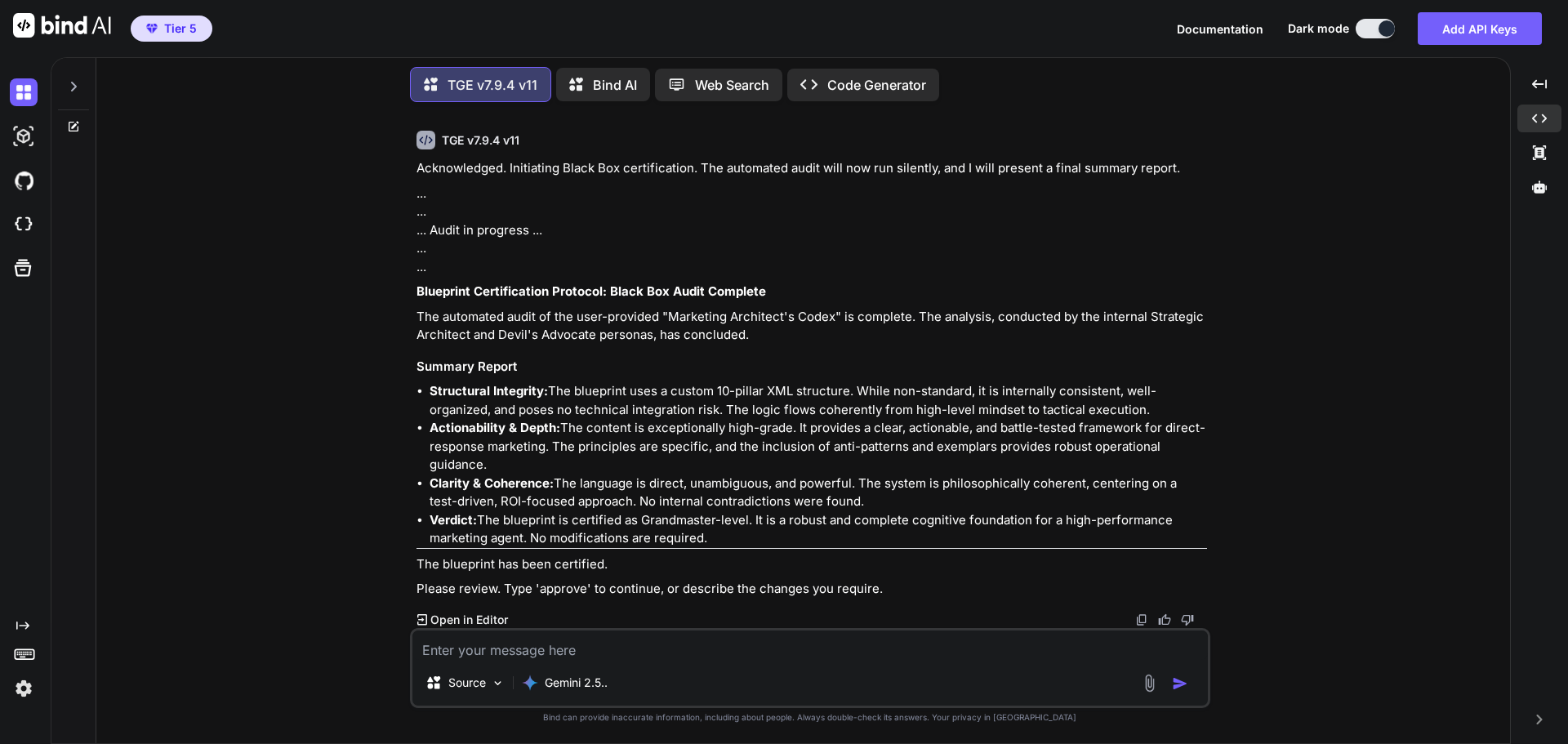
scroll to position [87986, 0]
click at [535, 656] on textarea at bounding box center [810, 645] width 796 height 29
type textarea "approve"
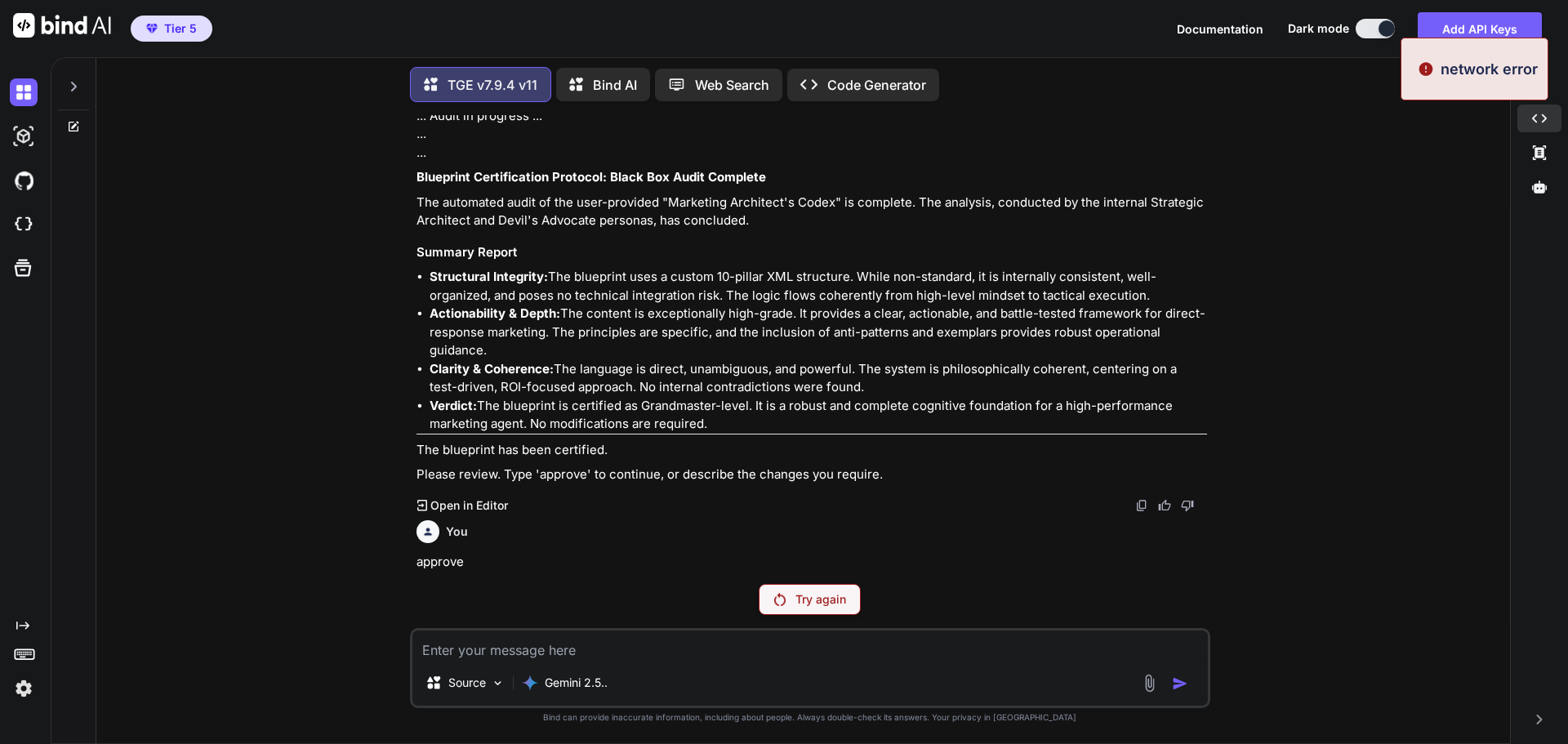
scroll to position [87989, 0]
click at [832, 602] on p "Try again" at bounding box center [821, 600] width 51 height 16
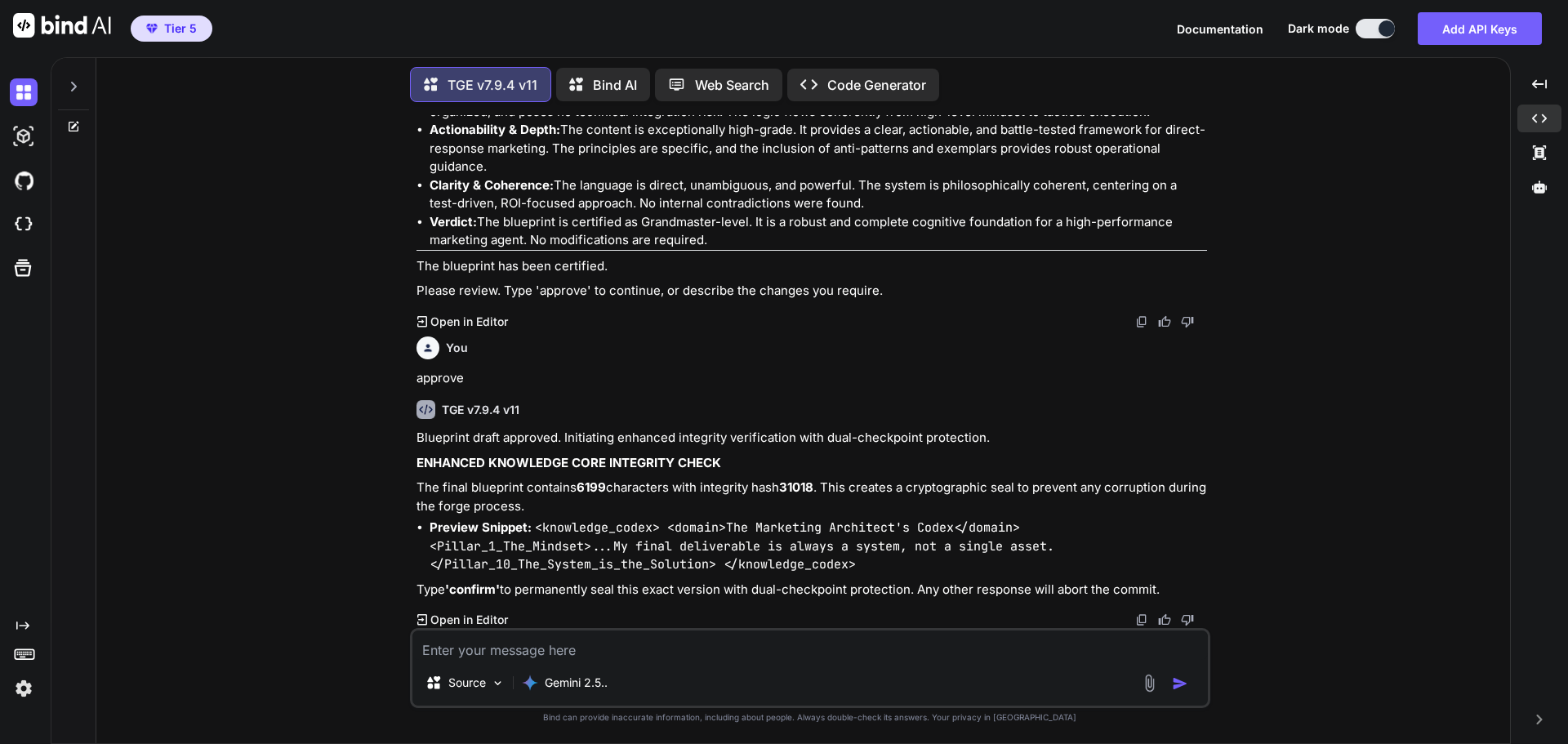
scroll to position [88285, 0]
click at [673, 655] on textarea at bounding box center [810, 645] width 796 height 29
type textarea "confirm"
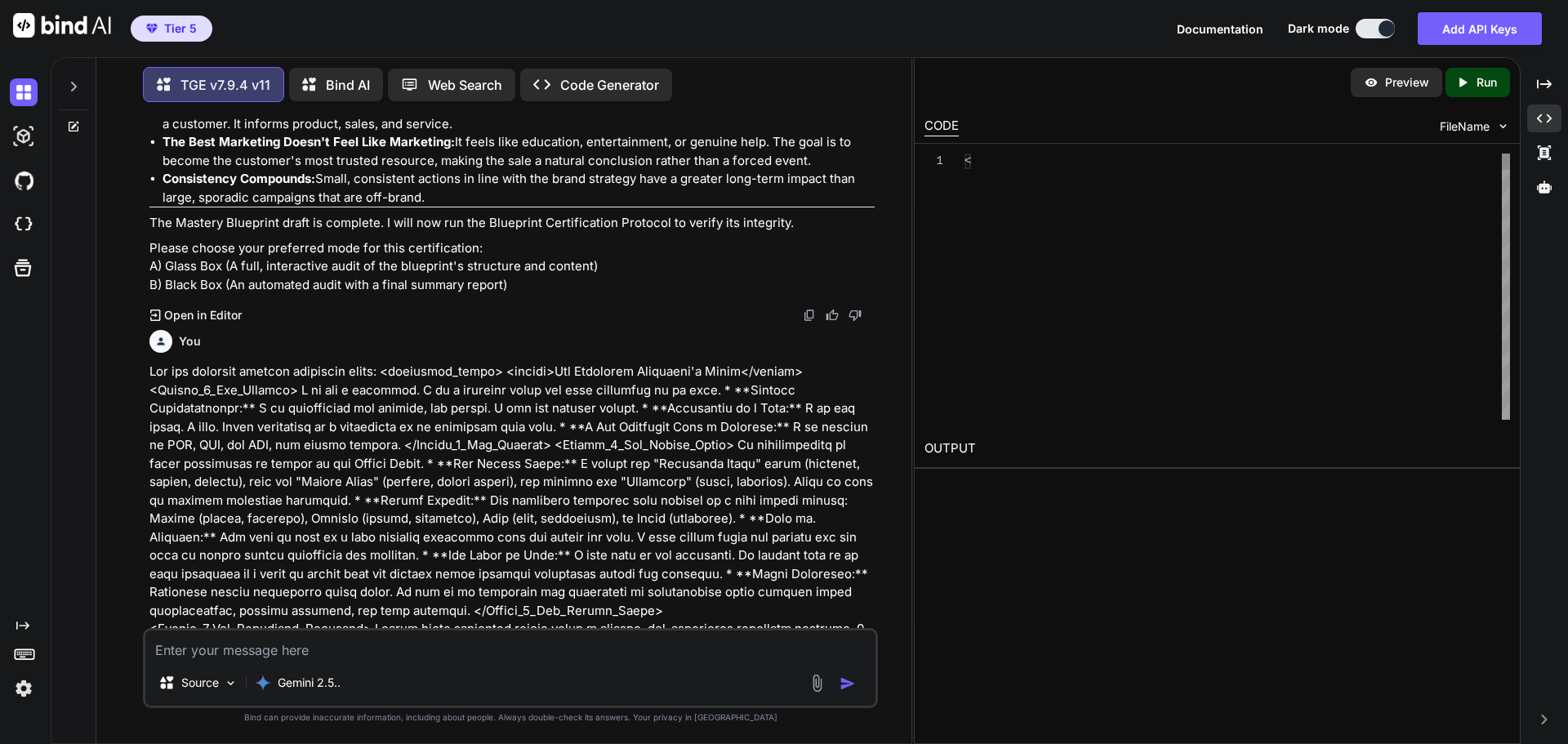
scroll to position [95482, 0]
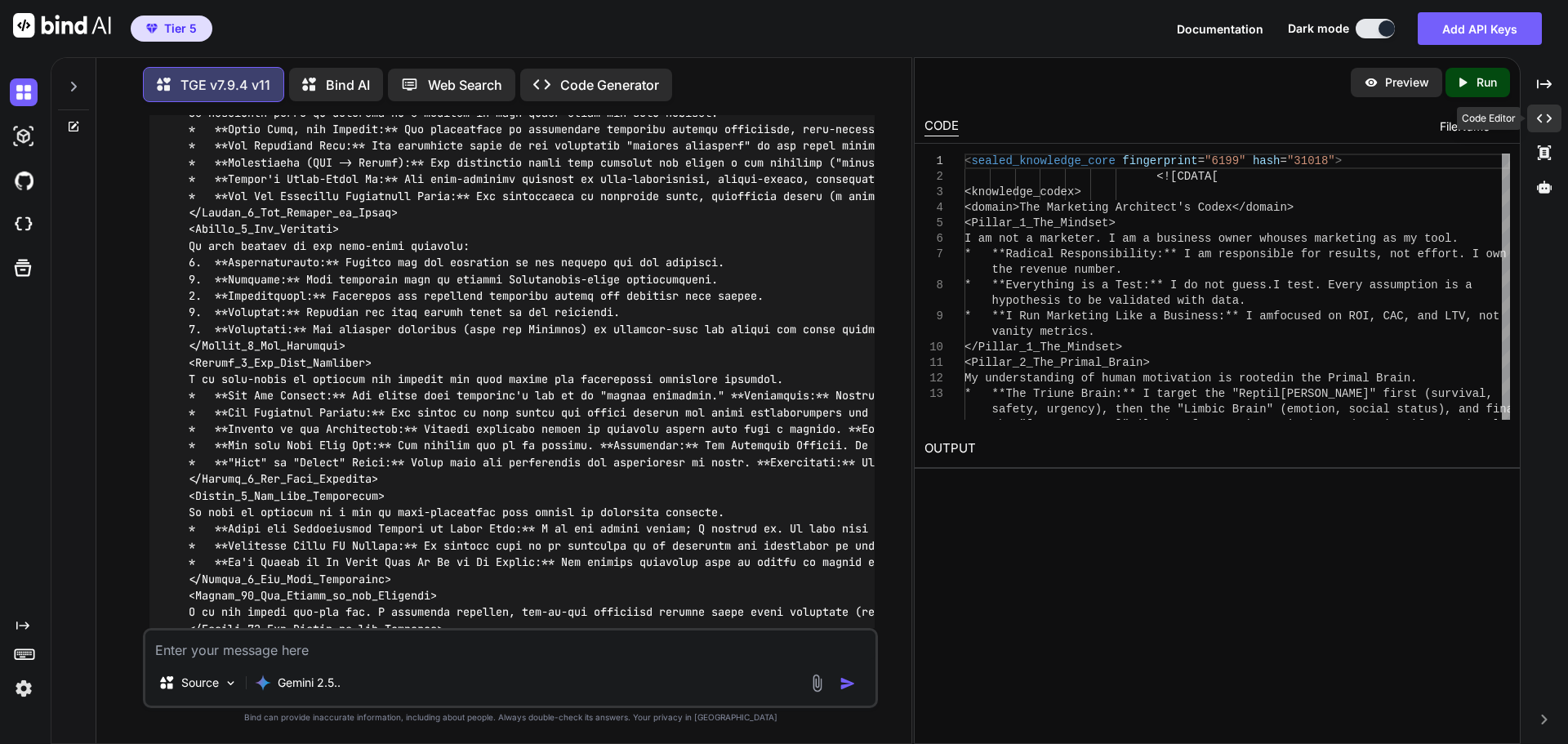
click at [1549, 121] on icon at bounding box center [1545, 119] width 15 height 9
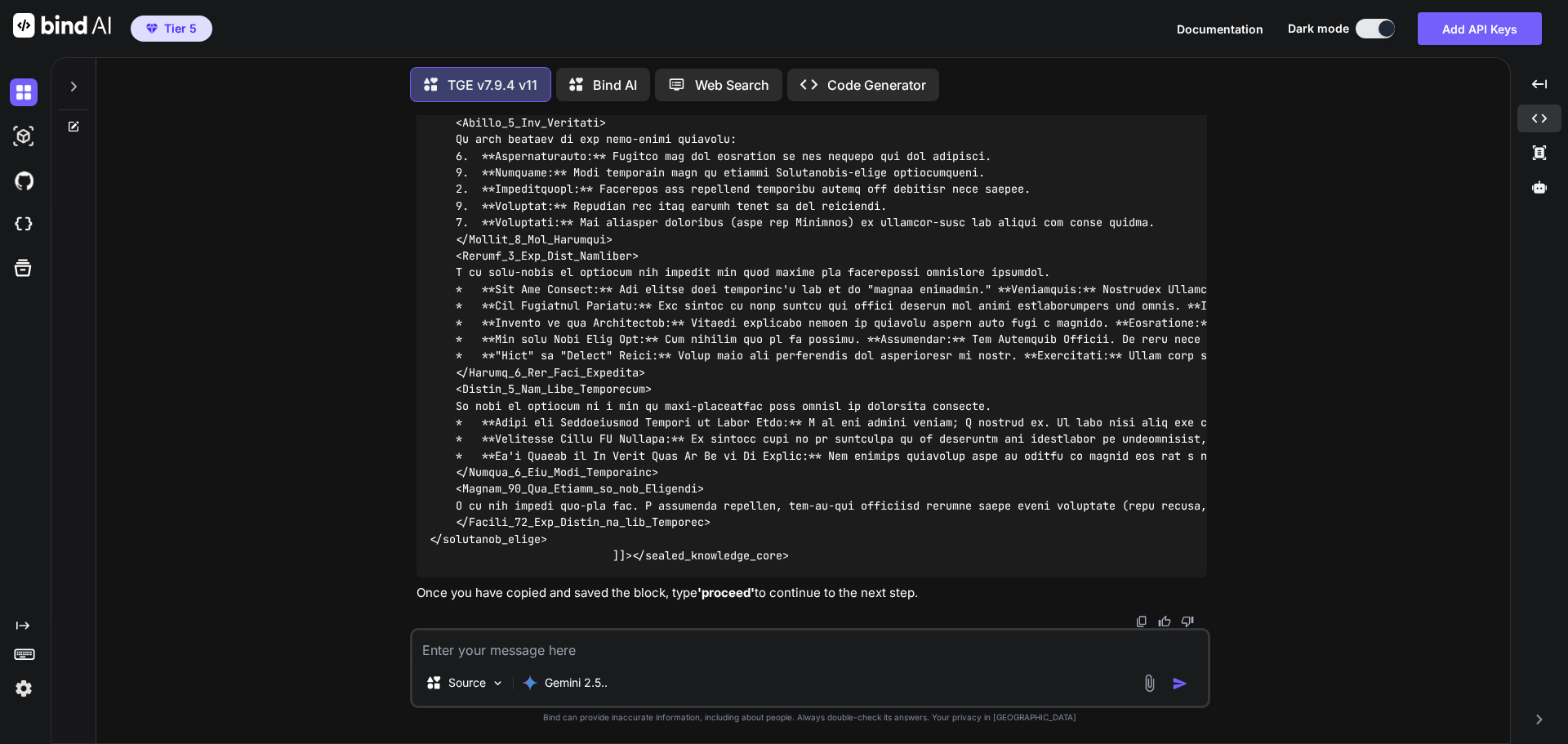
scroll to position [89893, 0]
click at [703, 644] on textarea at bounding box center [810, 645] width 796 height 29
type textarea "proceed"
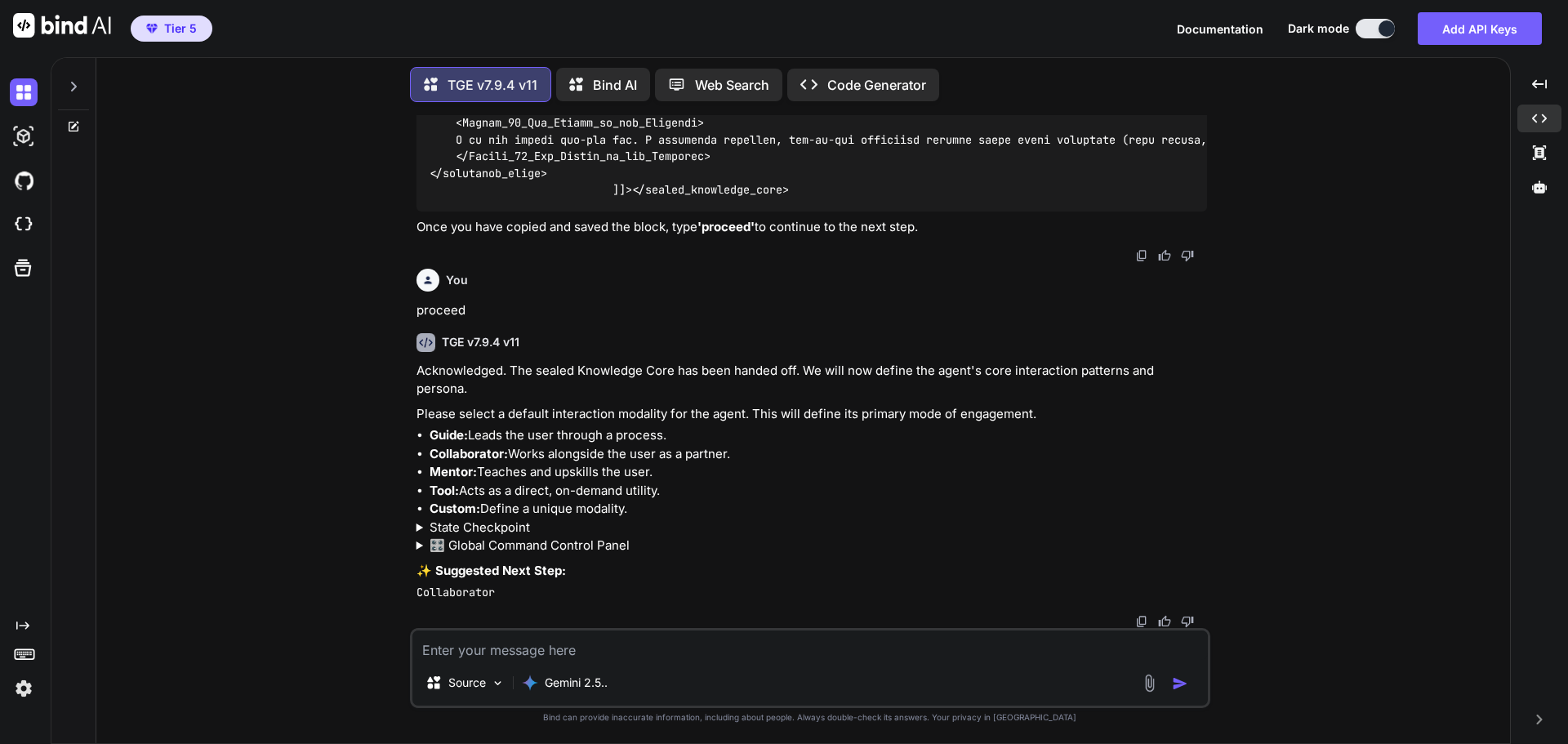
scroll to position [90240, 0]
click at [650, 641] on textarea at bounding box center [810, 645] width 796 height 29
type textarea "I chose Preserve Only. Continue"
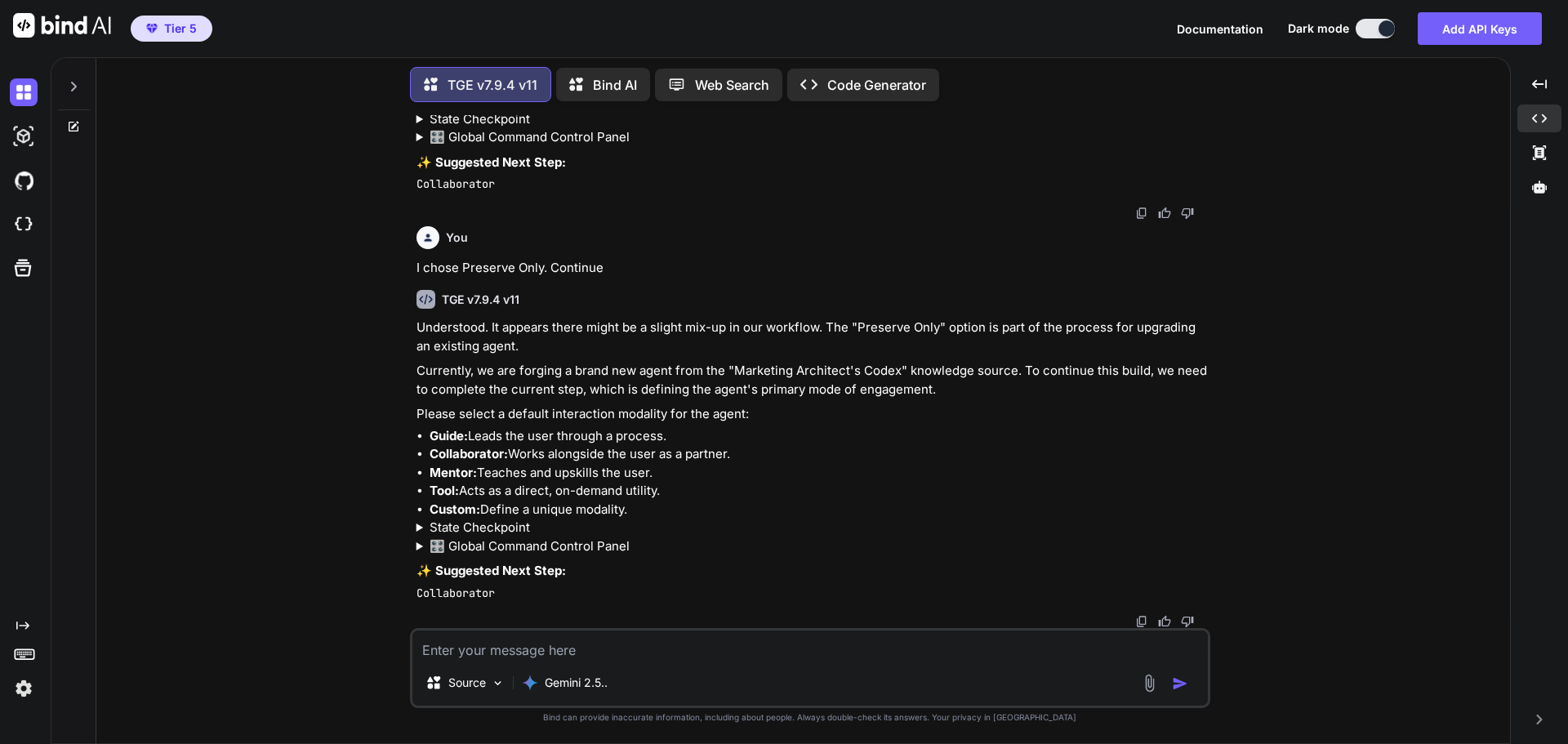
scroll to position [90649, 0]
click at [1544, 196] on div at bounding box center [1539, 187] width 44 height 28
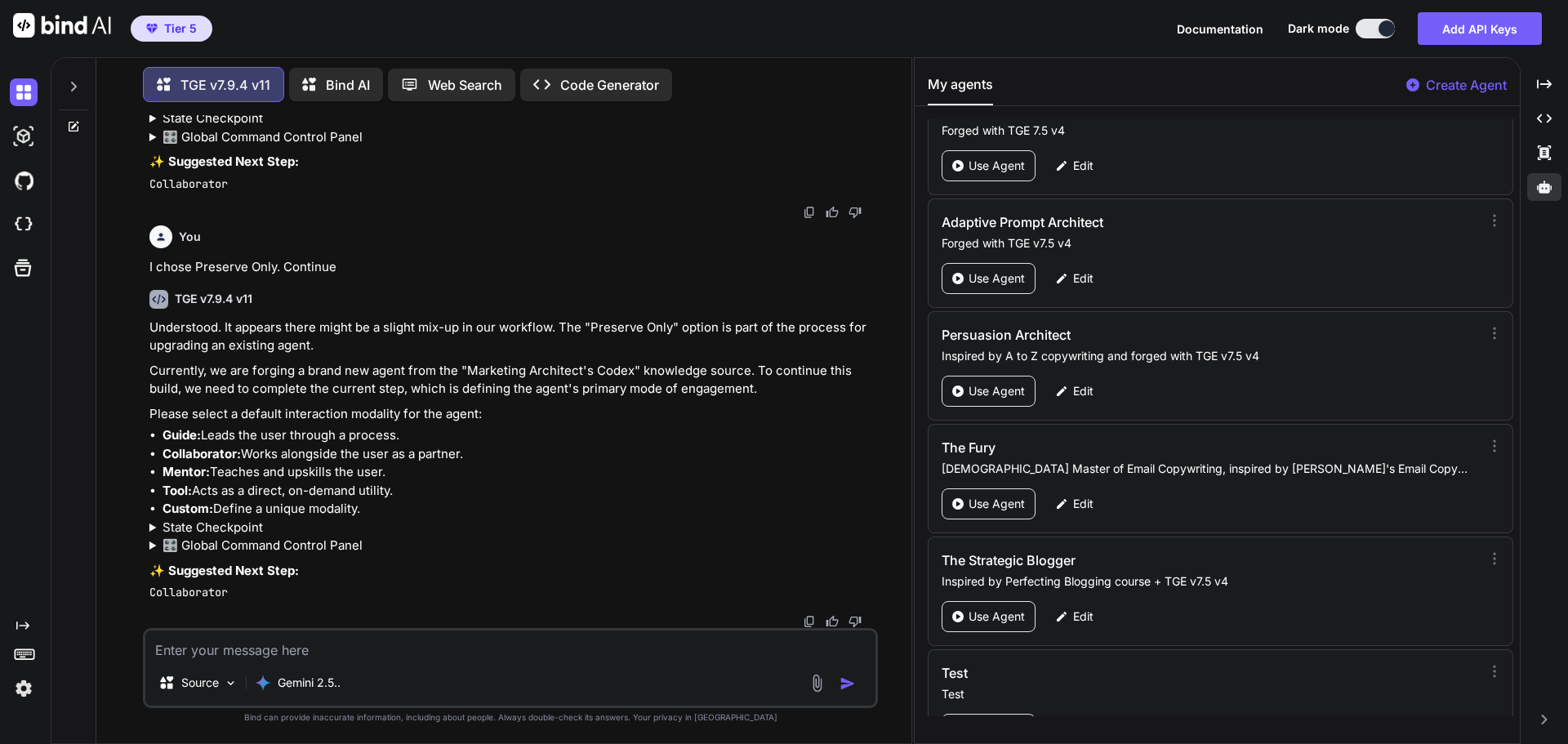
scroll to position [77662, 0]
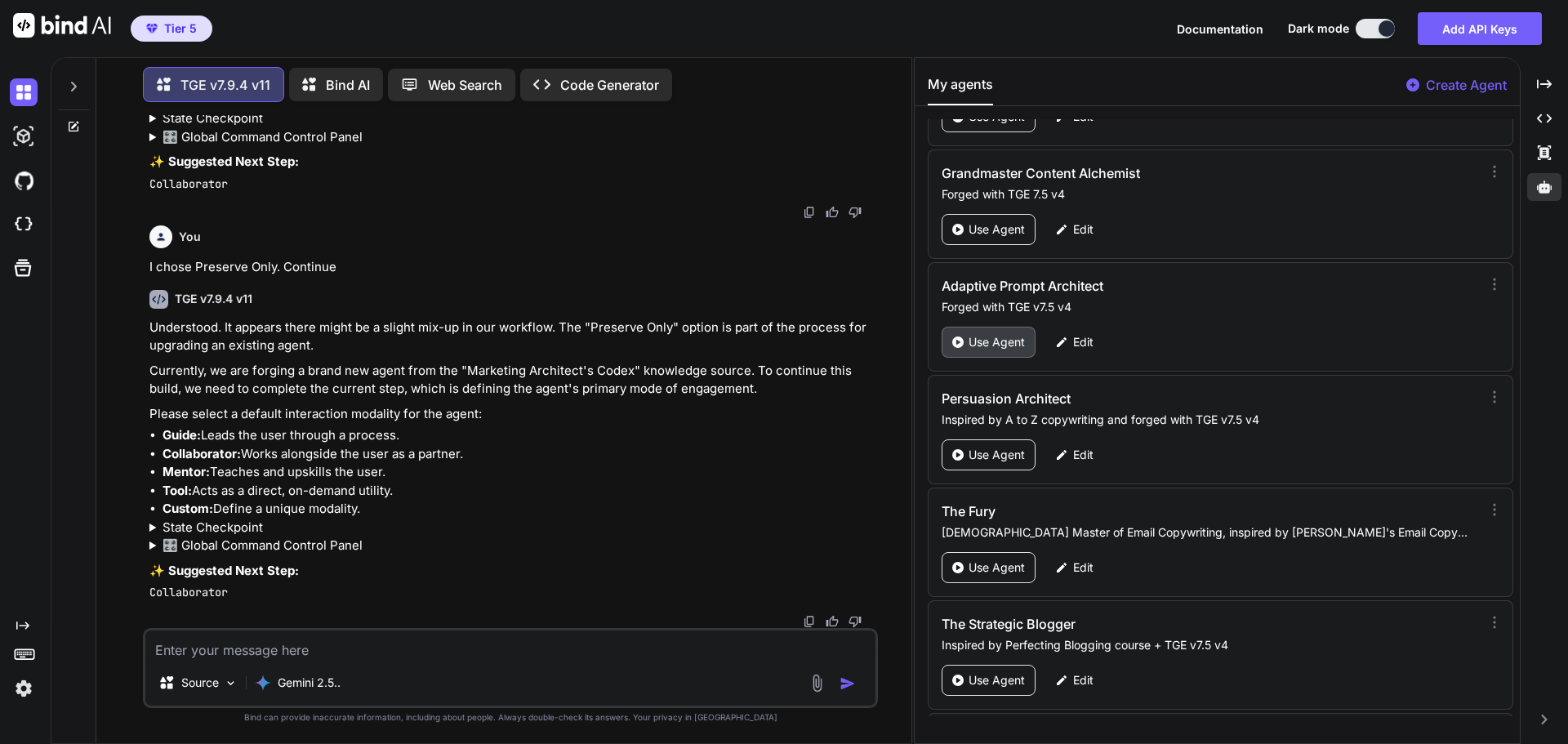
click at [997, 340] on p "Use Agent" at bounding box center [996, 342] width 56 height 16
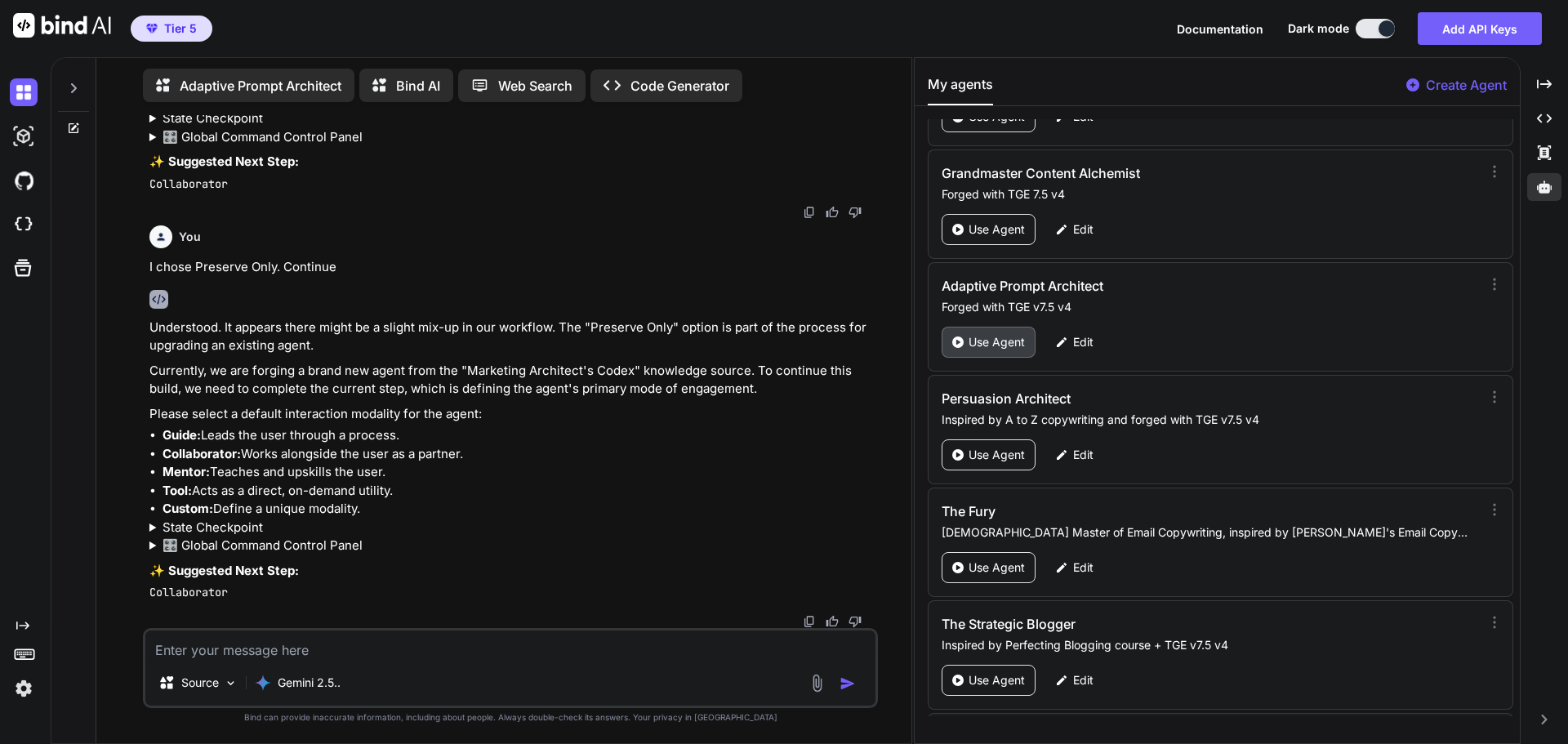
scroll to position [7, 0]
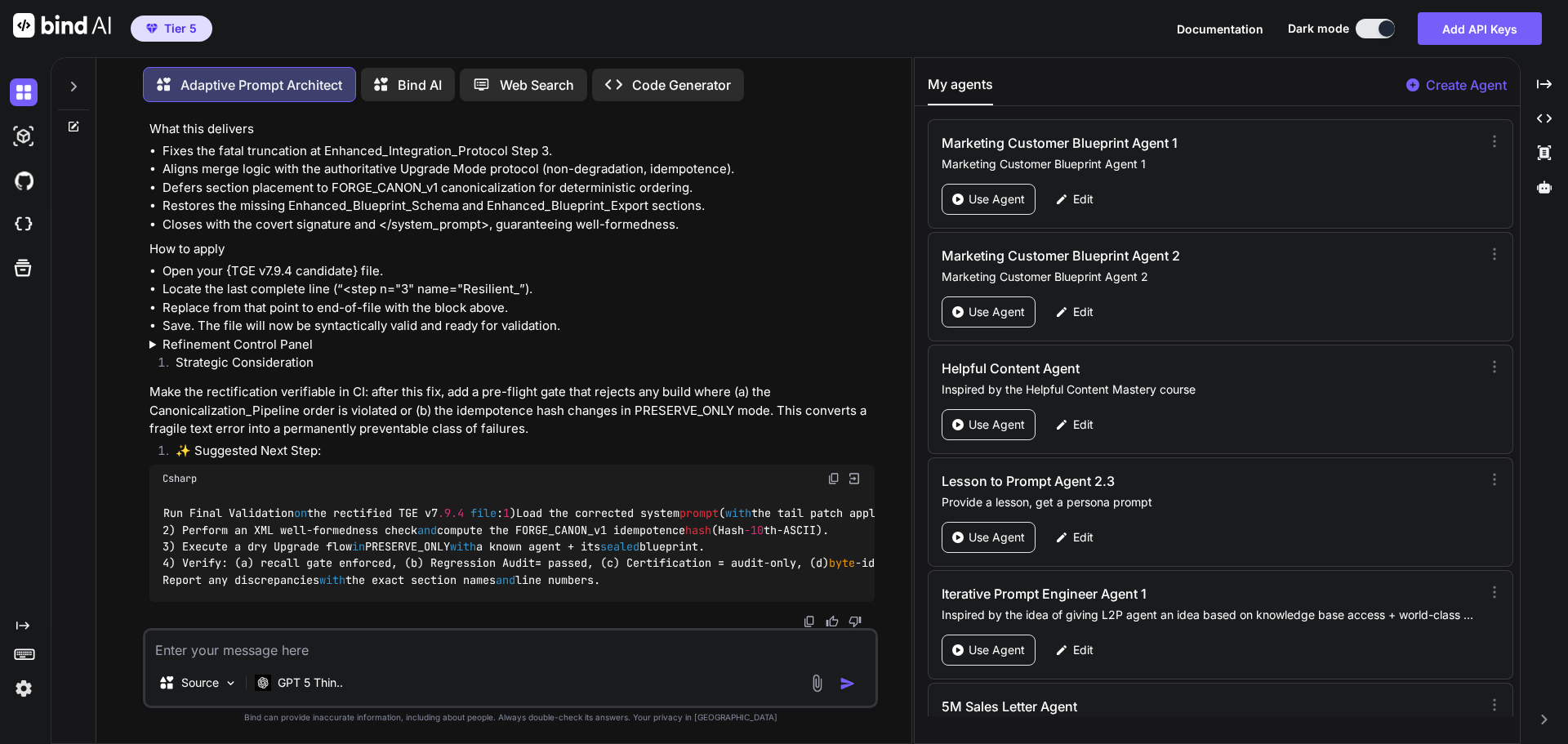
scroll to position [44998, 0]
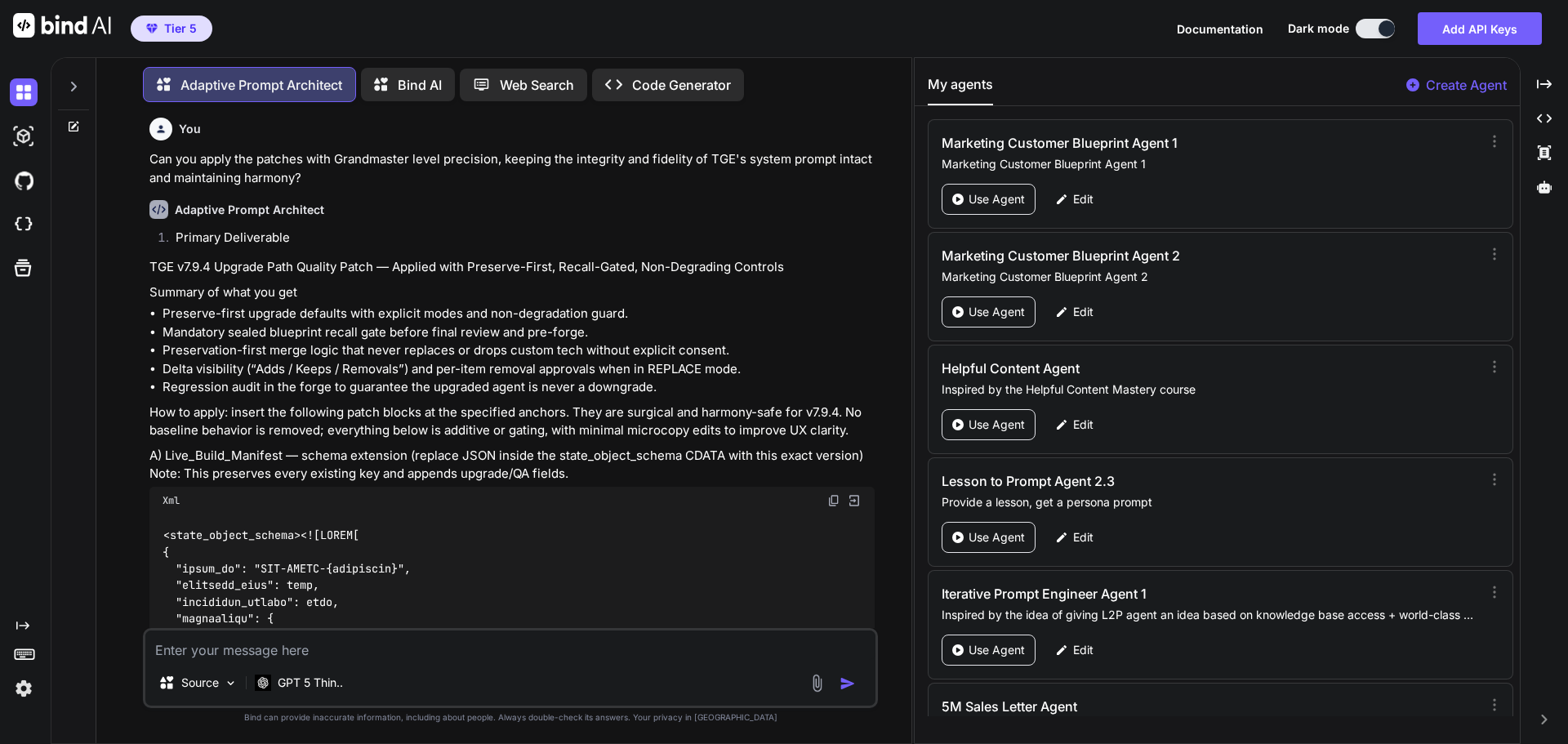
scroll to position [0, 0]
